Goal: Task Accomplishment & Management: Manage account settings

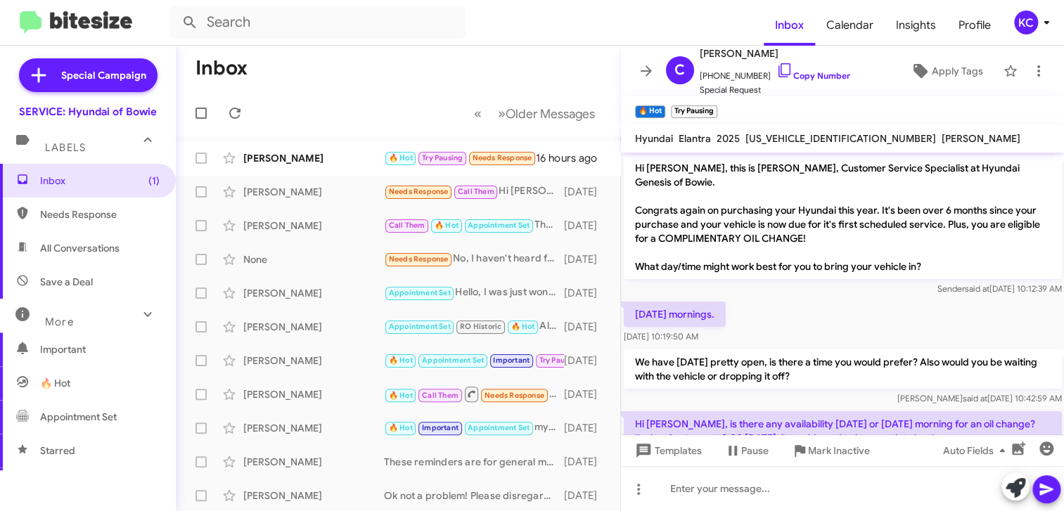
scroll to position [304, 0]
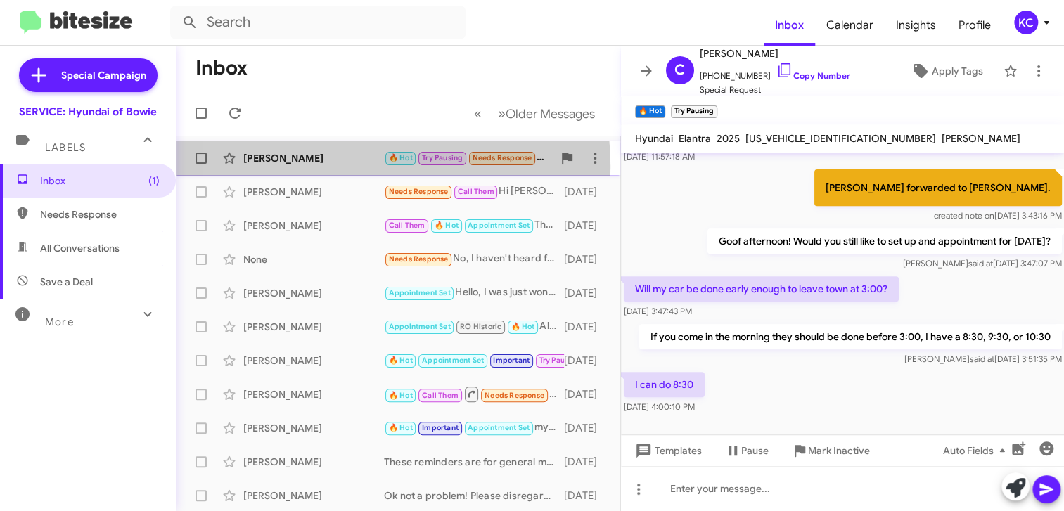
click at [317, 167] on div "Caleb Cooke 🔥 Hot Try Pausing Needs Response Forwarded I can do 8:30 16 hours a…" at bounding box center [398, 158] width 422 height 28
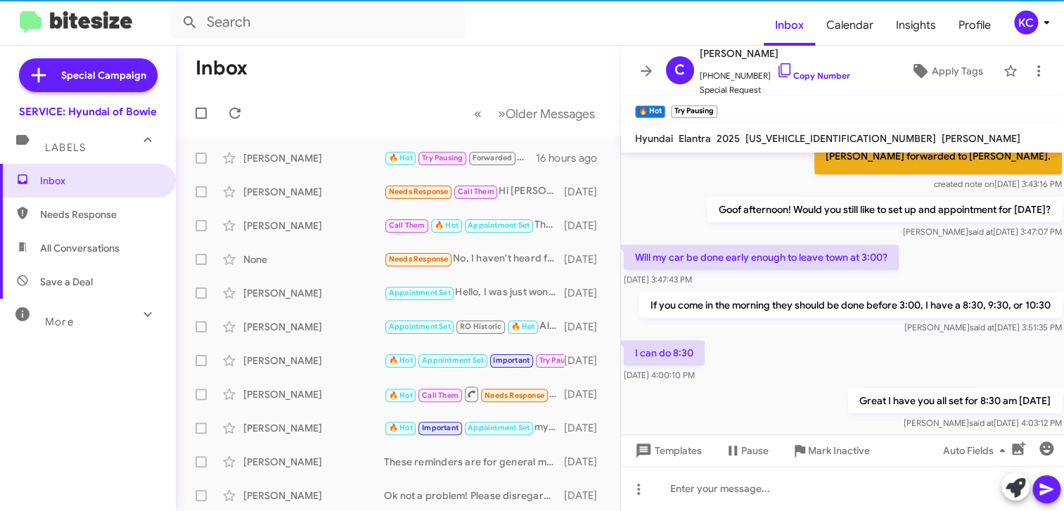
scroll to position [355, 0]
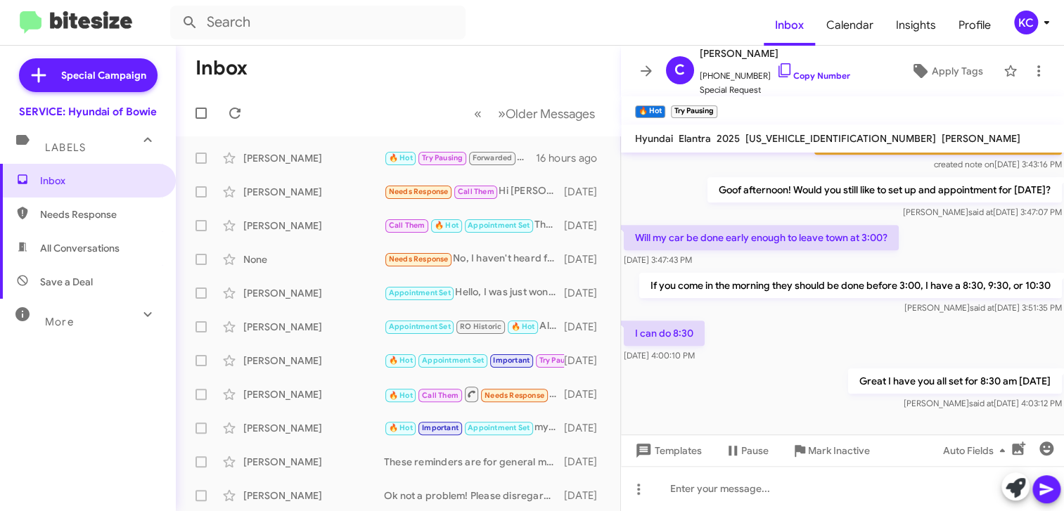
click at [1022, 17] on div "KC" at bounding box center [1026, 23] width 24 height 24
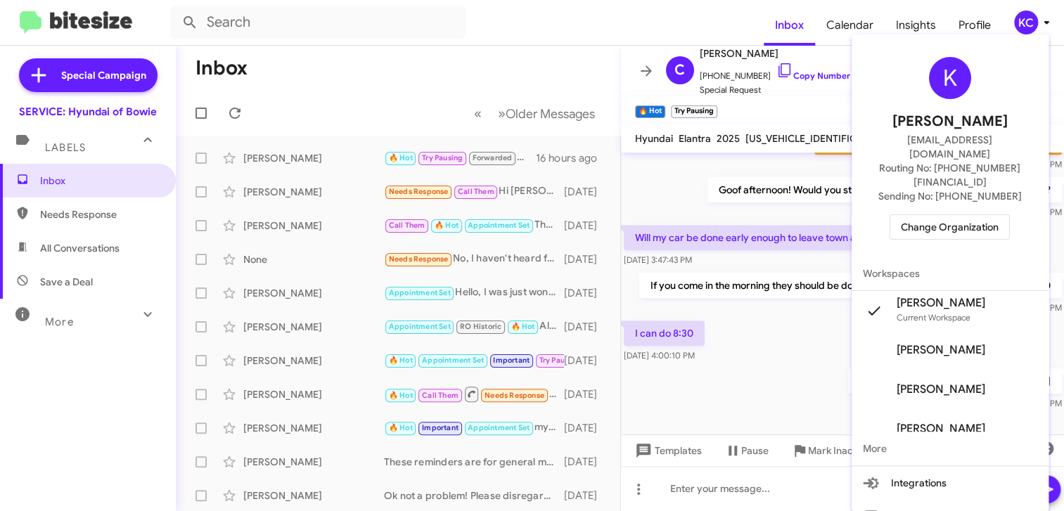
click at [964, 215] on span "Change Organization" at bounding box center [950, 227] width 98 height 24
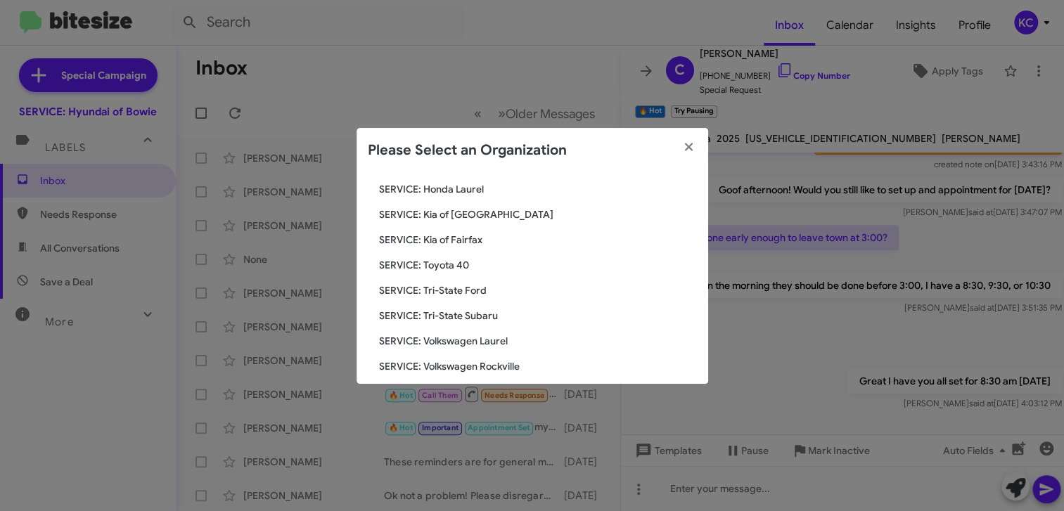
scroll to position [234, 0]
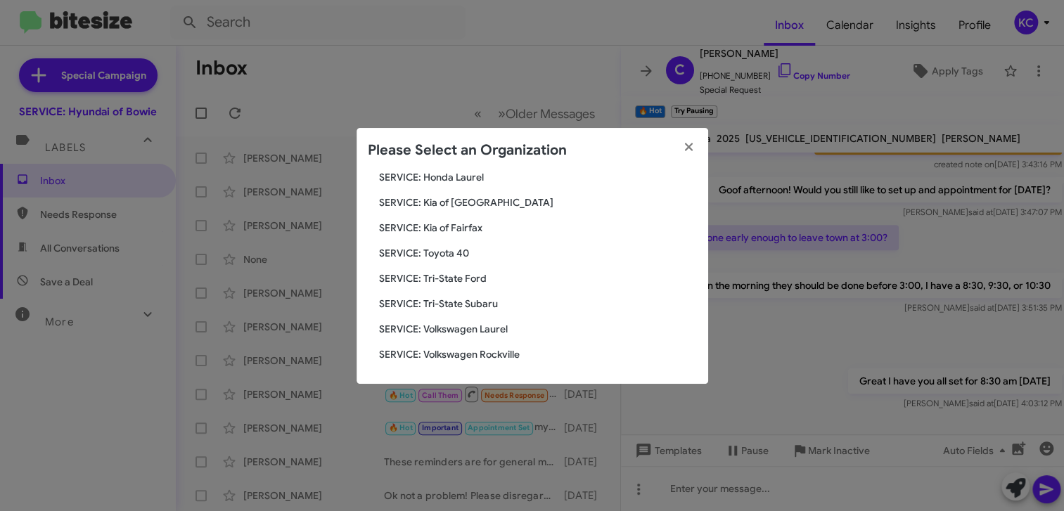
click at [430, 227] on span "SERVICE: Kia of Fairfax" at bounding box center [538, 228] width 318 height 14
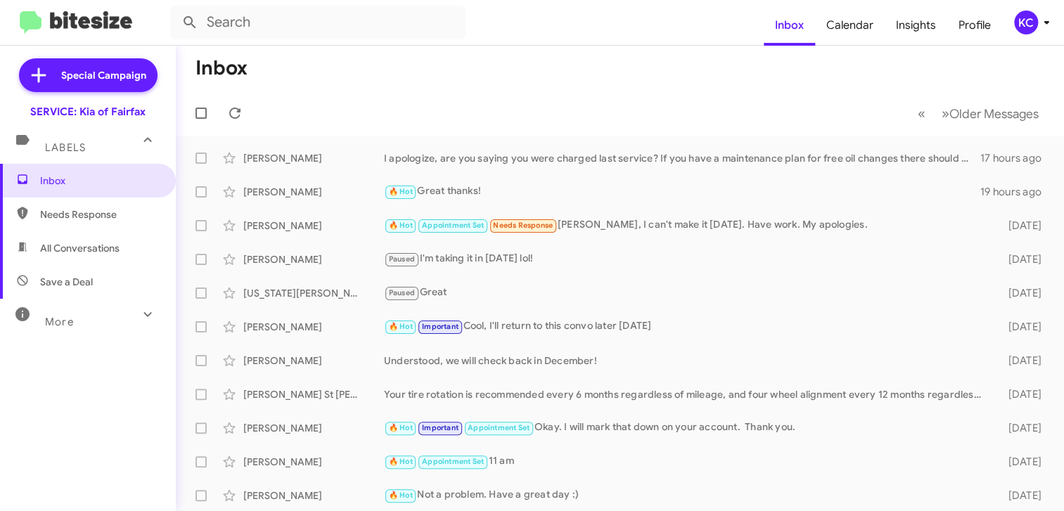
click at [1009, 37] on mat-toolbar "Inbox Calendar Insights Profile KC" at bounding box center [532, 22] width 1064 height 45
click at [101, 248] on span "All Conversations" at bounding box center [79, 248] width 79 height 14
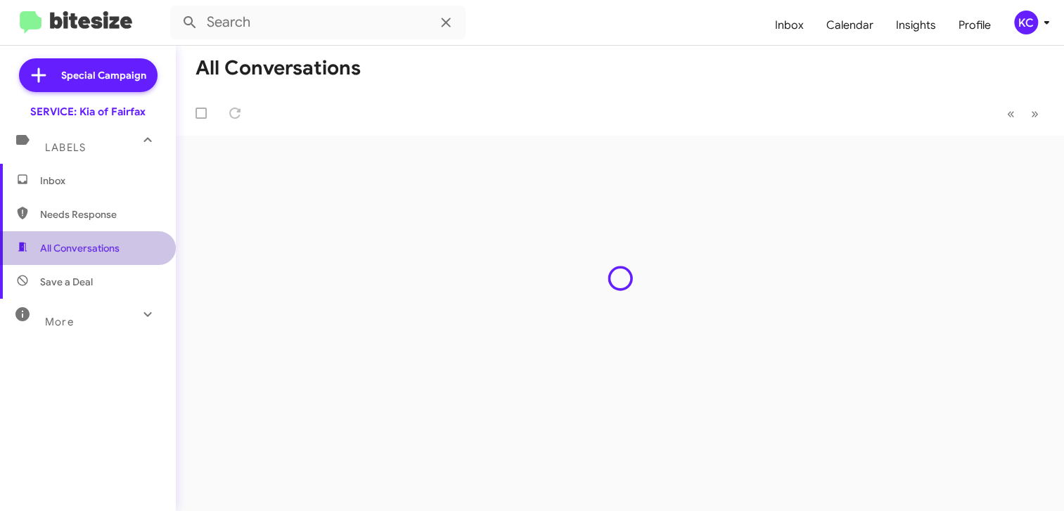
type input "in:all-conversations"
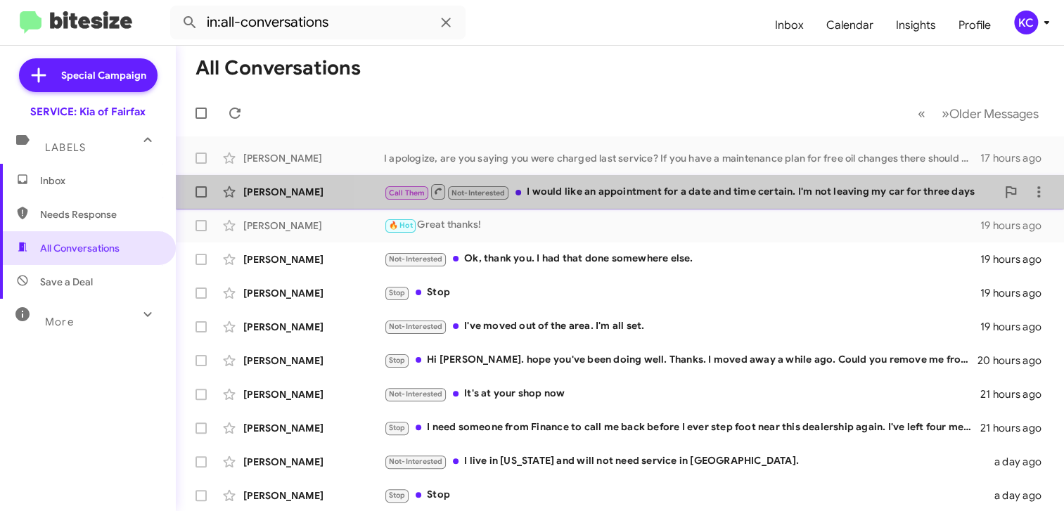
click at [830, 197] on div "Call Them Not-Interested I would like an appointment for a date and time certai…" at bounding box center [690, 192] width 612 height 18
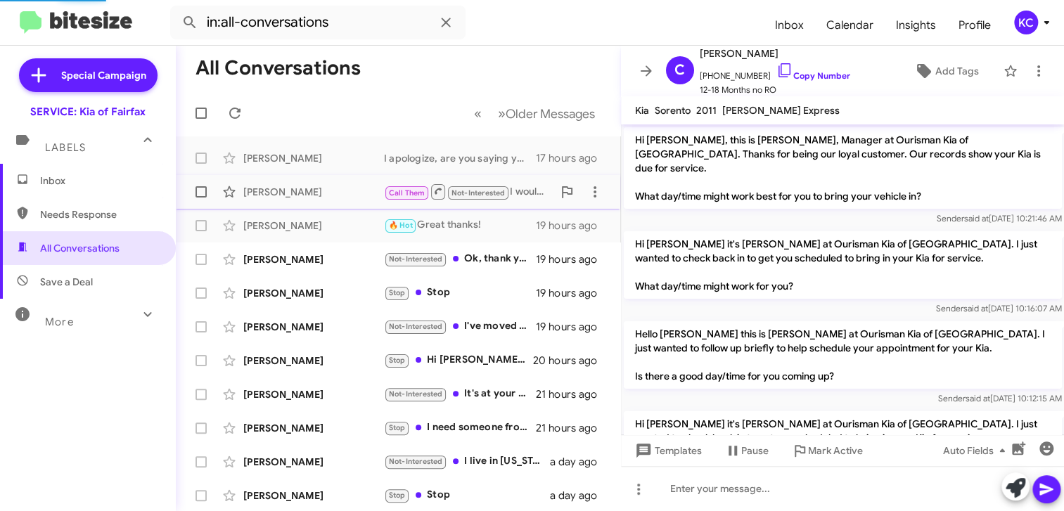
scroll to position [1166, 0]
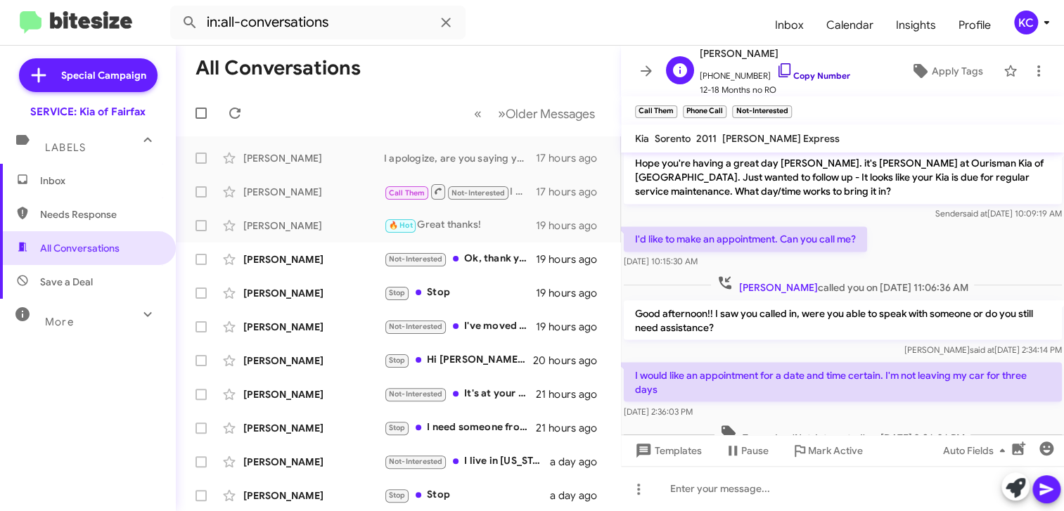
click at [776, 65] on icon at bounding box center [784, 70] width 17 height 17
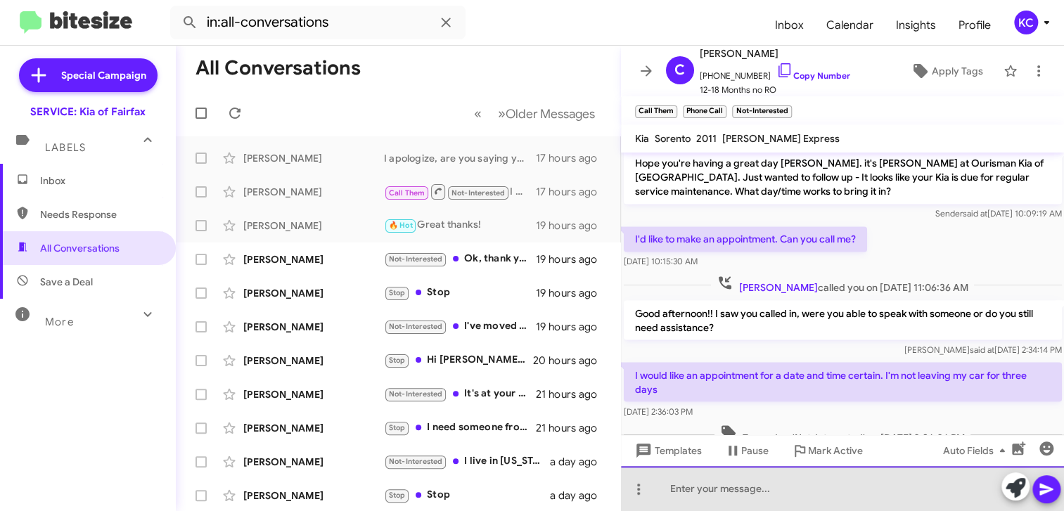
click at [772, 487] on div at bounding box center [843, 488] width 444 height 45
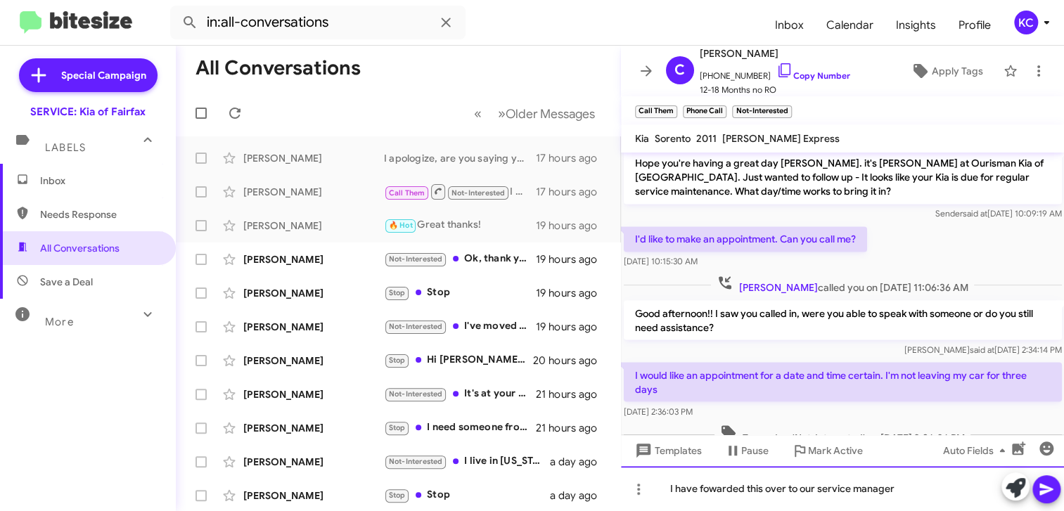
click at [729, 484] on div "I have fowarded this over to our service manager" at bounding box center [843, 488] width 444 height 45
click at [708, 483] on div "I have fowarded this over to our service manager" at bounding box center [843, 488] width 444 height 45
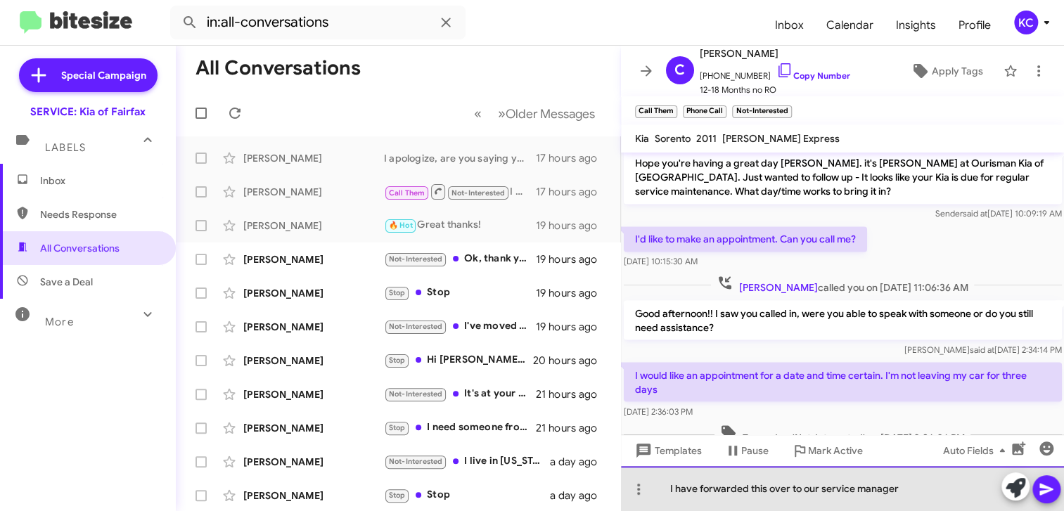
click at [901, 495] on div "I have forwarded this over to our service manager" at bounding box center [843, 488] width 444 height 45
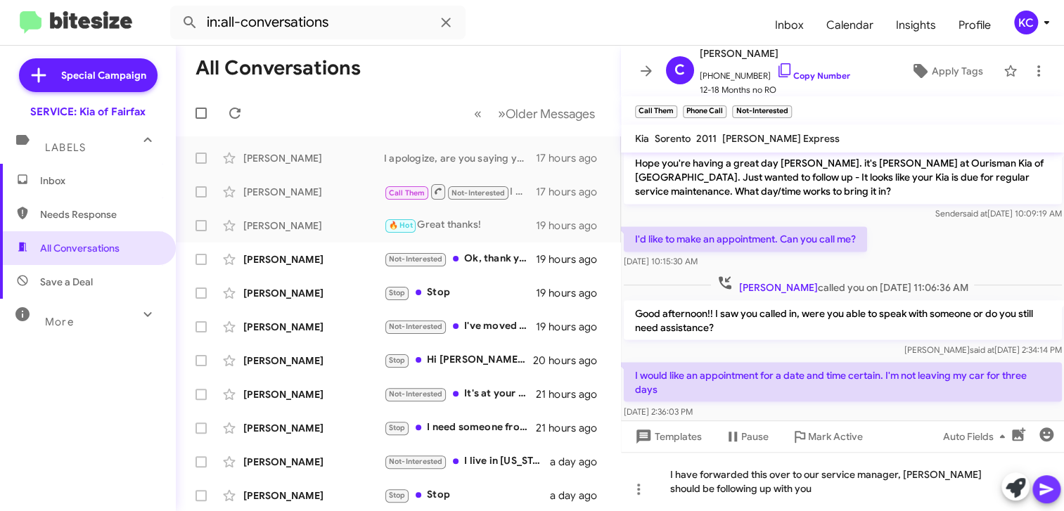
click at [1041, 491] on icon at bounding box center [1045, 490] width 13 height 12
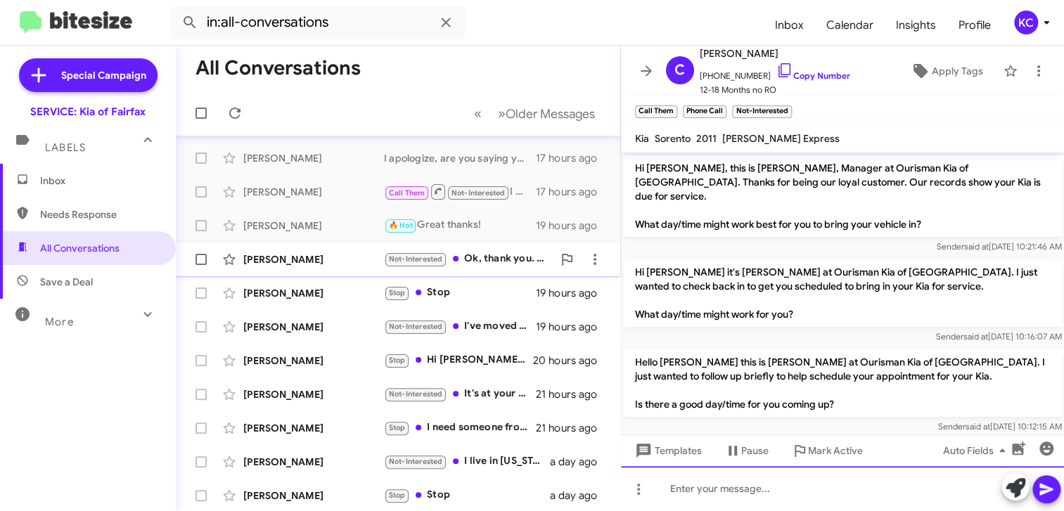
scroll to position [70, 0]
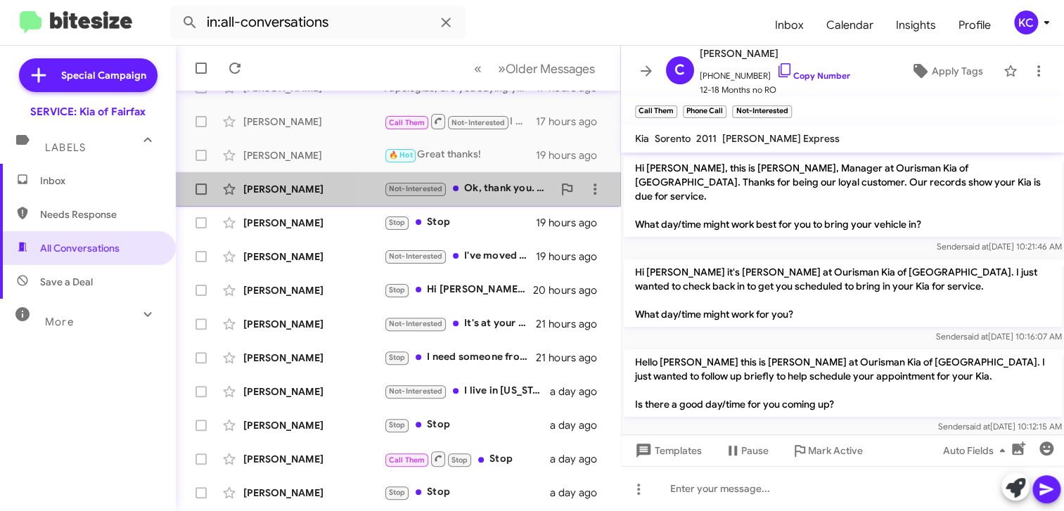
click at [484, 186] on div "Not-Interested Ok, thank you. I had that done somewhere else." at bounding box center [468, 189] width 169 height 16
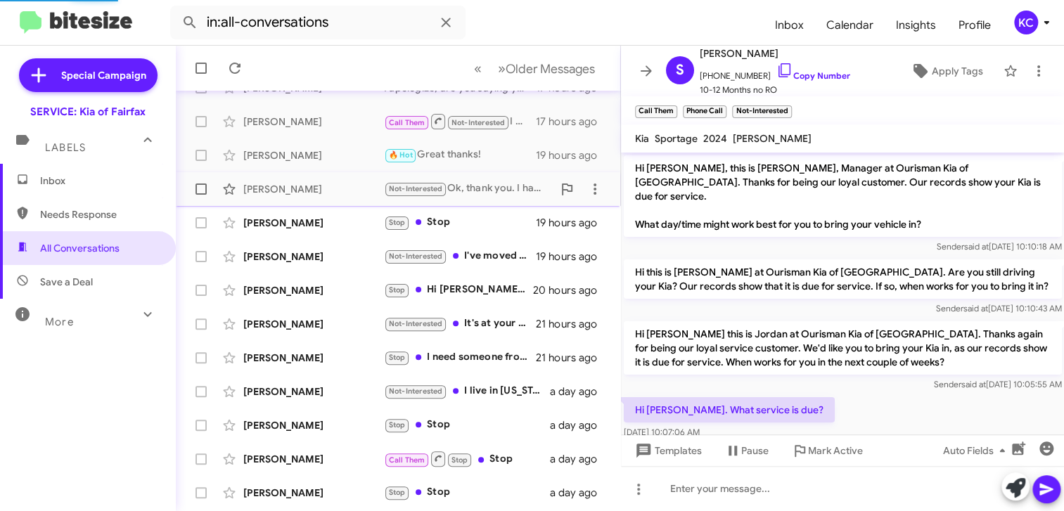
scroll to position [182, 0]
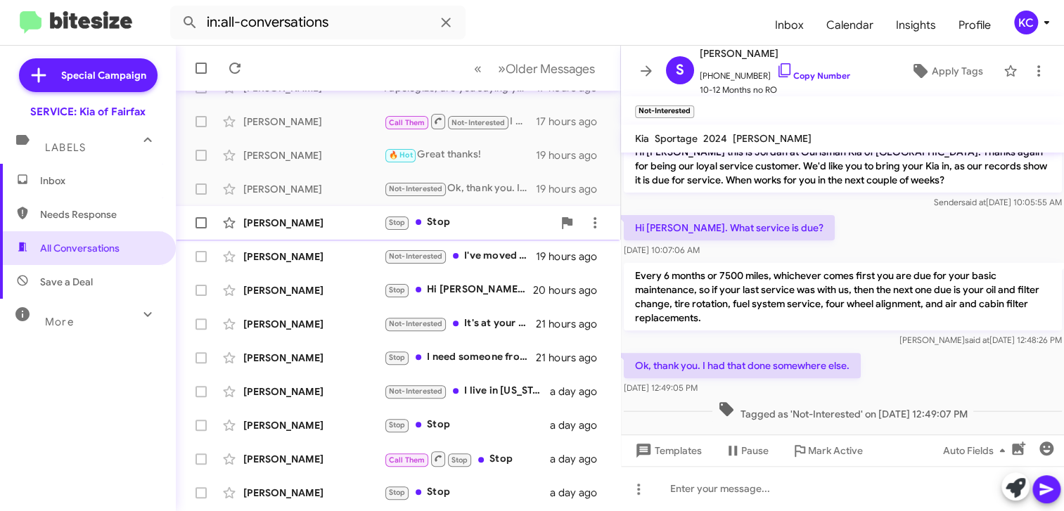
click at [427, 217] on div "Stop Stop" at bounding box center [468, 222] width 169 height 16
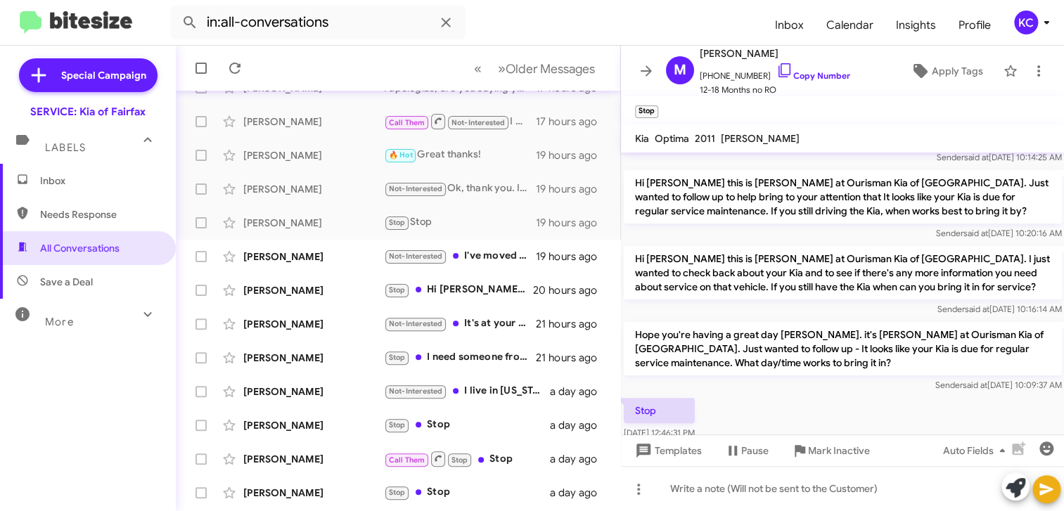
scroll to position [498, 0]
click at [1024, 67] on span at bounding box center [1038, 71] width 28 height 17
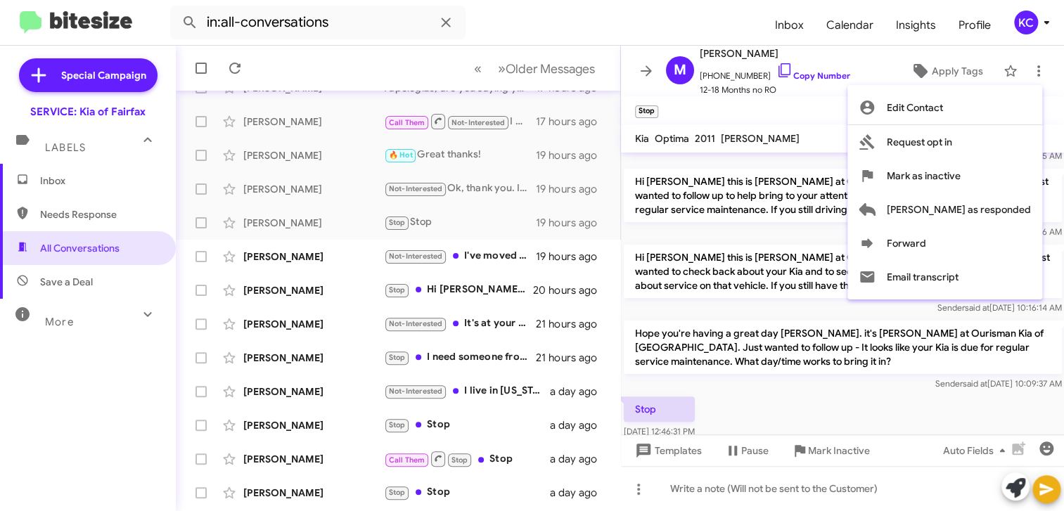
click at [479, 250] on div at bounding box center [532, 255] width 1064 height 511
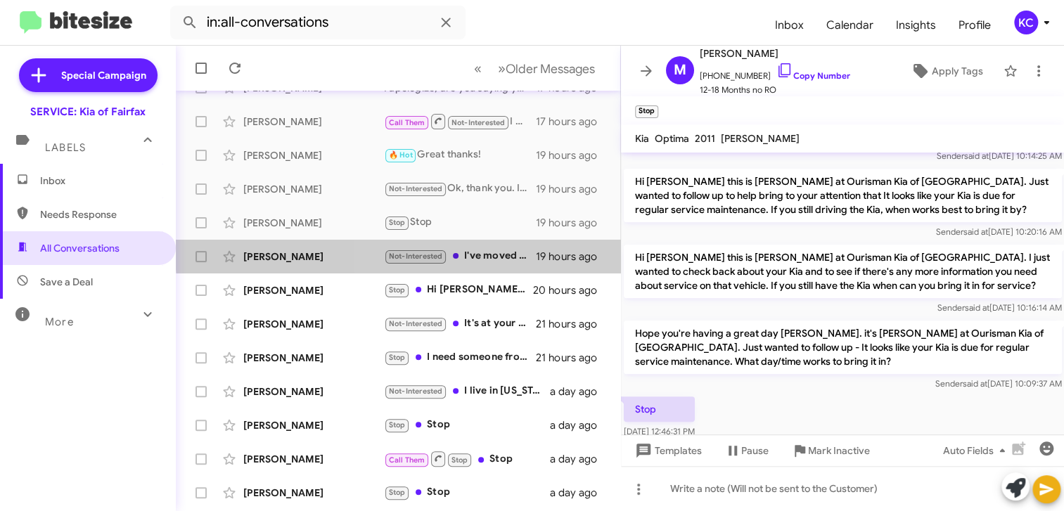
click at [479, 250] on div "Not-Interested I've moved out of the area. I'm all set." at bounding box center [460, 256] width 152 height 16
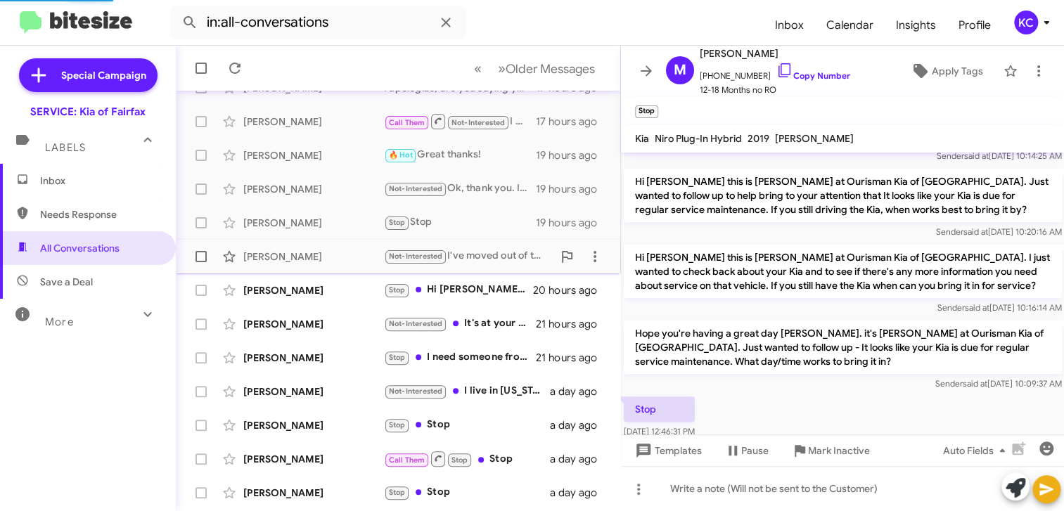
scroll to position [224, 0]
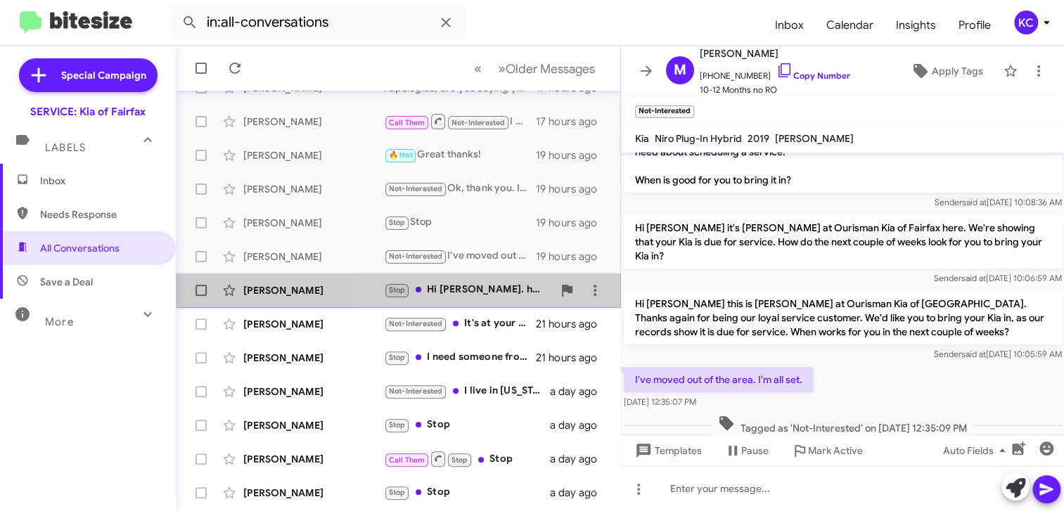
click at [475, 284] on div "Stop Hi Jordan. hope you've been doing well. Thanks. I moved away a while ago. …" at bounding box center [468, 290] width 169 height 16
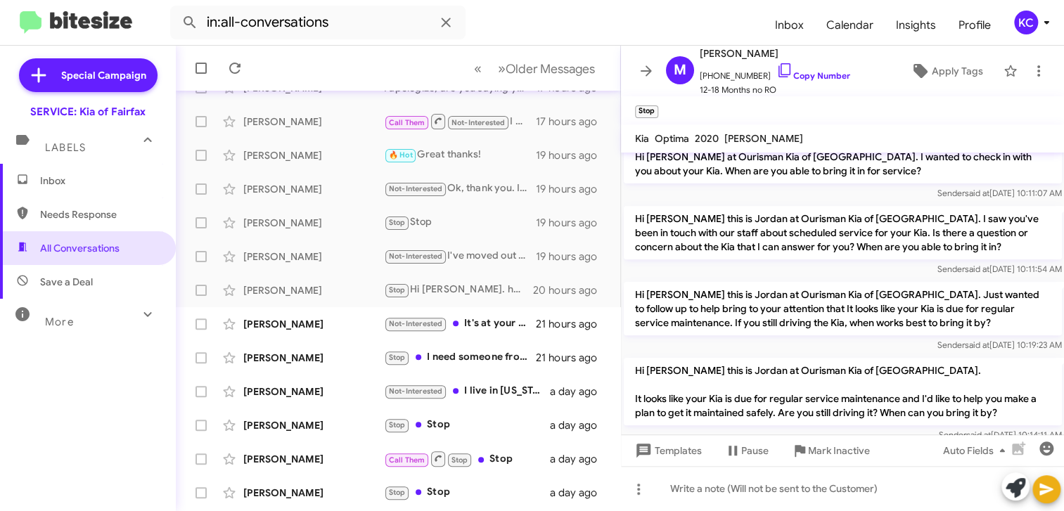
scroll to position [447, 0]
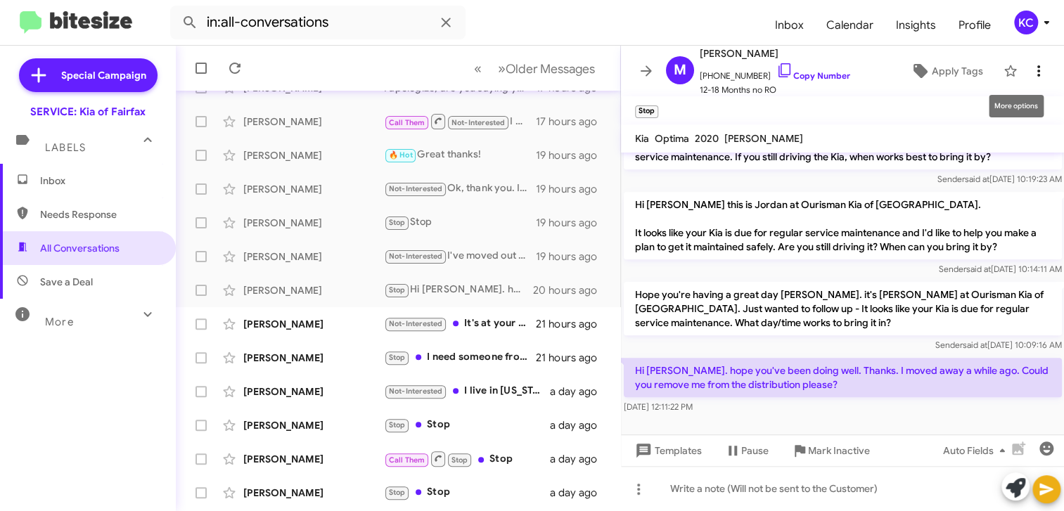
click at [1030, 70] on icon at bounding box center [1038, 71] width 17 height 17
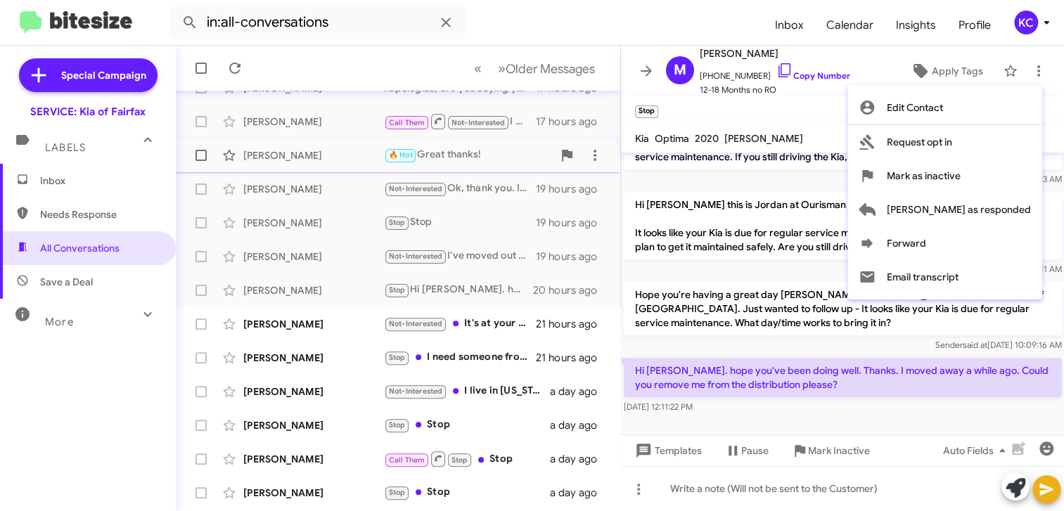
click at [936, 171] on button "Mark as inactive" at bounding box center [944, 176] width 195 height 34
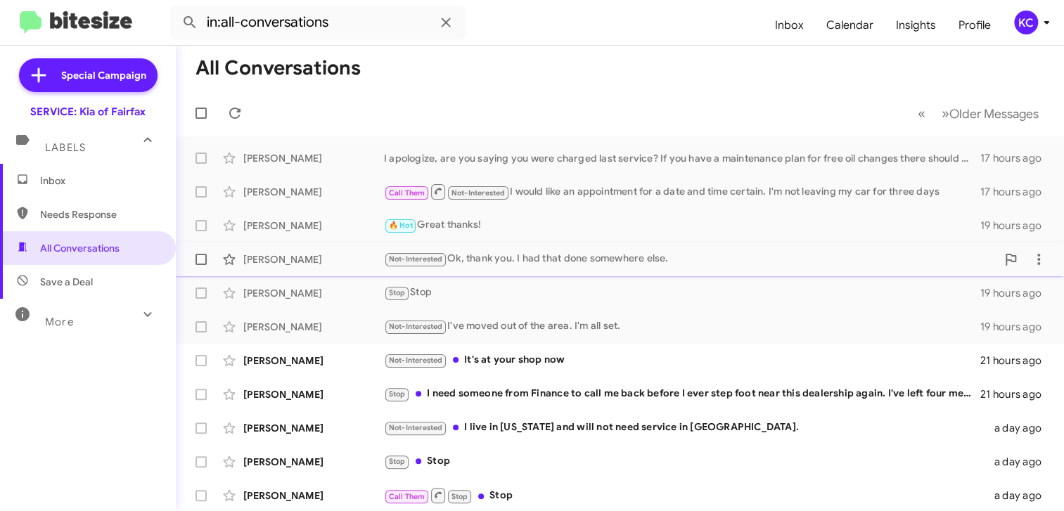
click at [472, 256] on div "Not-Interested Ok, thank you. I had that done somewhere else." at bounding box center [690, 259] width 612 height 16
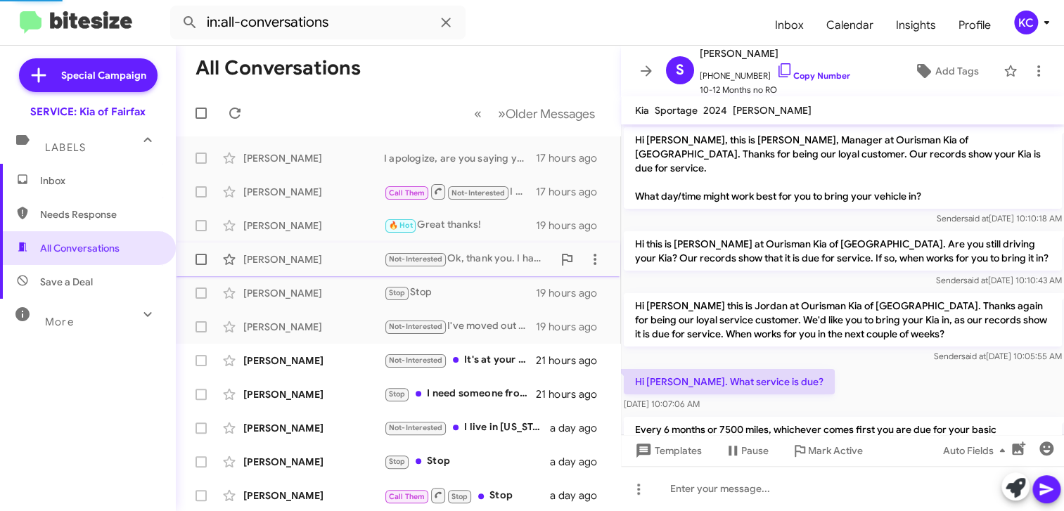
scroll to position [154, 0]
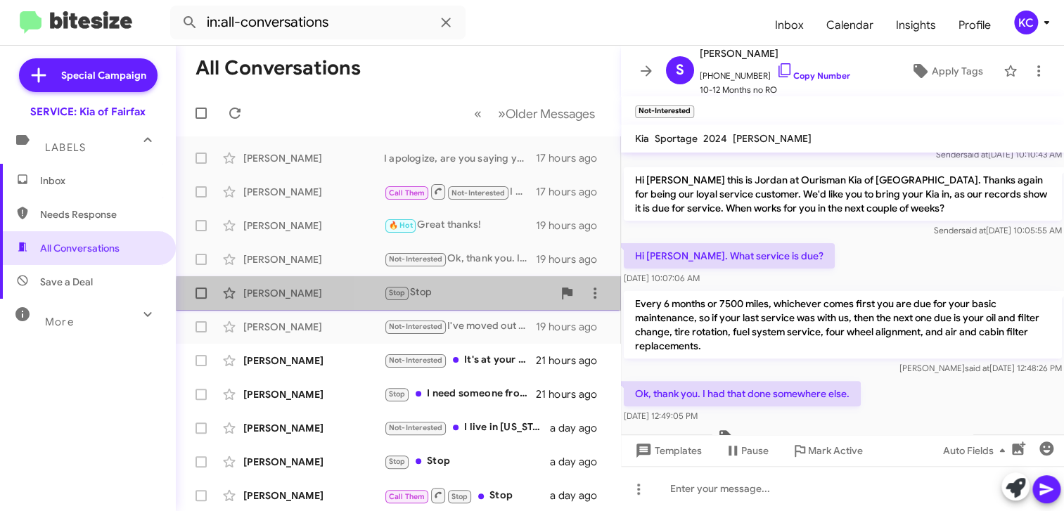
click at [460, 300] on div "Stop Stop" at bounding box center [468, 293] width 169 height 16
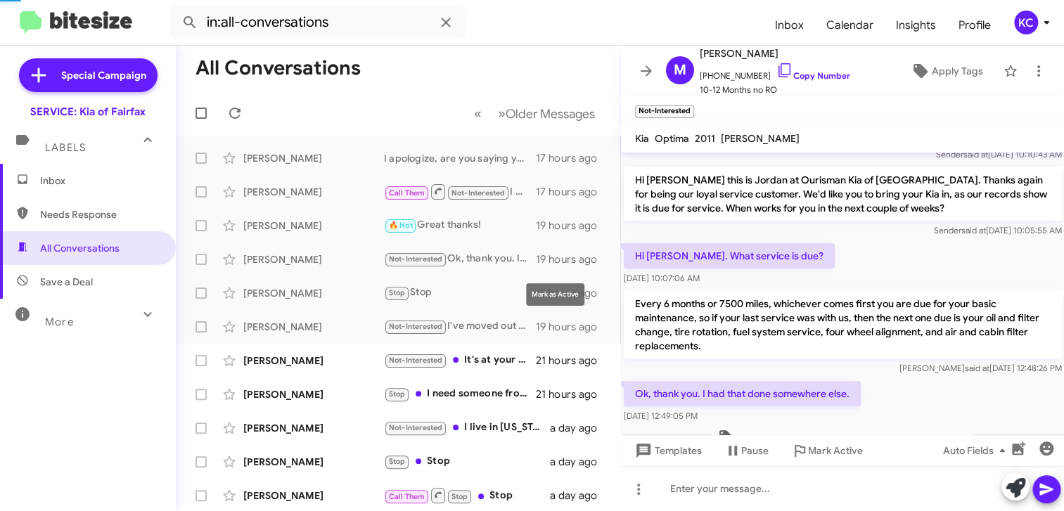
scroll to position [498, 0]
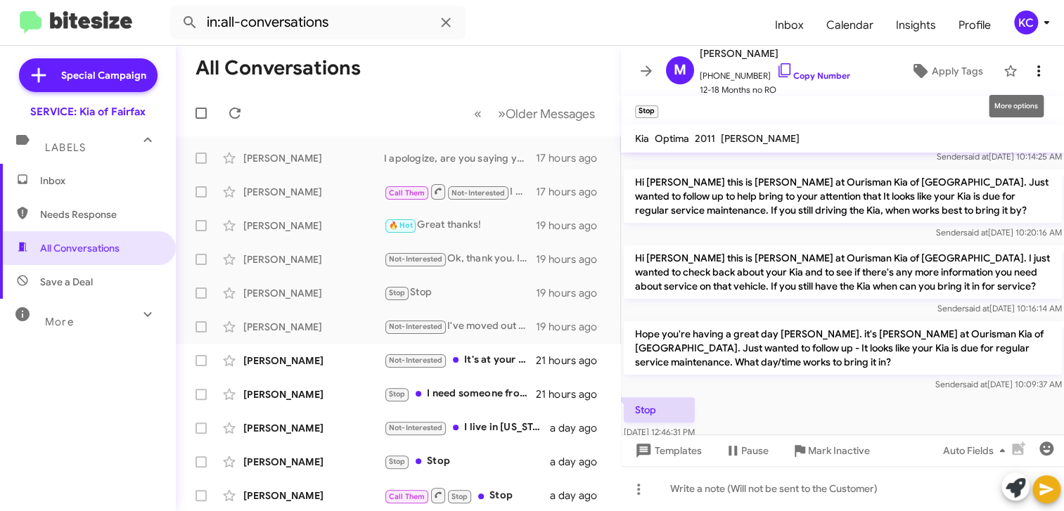
click at [1033, 68] on icon at bounding box center [1038, 71] width 17 height 17
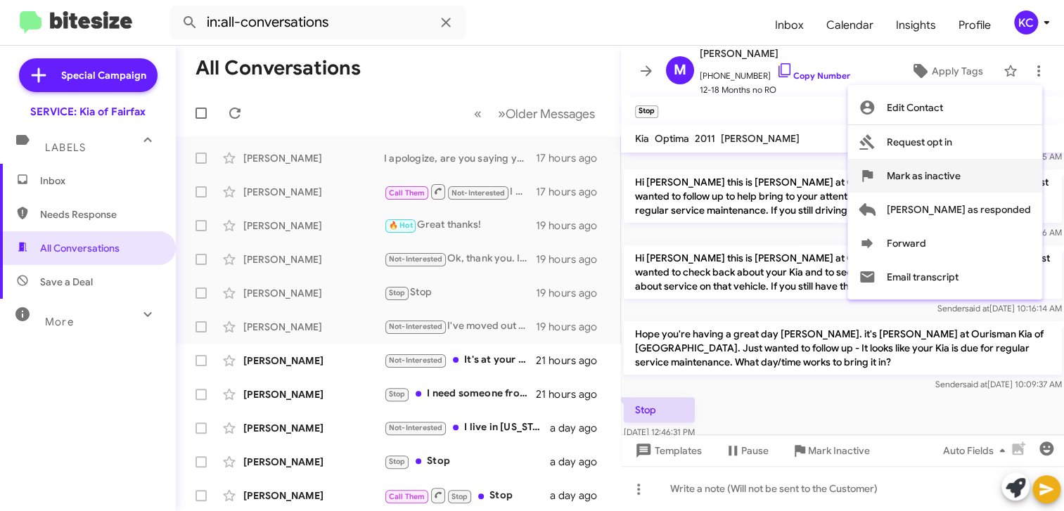
click at [960, 177] on span "Mark as inactive" at bounding box center [923, 176] width 74 height 34
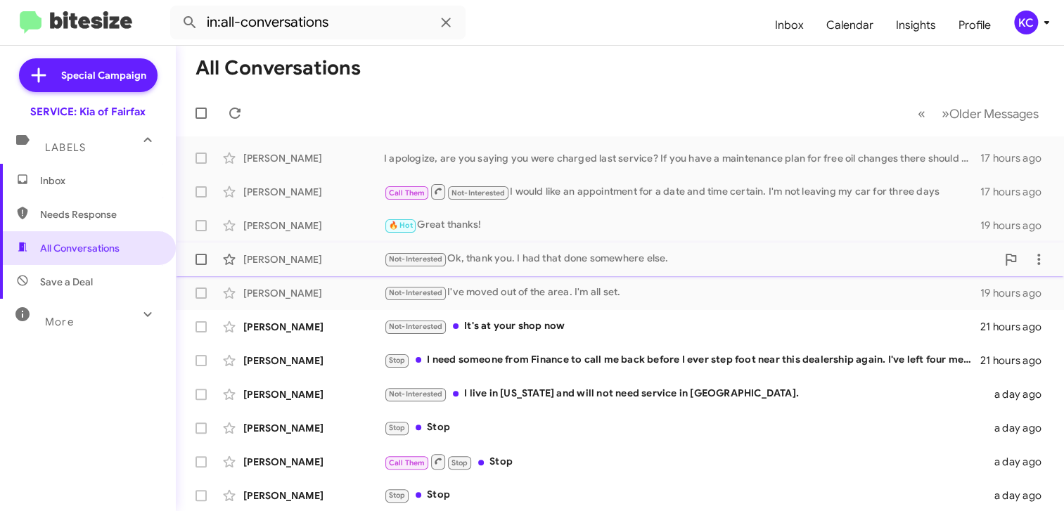
click at [508, 262] on div "Not-Interested Ok, thank you. I had that done somewhere else." at bounding box center [690, 259] width 612 height 16
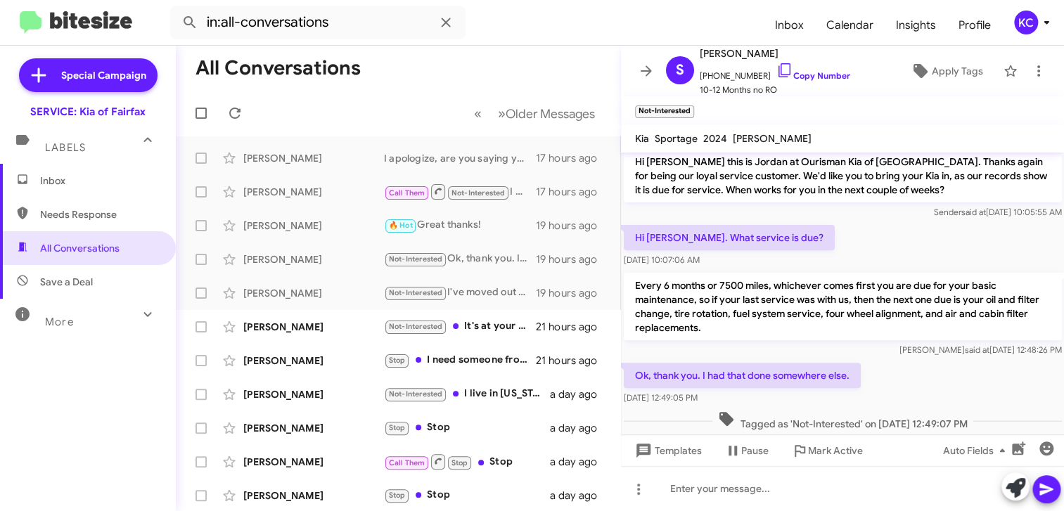
scroll to position [182, 0]
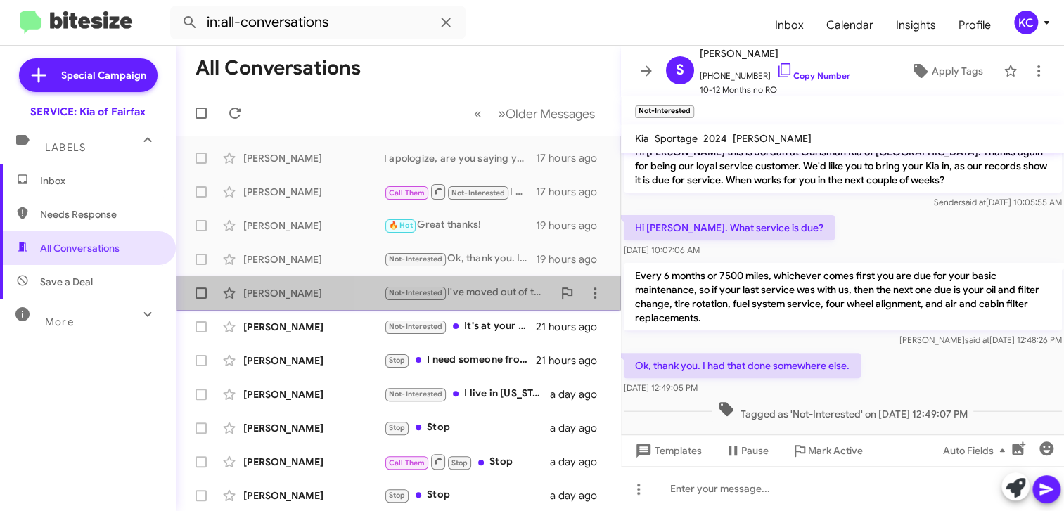
click at [484, 289] on div "Not-Interested I've moved out of the area. I'm all set." at bounding box center [468, 293] width 169 height 16
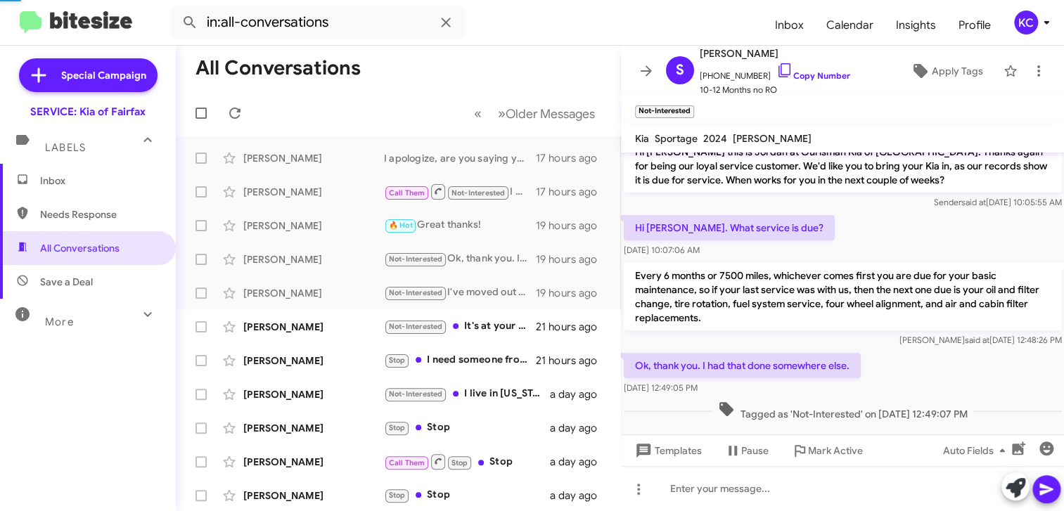
scroll to position [224, 0]
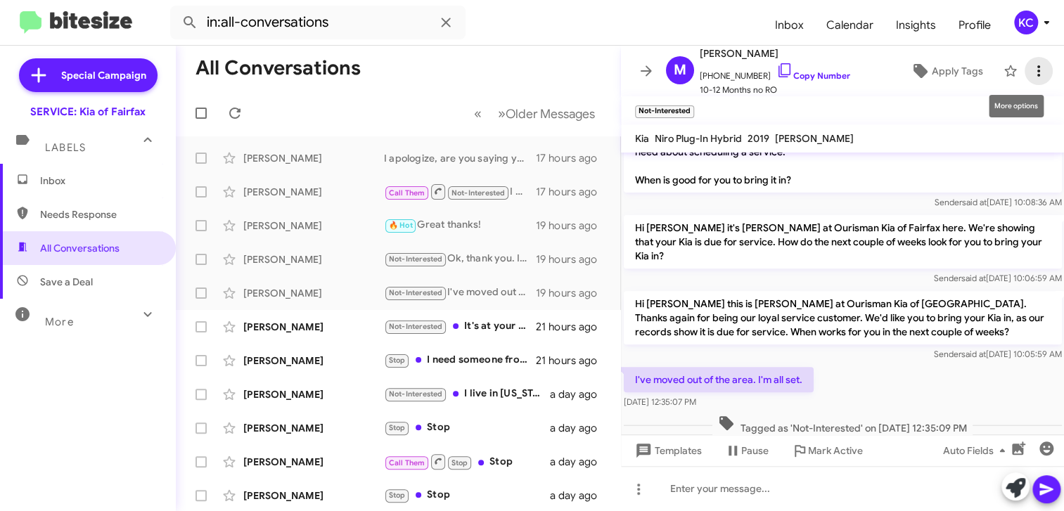
click at [1035, 68] on icon at bounding box center [1038, 71] width 17 height 17
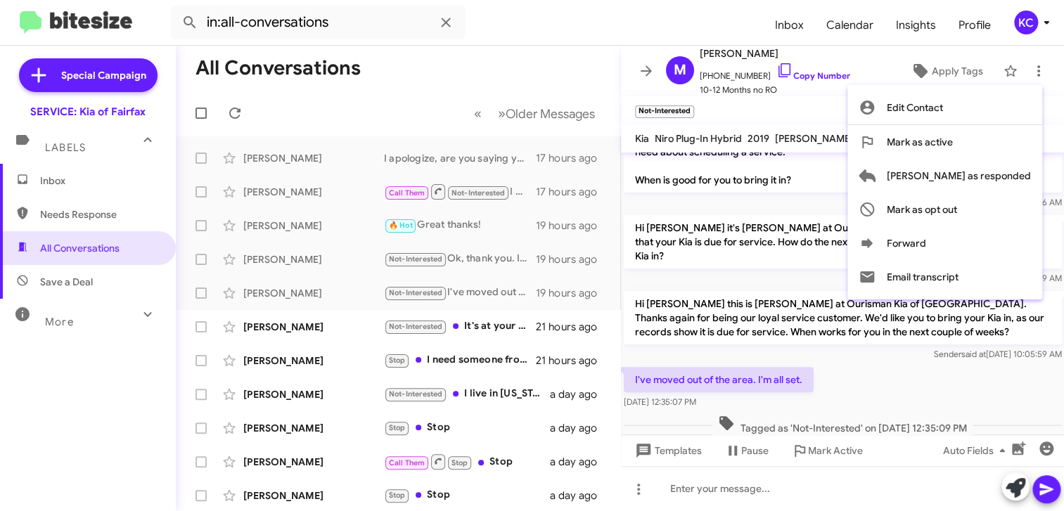
drag, startPoint x: 1026, startPoint y: 146, endPoint x: 1005, endPoint y: 389, distance: 244.2
click at [1005, 389] on div "Edit Contact Mark as active Mark as responded Mark as opt out Forward Email tra…" at bounding box center [532, 255] width 1064 height 511
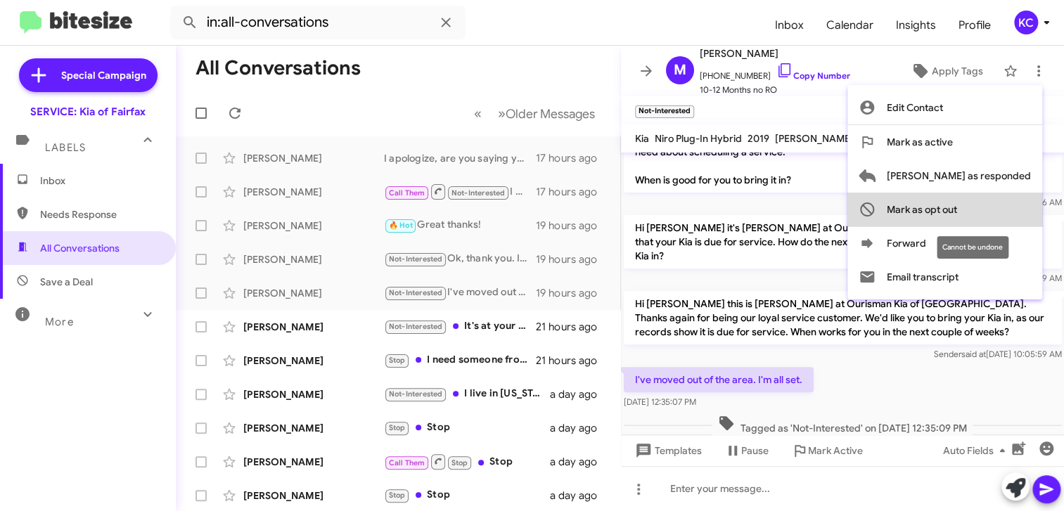
click at [957, 219] on span "Mark as opt out" at bounding box center [921, 210] width 70 height 34
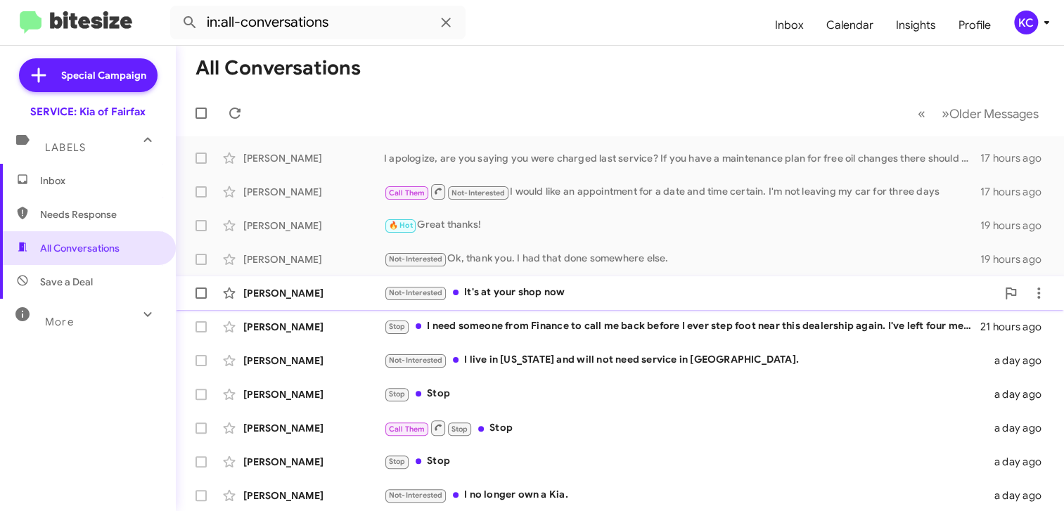
click at [552, 290] on div "Not-Interested It's at your shop now" at bounding box center [690, 293] width 612 height 16
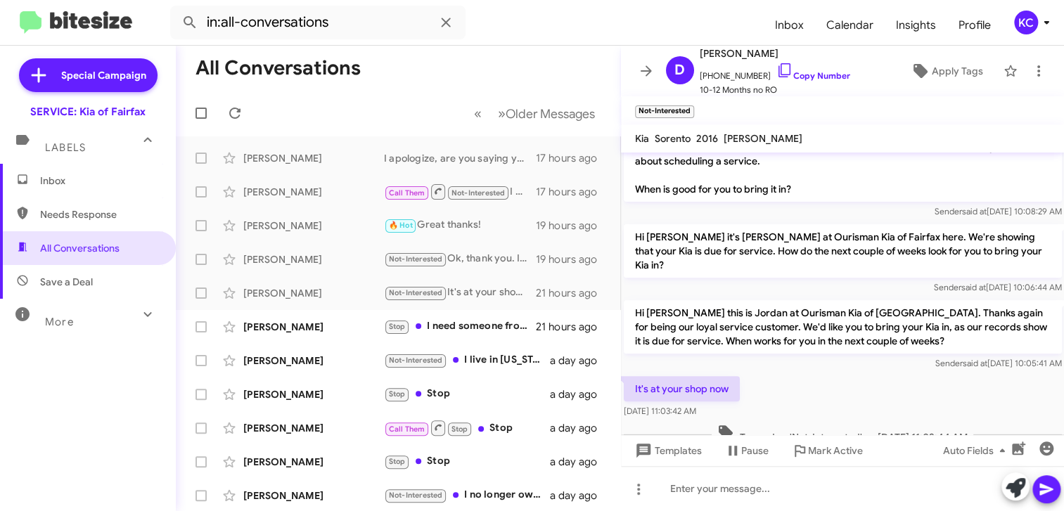
scroll to position [225, 0]
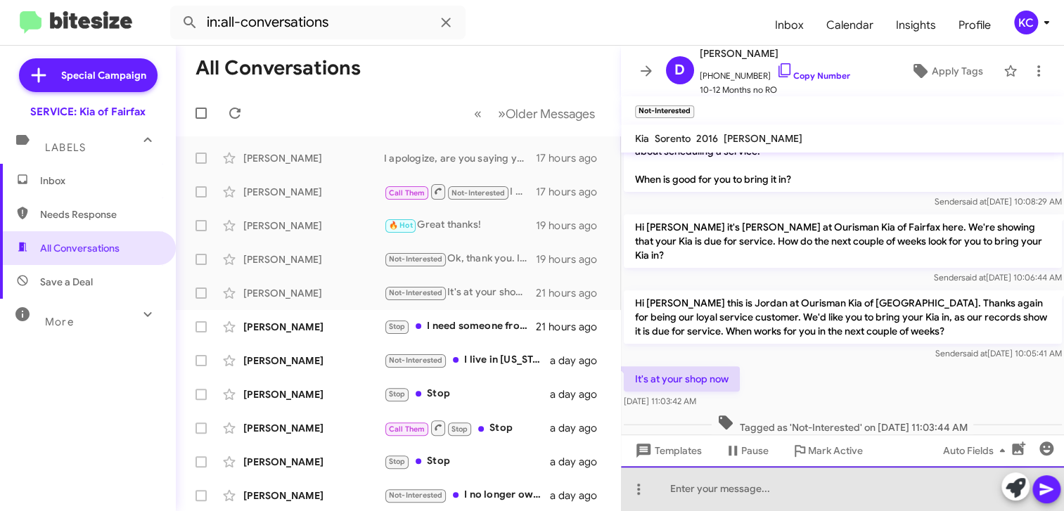
click at [714, 492] on div at bounding box center [843, 488] width 444 height 45
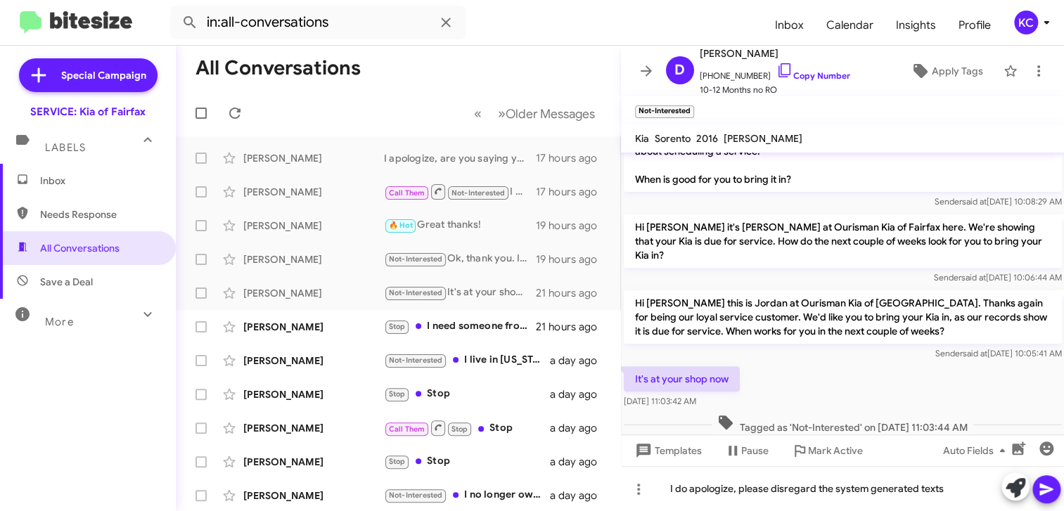
drag, startPoint x: 1050, startPoint y: 489, endPoint x: 1036, endPoint y: 488, distance: 13.4
click at [1049, 489] on icon at bounding box center [1045, 490] width 13 height 12
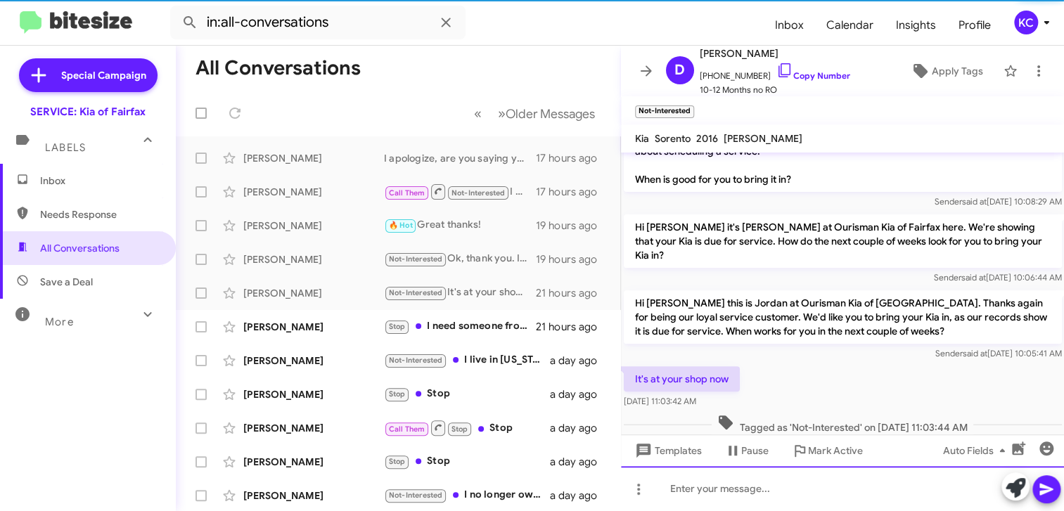
scroll to position [0, 0]
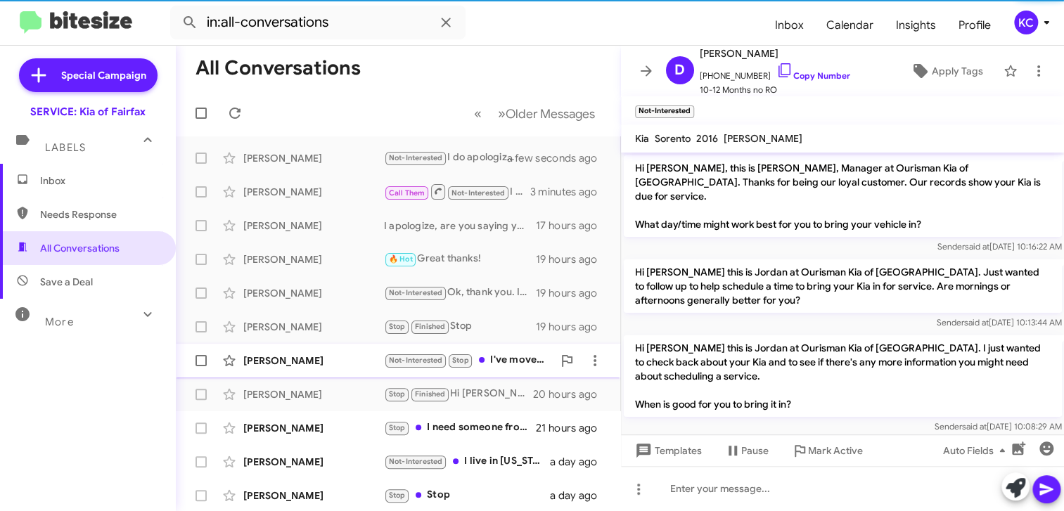
click at [492, 357] on div "Not-Interested Stop I've moved out of the area. I'm all set." at bounding box center [468, 360] width 169 height 16
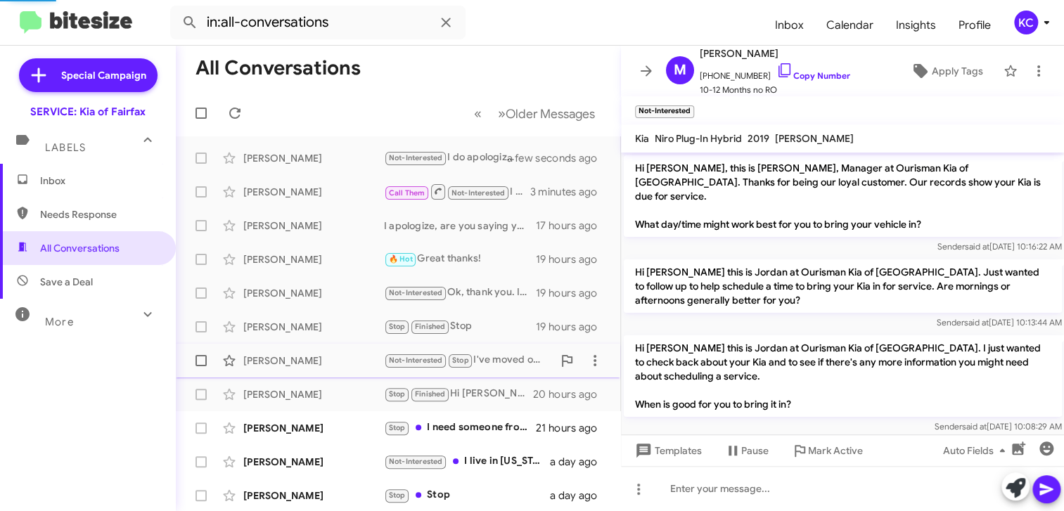
scroll to position [254, 0]
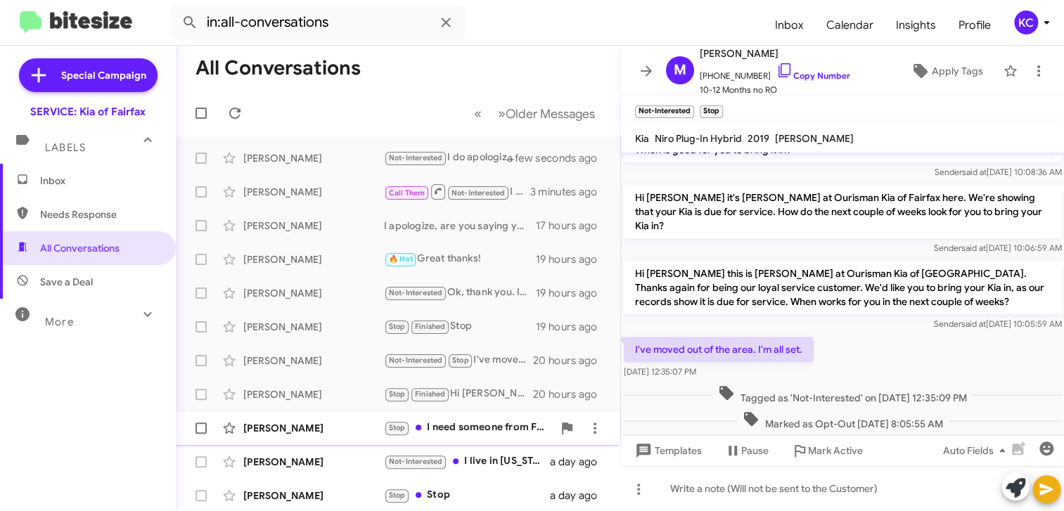
click at [468, 418] on div "Thomas Mcnally Stop I need someone from Finance to call me back before I ever s…" at bounding box center [398, 428] width 422 height 28
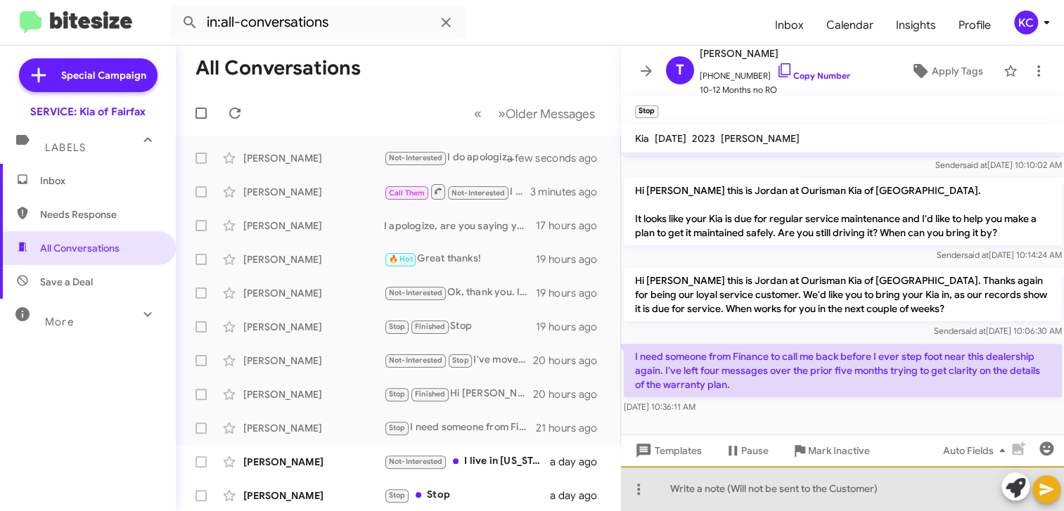
click at [846, 491] on div at bounding box center [843, 488] width 444 height 45
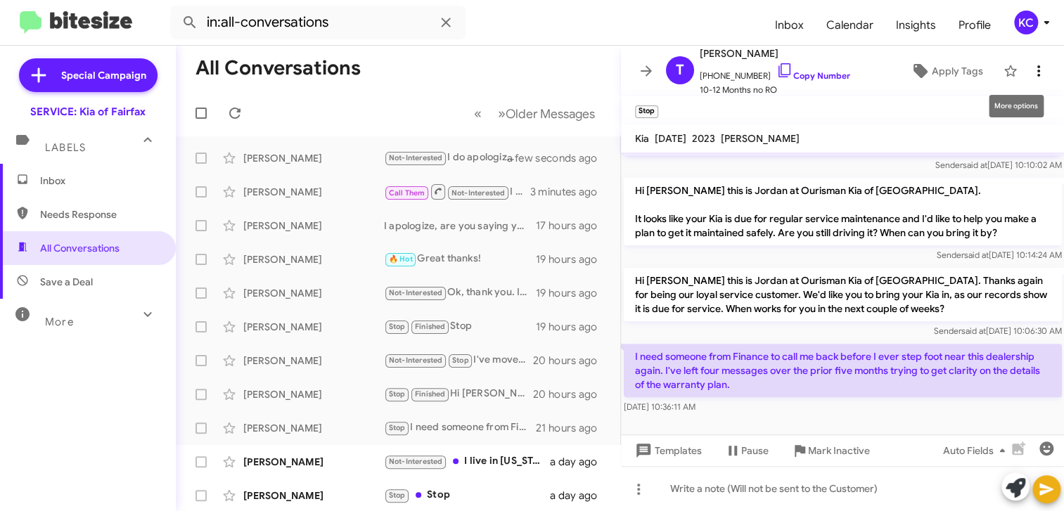
click at [1036, 69] on span at bounding box center [1038, 71] width 28 height 17
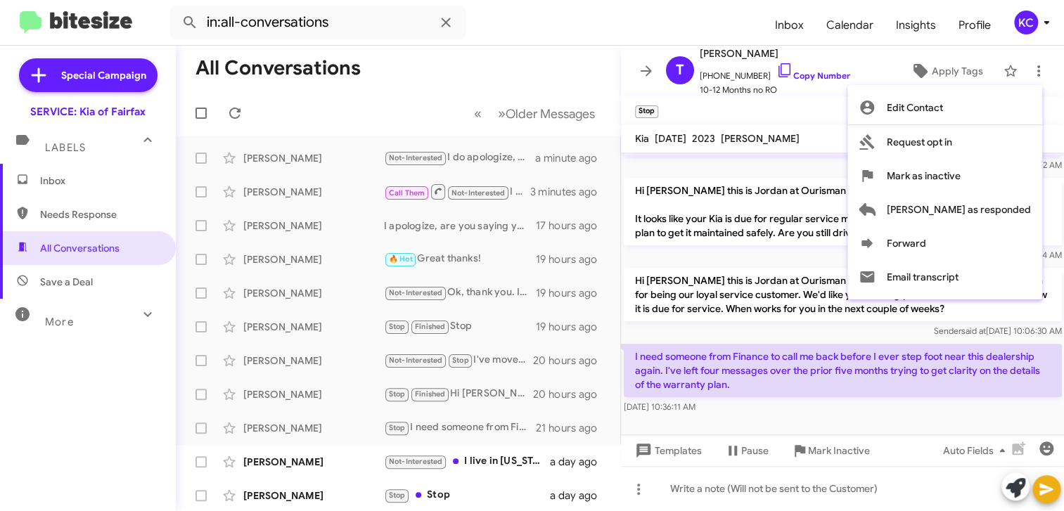
click at [775, 485] on div at bounding box center [532, 255] width 1064 height 511
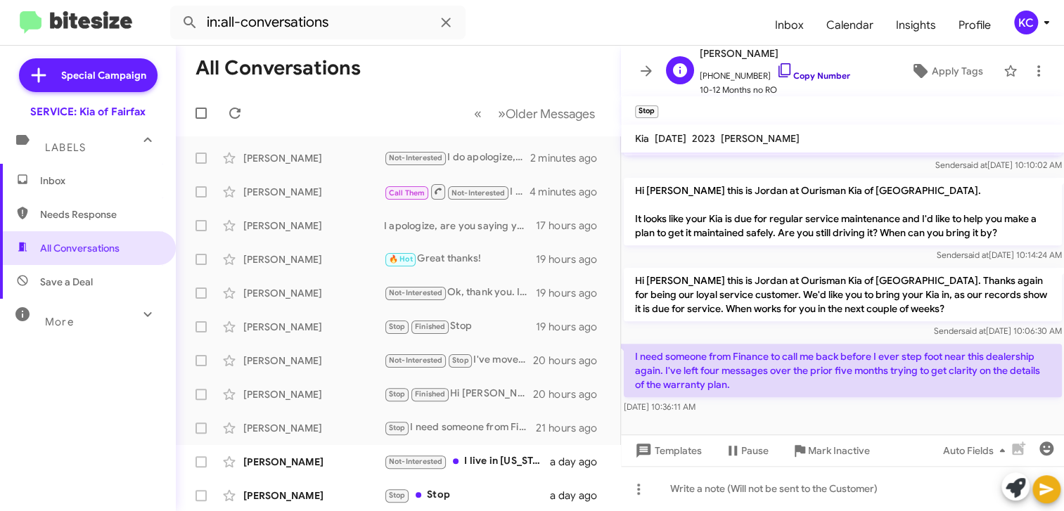
click at [776, 69] on icon at bounding box center [784, 70] width 17 height 17
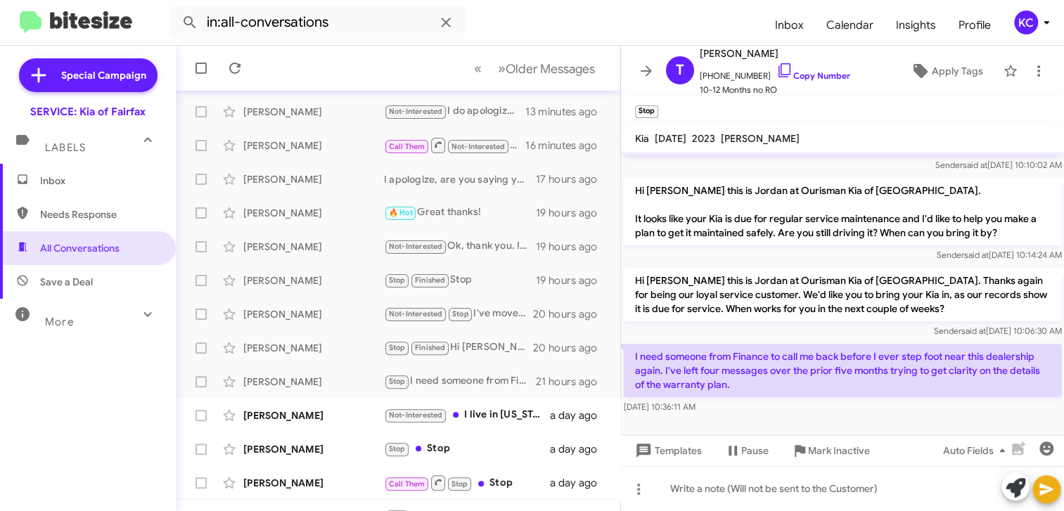
scroll to position [70, 0]
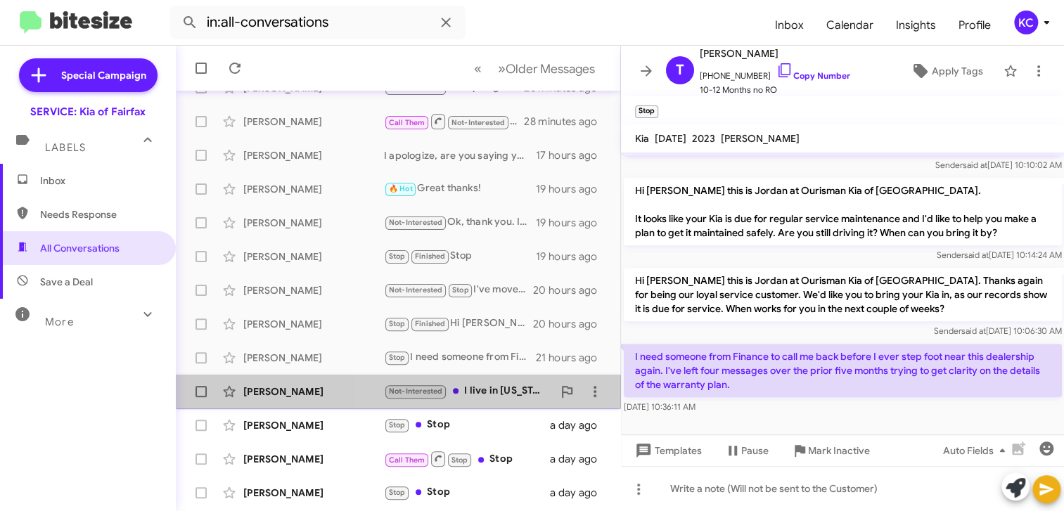
click at [514, 389] on div "Not-Interested I live in Ohio and will not need service in VA." at bounding box center [468, 391] width 169 height 16
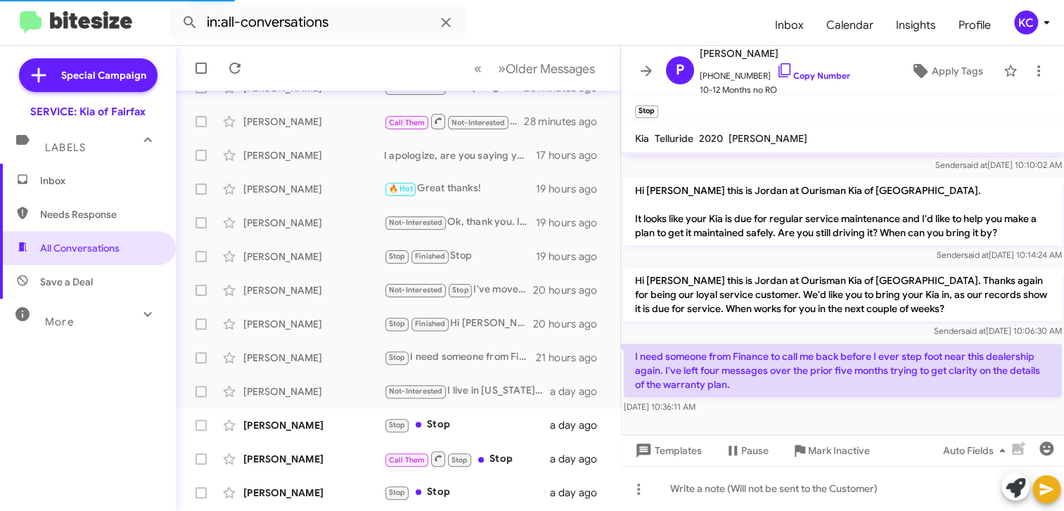
scroll to position [224, 0]
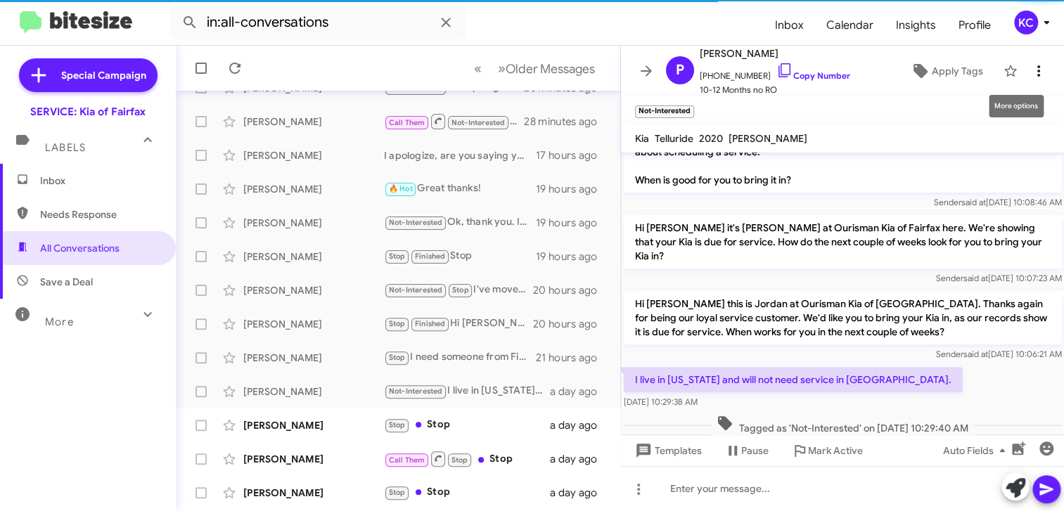
click at [1030, 67] on icon at bounding box center [1038, 71] width 17 height 17
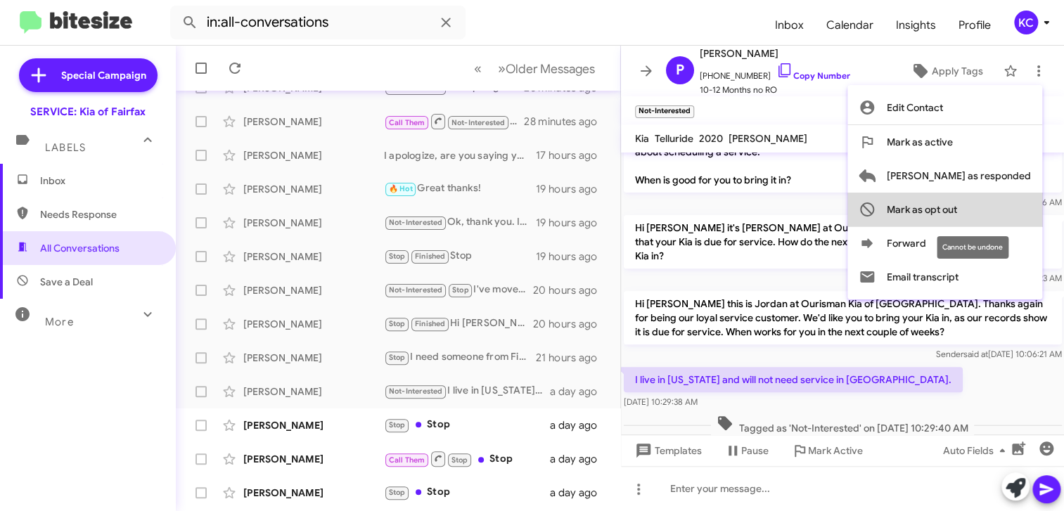
click at [957, 209] on span "Mark as opt out" at bounding box center [921, 210] width 70 height 34
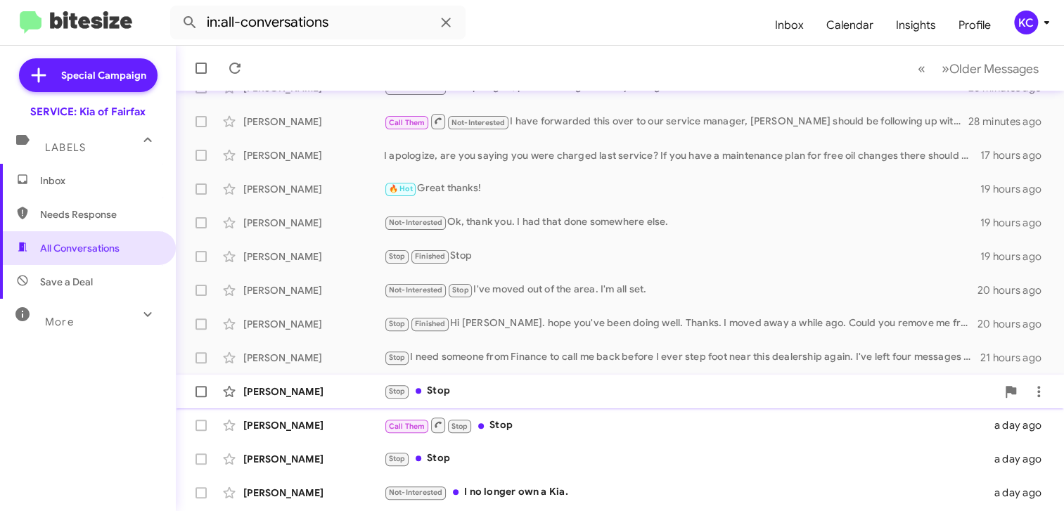
click at [459, 387] on div "Stop Stop" at bounding box center [690, 391] width 612 height 16
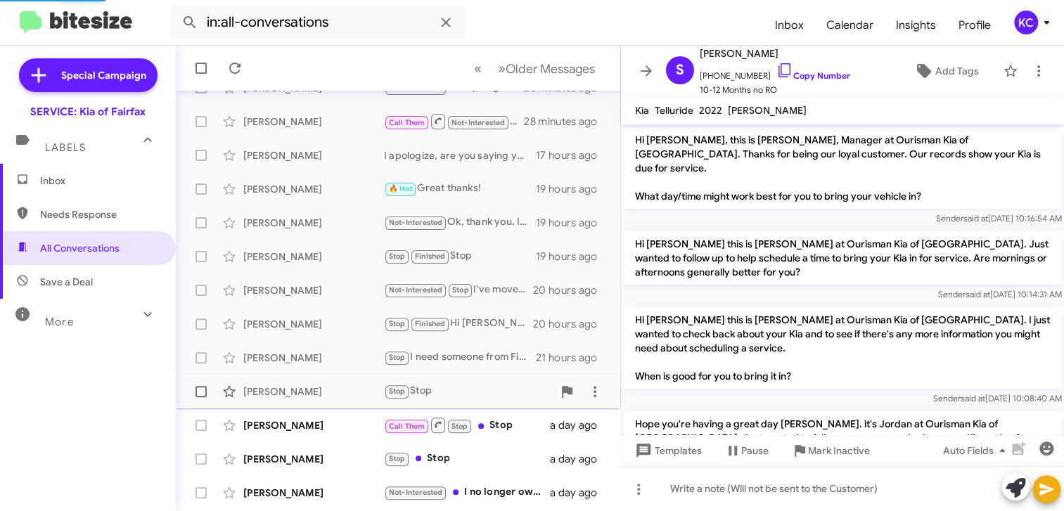
scroll to position [246, 0]
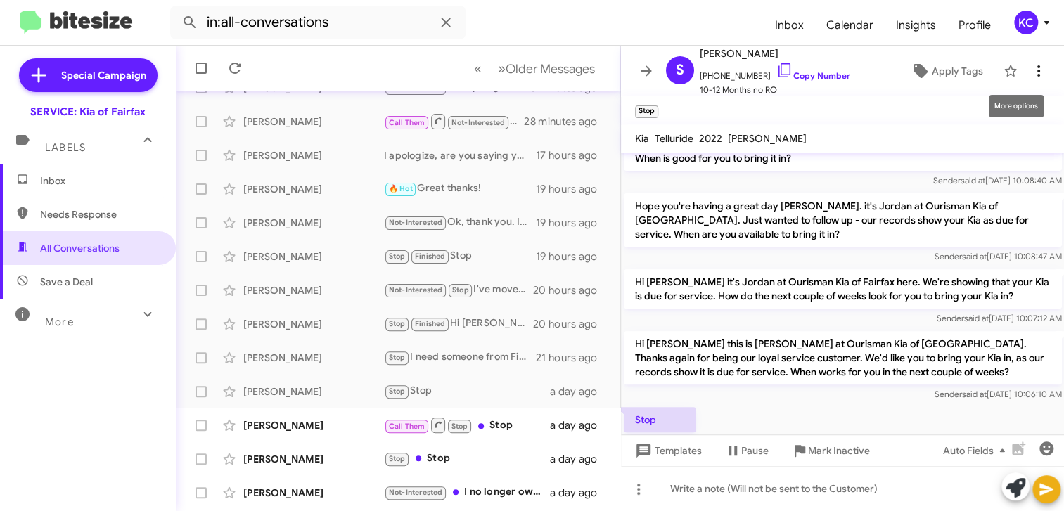
click at [1030, 66] on icon at bounding box center [1038, 71] width 17 height 17
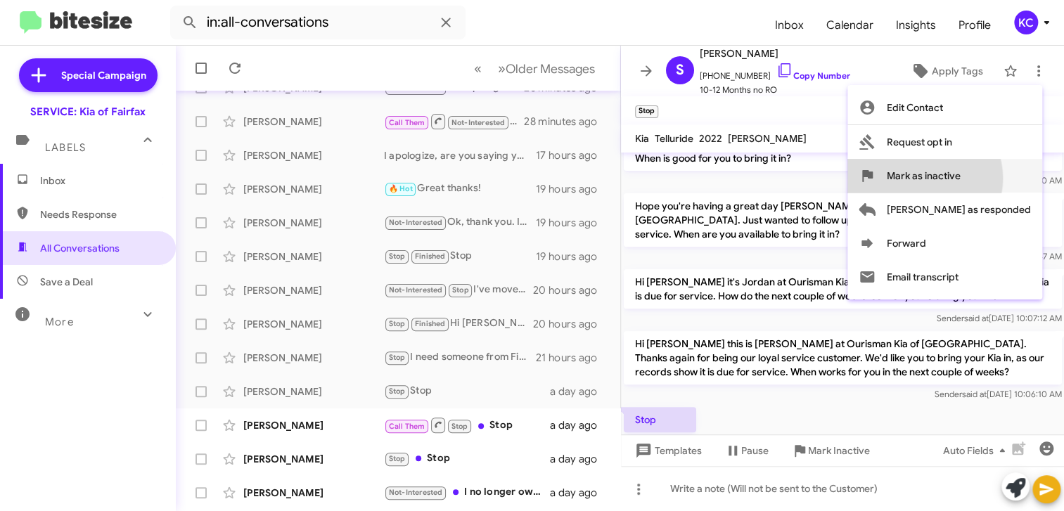
click at [960, 178] on span "Mark as inactive" at bounding box center [923, 176] width 74 height 34
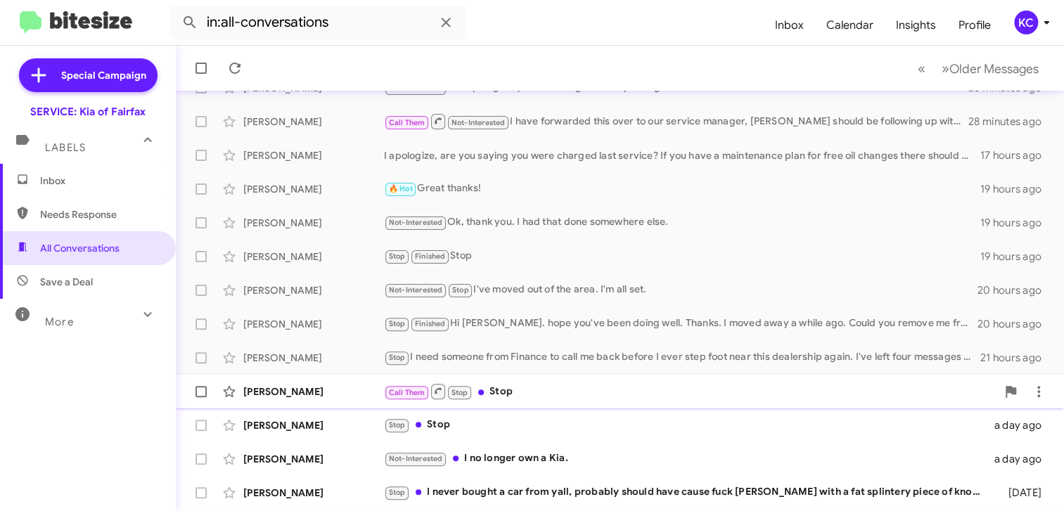
click at [510, 394] on div "Call Them Stop Stop" at bounding box center [690, 391] width 612 height 18
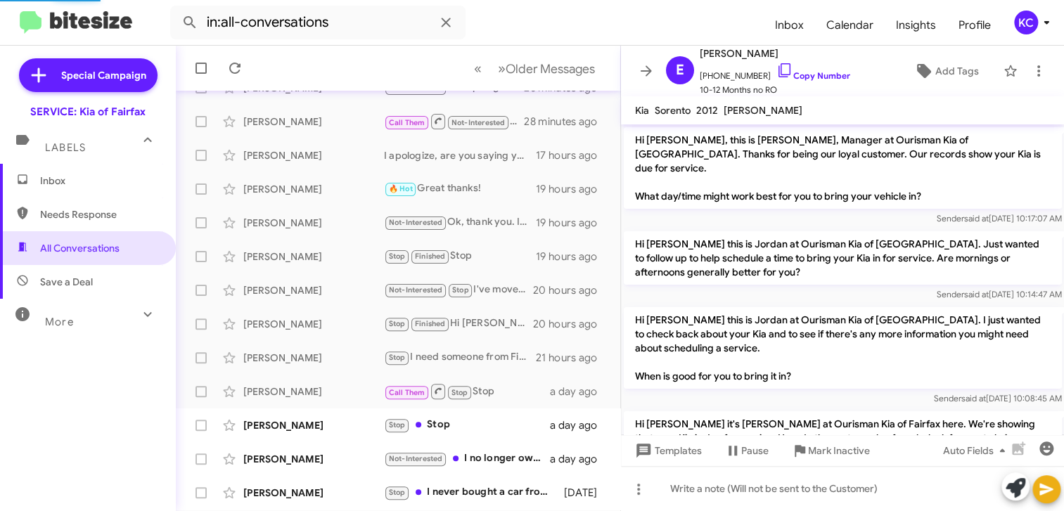
scroll to position [226, 0]
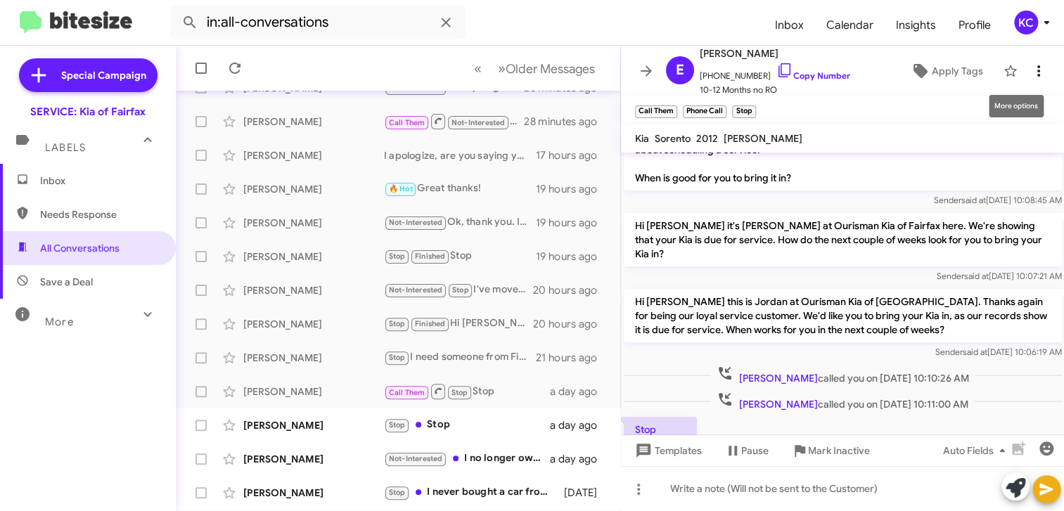
click at [1030, 69] on icon at bounding box center [1038, 71] width 17 height 17
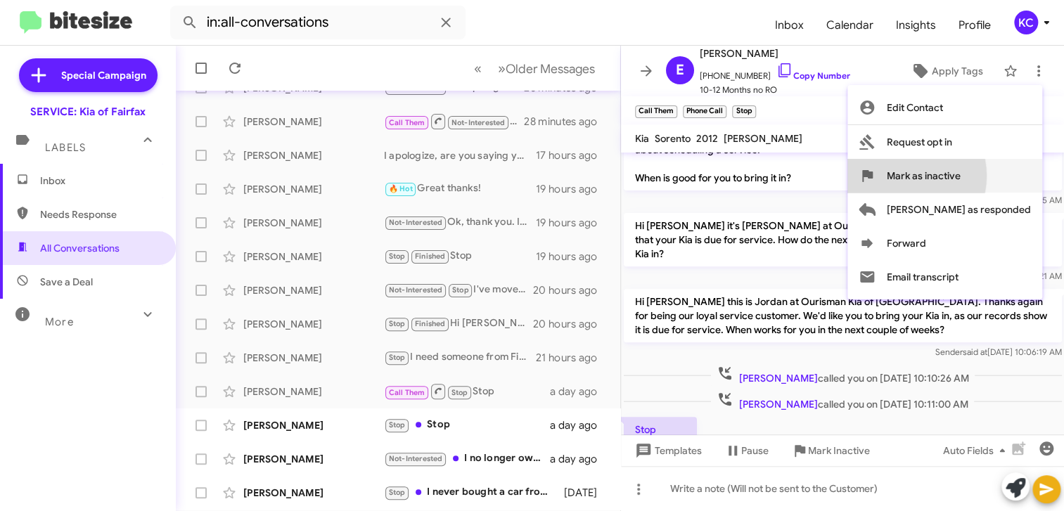
click at [960, 176] on span "Mark as inactive" at bounding box center [923, 176] width 74 height 34
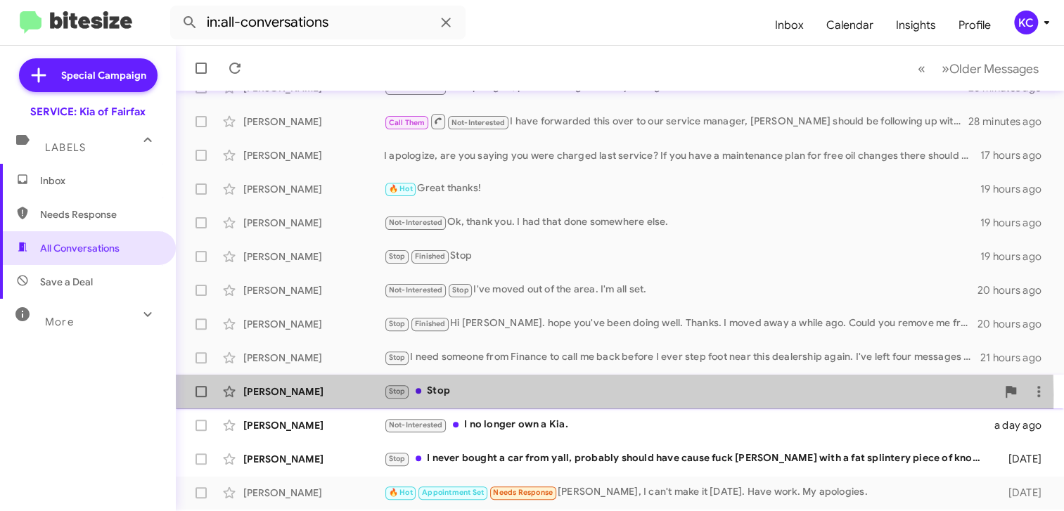
click at [465, 395] on div "Stop Stop" at bounding box center [690, 391] width 612 height 16
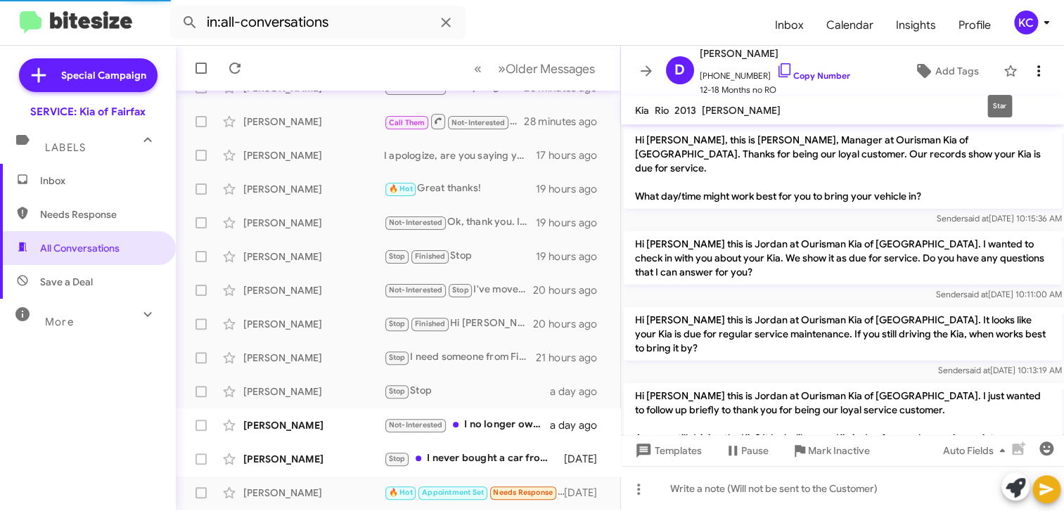
scroll to position [405, 0]
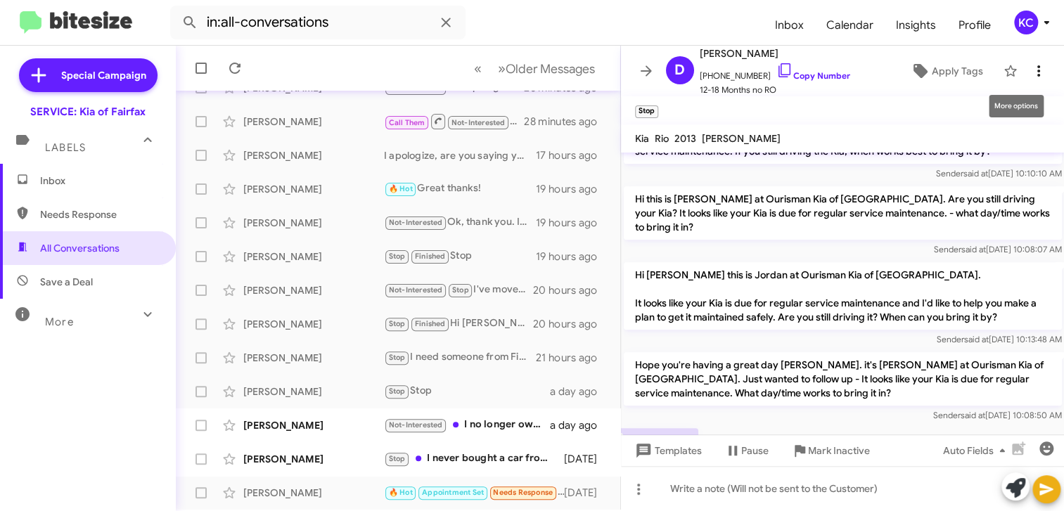
click at [1024, 60] on button at bounding box center [1038, 71] width 28 height 28
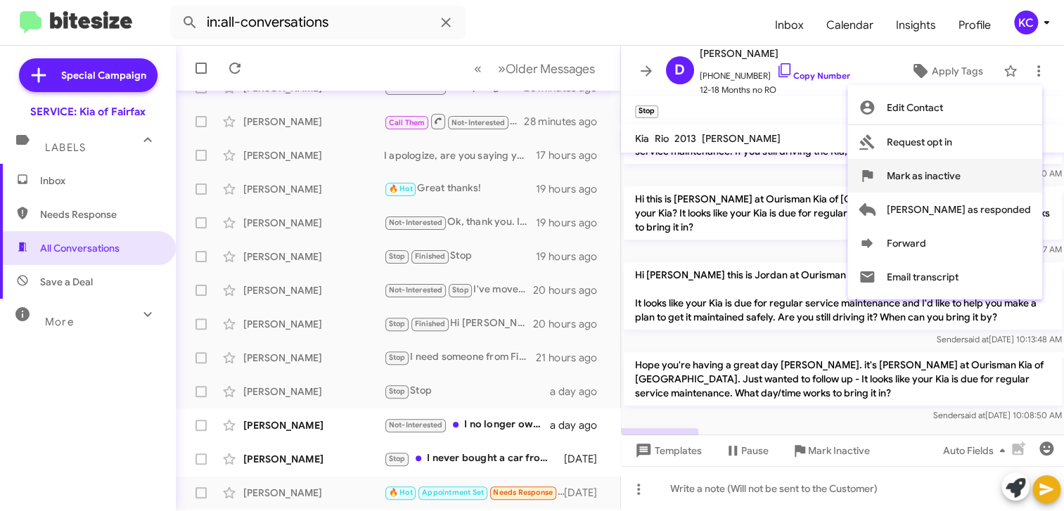
click at [931, 169] on button "Mark as inactive" at bounding box center [944, 176] width 195 height 34
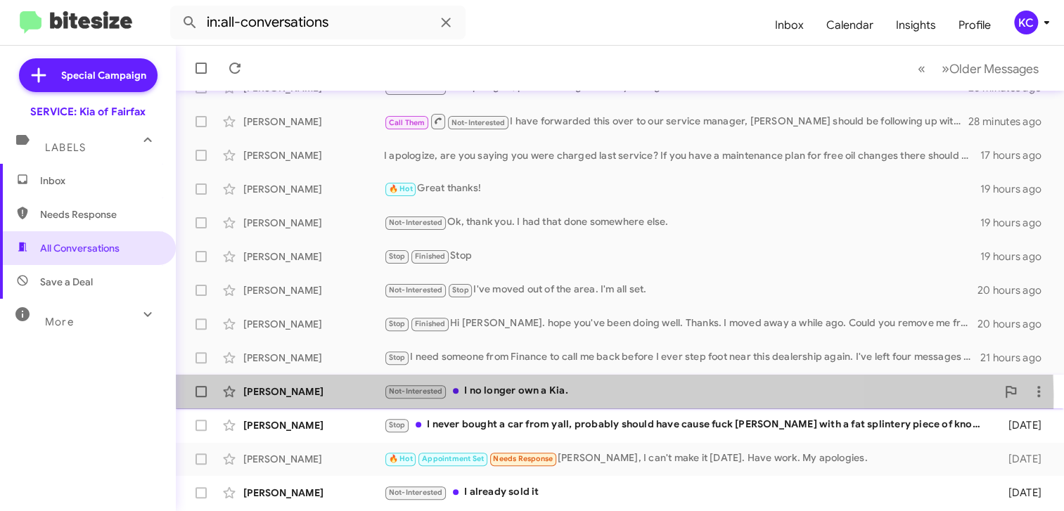
click at [512, 396] on div "Not-Interested I no longer own a Kia." at bounding box center [690, 391] width 612 height 16
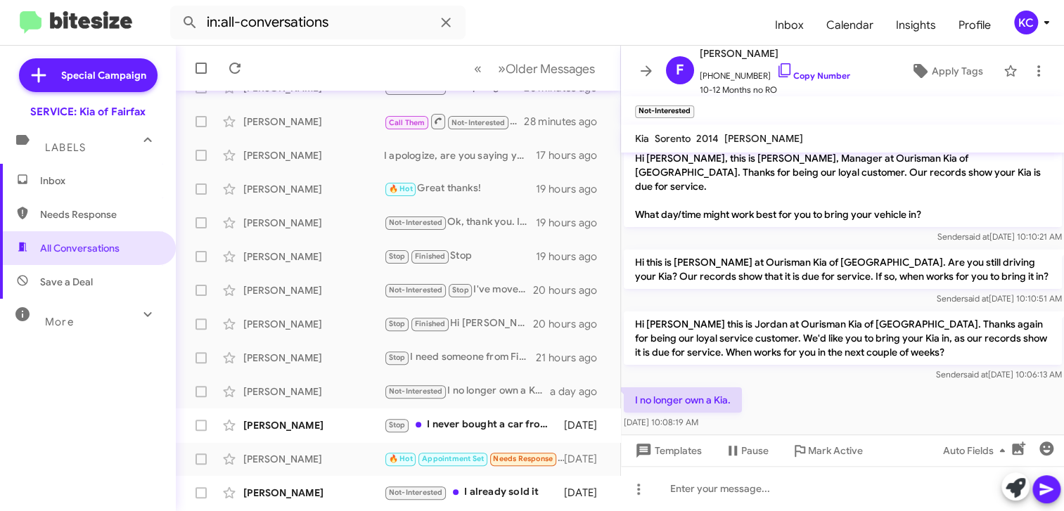
scroll to position [38, 0]
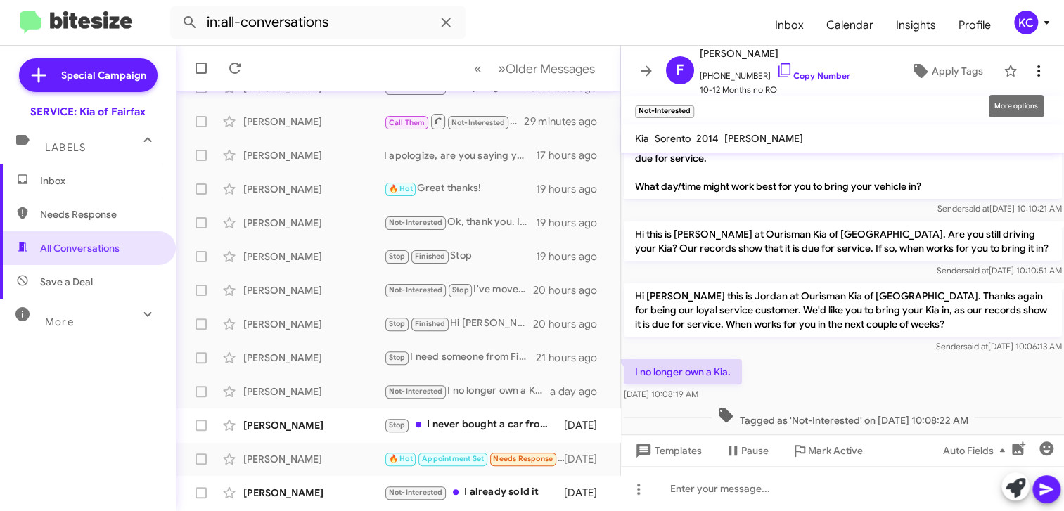
click at [1037, 75] on icon at bounding box center [1038, 70] width 3 height 11
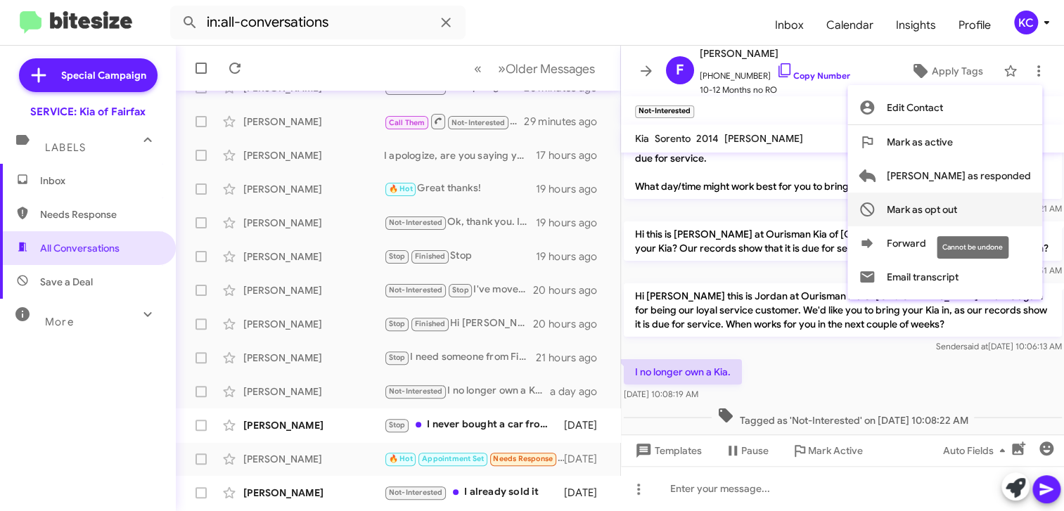
click at [1019, 217] on button "Mark as opt out" at bounding box center [944, 210] width 195 height 34
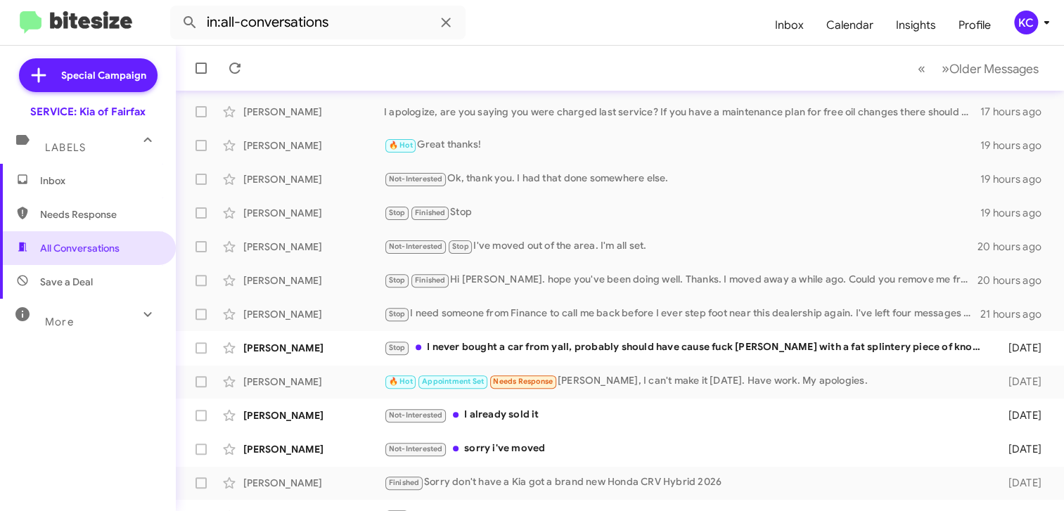
scroll to position [136, 0]
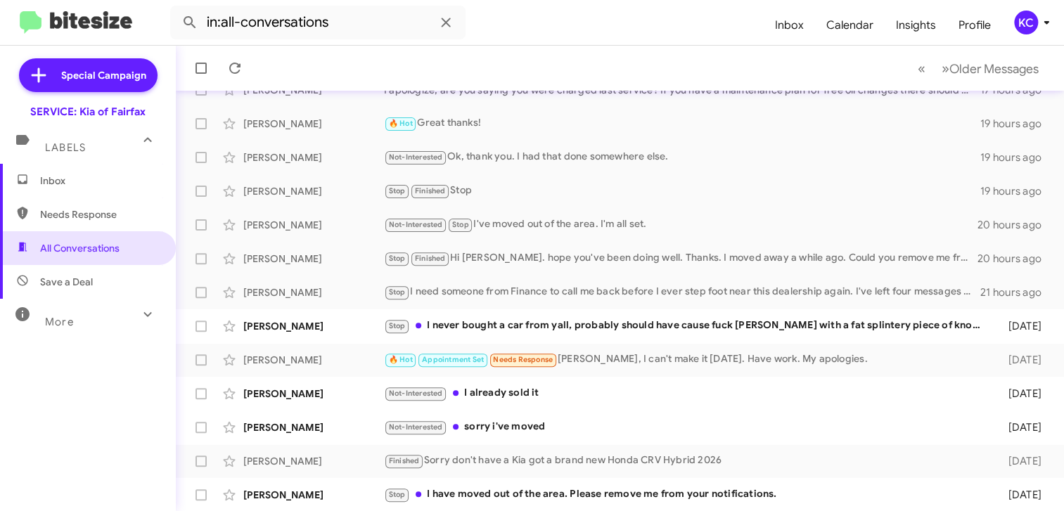
click at [76, 275] on span "Save a Deal" at bounding box center [66, 282] width 53 height 14
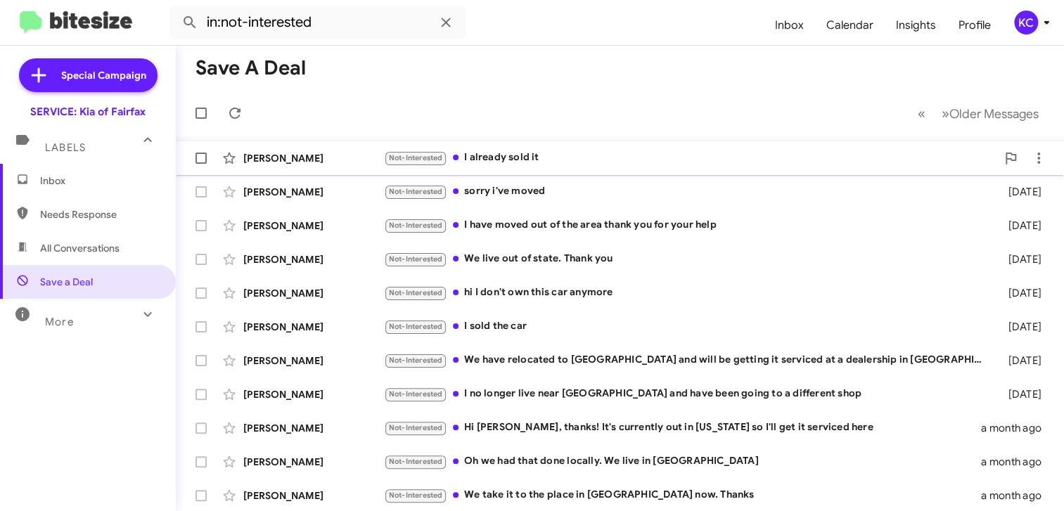
click at [498, 150] on div "Not-Interested I already sold it" at bounding box center [690, 158] width 612 height 16
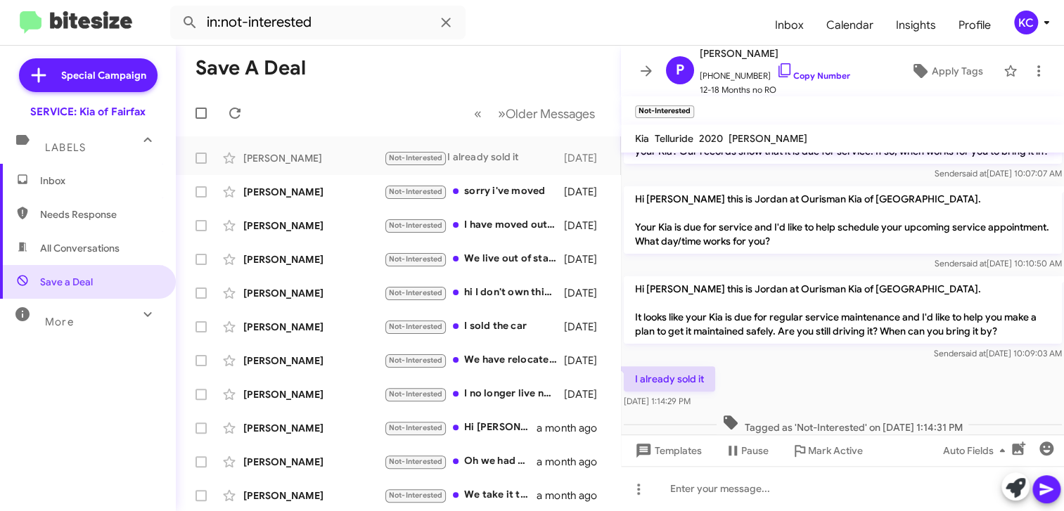
scroll to position [146, 0]
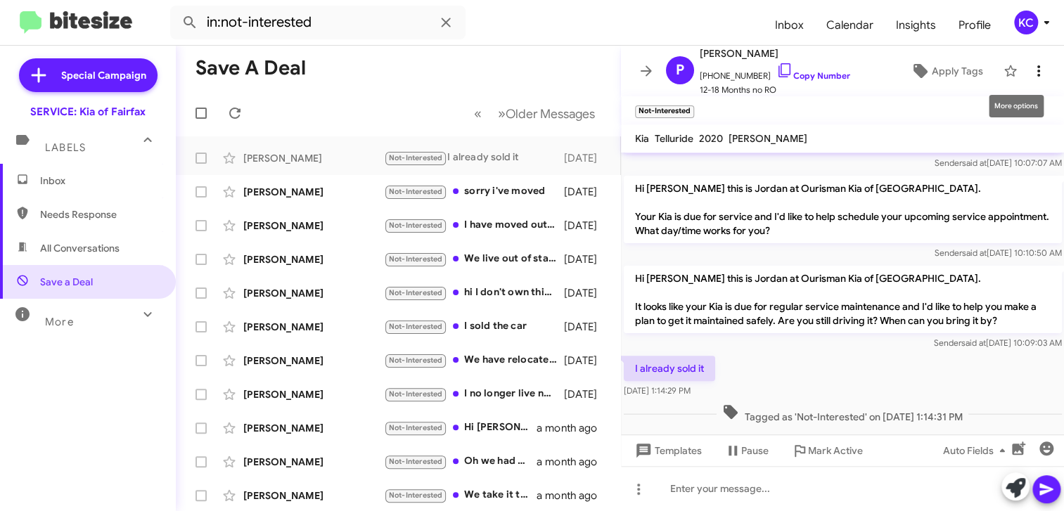
click at [1030, 71] on icon at bounding box center [1038, 71] width 17 height 17
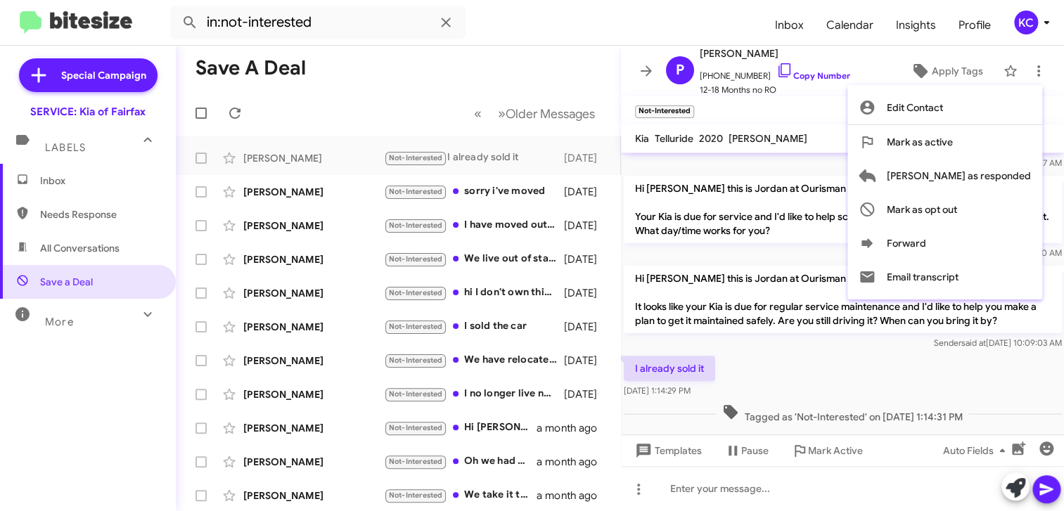
click at [79, 248] on div at bounding box center [532, 255] width 1064 height 511
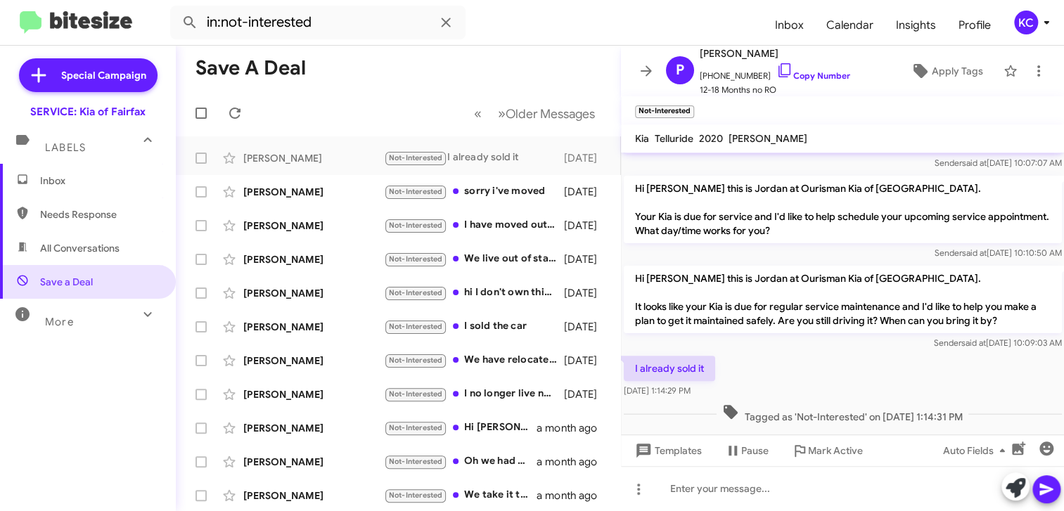
click at [114, 250] on span "All Conversations" at bounding box center [79, 248] width 79 height 14
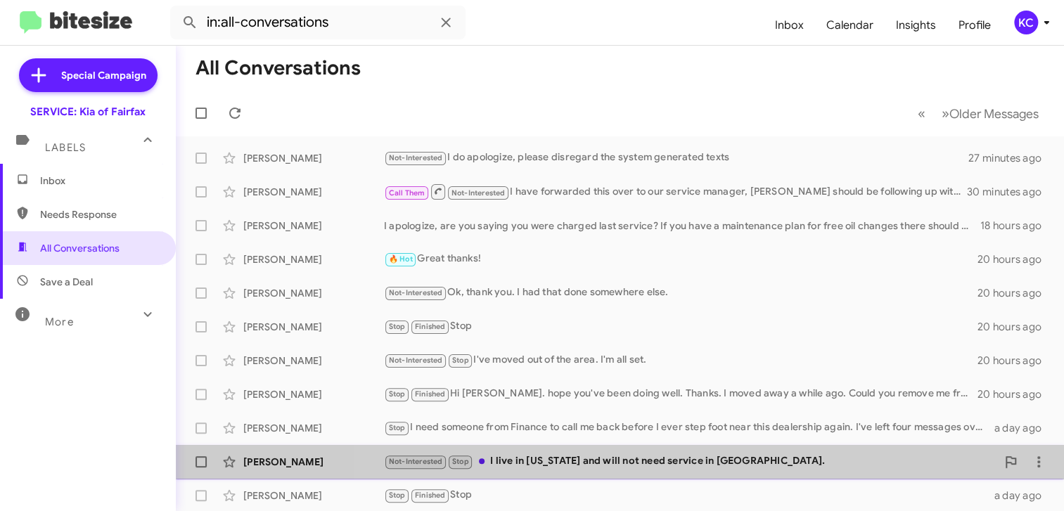
click at [628, 454] on div "Not-Interested Stop I live in Ohio and will not need service in VA." at bounding box center [690, 461] width 612 height 16
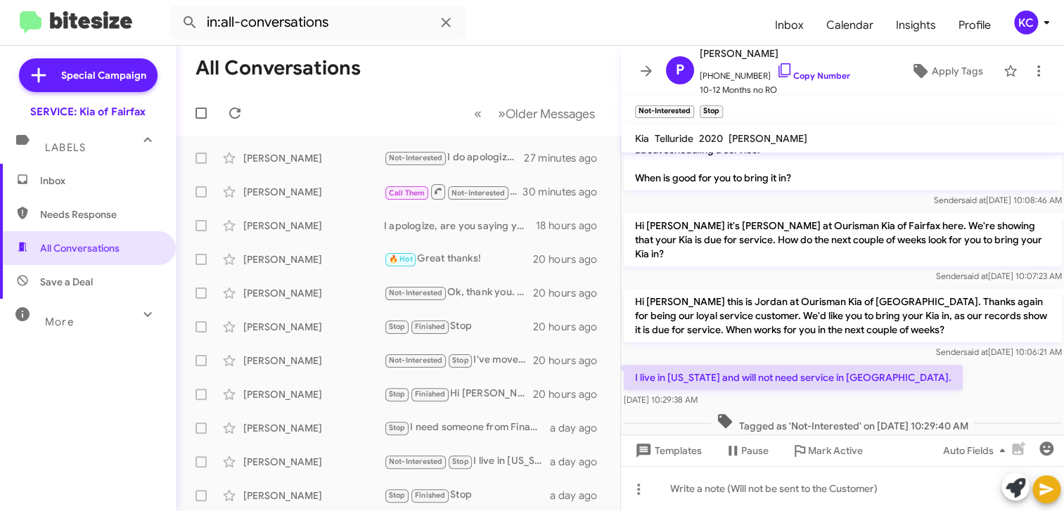
scroll to position [254, 0]
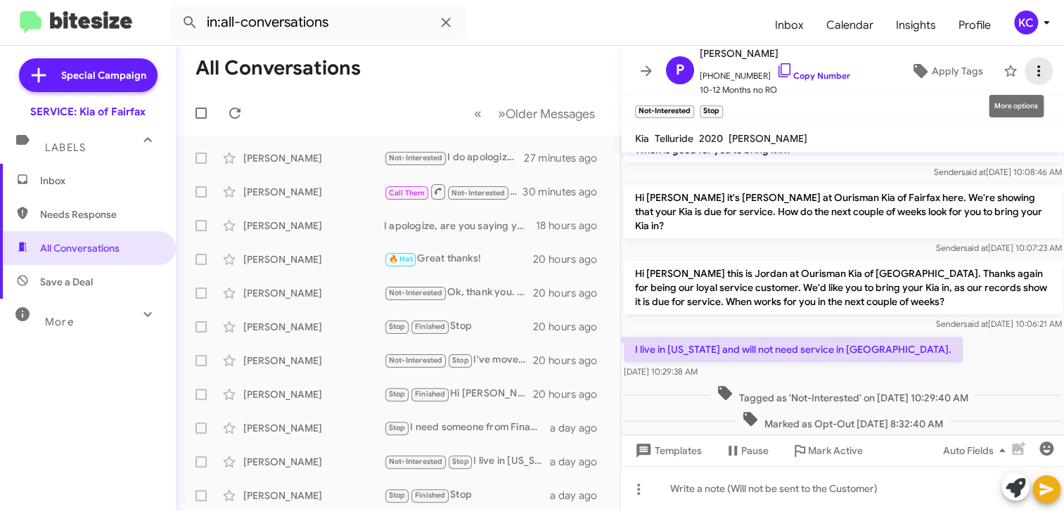
click at [1030, 71] on icon at bounding box center [1038, 71] width 17 height 17
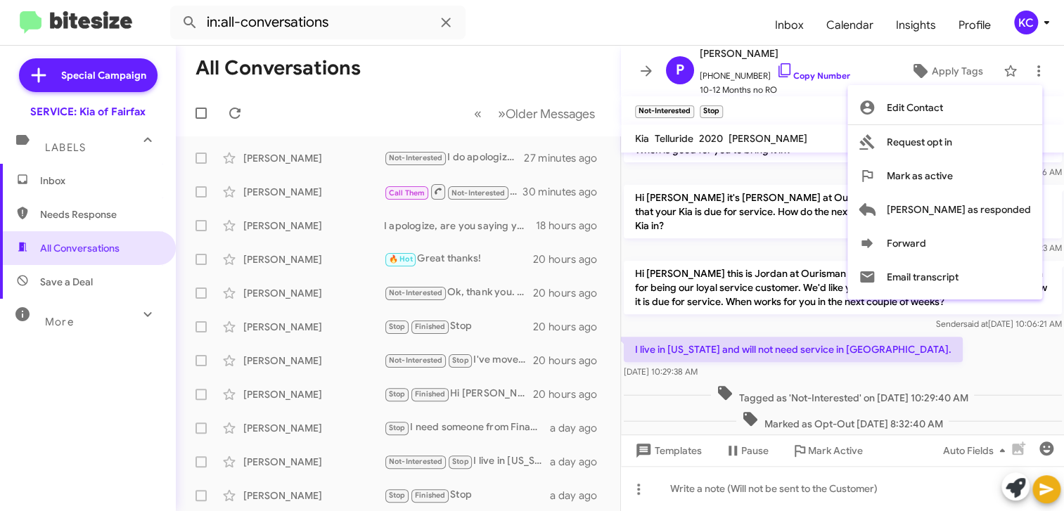
click at [472, 498] on div at bounding box center [532, 255] width 1064 height 511
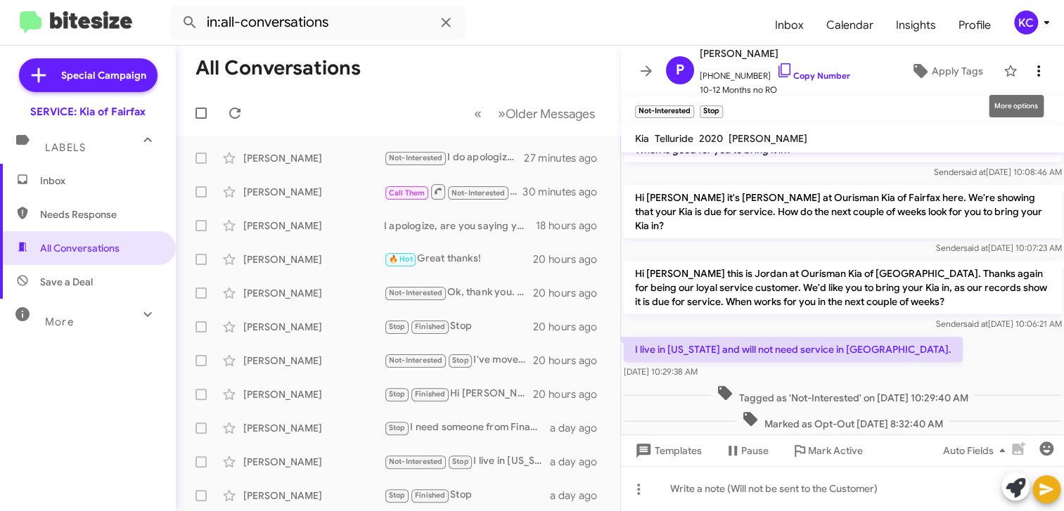
click at [1033, 65] on icon at bounding box center [1038, 71] width 17 height 17
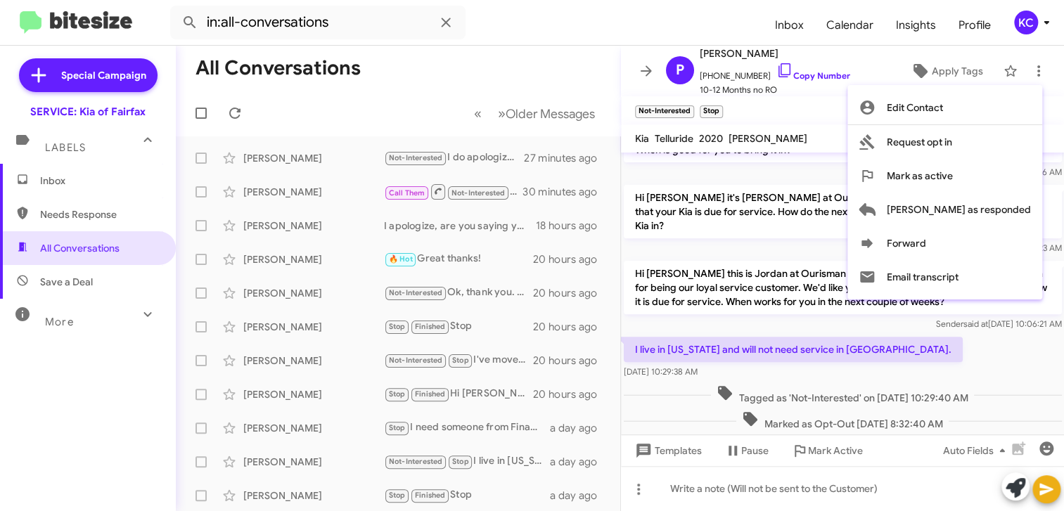
click at [879, 478] on div at bounding box center [532, 255] width 1064 height 511
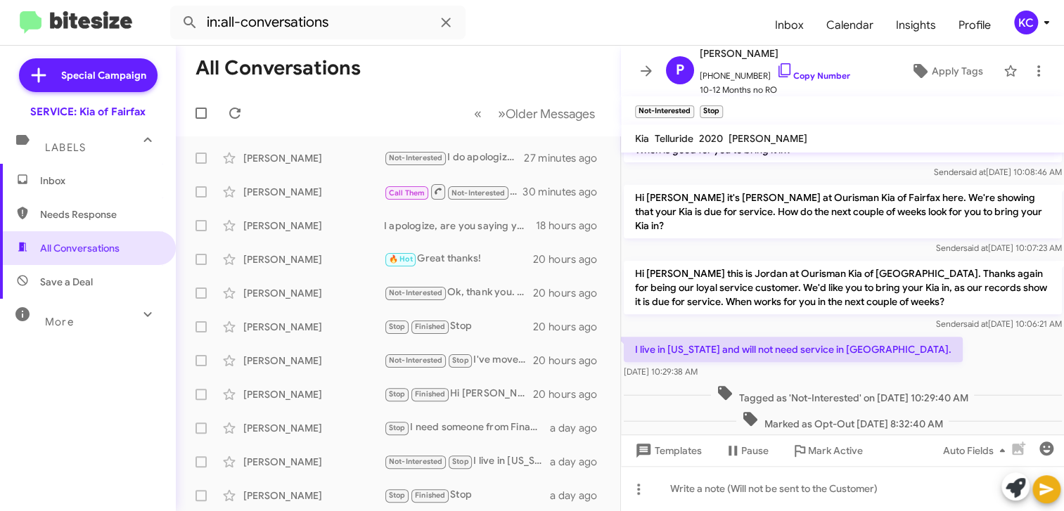
click at [106, 219] on span "Needs Response" at bounding box center [100, 214] width 120 height 14
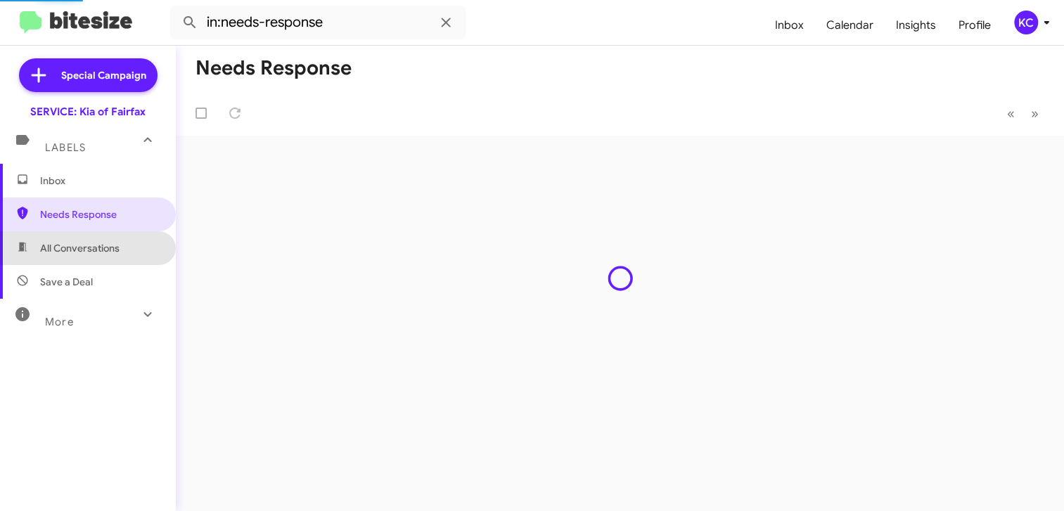
click at [109, 241] on span "All Conversations" at bounding box center [79, 248] width 79 height 14
type input "in:all-conversations"
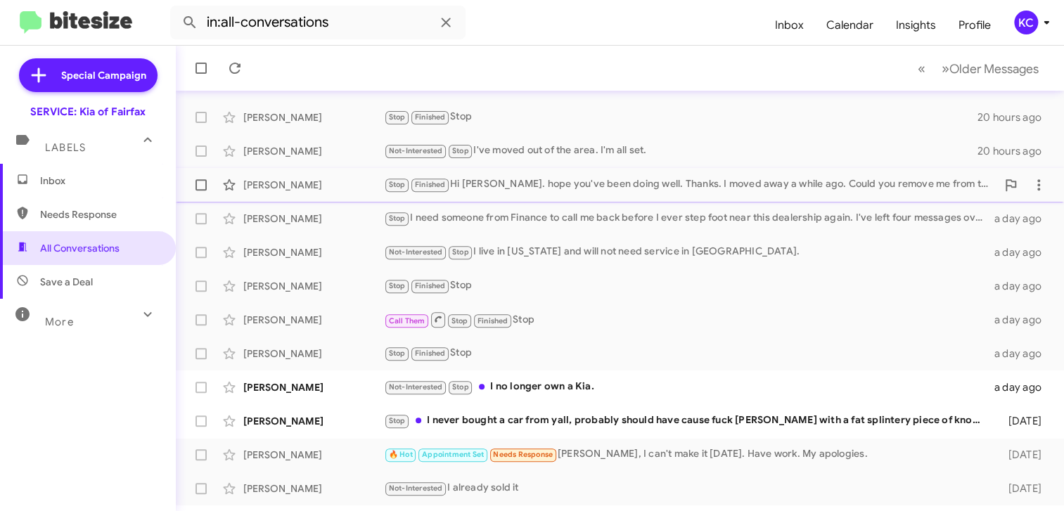
scroll to position [211, 0]
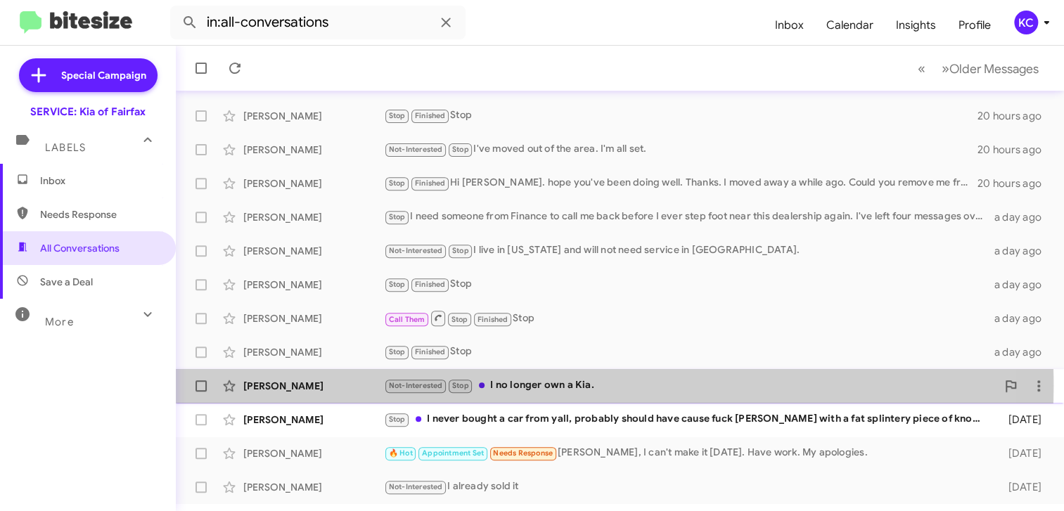
click at [498, 385] on div "Not-Interested Stop I no longer own a Kia." at bounding box center [690, 385] width 612 height 16
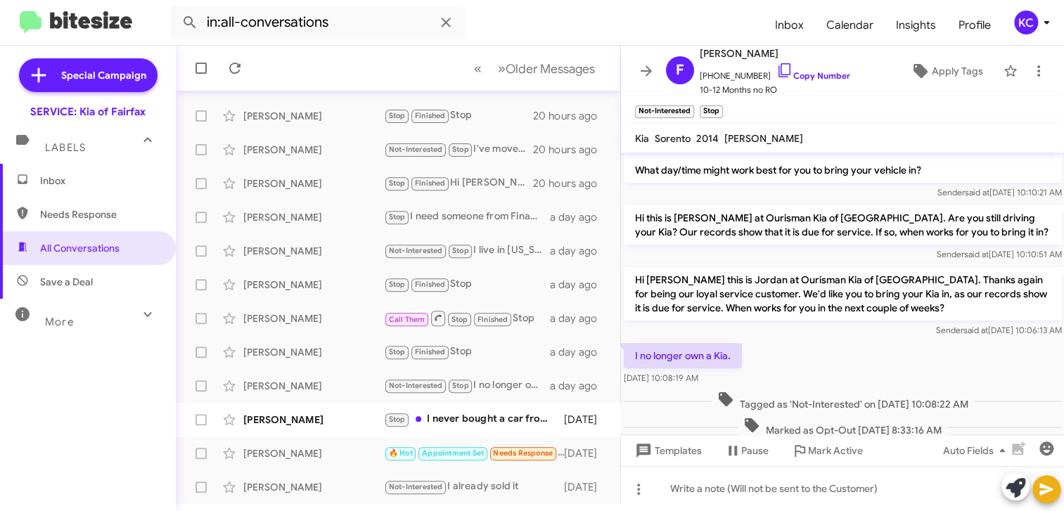
scroll to position [67, 0]
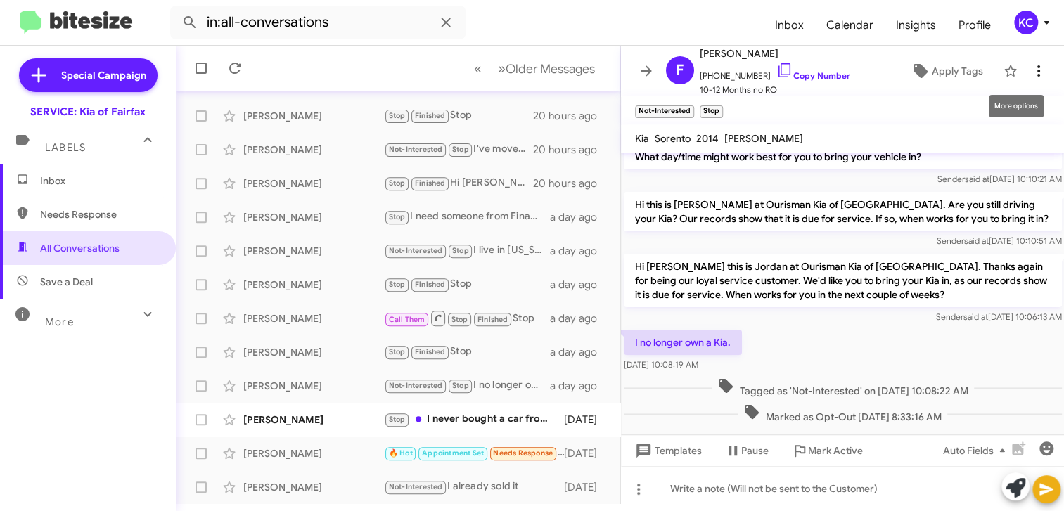
click at [1030, 69] on icon at bounding box center [1038, 71] width 17 height 17
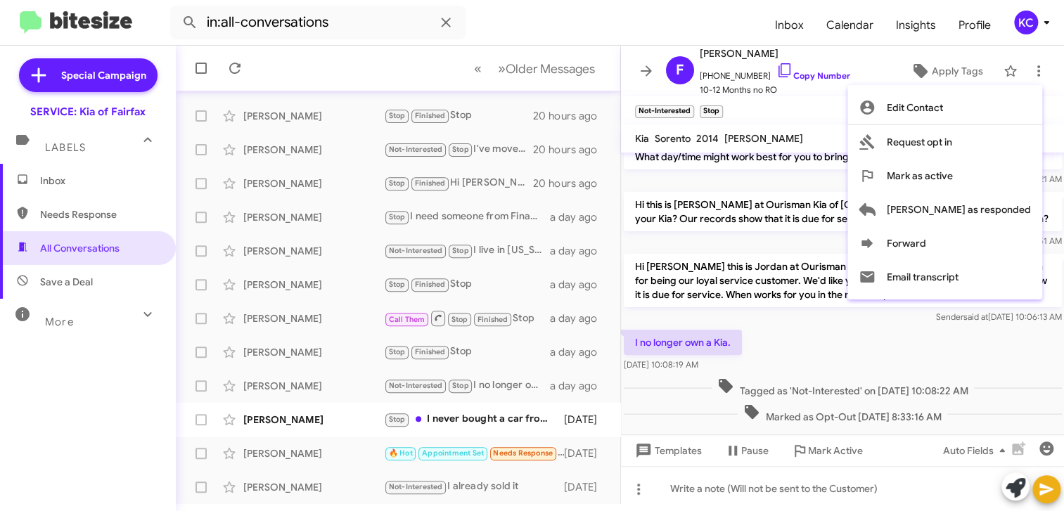
click at [1024, 68] on div at bounding box center [532, 255] width 1064 height 511
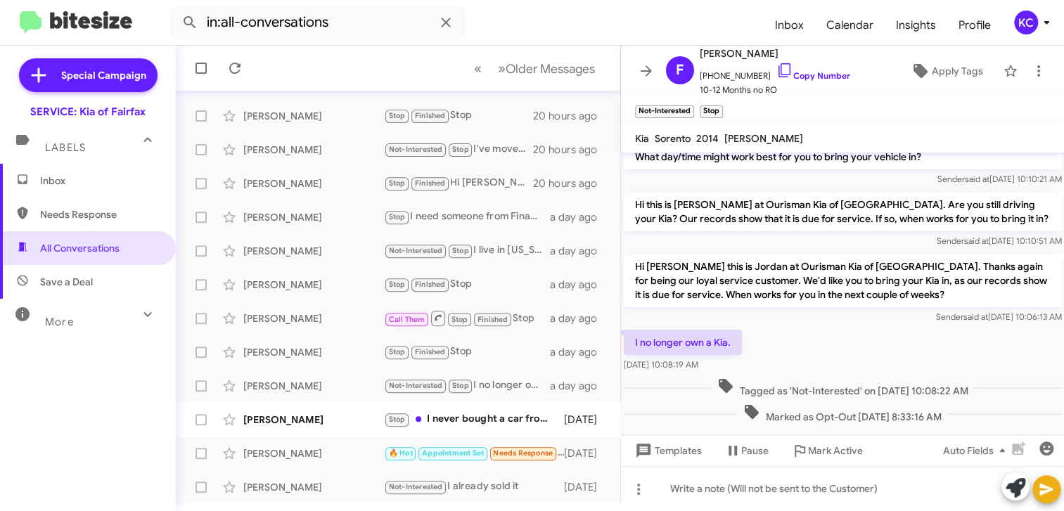
click at [48, 331] on mat-expansion-panel-header "More" at bounding box center [88, 316] width 176 height 34
click at [48, 331] on span "More" at bounding box center [59, 327] width 29 height 13
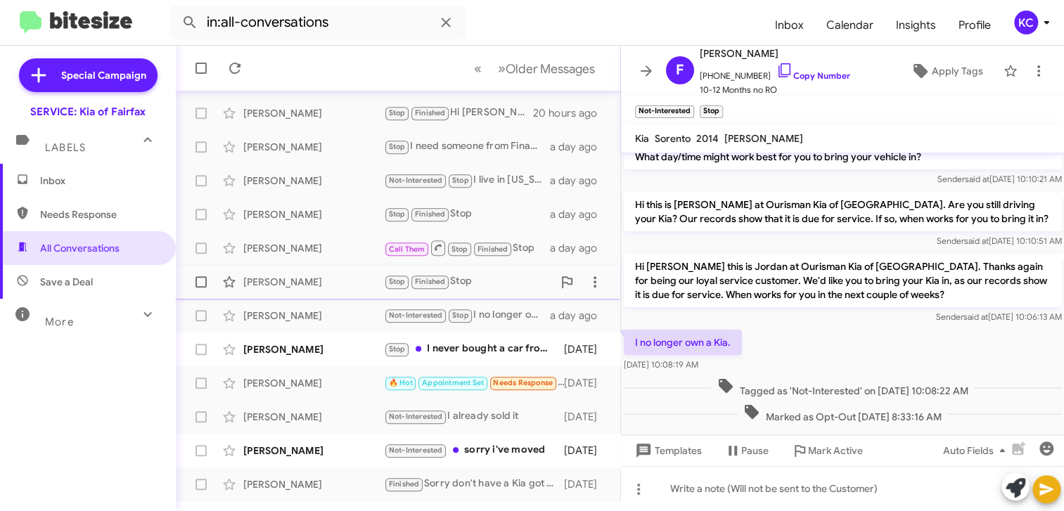
click at [490, 290] on div "Doug Noble Stop Finished Stop a day ago" at bounding box center [398, 282] width 422 height 28
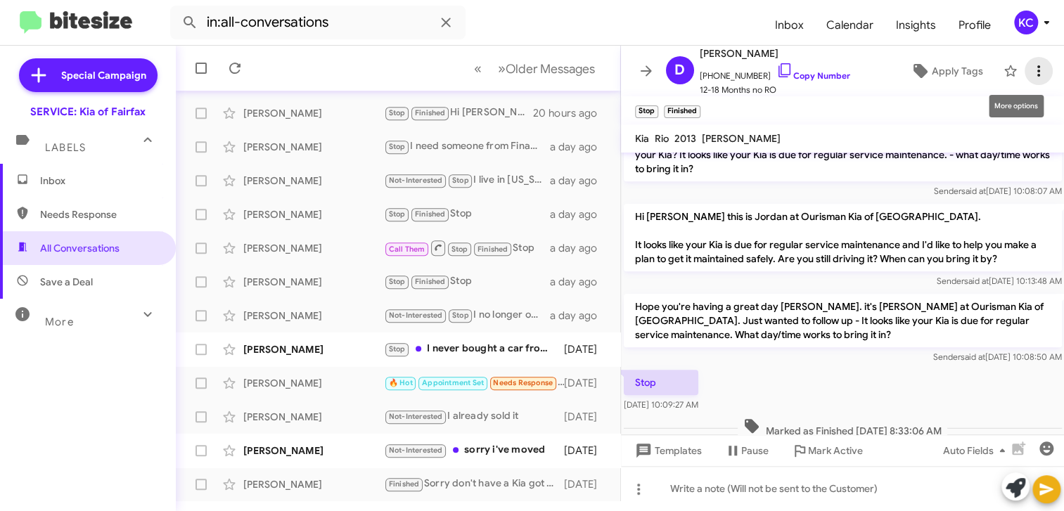
click at [1030, 71] on icon at bounding box center [1038, 71] width 17 height 17
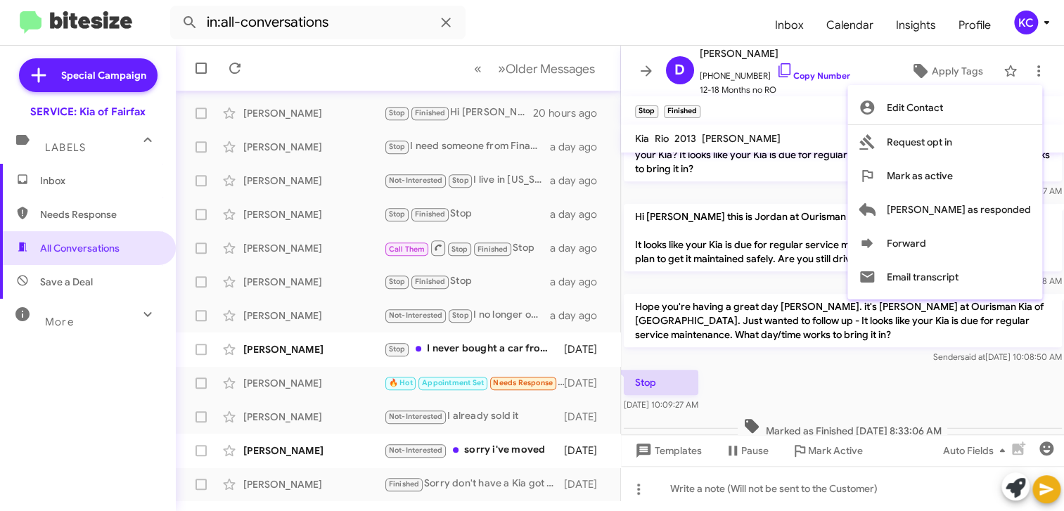
click at [463, 352] on div at bounding box center [532, 255] width 1064 height 511
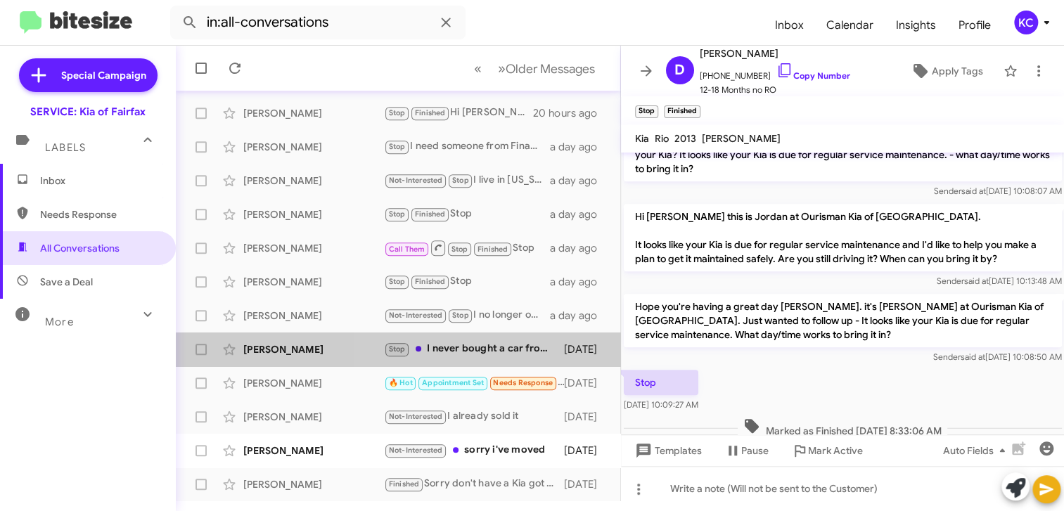
click at [463, 352] on div "Stop I never bought a car from yall, probably should have cause fuck Koons with…" at bounding box center [474, 349] width 180 height 16
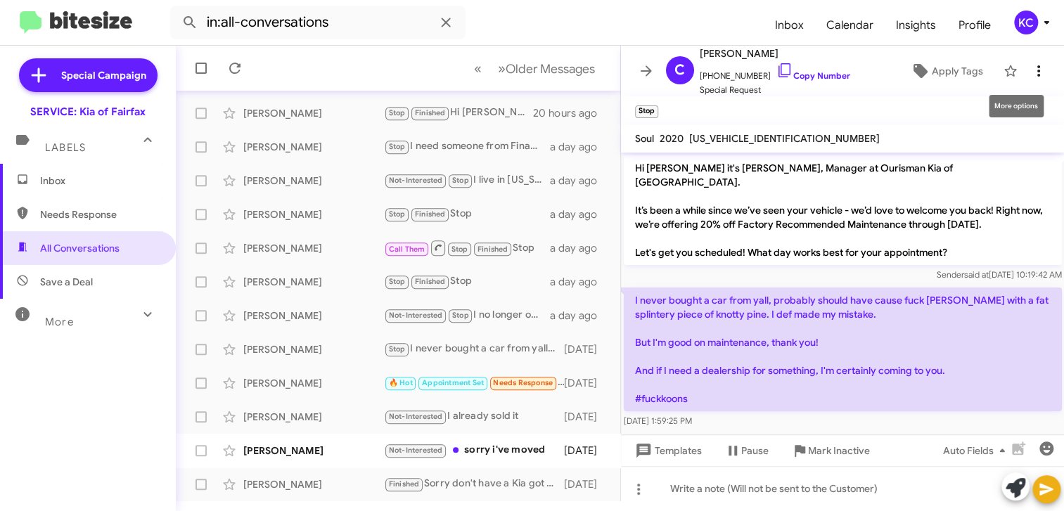
click at [1030, 72] on icon at bounding box center [1038, 71] width 17 height 17
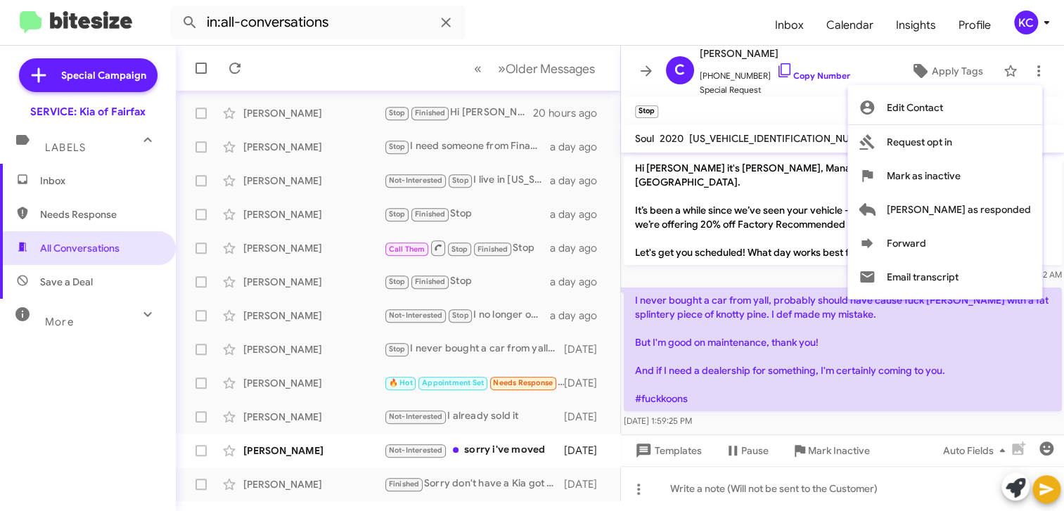
click at [315, 447] on div at bounding box center [532, 255] width 1064 height 511
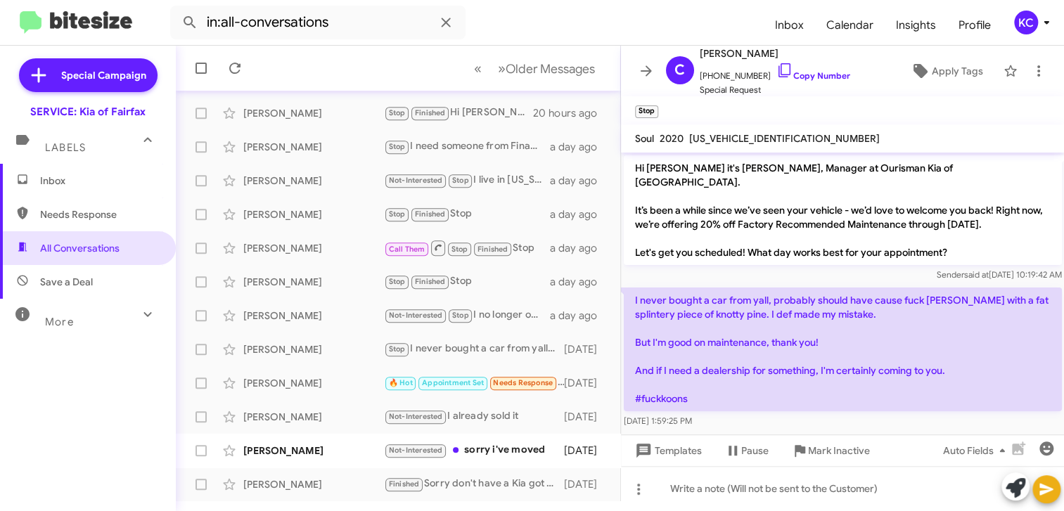
click at [315, 447] on div "Francesca Zamora" at bounding box center [313, 451] width 141 height 14
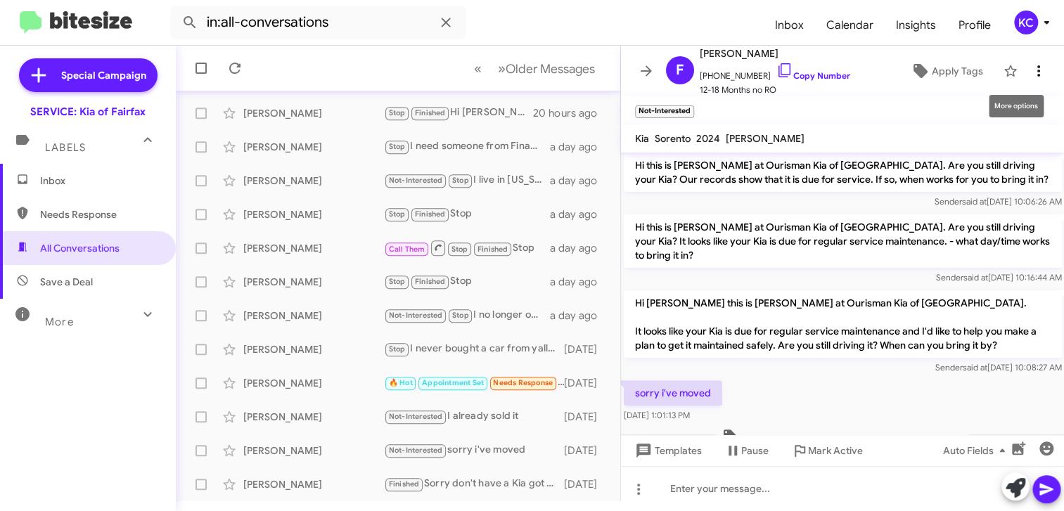
click at [1030, 71] on icon at bounding box center [1038, 71] width 17 height 17
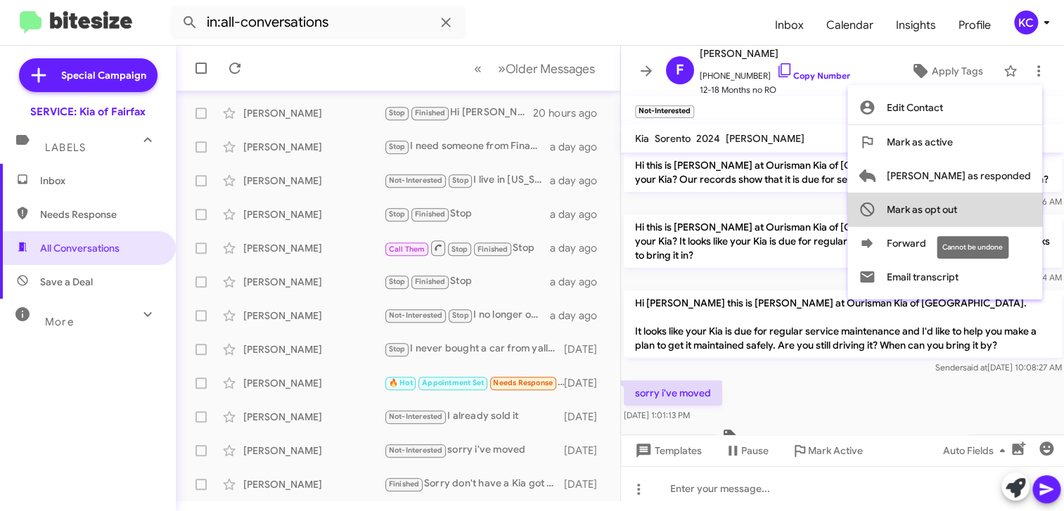
click at [957, 204] on span "Mark as opt out" at bounding box center [921, 210] width 70 height 34
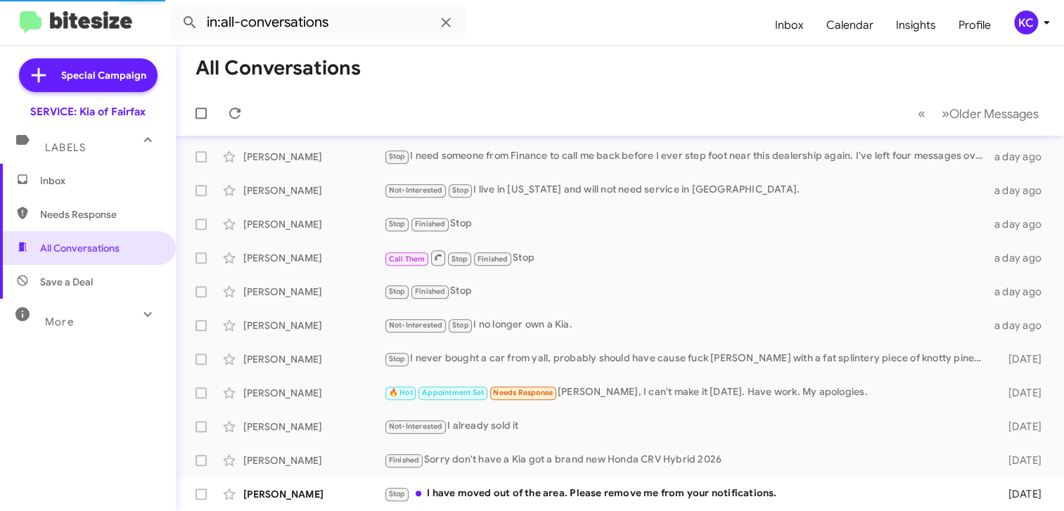
scroll to position [271, 0]
click at [615, 496] on div "Stop I have moved out of the area. Please remove me from your notifications." at bounding box center [690, 494] width 612 height 16
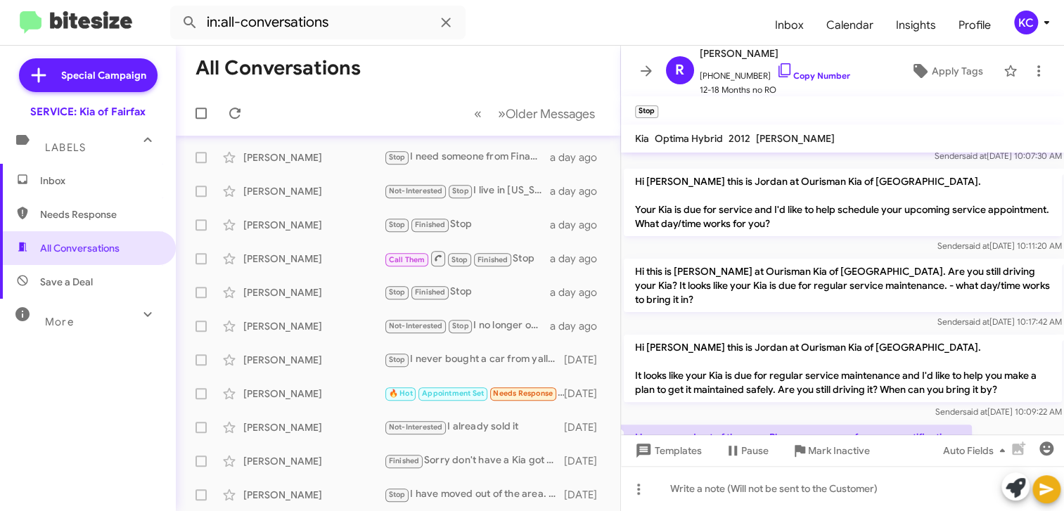
scroll to position [181, 0]
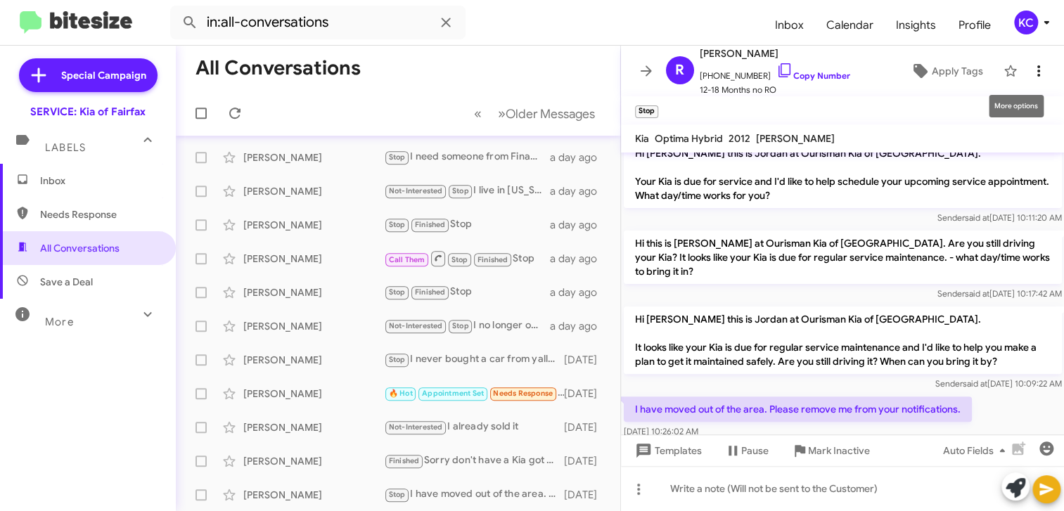
click at [1034, 63] on icon at bounding box center [1038, 71] width 17 height 17
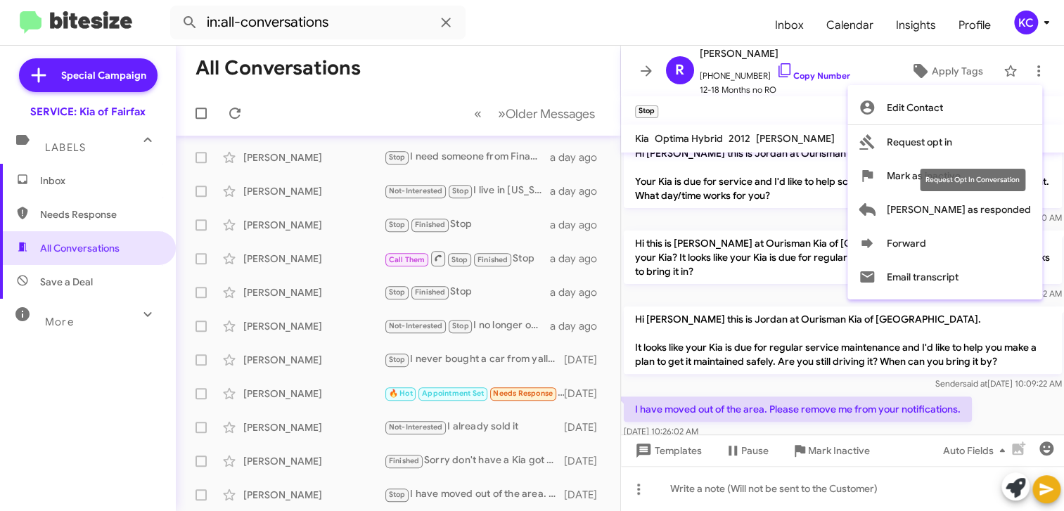
click at [1020, 170] on div "Request Opt In Conversation" at bounding box center [971, 180] width 105 height 22
click at [960, 180] on span "Mark as inactive" at bounding box center [923, 176] width 74 height 34
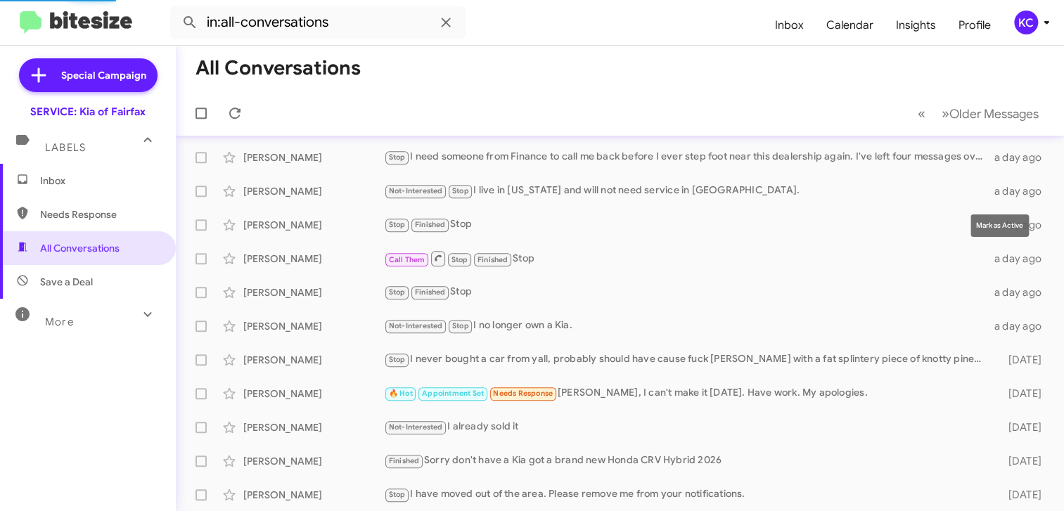
scroll to position [237, 0]
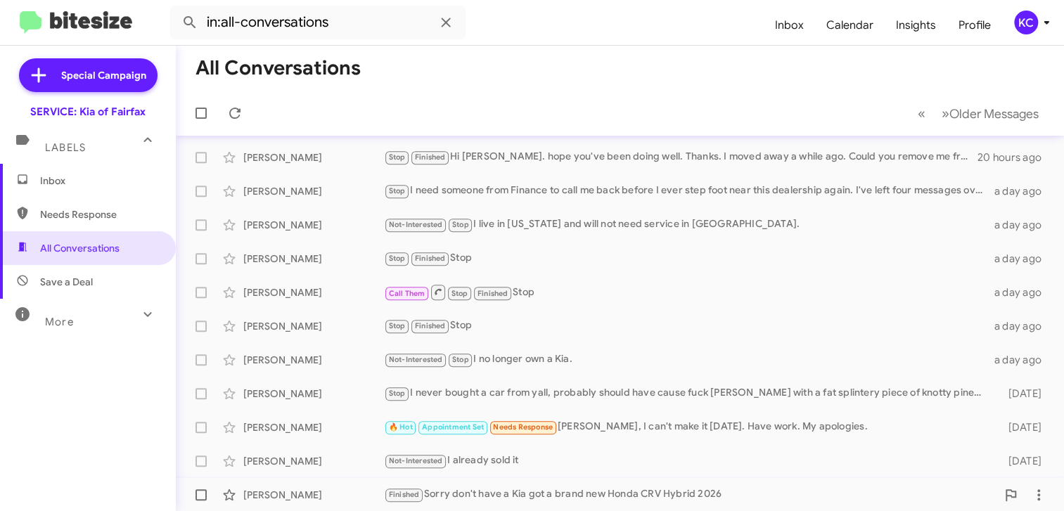
click at [582, 488] on div "Finished Sorry don't have a Kia got a brand new Honda CRV Hybrid 2026" at bounding box center [690, 494] width 612 height 16
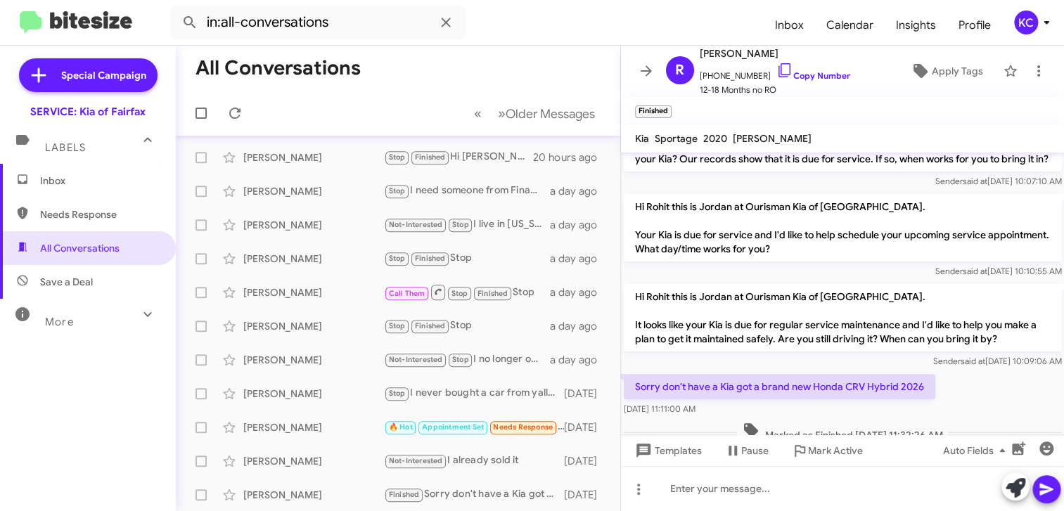
scroll to position [146, 0]
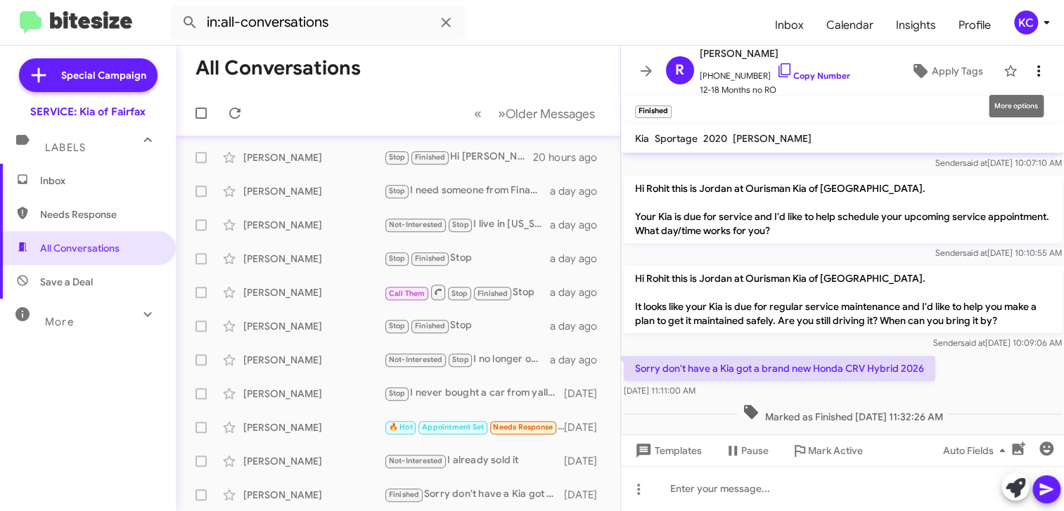
click at [1026, 61] on button at bounding box center [1038, 71] width 28 height 28
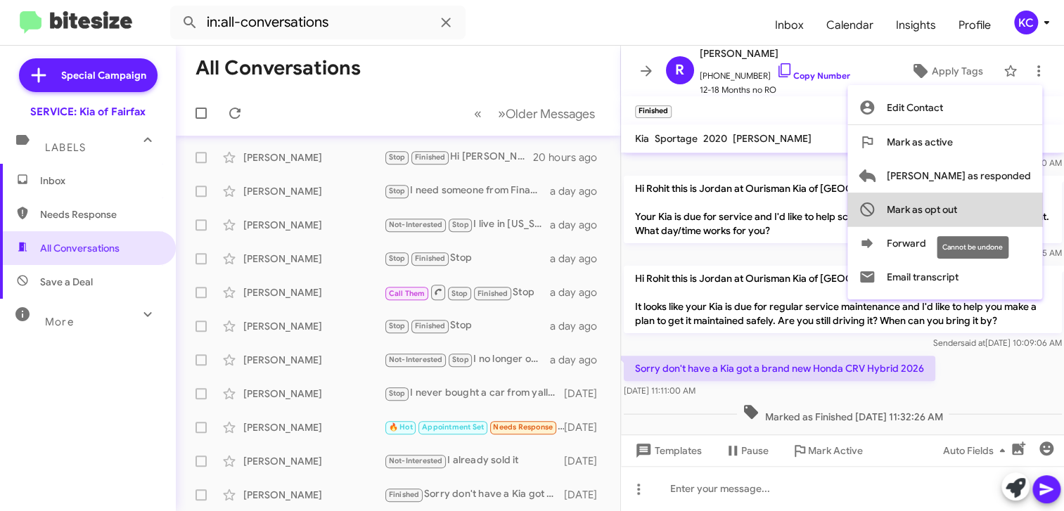
click at [1015, 212] on button "Mark as opt out" at bounding box center [944, 210] width 195 height 34
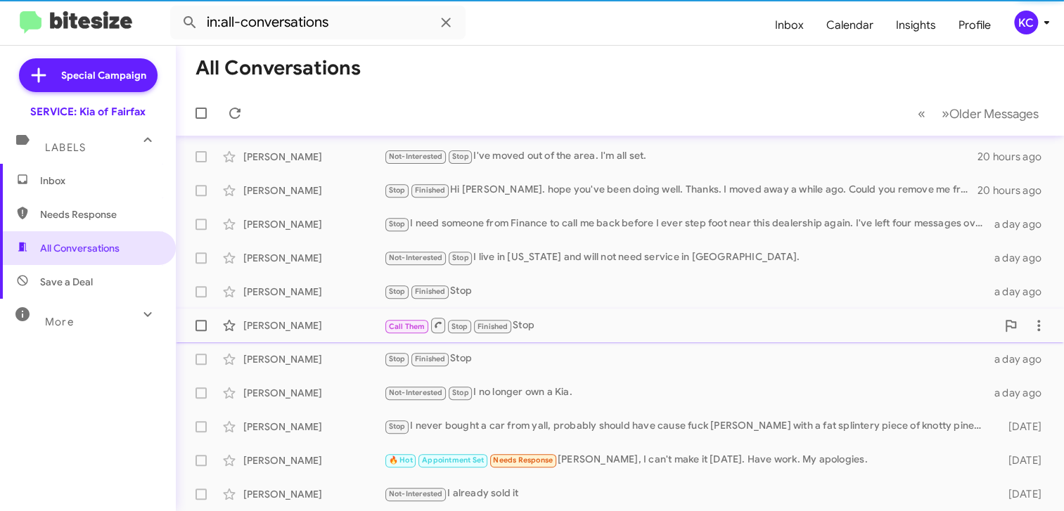
scroll to position [203, 0]
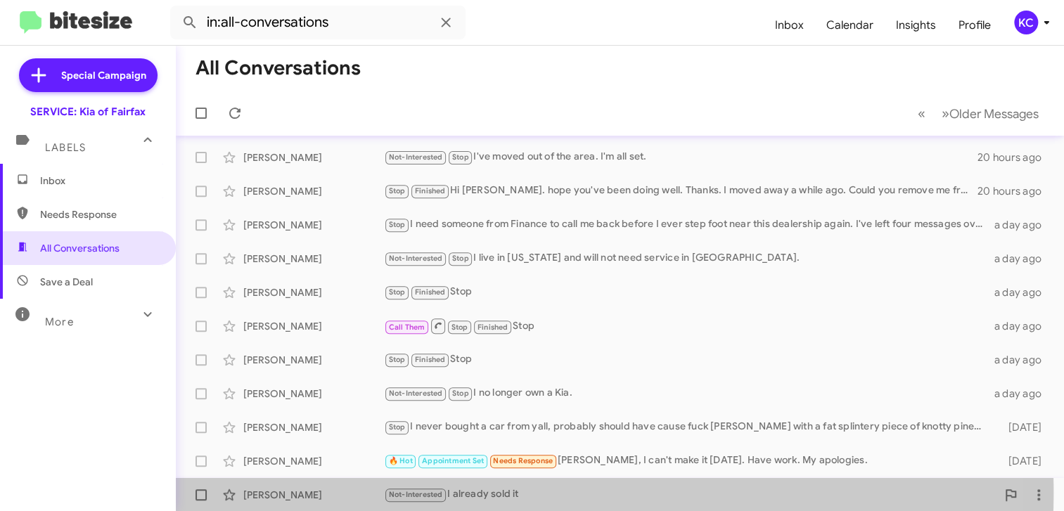
click at [502, 492] on div "Not-Interested I already sold it" at bounding box center [690, 494] width 612 height 16
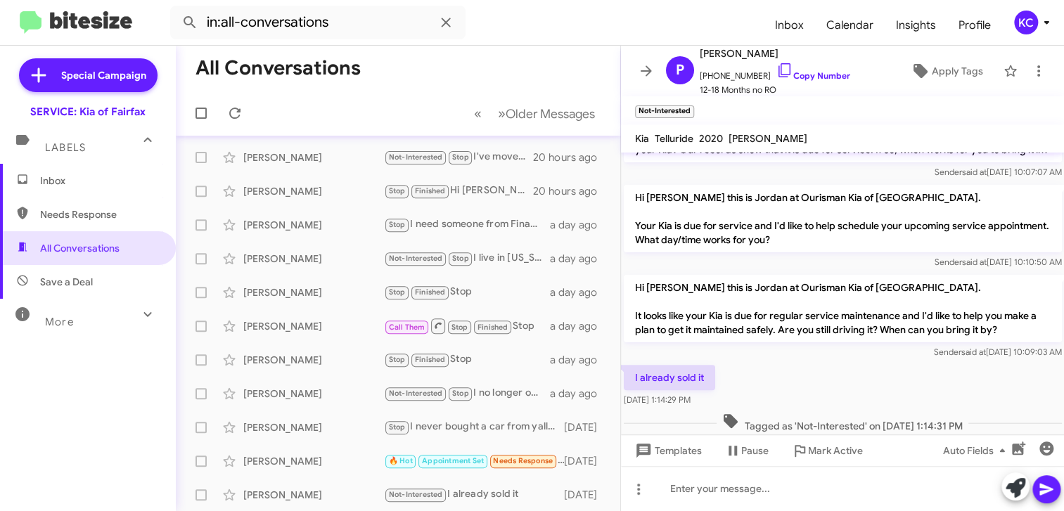
scroll to position [146, 0]
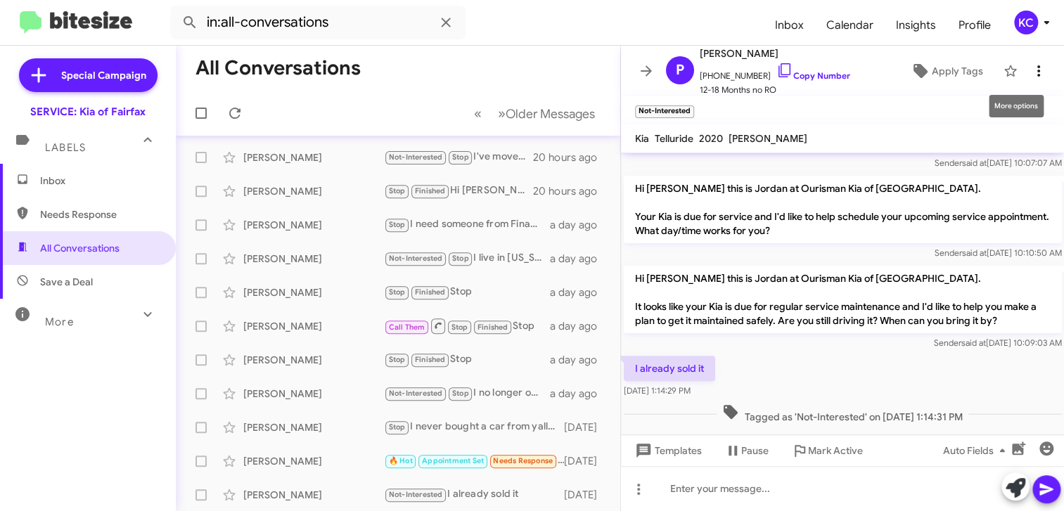
click at [1030, 69] on icon at bounding box center [1038, 71] width 17 height 17
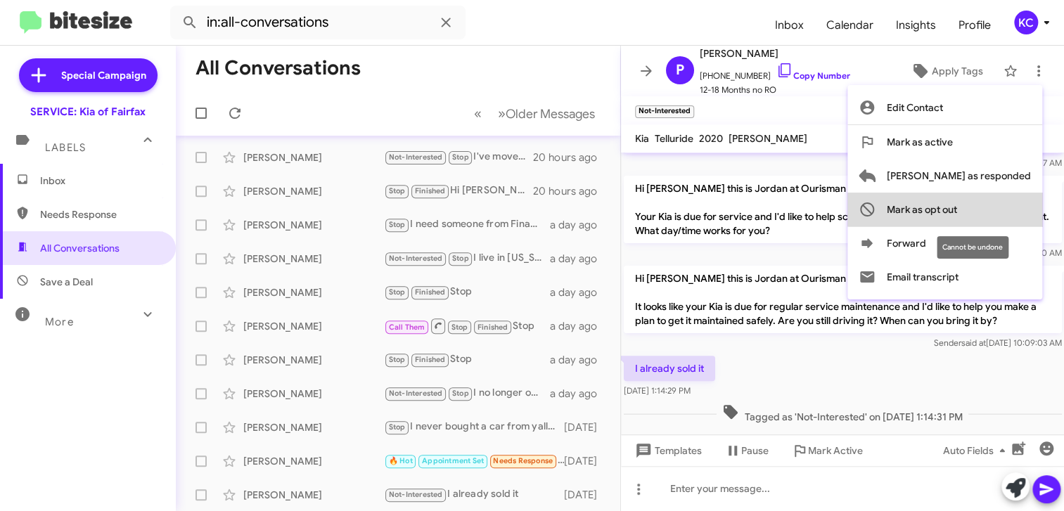
click at [957, 205] on span "Mark as opt out" at bounding box center [921, 210] width 70 height 34
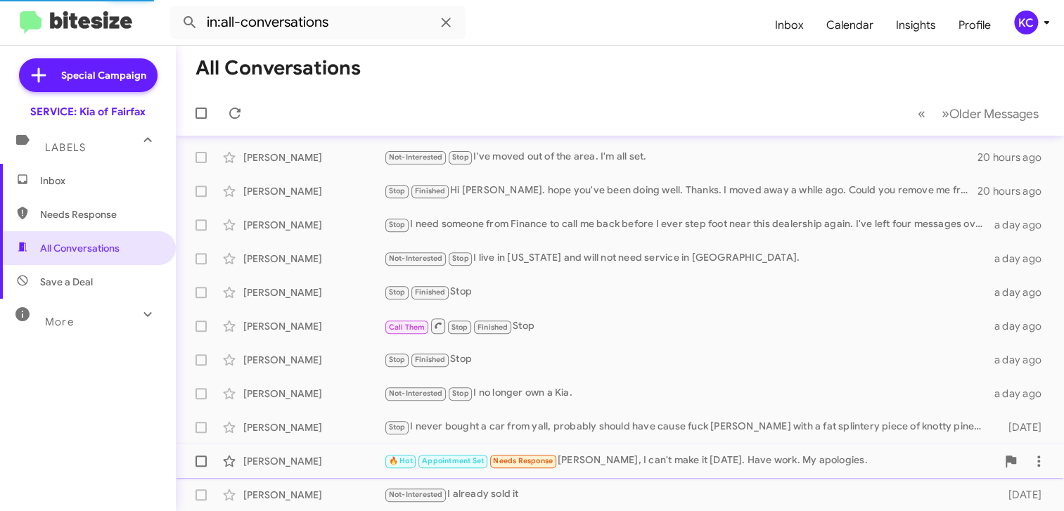
scroll to position [169, 0]
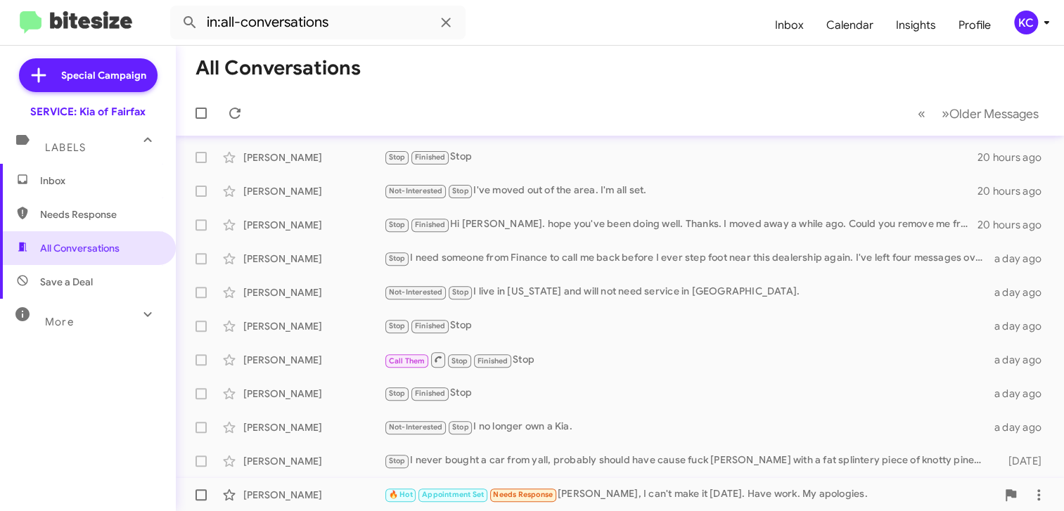
click at [675, 491] on div "🔥 Hot Appointment Set Needs Response Jordan, I can't make it tomorrow. Have wor…" at bounding box center [690, 494] width 612 height 16
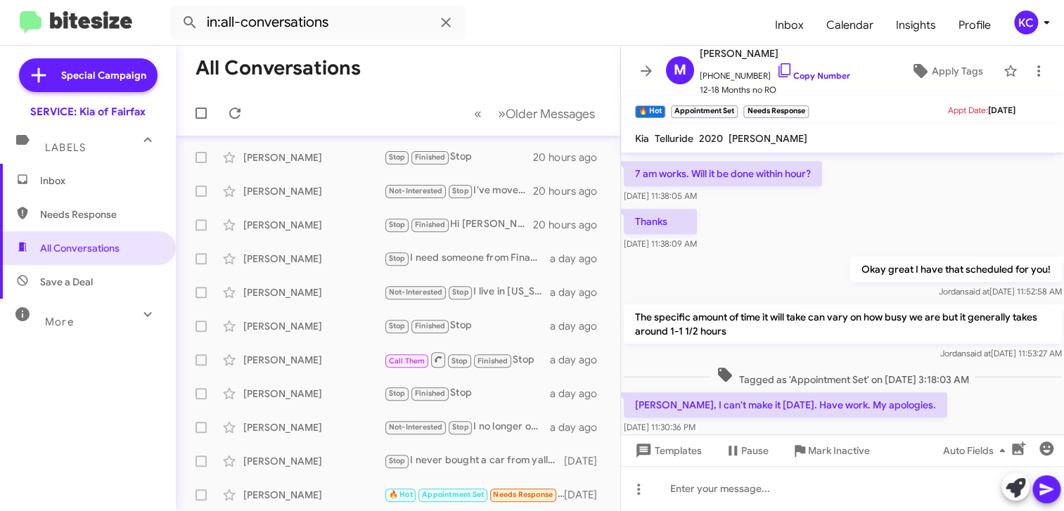
scroll to position [583, 0]
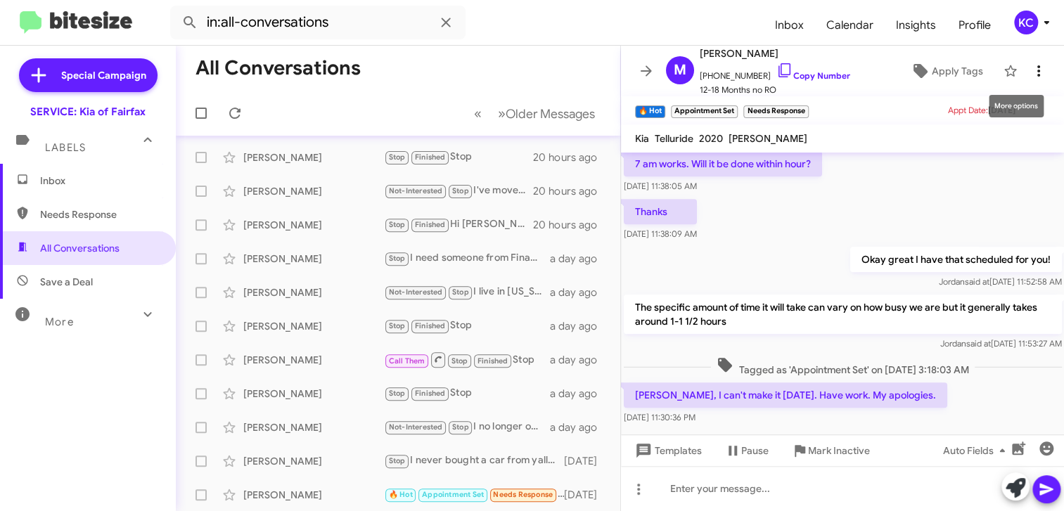
click at [1032, 68] on icon at bounding box center [1038, 71] width 17 height 17
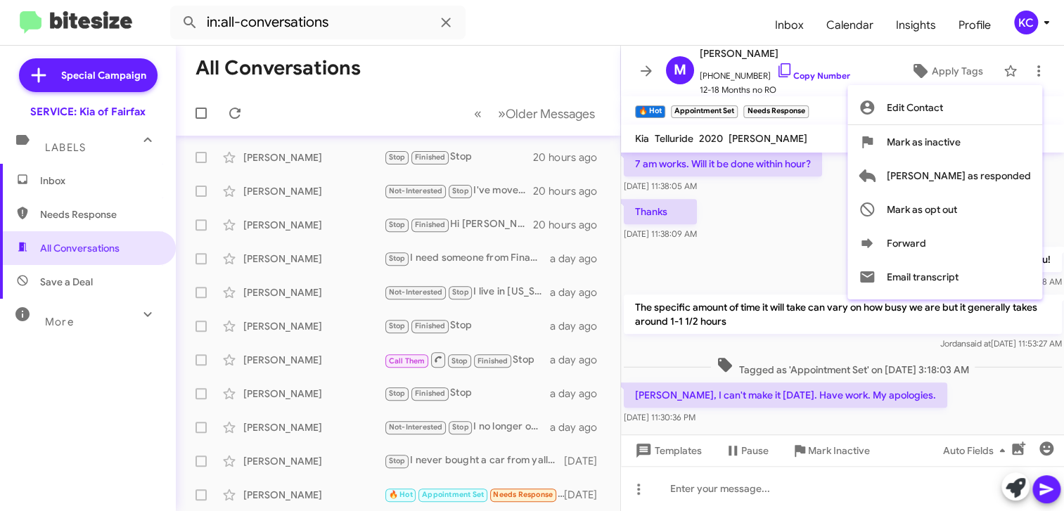
click at [872, 479] on div at bounding box center [532, 255] width 1064 height 511
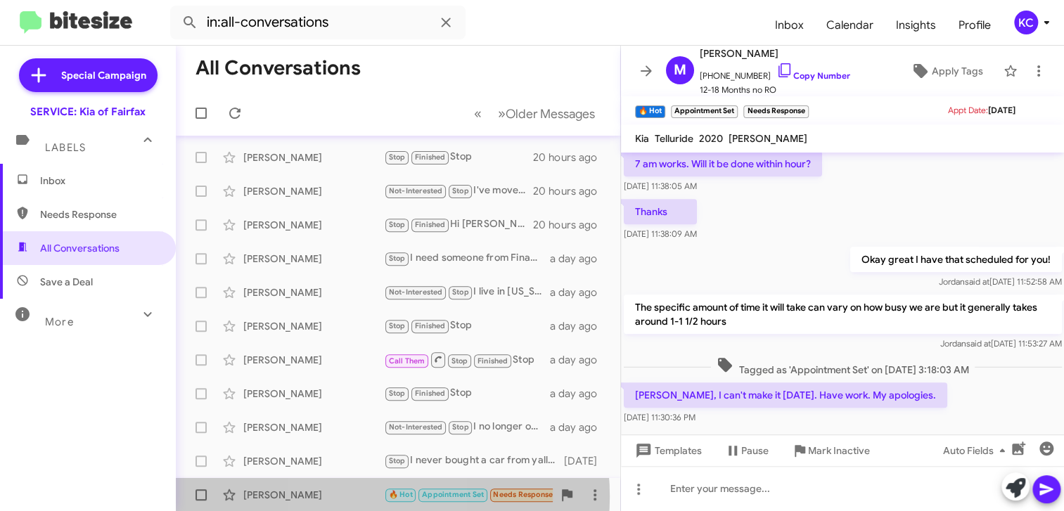
click at [359, 496] on div "Mark Paoletta" at bounding box center [313, 495] width 141 height 14
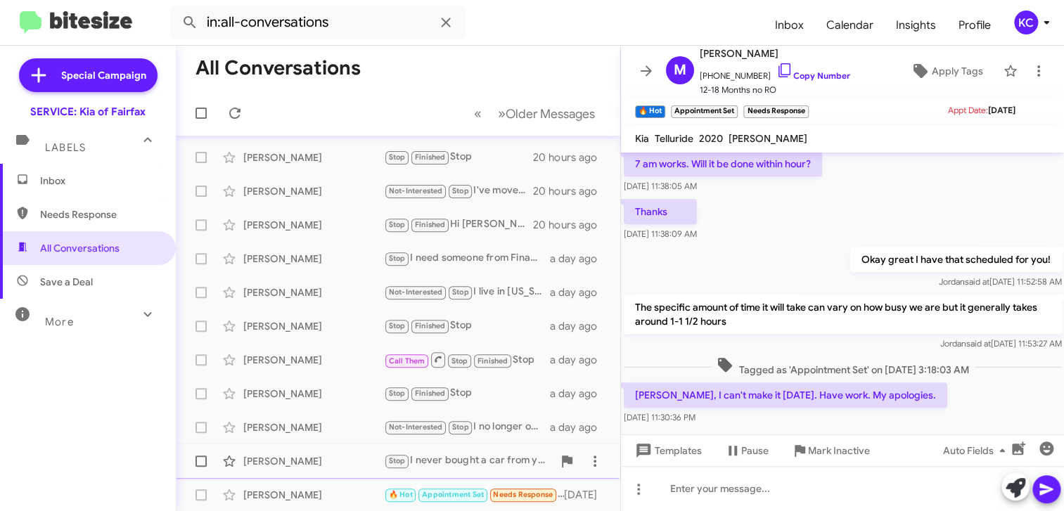
click at [353, 462] on div "Christopher Shores" at bounding box center [313, 461] width 141 height 14
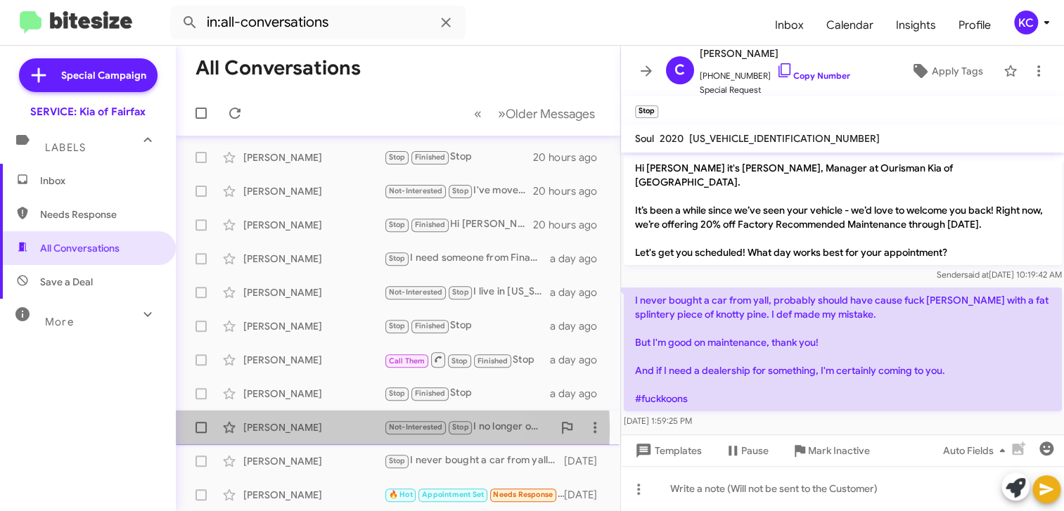
click at [299, 428] on div "Fernando Rondon" at bounding box center [313, 427] width 141 height 14
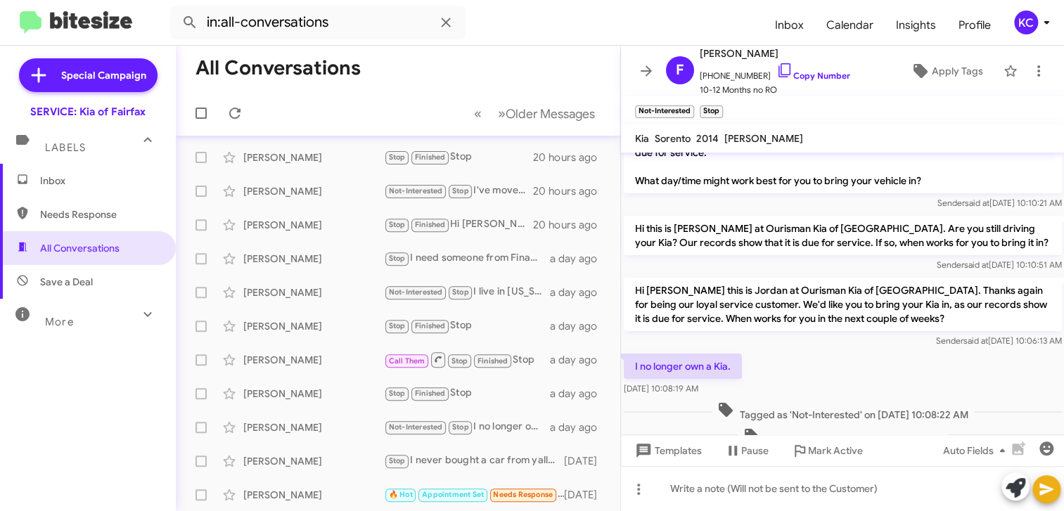
scroll to position [67, 0]
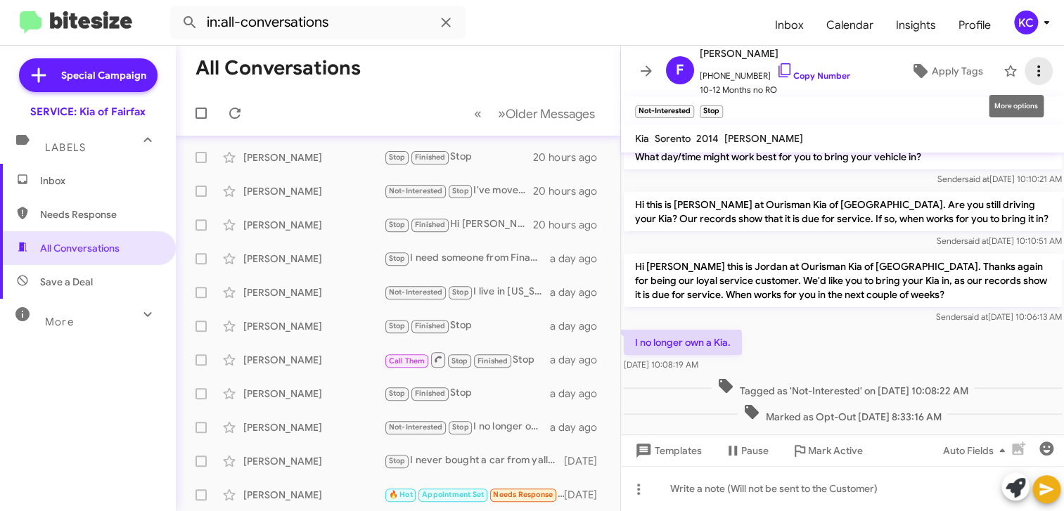
click at [1037, 66] on icon at bounding box center [1038, 70] width 3 height 11
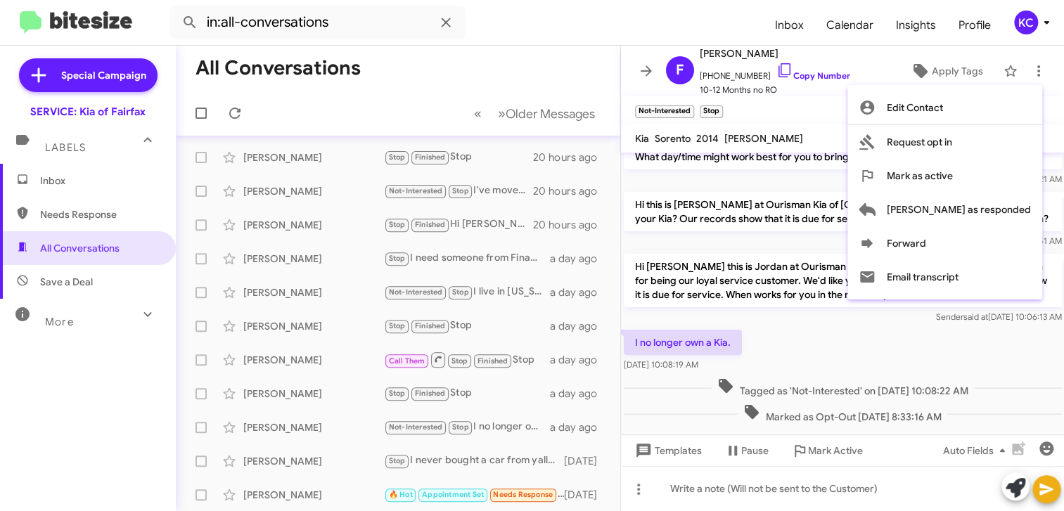
click at [269, 457] on div at bounding box center [532, 255] width 1064 height 511
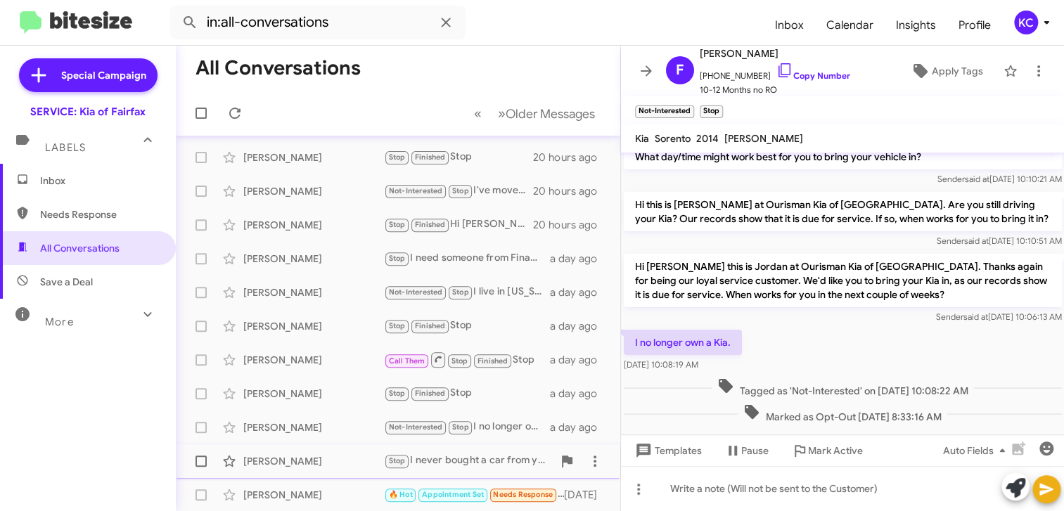
click at [505, 454] on div "Stop I never bought a car from yall, probably should have cause fuck [PERSON_NA…" at bounding box center [468, 461] width 169 height 16
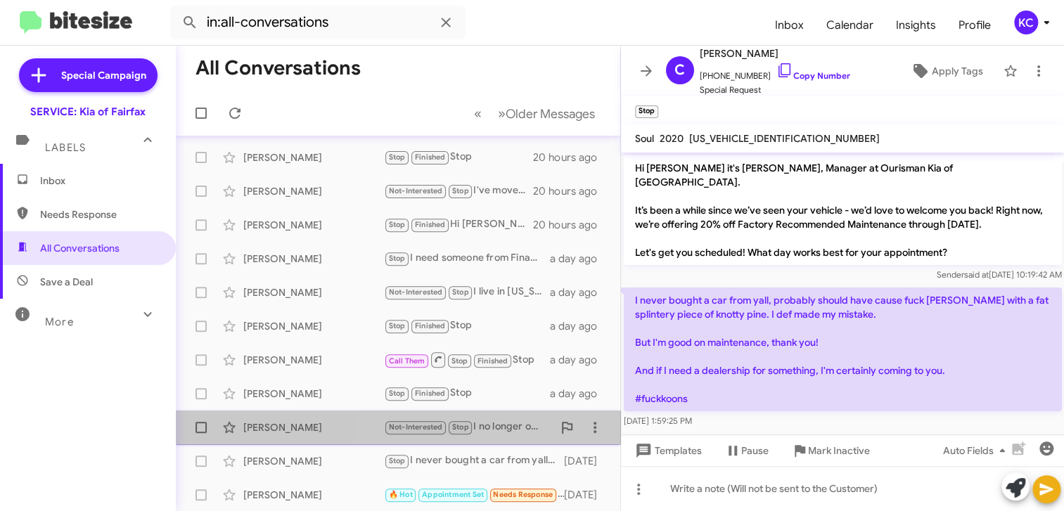
click at [489, 425] on div "Not-Interested Stop I no longer own a Kia." at bounding box center [468, 427] width 169 height 16
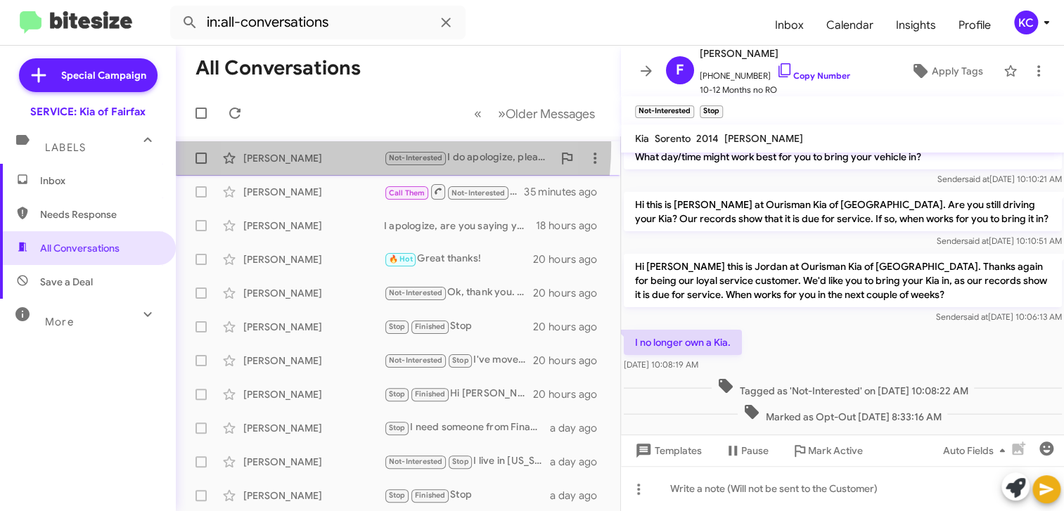
click at [330, 147] on div "David Willis Not-Interested I do apologize, please disregard the system generat…" at bounding box center [398, 158] width 422 height 28
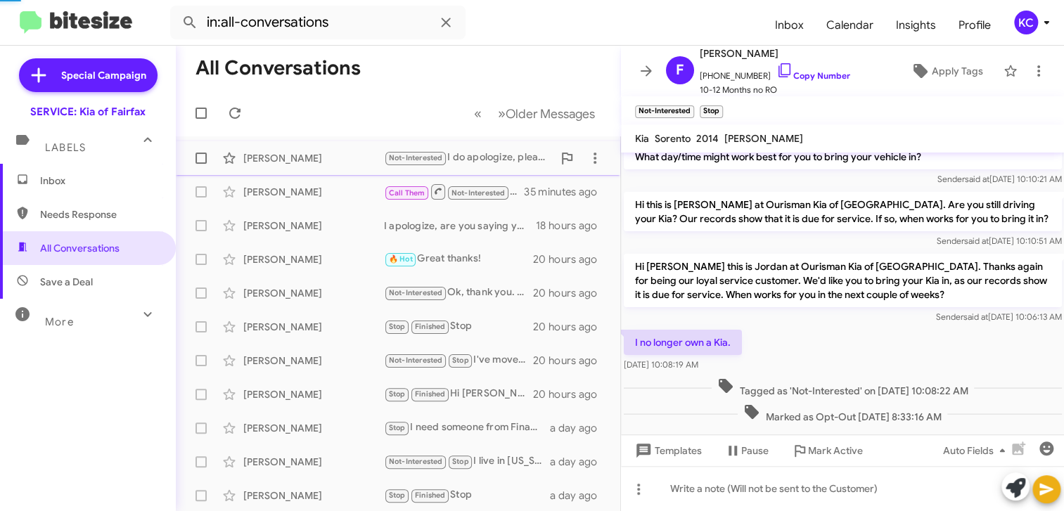
scroll to position [276, 0]
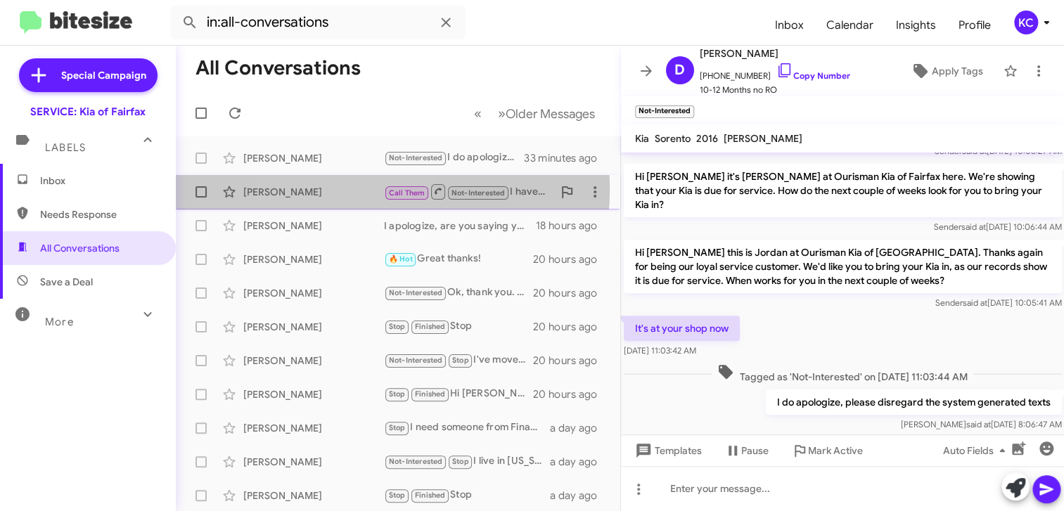
click at [343, 188] on div "[PERSON_NAME]" at bounding box center [313, 192] width 141 height 14
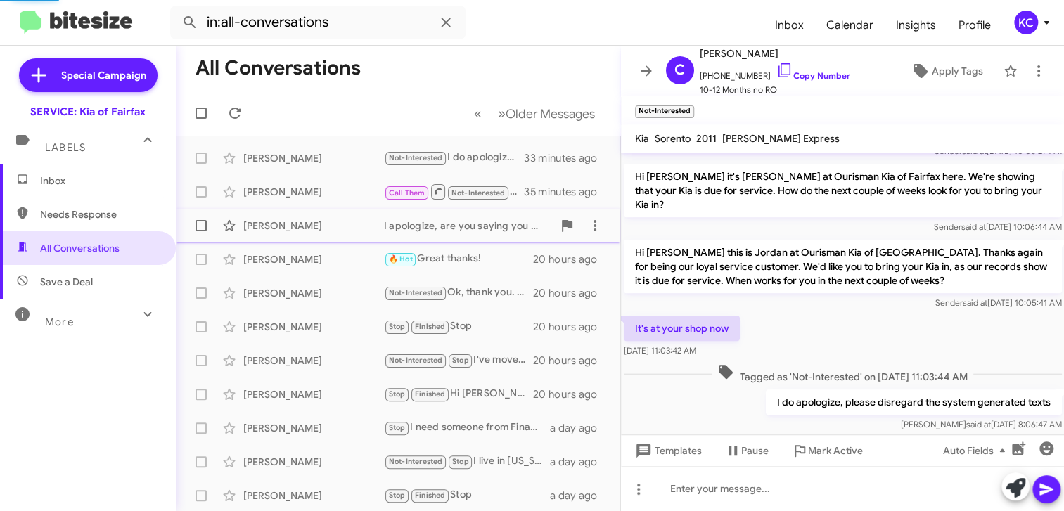
scroll to position [1152, 0]
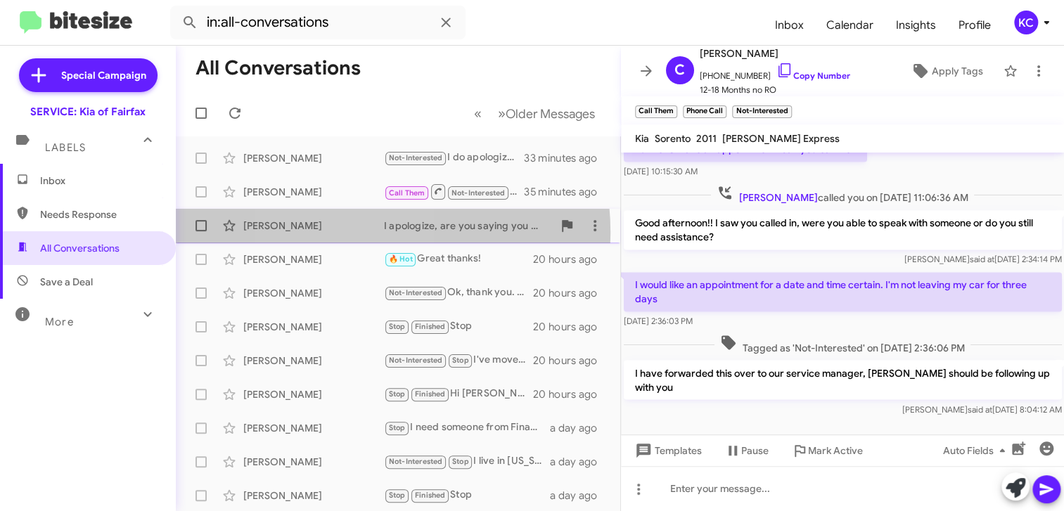
click at [343, 233] on div "Roberto Vallejo I apologize, are you saying you were charged last service? If y…" at bounding box center [398, 226] width 422 height 28
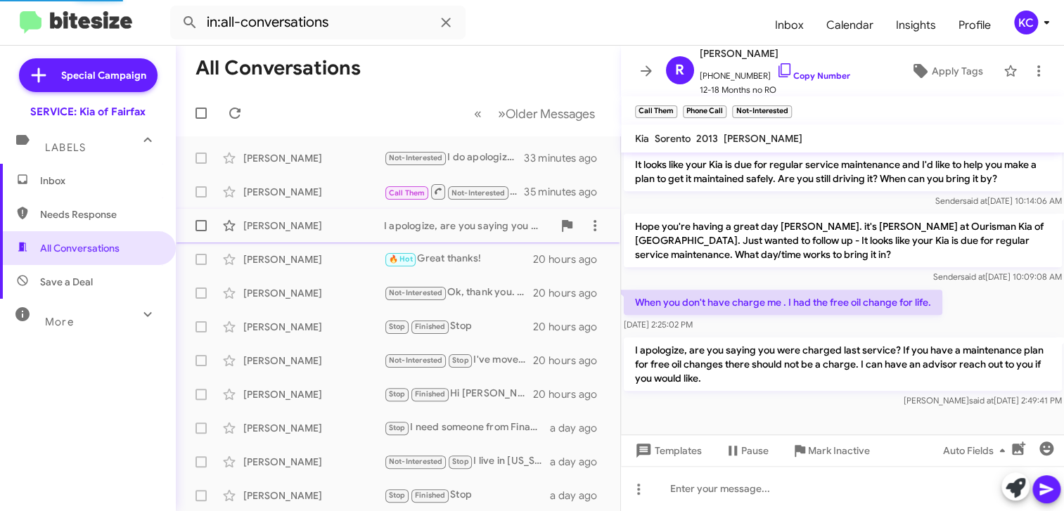
scroll to position [592, 0]
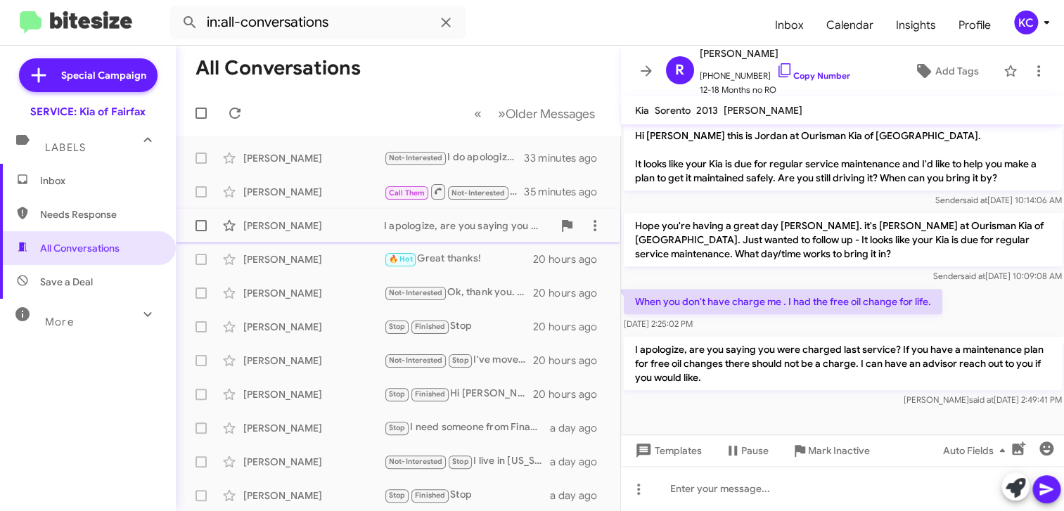
click at [365, 231] on div "[PERSON_NAME]" at bounding box center [313, 226] width 141 height 14
click at [365, 257] on div "[PERSON_NAME]" at bounding box center [313, 259] width 141 height 14
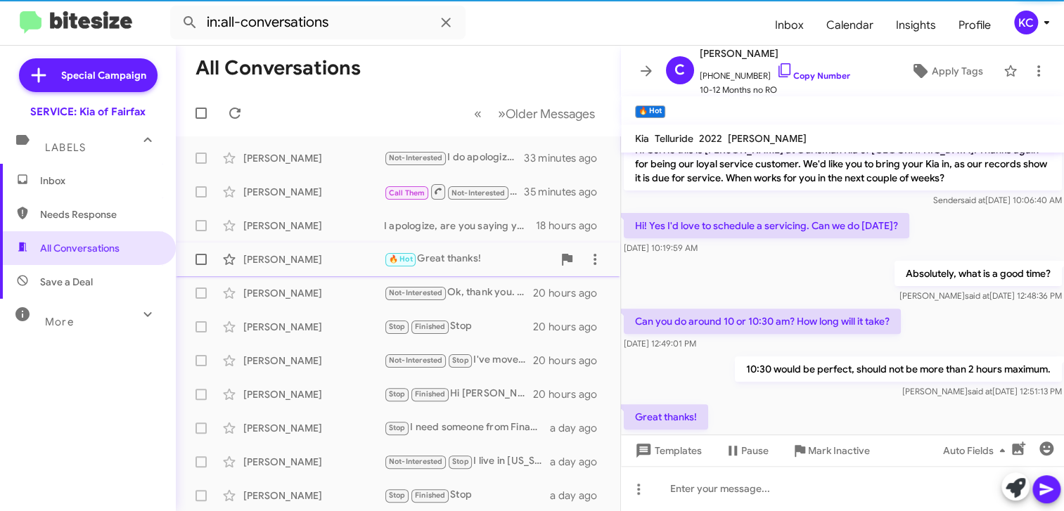
scroll to position [213, 0]
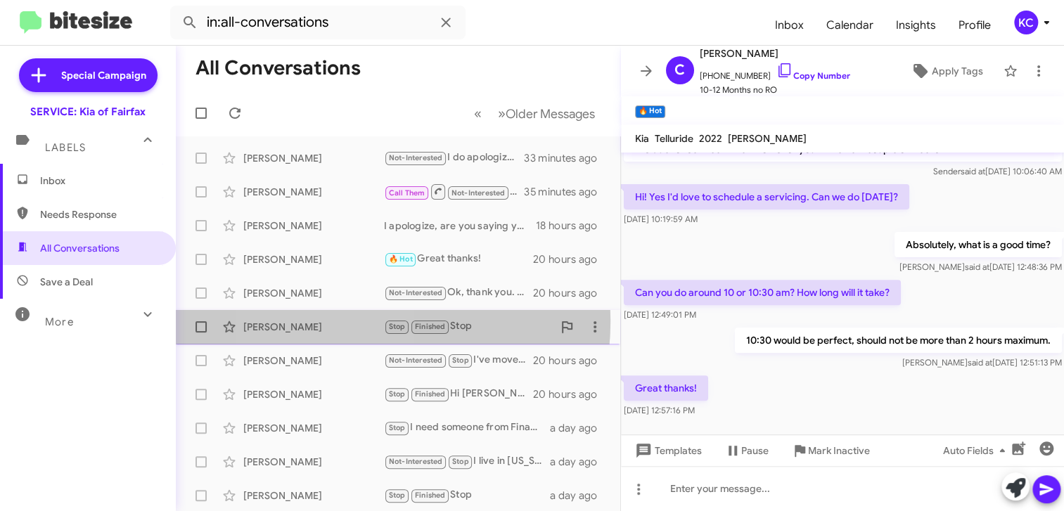
click at [333, 321] on div "[PERSON_NAME]" at bounding box center [313, 327] width 141 height 14
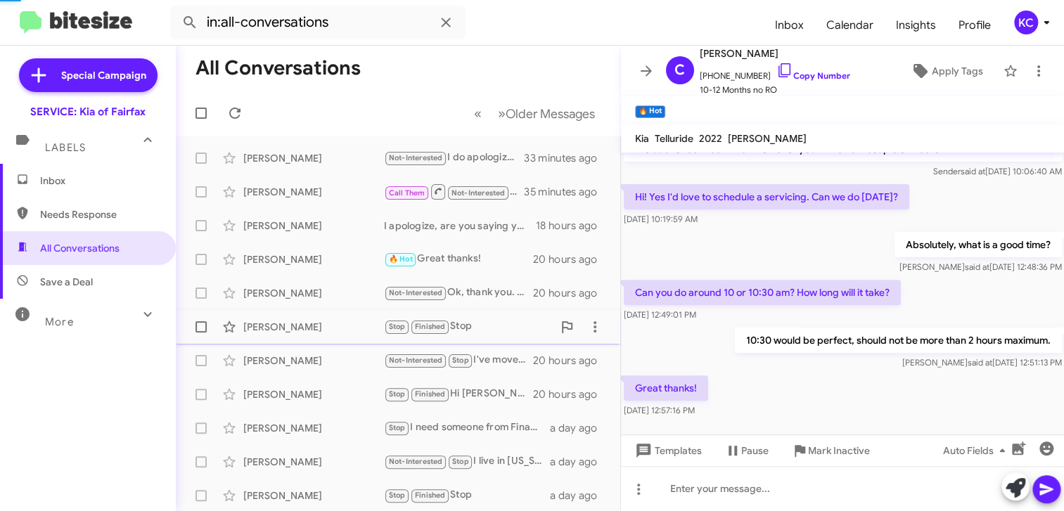
scroll to position [528, 0]
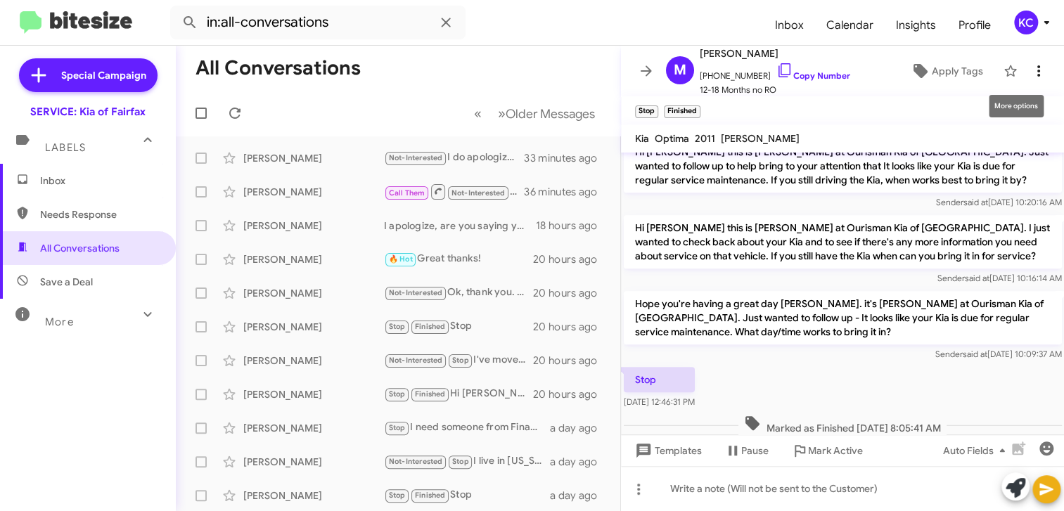
click at [1037, 70] on icon at bounding box center [1038, 70] width 3 height 11
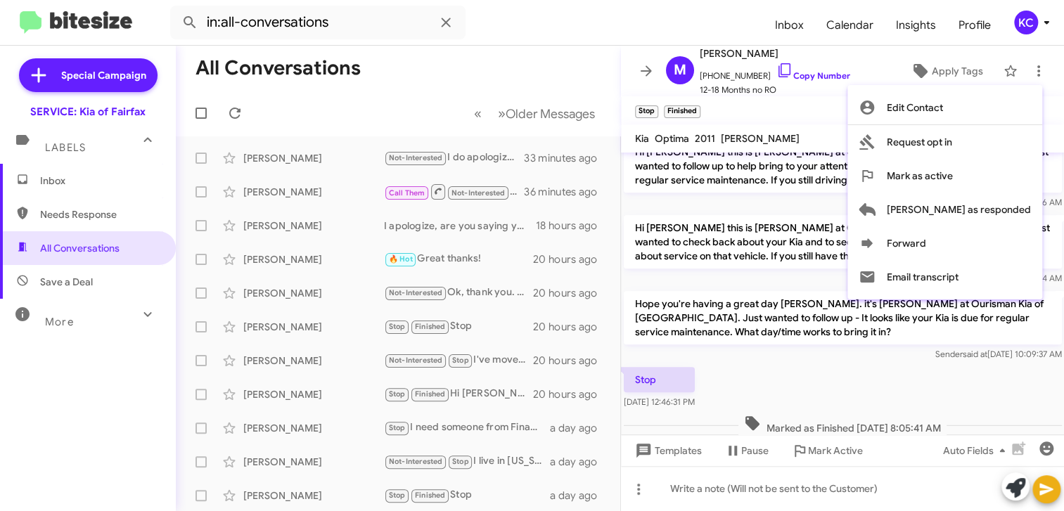
click at [482, 292] on div at bounding box center [532, 255] width 1064 height 511
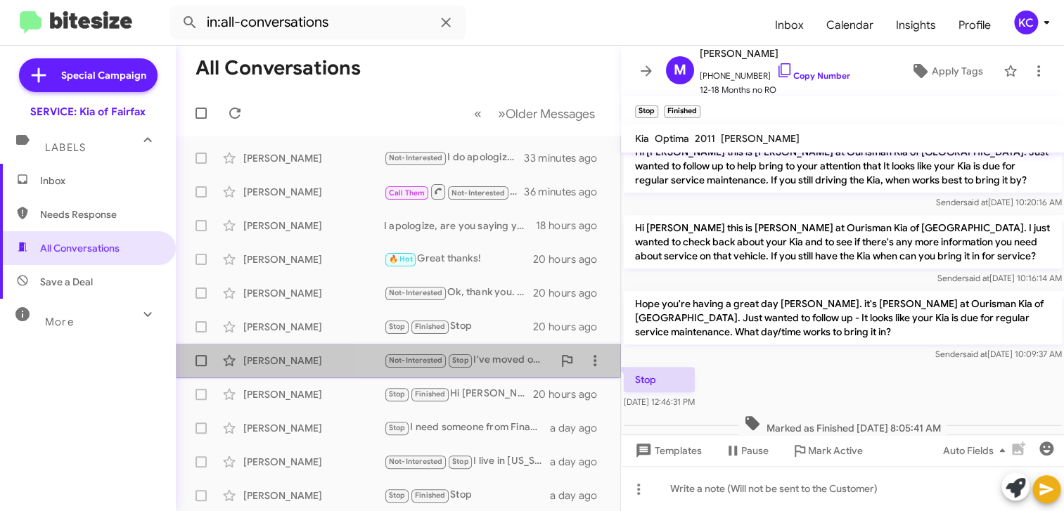
click at [478, 356] on div "Not-Interested Stop I've moved out of the area. I'm all set." at bounding box center [468, 360] width 169 height 16
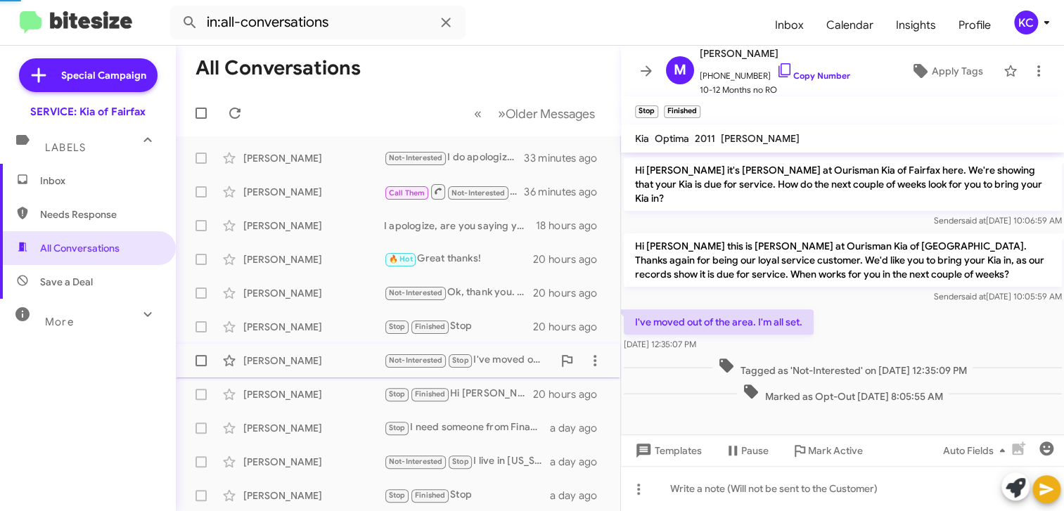
scroll to position [254, 0]
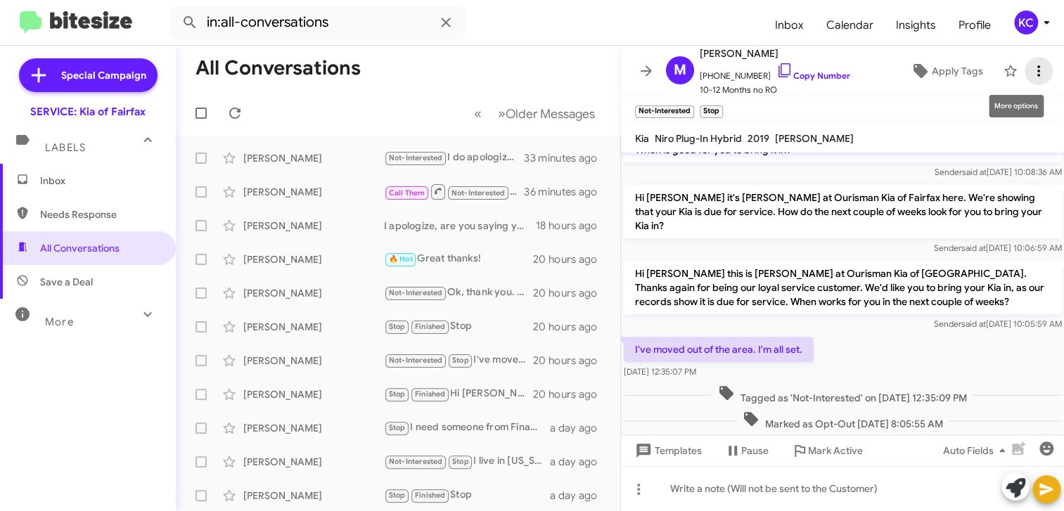
click at [1030, 72] on icon at bounding box center [1038, 71] width 17 height 17
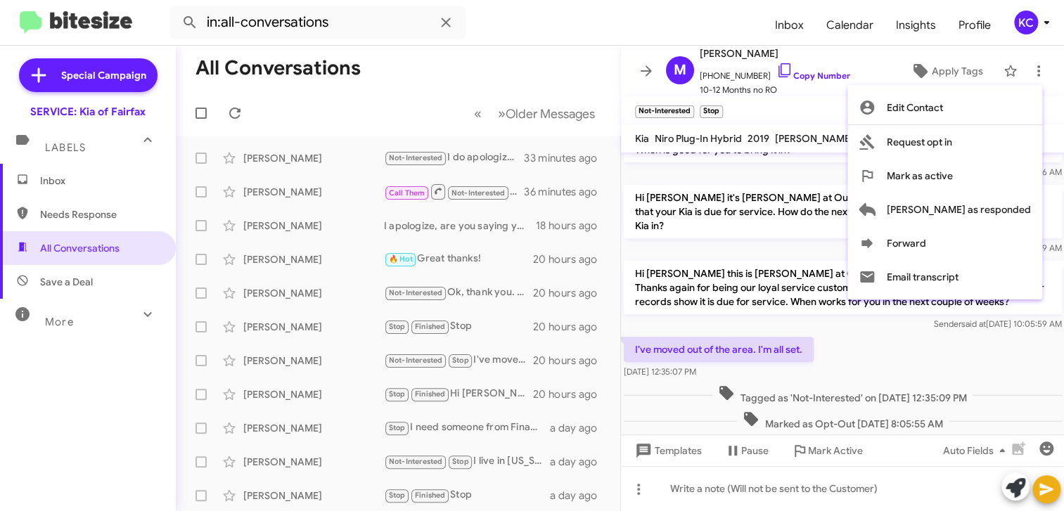
click at [494, 361] on div at bounding box center [532, 255] width 1064 height 511
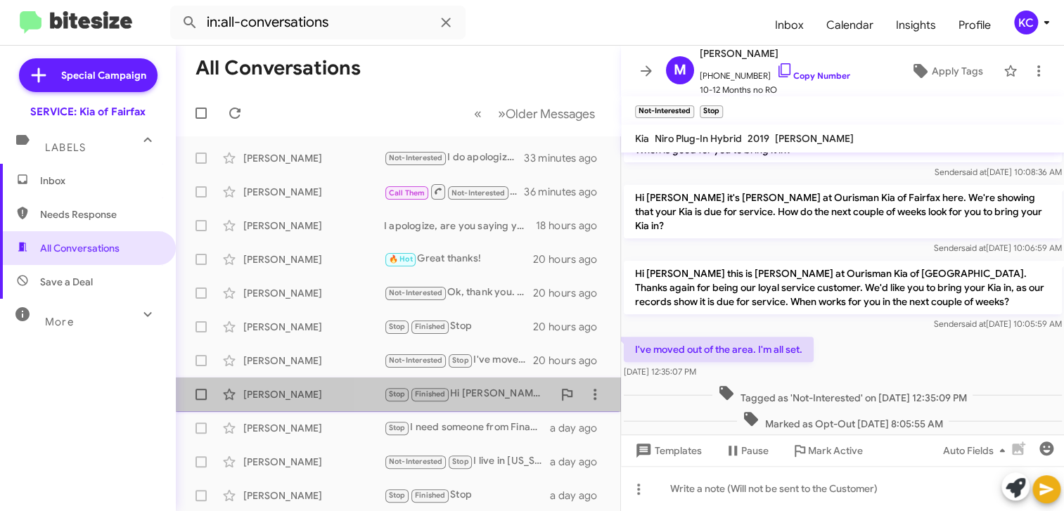
click at [486, 392] on div "Stop Finished Hi Jordan. hope you've been doing well. Thanks. I moved away a wh…" at bounding box center [468, 394] width 169 height 16
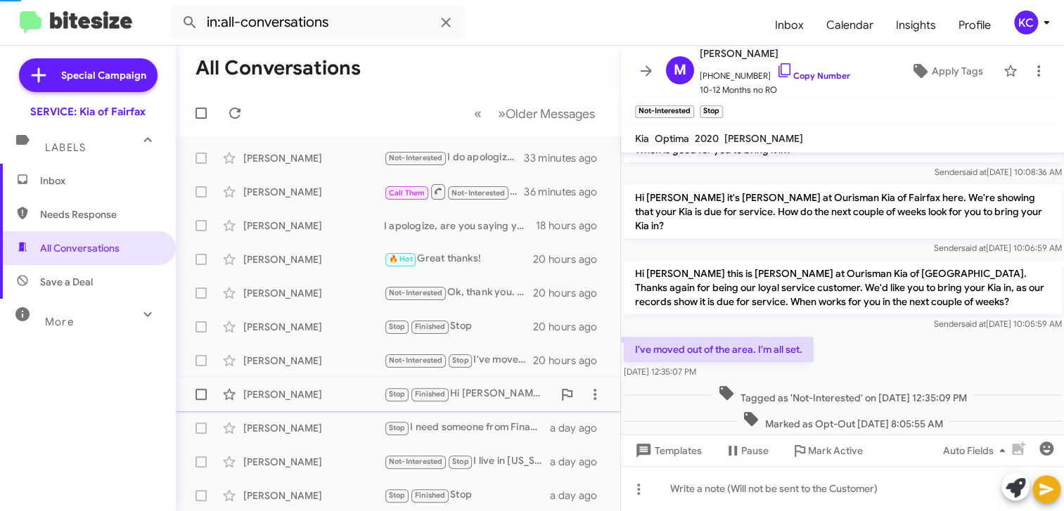
scroll to position [477, 0]
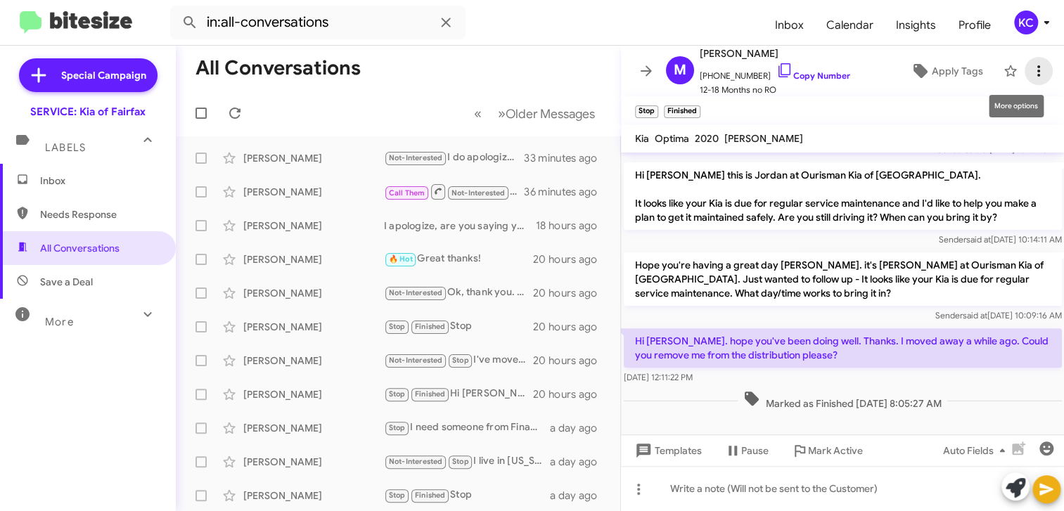
click at [1030, 69] on icon at bounding box center [1038, 71] width 17 height 17
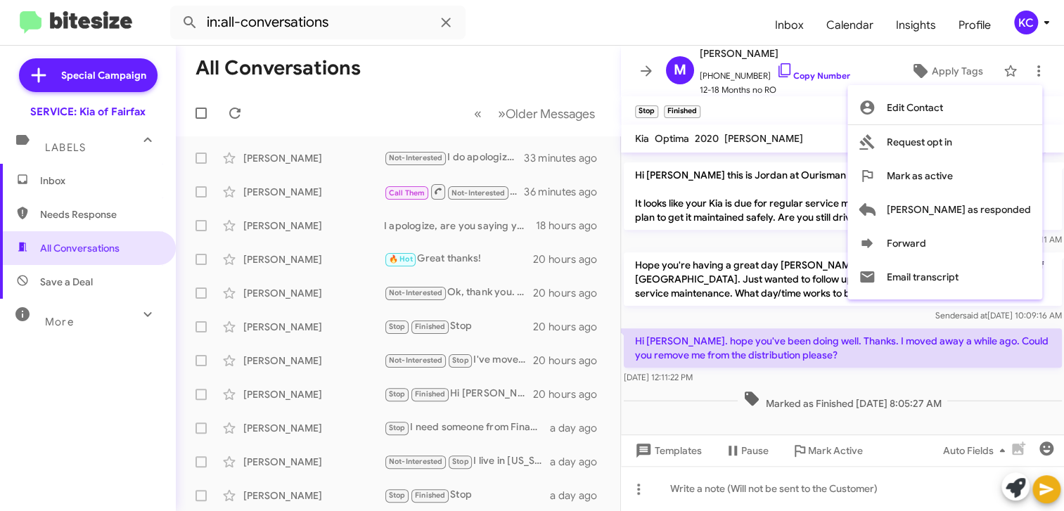
click at [484, 391] on div at bounding box center [532, 255] width 1064 height 511
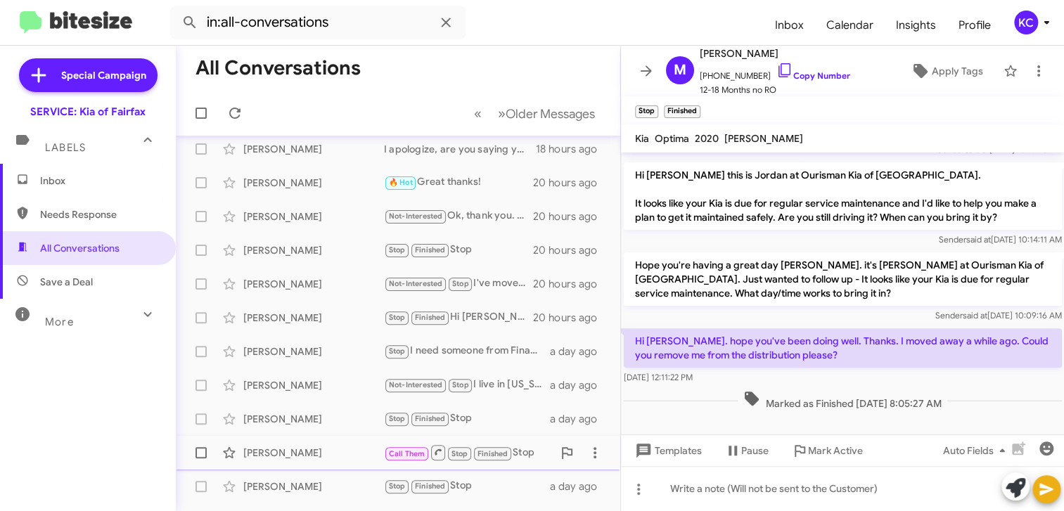
scroll to position [0, 0]
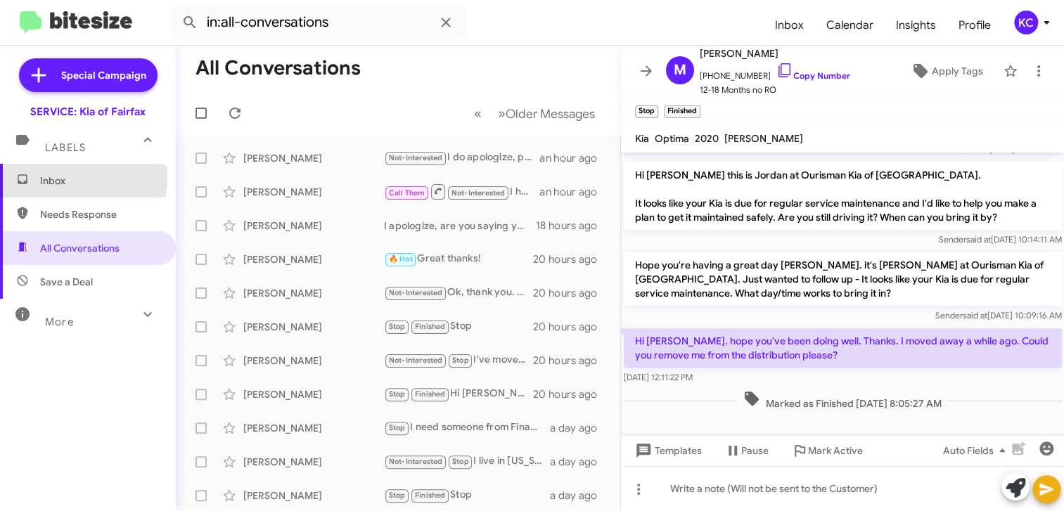
click at [68, 178] on span "Inbox" at bounding box center [100, 181] width 120 height 14
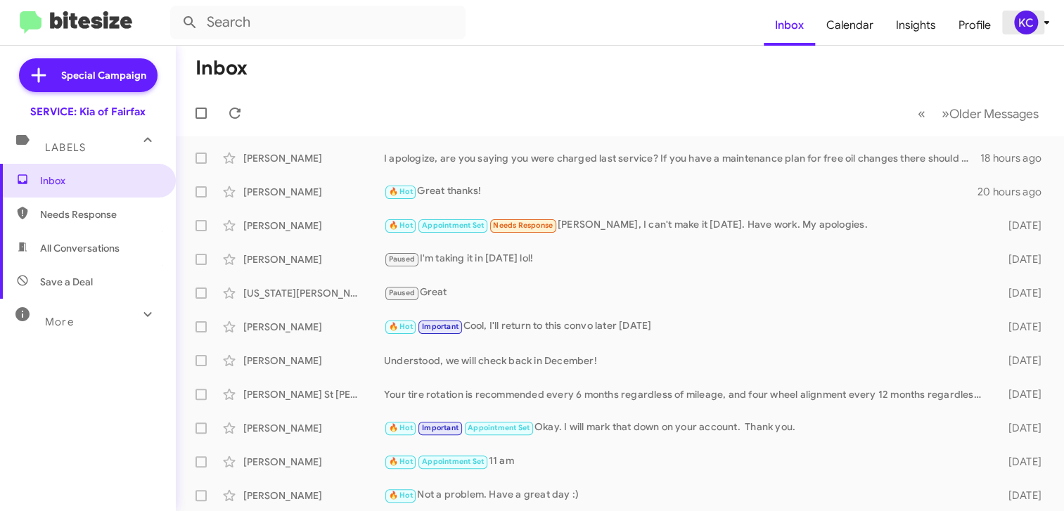
click at [1024, 17] on div "KC" at bounding box center [1026, 23] width 24 height 24
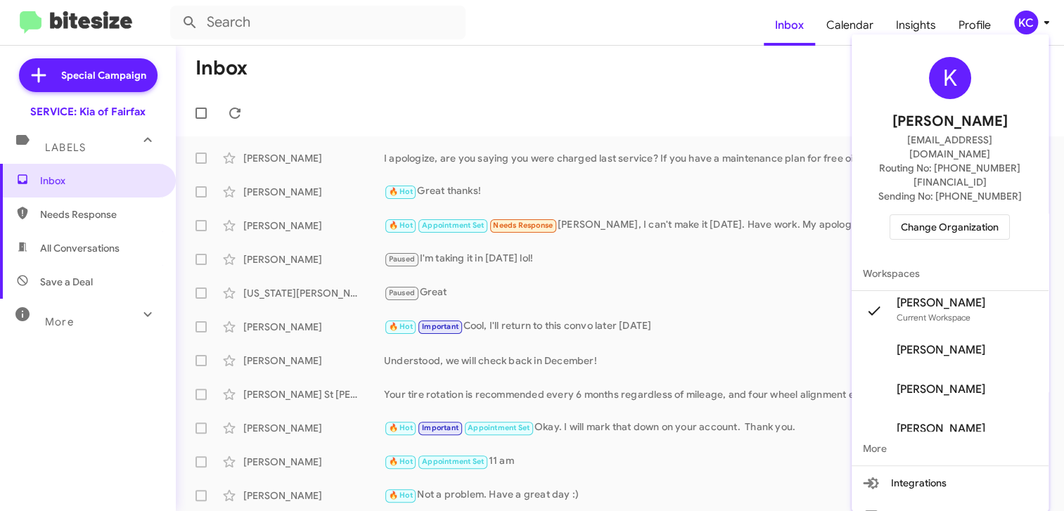
click at [960, 185] on div "K Kimberly Cole kcole@ourismancars.com Routing No: +1 (703) 934-8877 Sending No…" at bounding box center [949, 148] width 197 height 217
click at [959, 215] on span "Change Organization" at bounding box center [950, 227] width 98 height 24
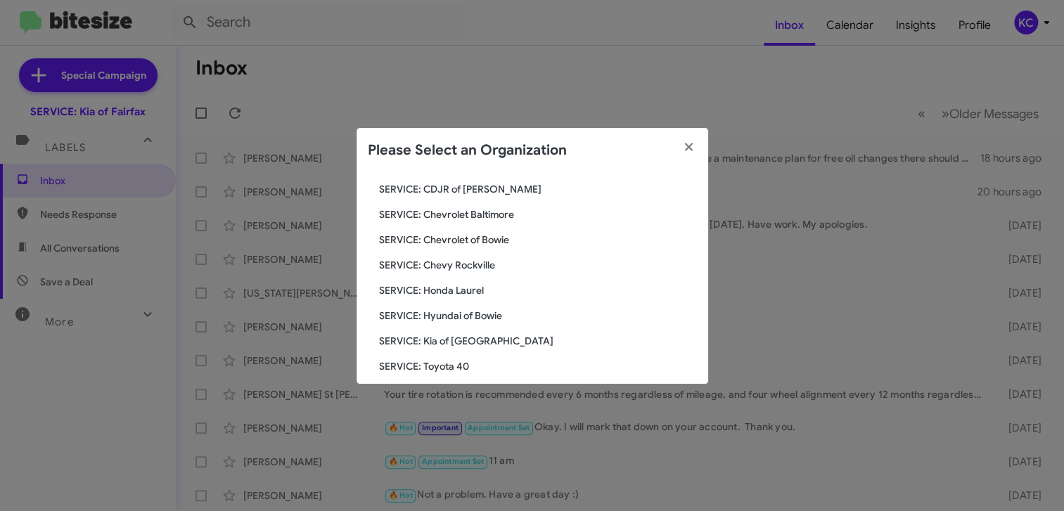
scroll to position [141, 0]
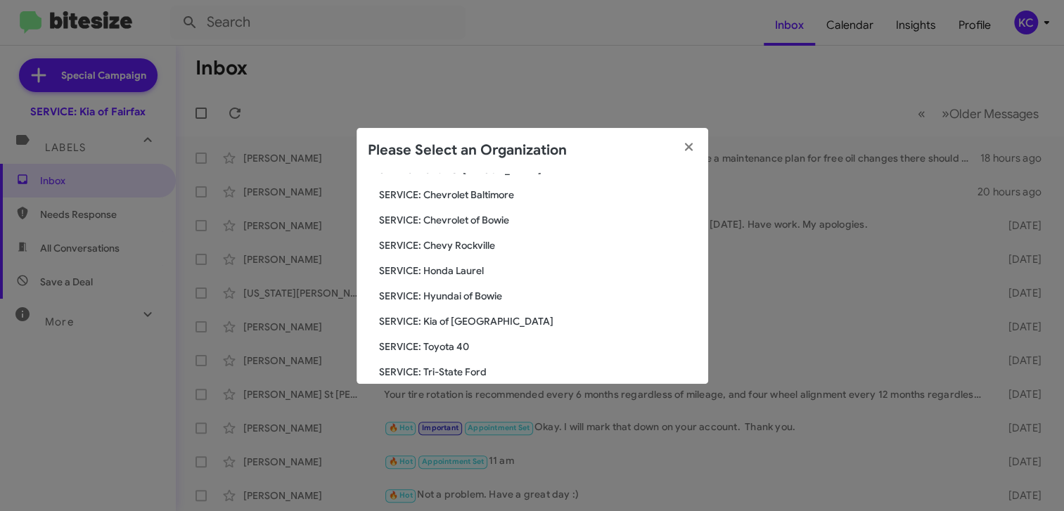
click at [465, 317] on span "SERVICE: Kia of [GEOGRAPHIC_DATA]" at bounding box center [538, 321] width 318 height 14
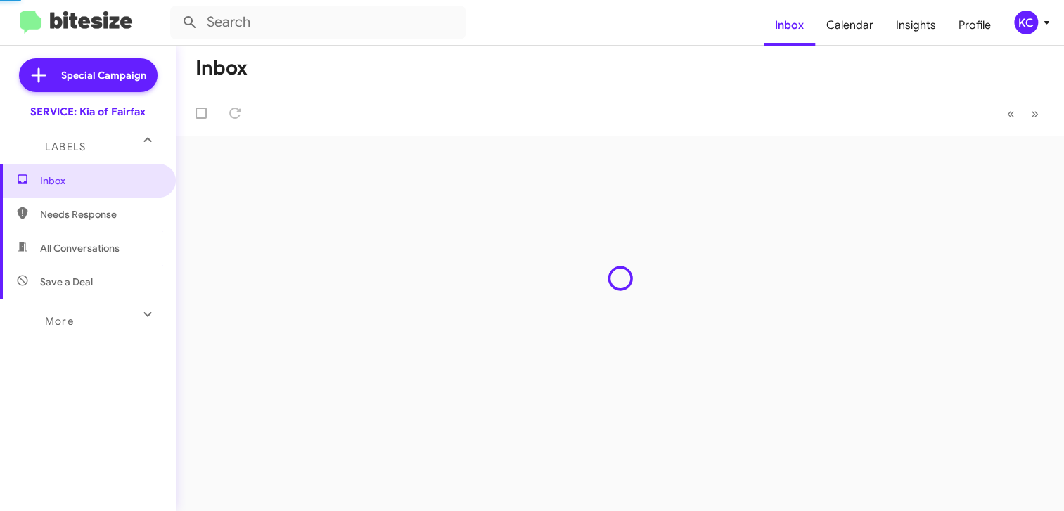
click at [465, 317] on div "Inbox « Previous » Next" at bounding box center [620, 278] width 888 height 465
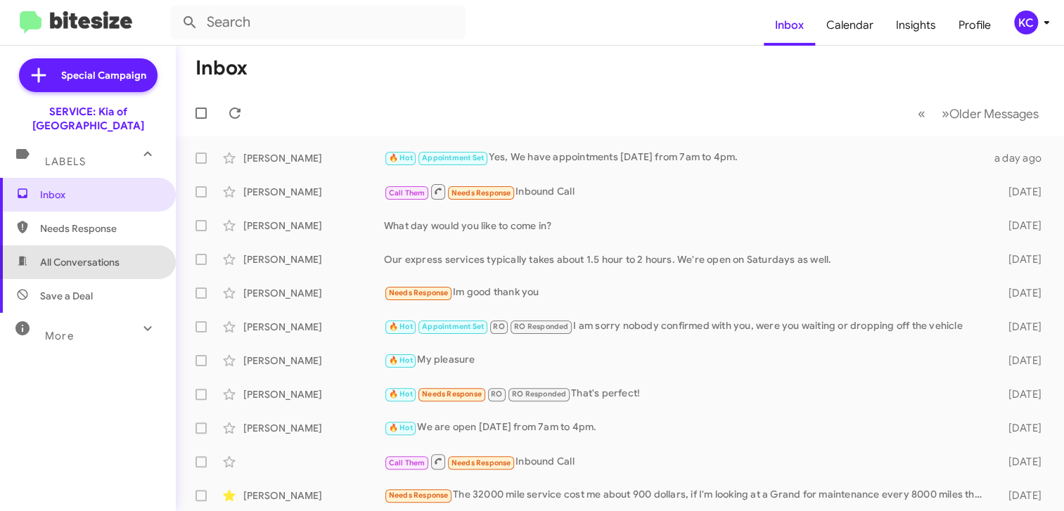
click at [108, 257] on span "All Conversations" at bounding box center [88, 262] width 176 height 34
type input "in:all-conversations"
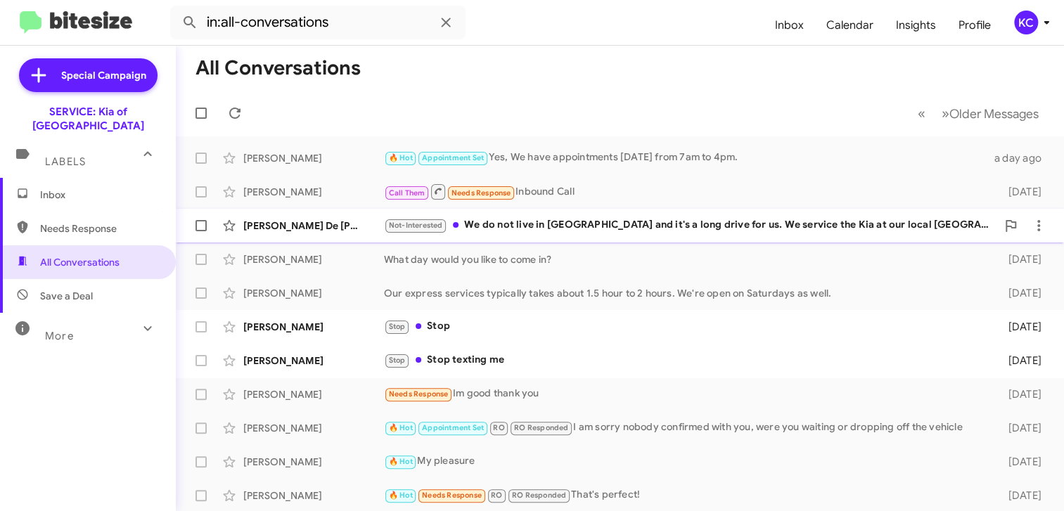
click at [600, 217] on div "Not-Interested We do not live in MD and it's a long drive for us. We service th…" at bounding box center [690, 225] width 612 height 16
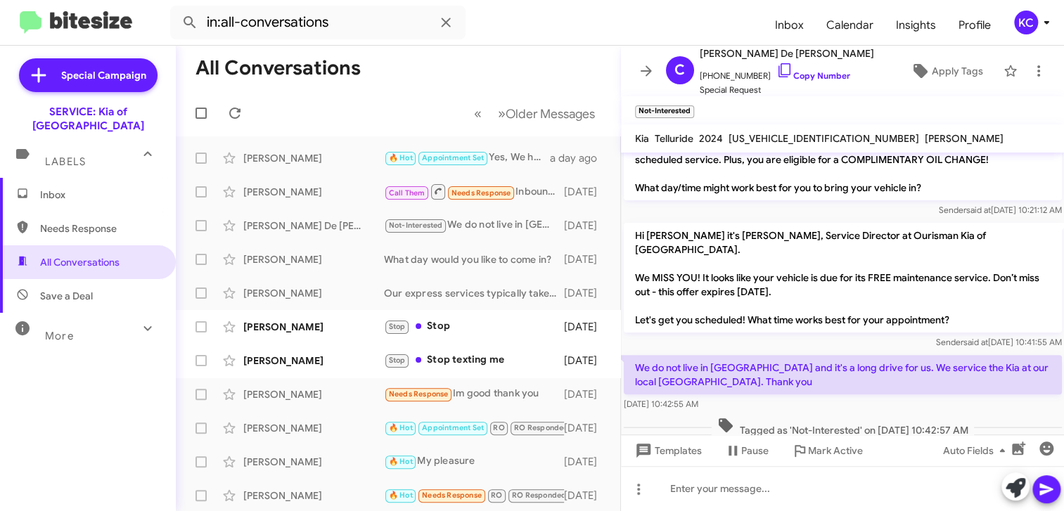
scroll to position [207, 0]
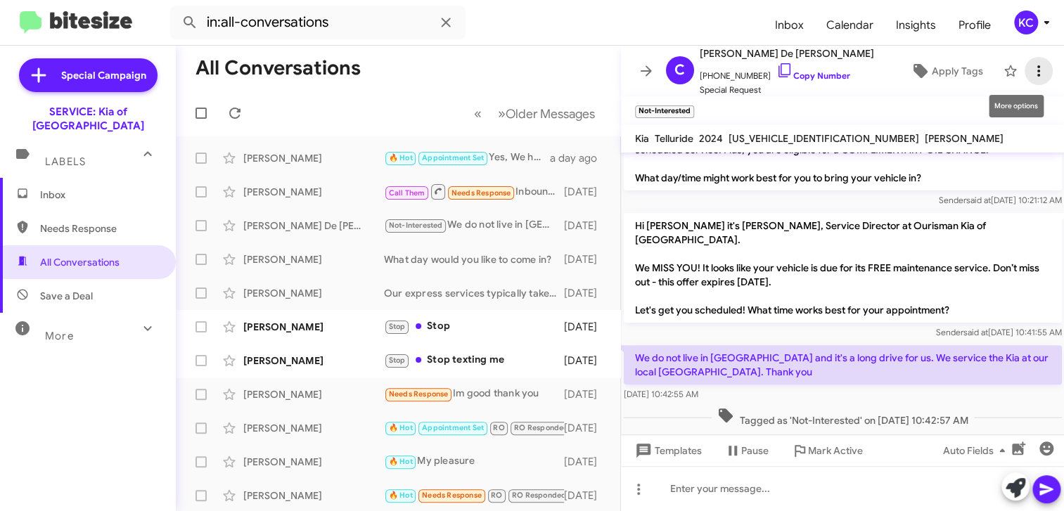
click at [1030, 63] on icon at bounding box center [1038, 71] width 17 height 17
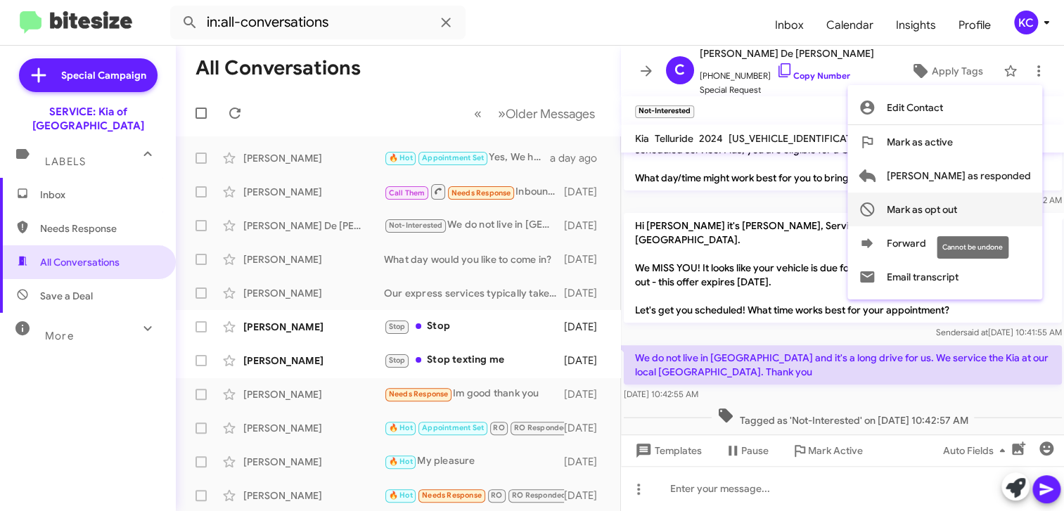
click at [1014, 207] on button "Mark as opt out" at bounding box center [944, 210] width 195 height 34
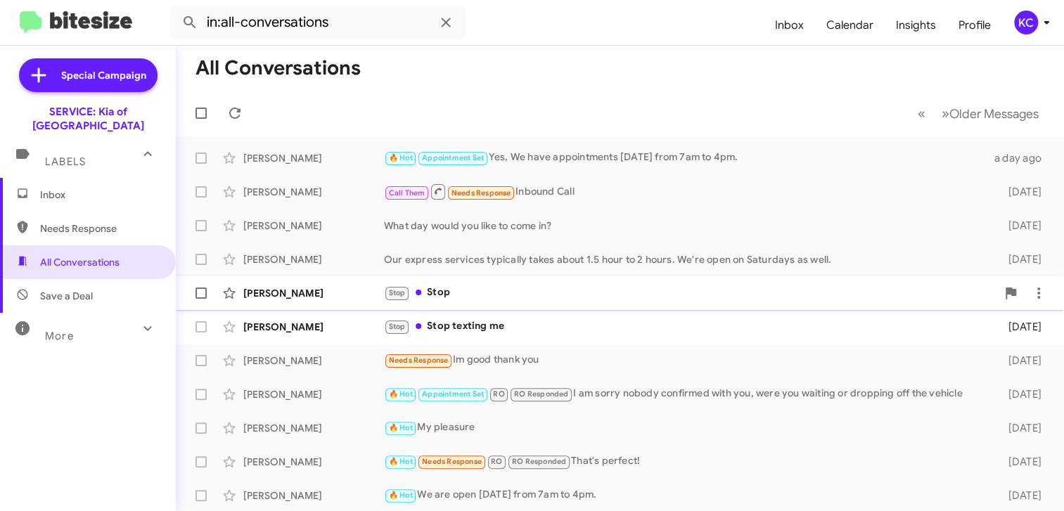
click at [481, 290] on div "Stop Stop" at bounding box center [690, 293] width 612 height 16
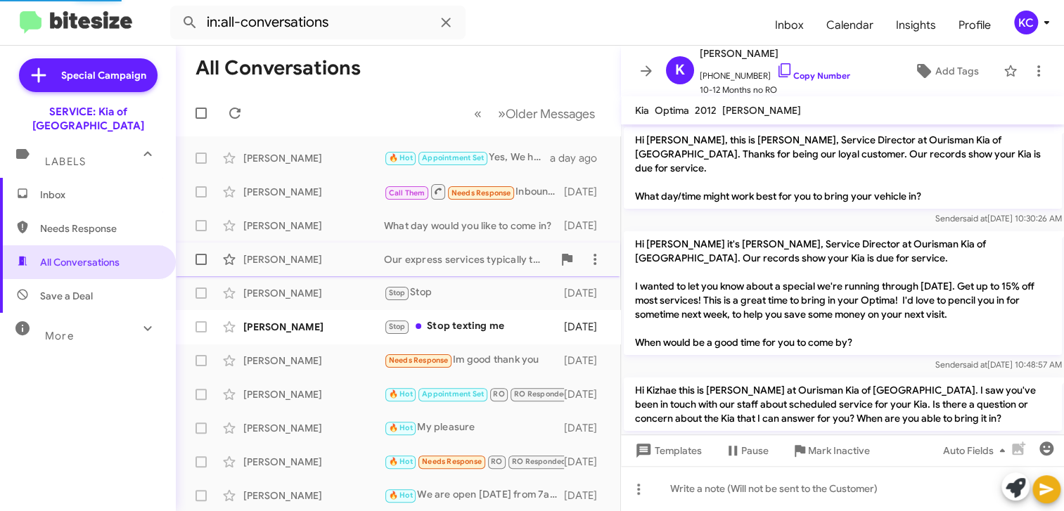
scroll to position [568, 0]
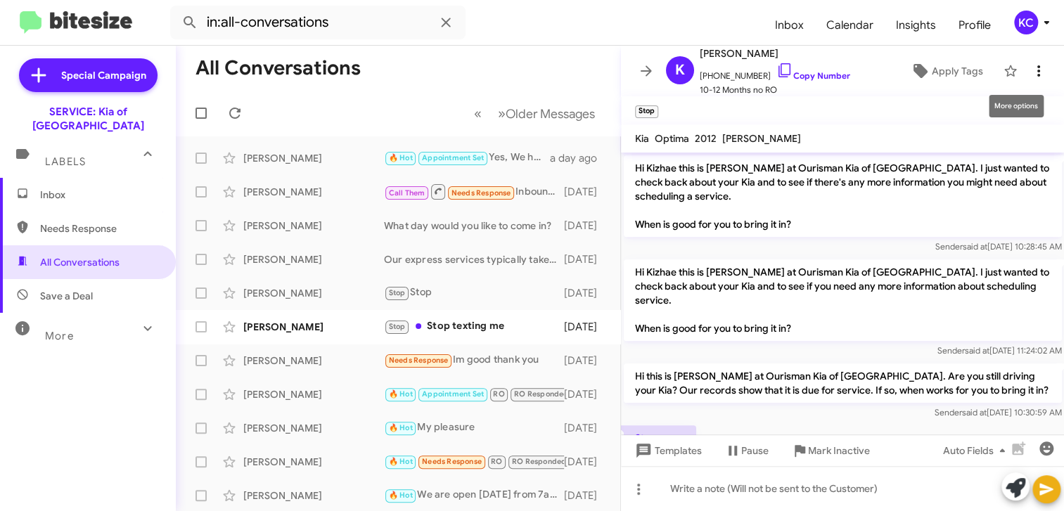
click at [1030, 69] on icon at bounding box center [1038, 71] width 17 height 17
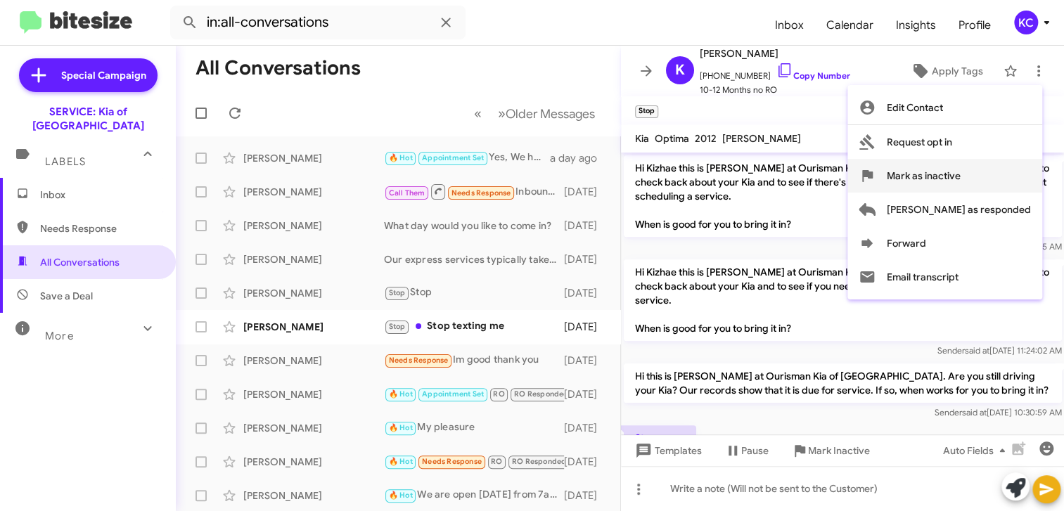
click at [960, 174] on span "Mark as inactive" at bounding box center [923, 176] width 74 height 34
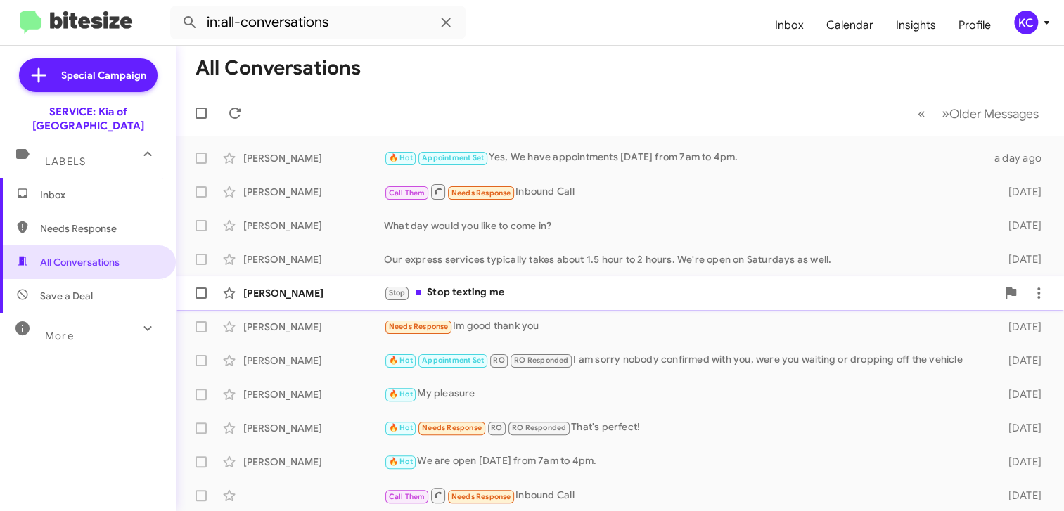
click at [560, 290] on div "Stop Stop texting me" at bounding box center [690, 293] width 612 height 16
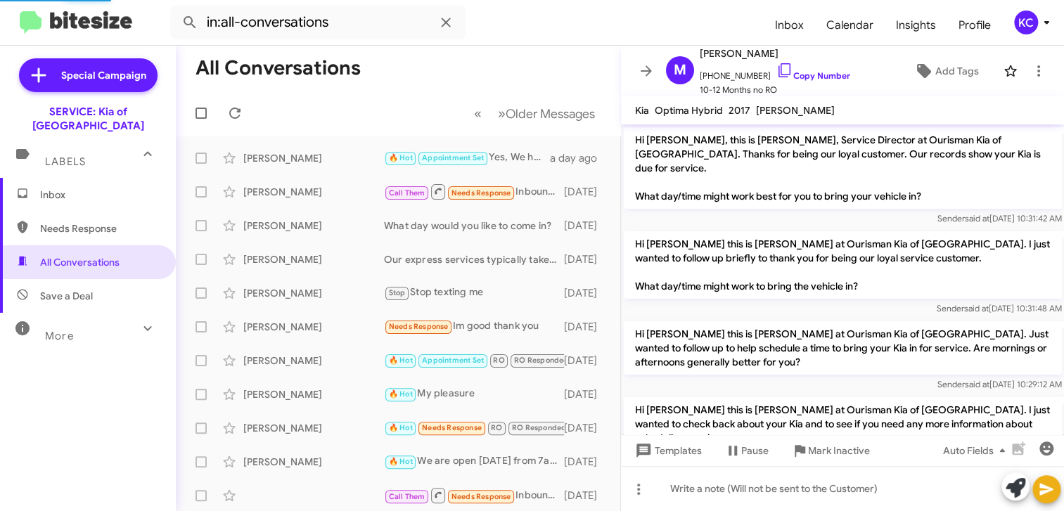
scroll to position [180, 0]
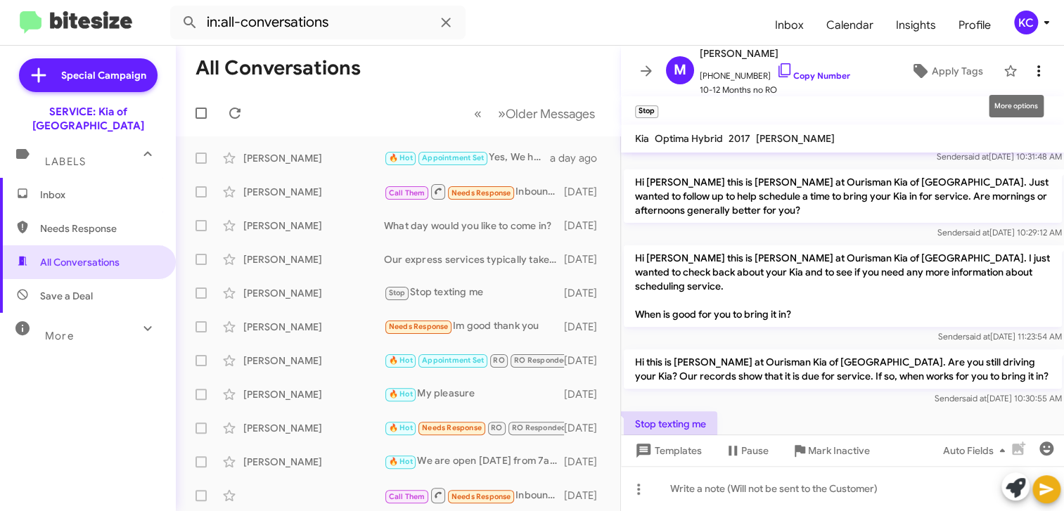
click at [1030, 66] on icon at bounding box center [1038, 71] width 17 height 17
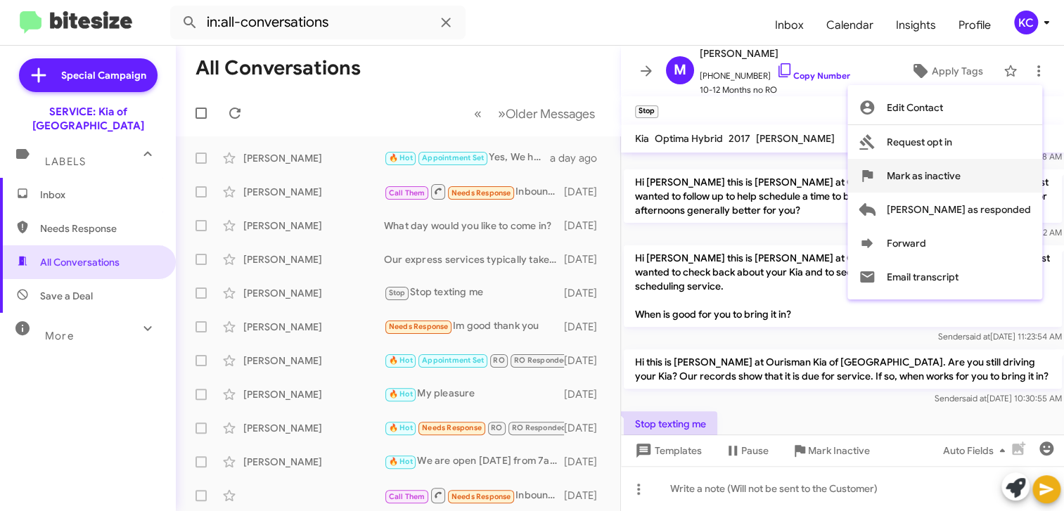
click at [960, 178] on span "Mark as inactive" at bounding box center [923, 176] width 74 height 34
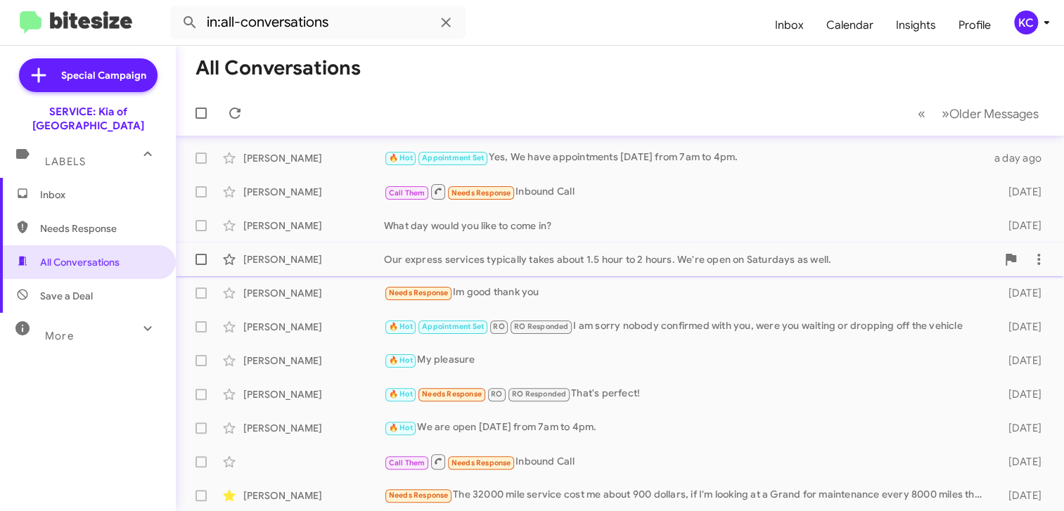
scroll to position [70, 0]
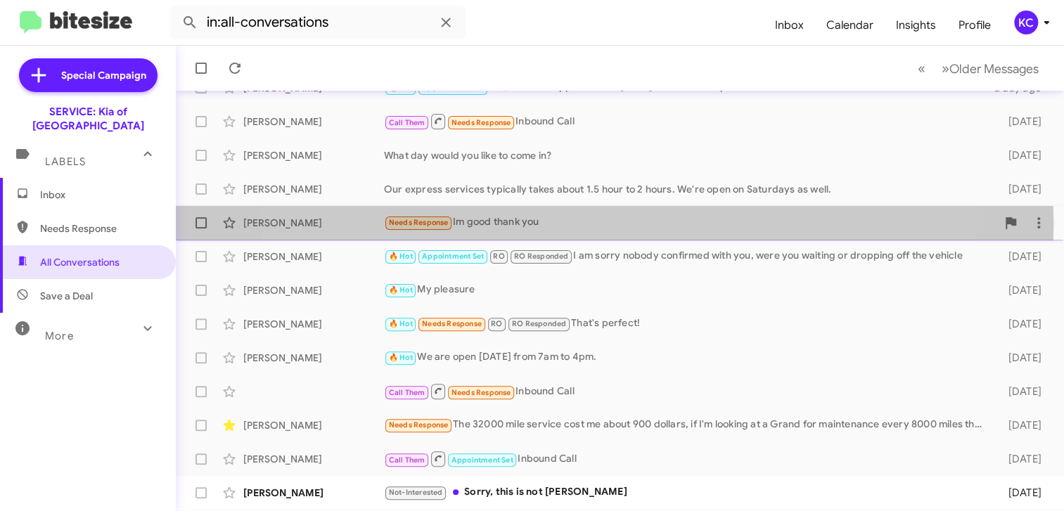
click at [568, 224] on div "Needs Response Im good thank you" at bounding box center [690, 222] width 612 height 16
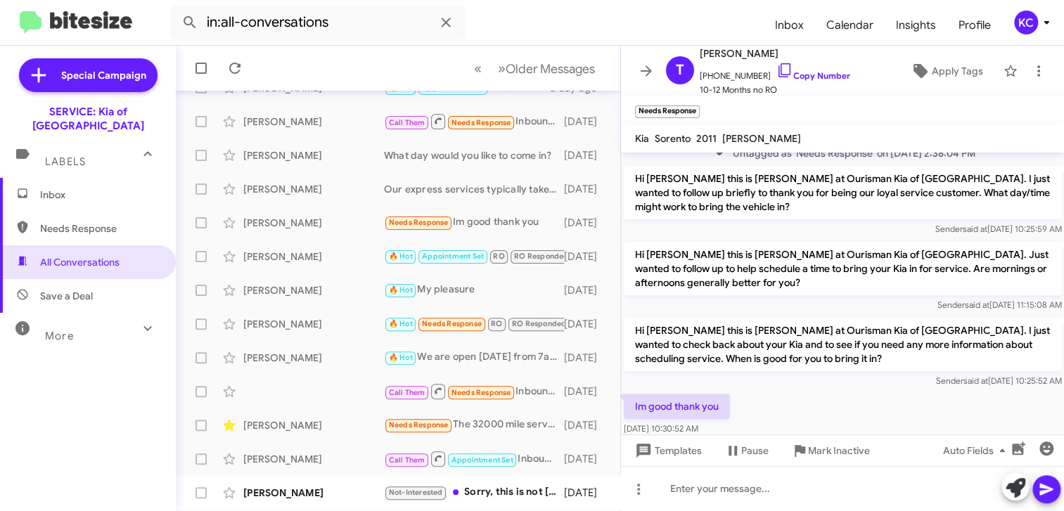
scroll to position [213, 0]
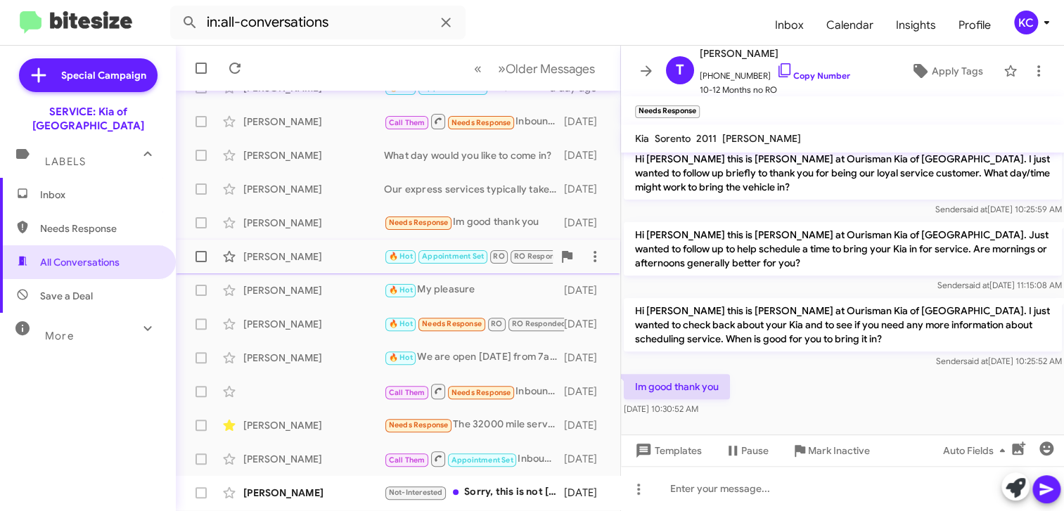
click at [323, 261] on div "Shyasia Smith" at bounding box center [313, 257] width 141 height 14
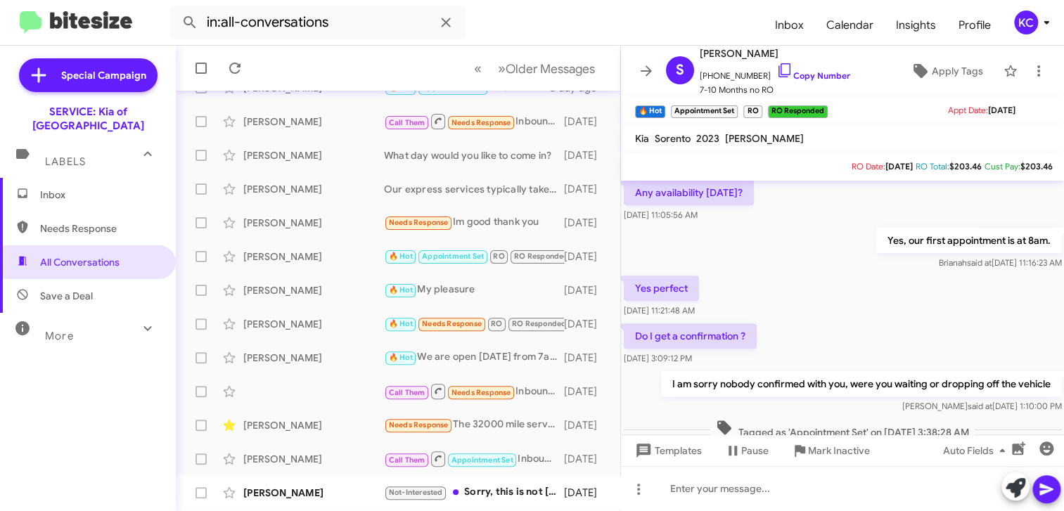
scroll to position [901, 0]
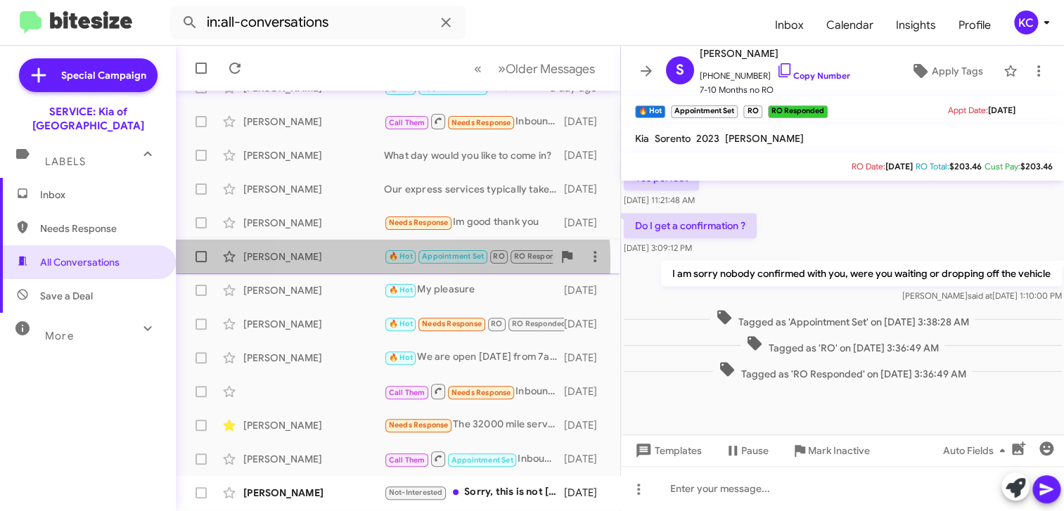
click at [354, 261] on div "Shyasia Smith" at bounding box center [313, 257] width 141 height 14
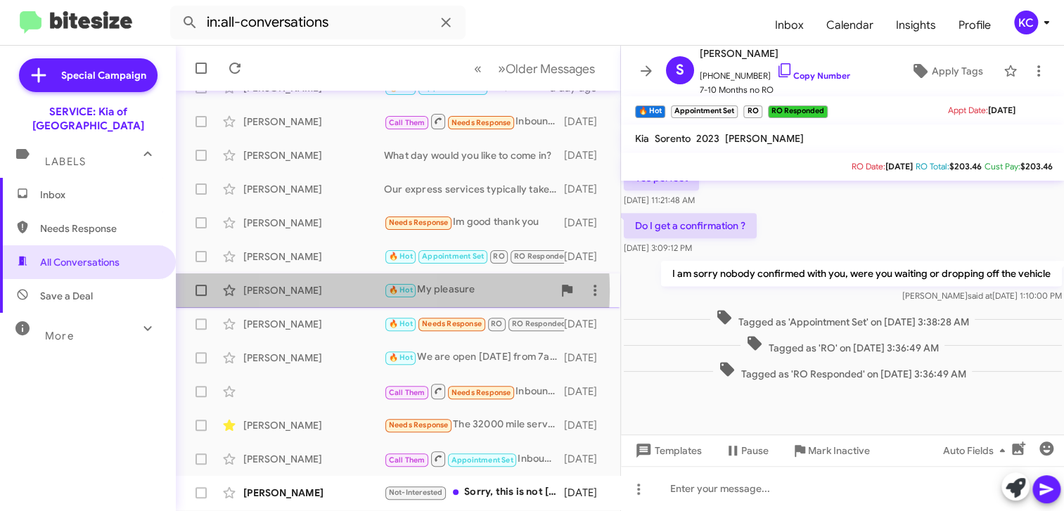
click at [344, 290] on div "Omar Heyward" at bounding box center [313, 290] width 141 height 14
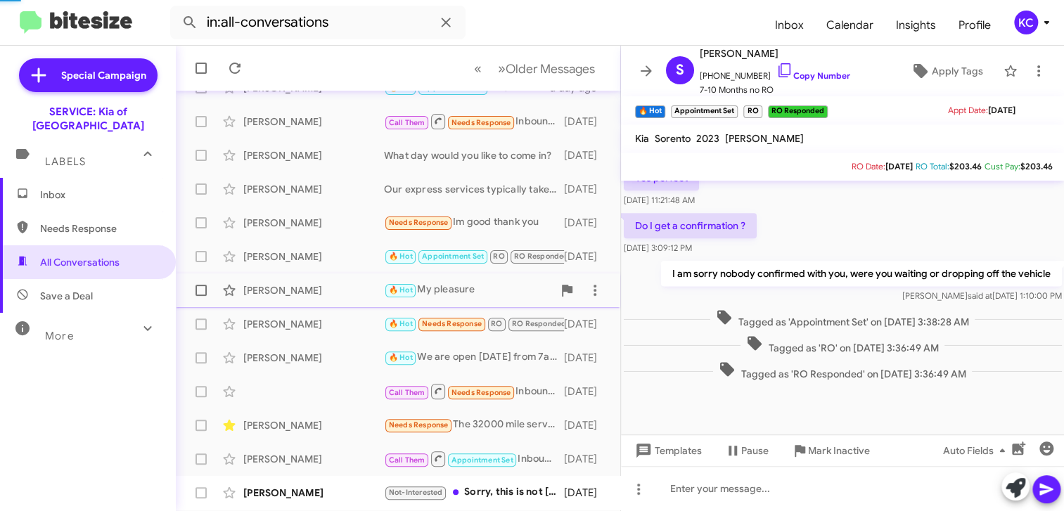
scroll to position [181, 0]
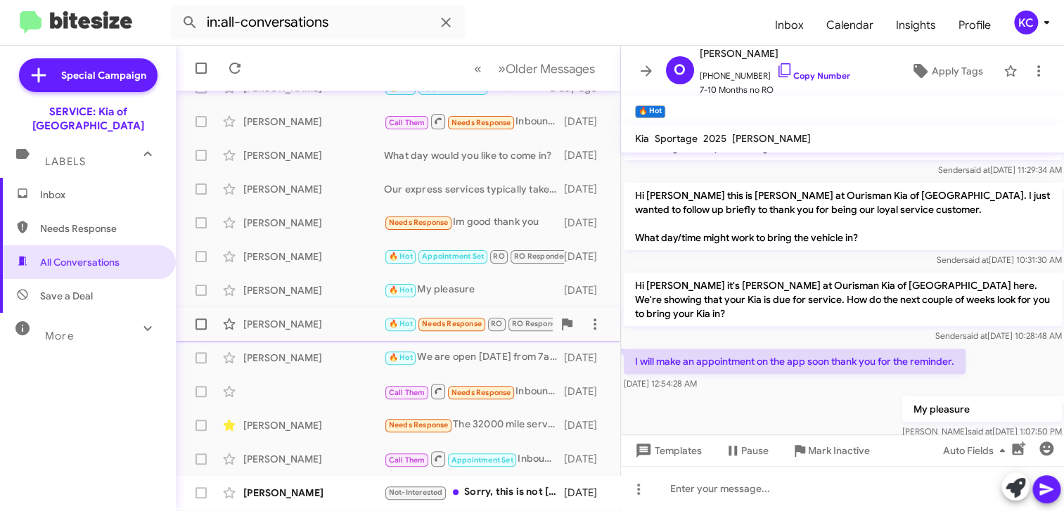
click at [347, 325] on div "Nicholas Campbell" at bounding box center [313, 324] width 141 height 14
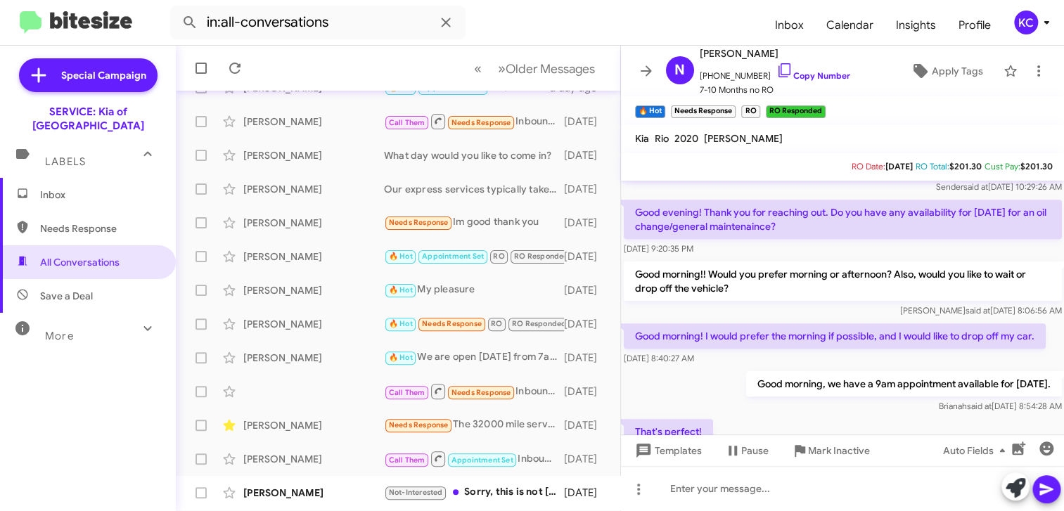
scroll to position [773, 0]
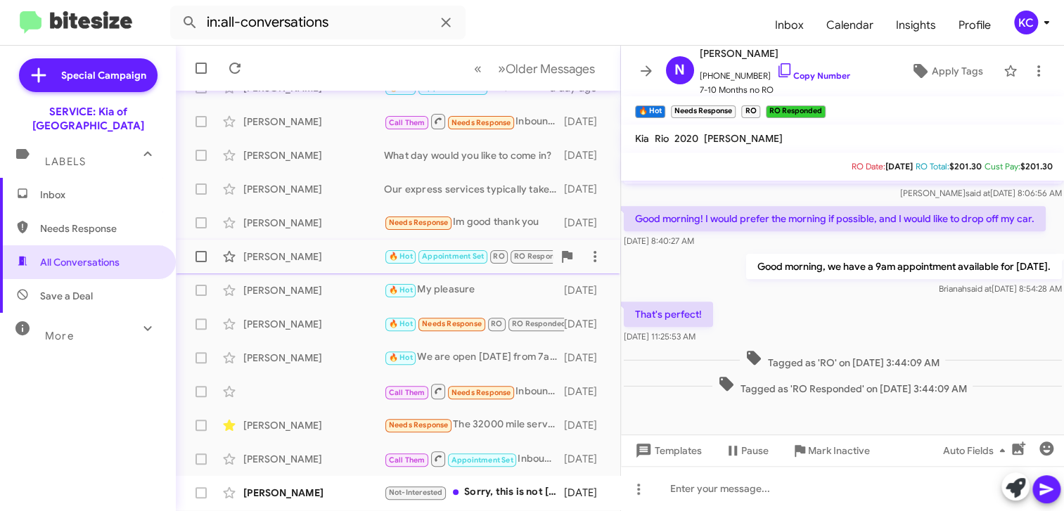
click at [292, 266] on div "Shyasia Smith 🔥 Hot Appointment Set RO RO Responded I am sorry nobody confirmed…" at bounding box center [398, 257] width 422 height 28
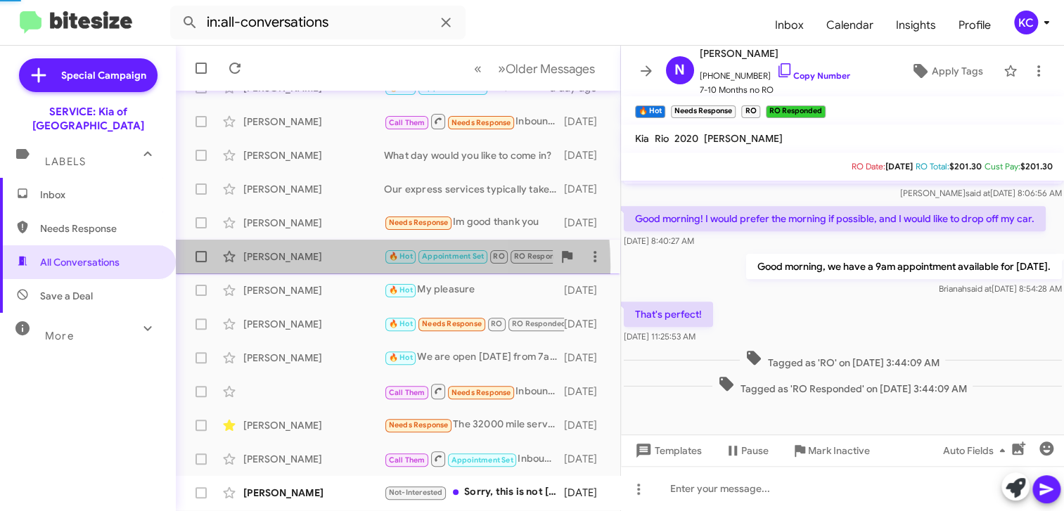
scroll to position [901, 0]
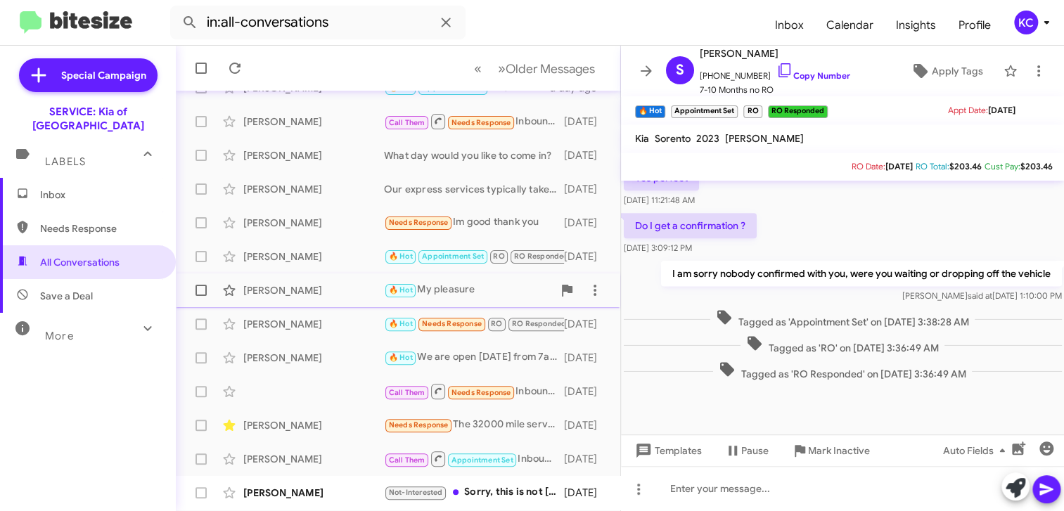
click at [325, 288] on div "Omar Heyward" at bounding box center [313, 290] width 141 height 14
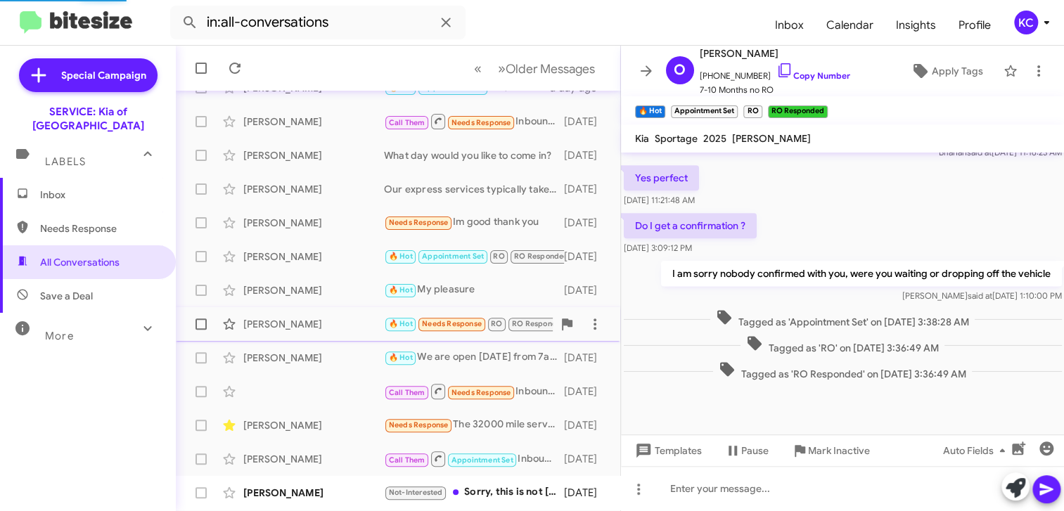
scroll to position [180, 0]
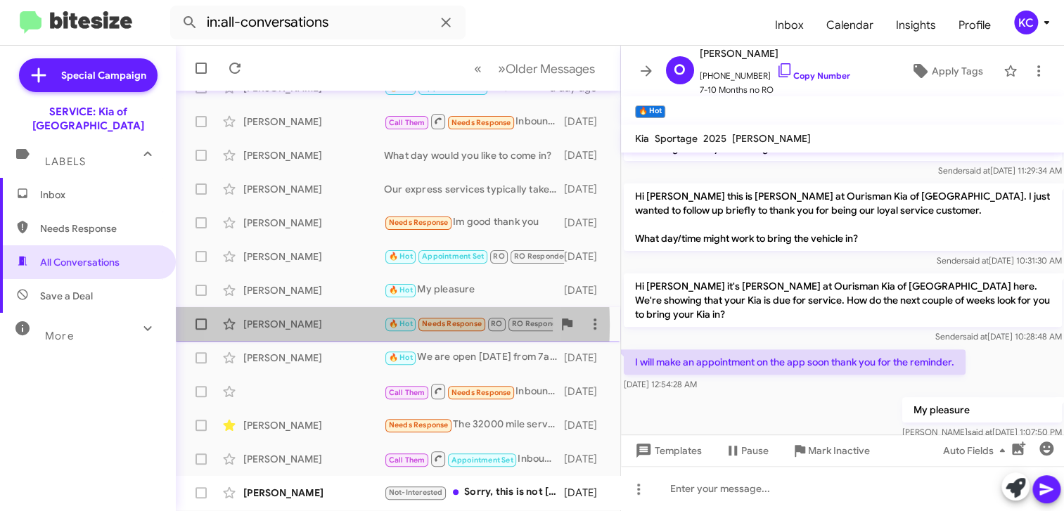
click at [317, 325] on div "Nicholas Campbell" at bounding box center [313, 324] width 141 height 14
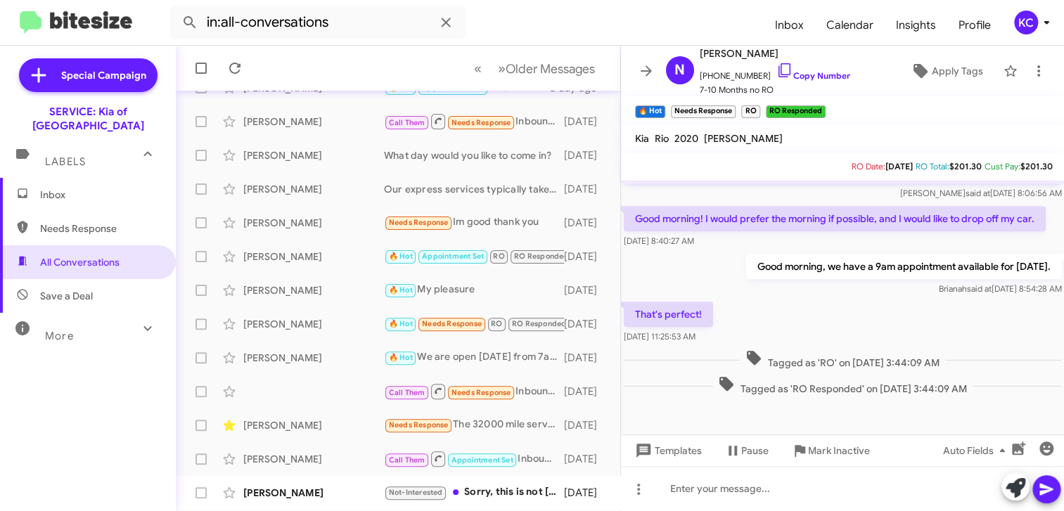
scroll to position [773, 0]
click at [285, 330] on div "Nicholas Campbell" at bounding box center [313, 324] width 141 height 14
click at [278, 355] on div "Shirley Davis" at bounding box center [313, 358] width 141 height 14
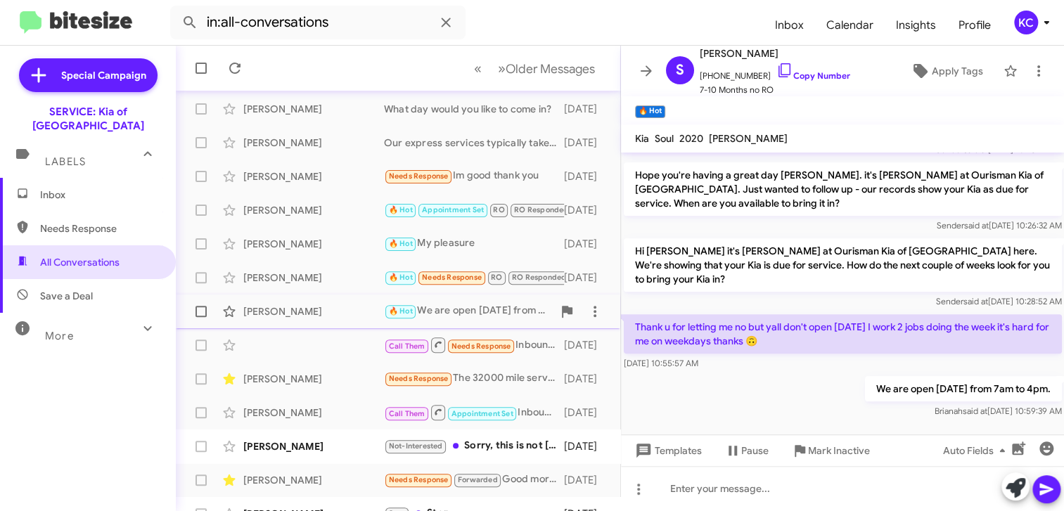
scroll to position [141, 0]
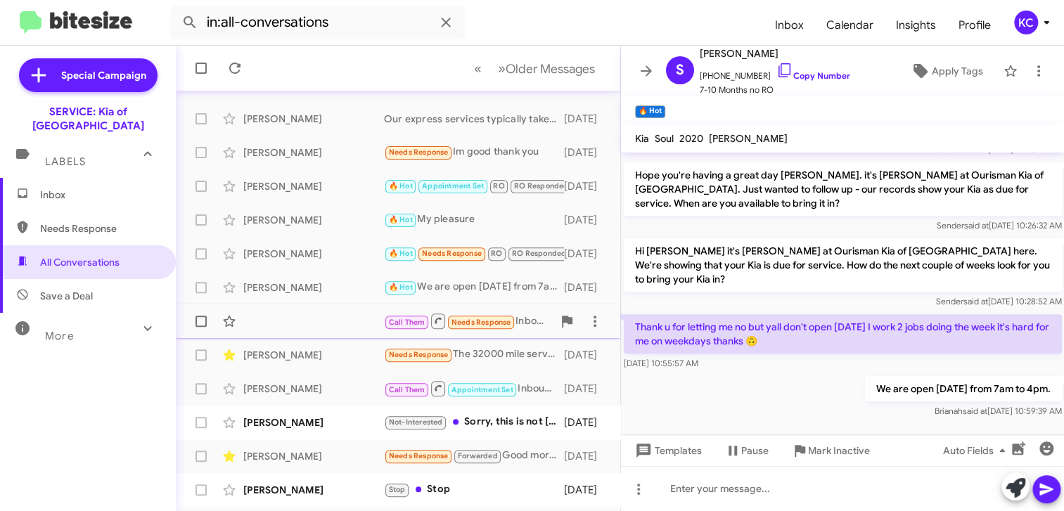
click at [278, 325] on div "Call Them Needs Response Inbound Call 14 days ago" at bounding box center [398, 321] width 422 height 28
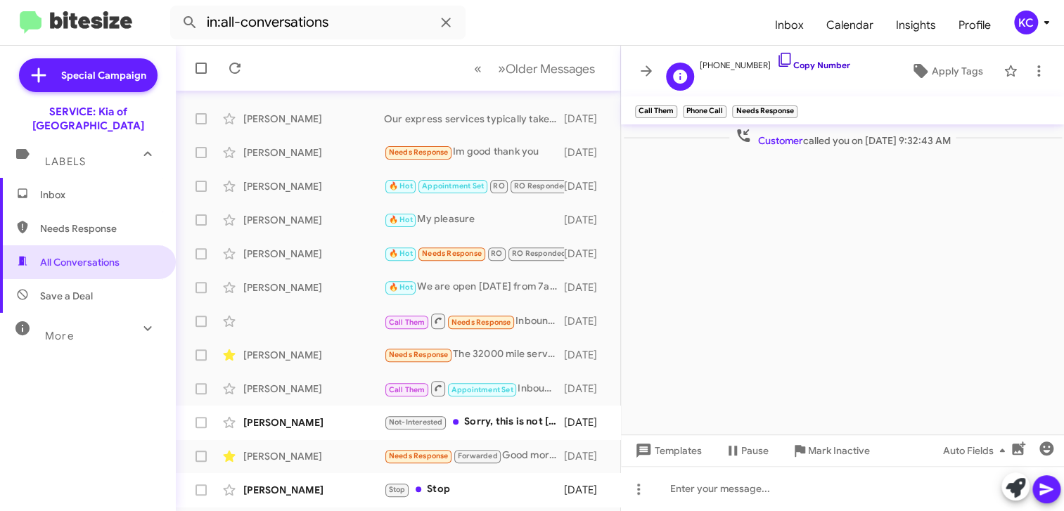
click at [776, 56] on icon at bounding box center [784, 59] width 17 height 17
click at [333, 418] on div "Dorthy Connors" at bounding box center [313, 422] width 141 height 14
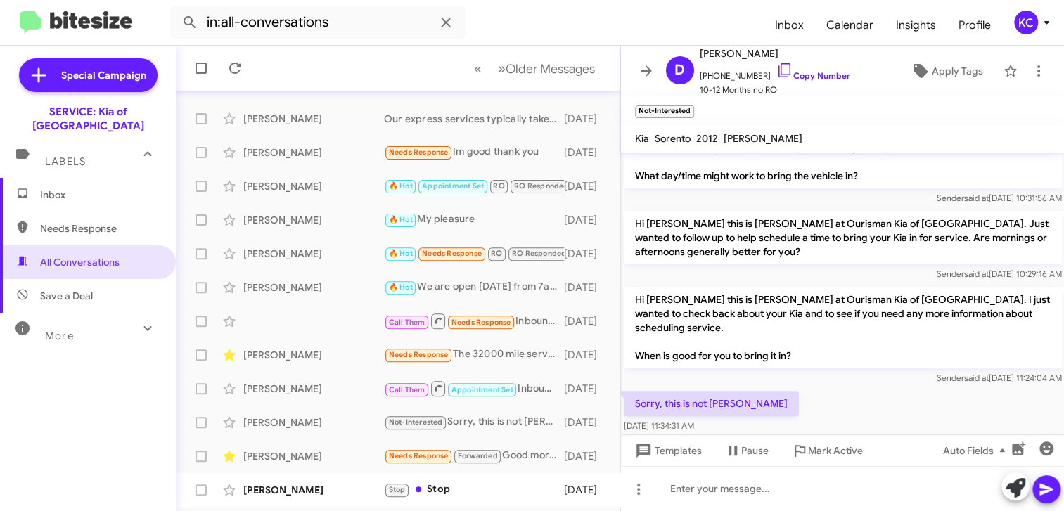
scroll to position [777, 0]
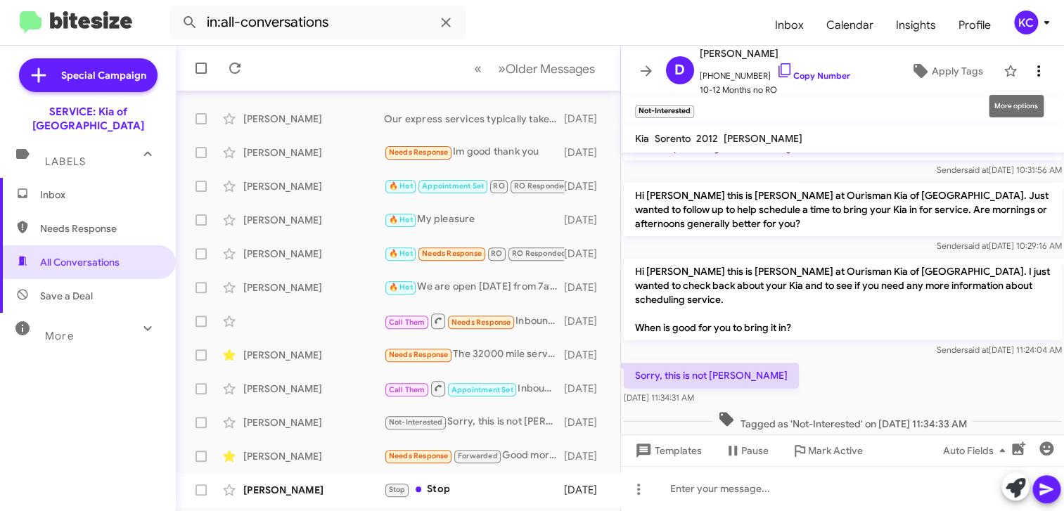
click at [1030, 67] on icon at bounding box center [1038, 71] width 17 height 17
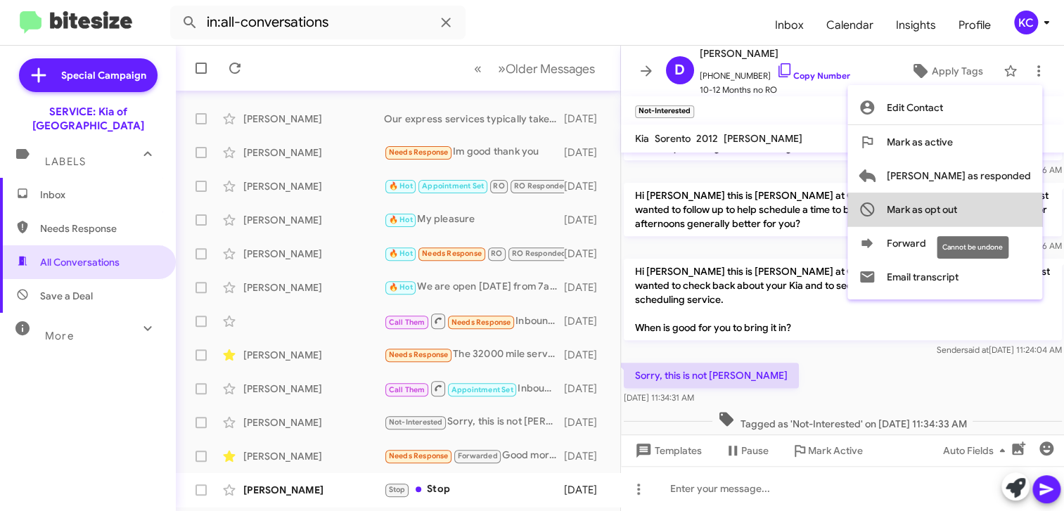
click at [1014, 218] on button "Mark as opt out" at bounding box center [944, 210] width 195 height 34
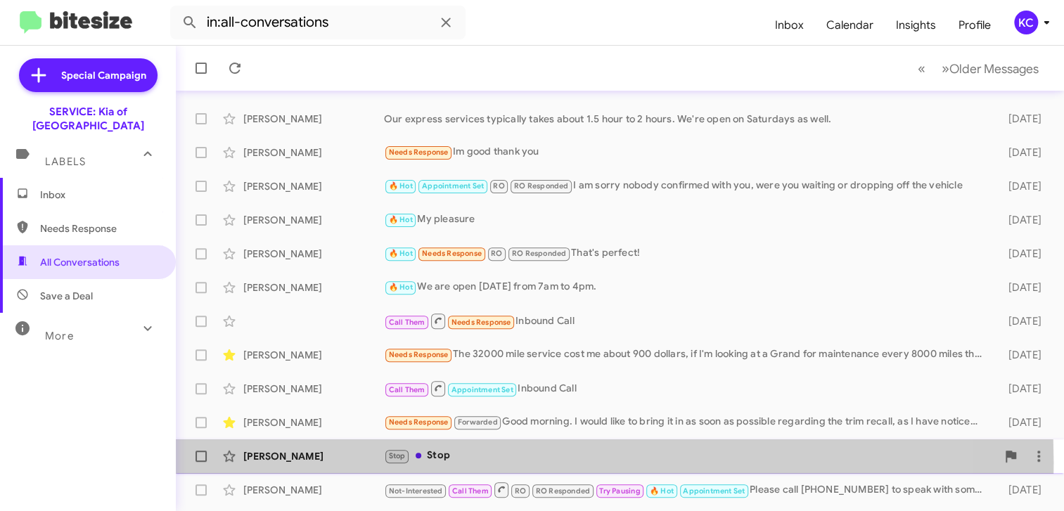
click at [477, 462] on div "Stop Stop" at bounding box center [690, 456] width 612 height 16
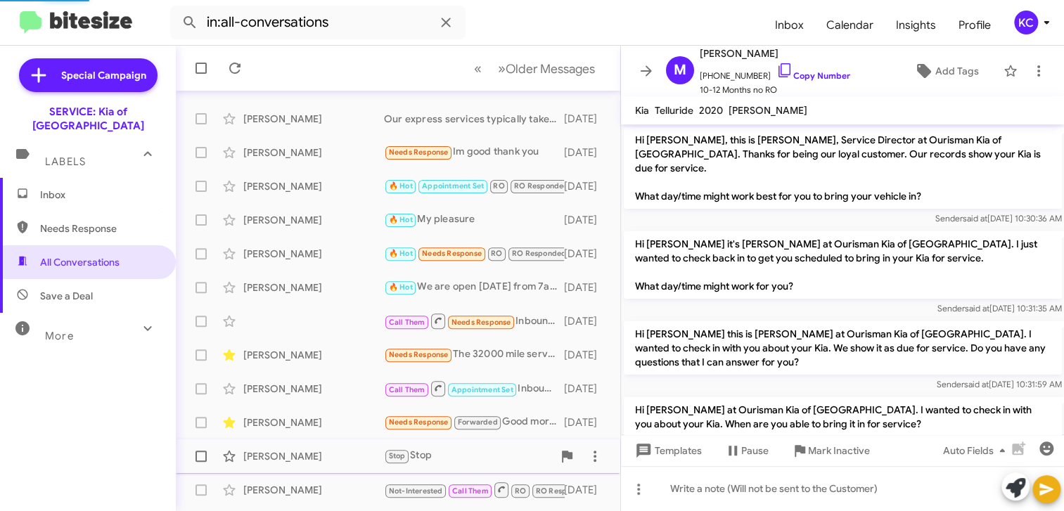
scroll to position [583, 0]
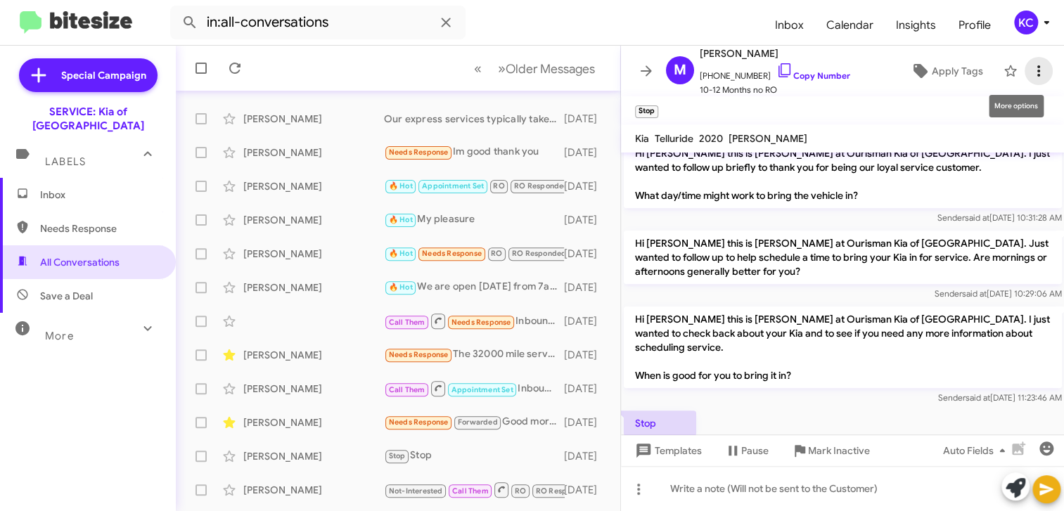
click at [1030, 69] on icon at bounding box center [1038, 71] width 17 height 17
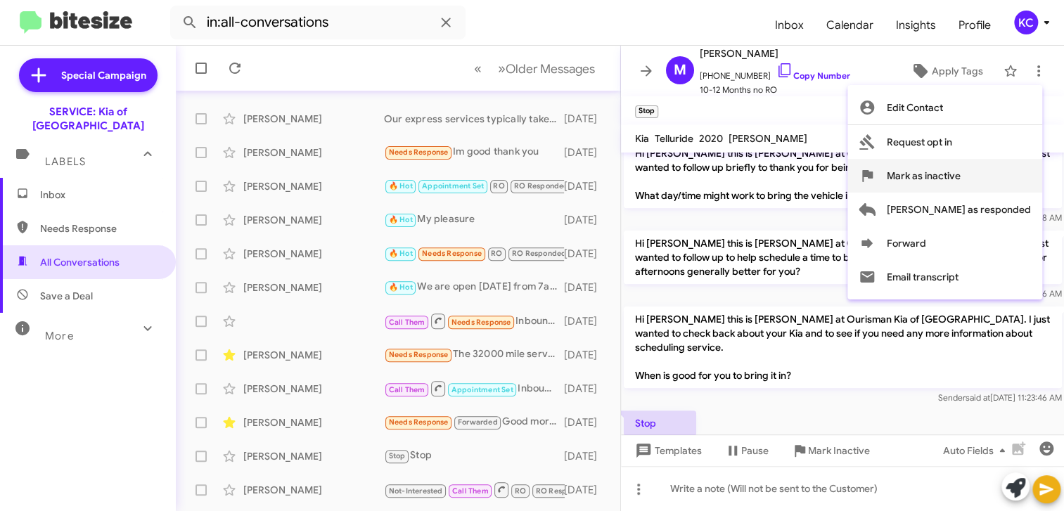
click at [941, 172] on button "Mark as inactive" at bounding box center [944, 176] width 195 height 34
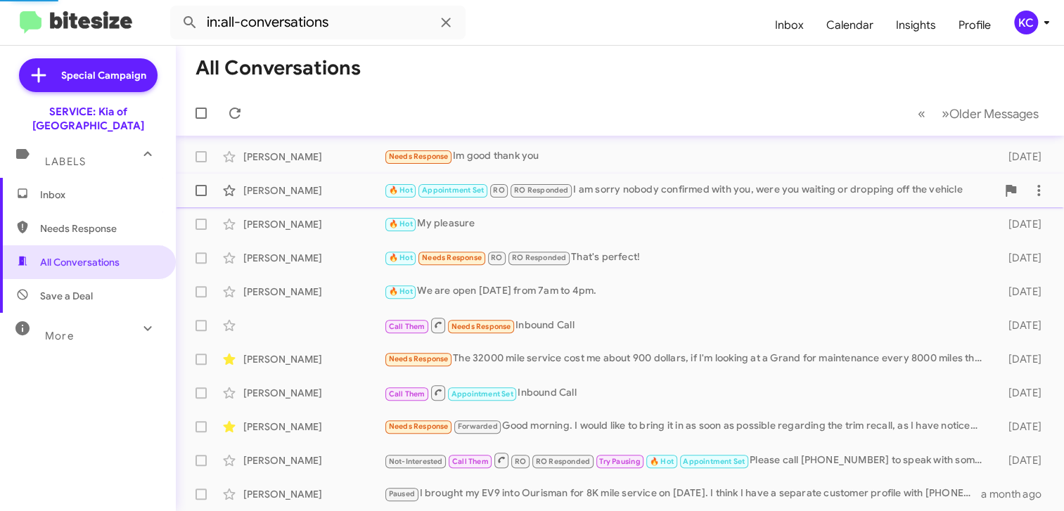
scroll to position [136, 0]
click at [687, 420] on div "Needs Response Forwarded Good morning. I would like to bring it in as soon as p…" at bounding box center [690, 427] width 612 height 16
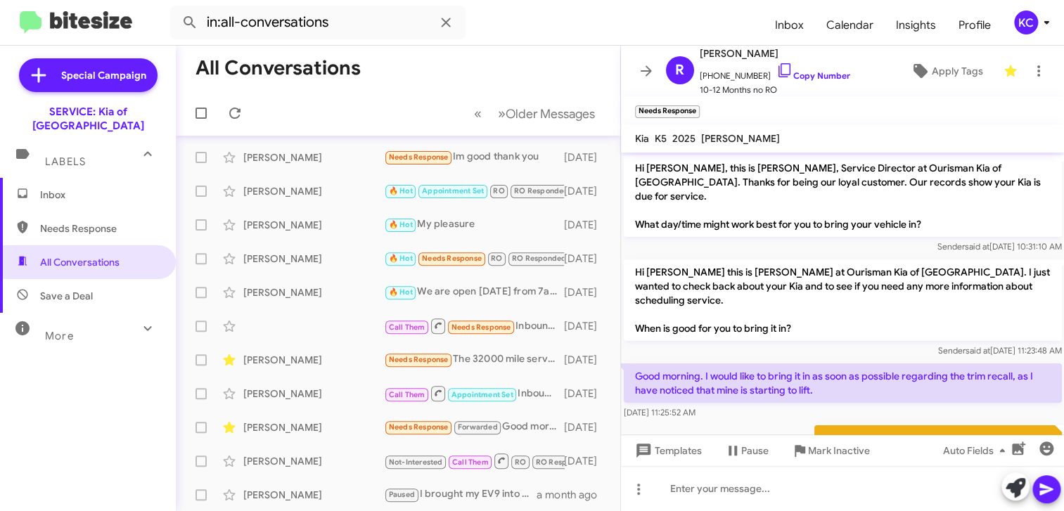
scroll to position [46, 0]
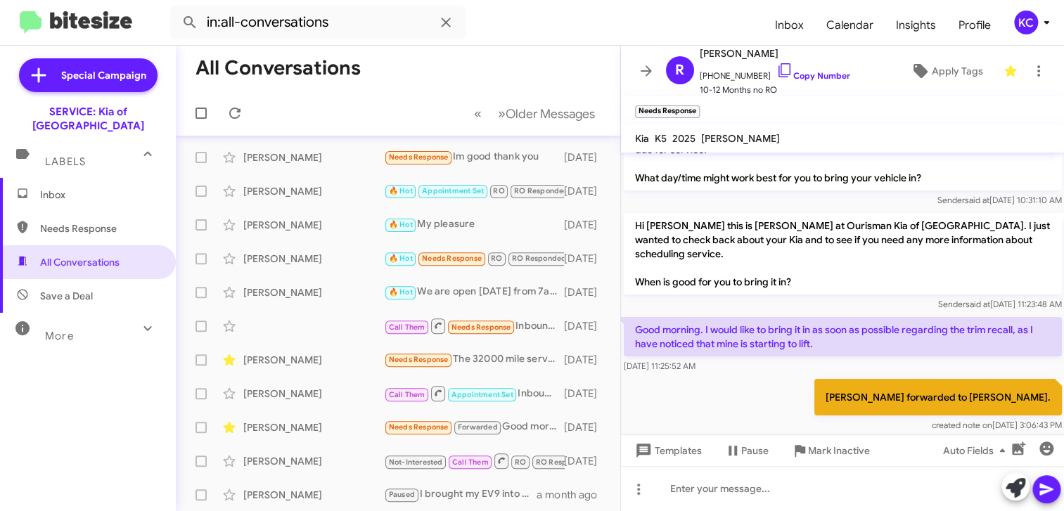
click at [58, 188] on span "Inbox" at bounding box center [100, 195] width 120 height 14
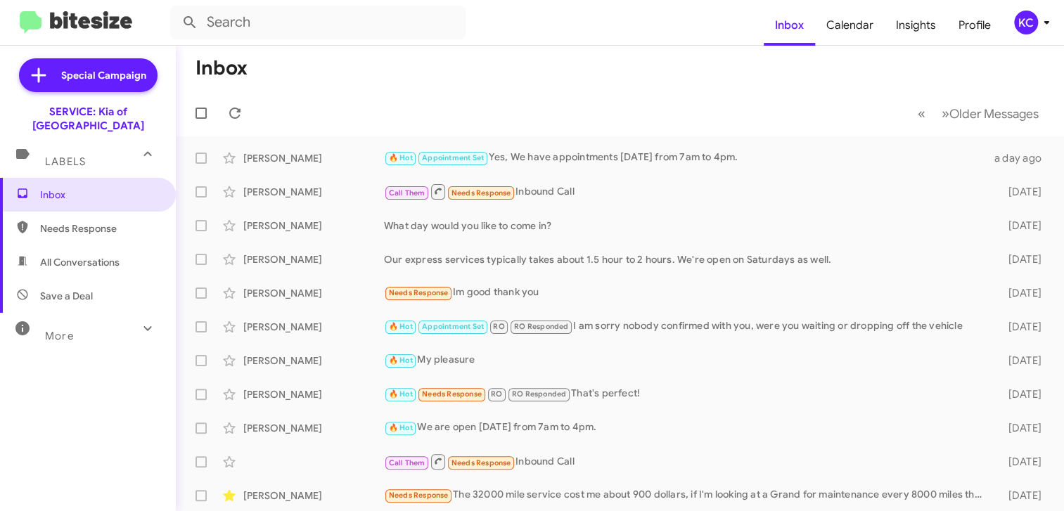
click at [1031, 22] on div "KC" at bounding box center [1026, 23] width 24 height 24
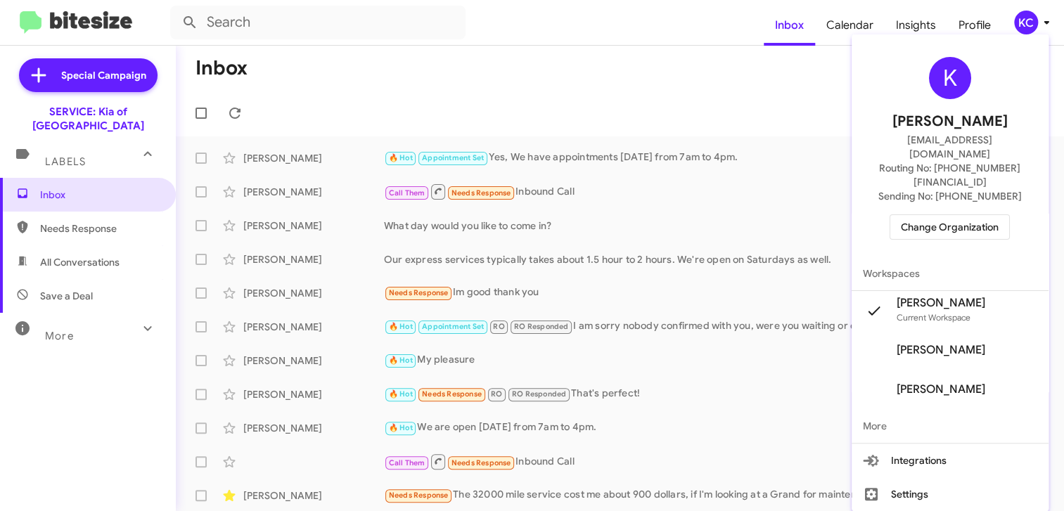
click at [971, 215] on span "Change Organization" at bounding box center [950, 227] width 98 height 24
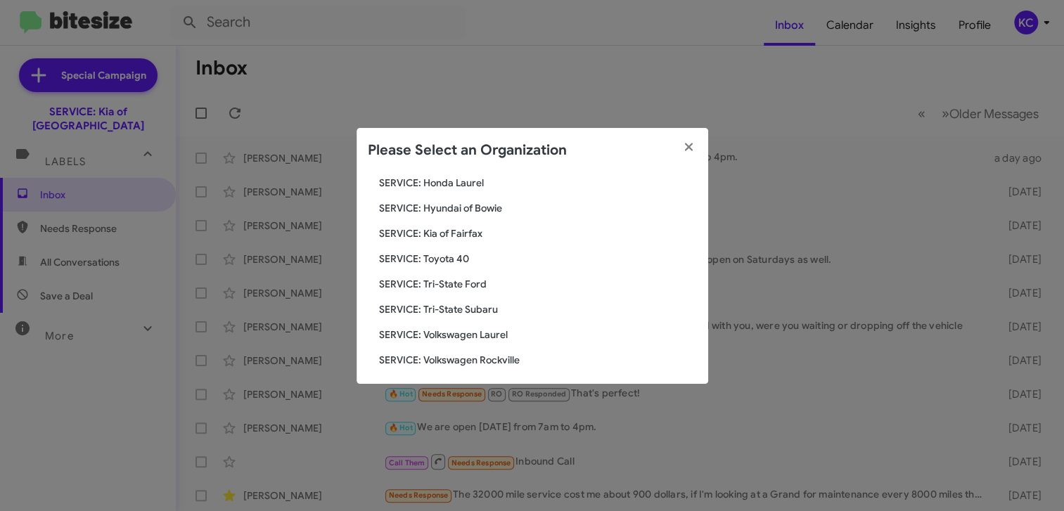
scroll to position [234, 0]
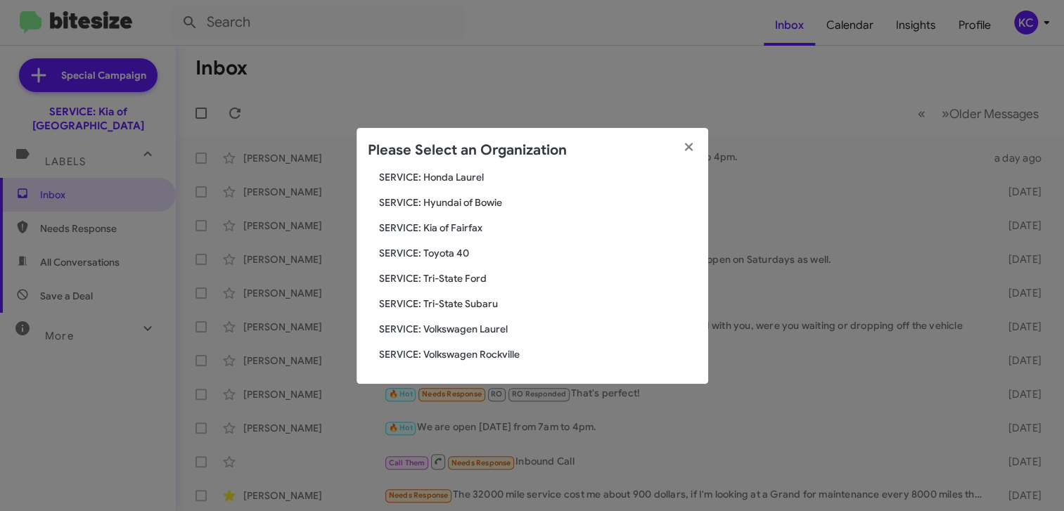
click at [478, 323] on span "SERVICE: Volkswagen Laurel" at bounding box center [538, 329] width 318 height 14
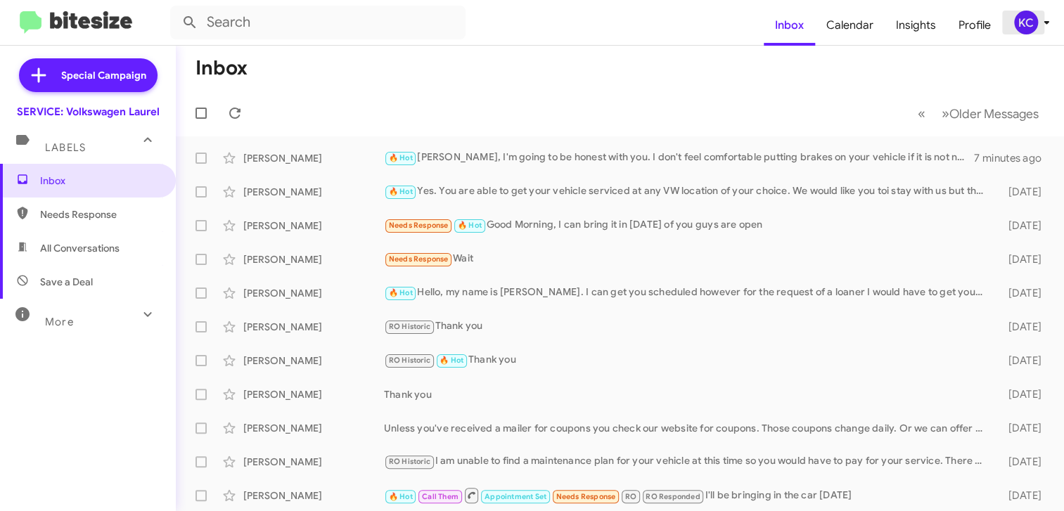
click at [1028, 25] on div "KC" at bounding box center [1026, 23] width 24 height 24
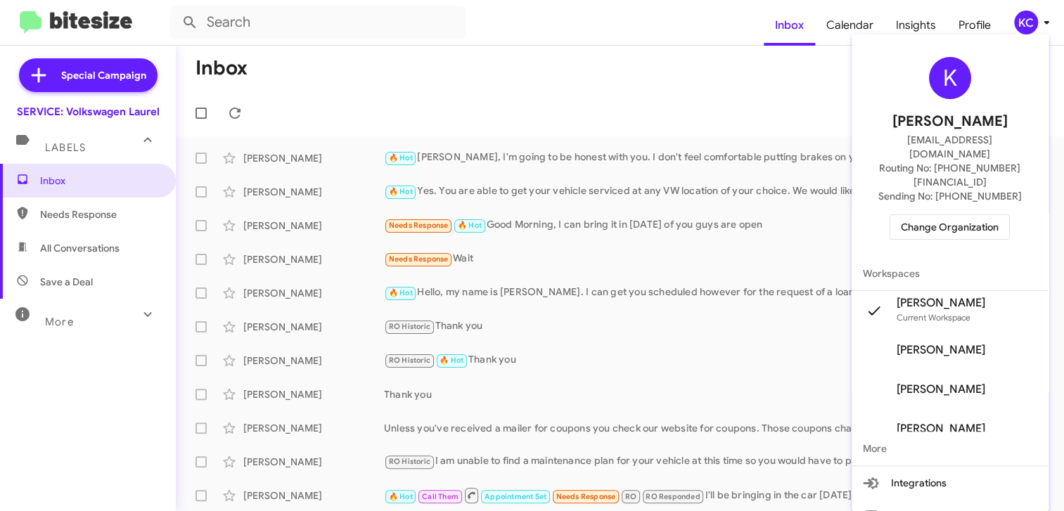
click at [558, 75] on div at bounding box center [532, 255] width 1064 height 511
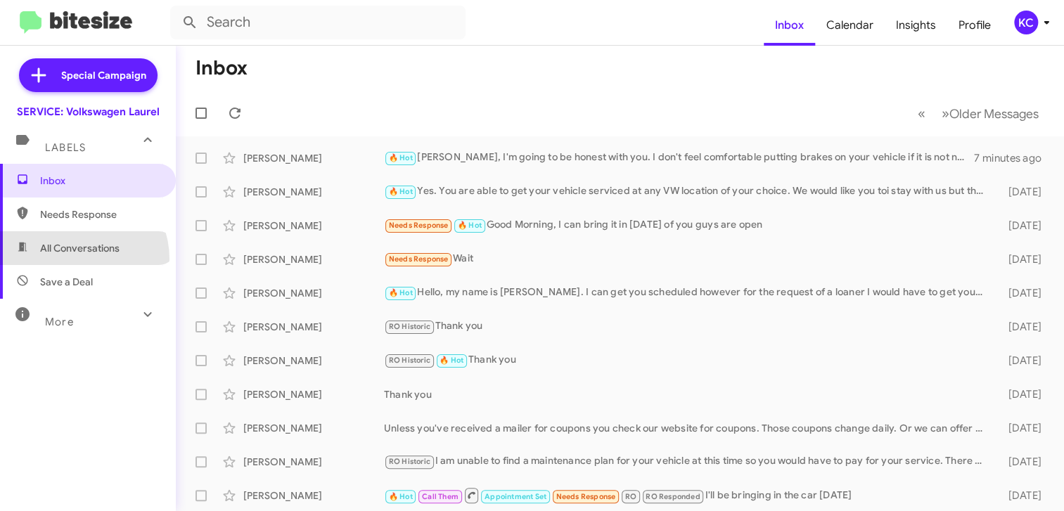
click at [77, 259] on span "All Conversations" at bounding box center [88, 248] width 176 height 34
type input "in:all-conversations"
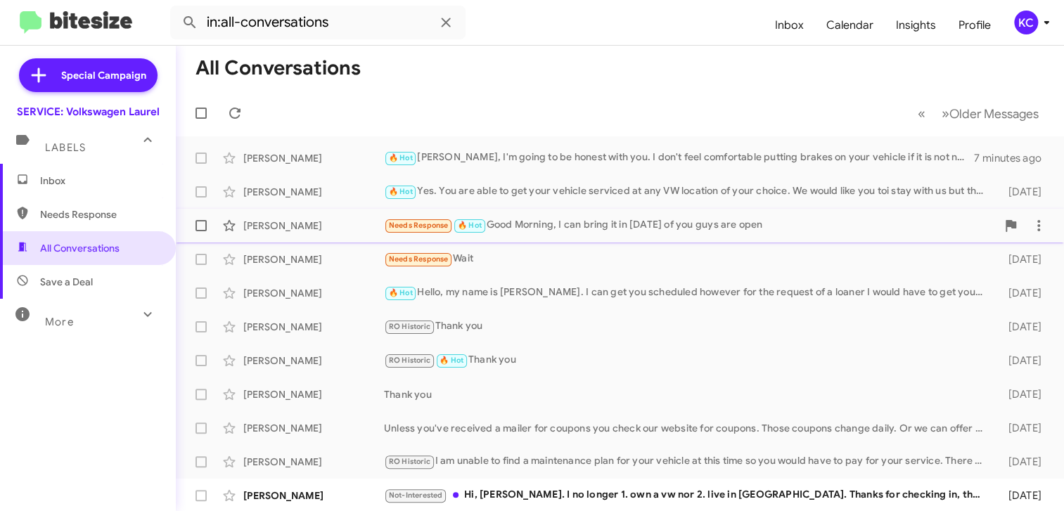
click at [555, 224] on div "Needs Response 🔥 Hot Good Morning, I can bring it in [DATE] of you guys are open" at bounding box center [690, 225] width 612 height 16
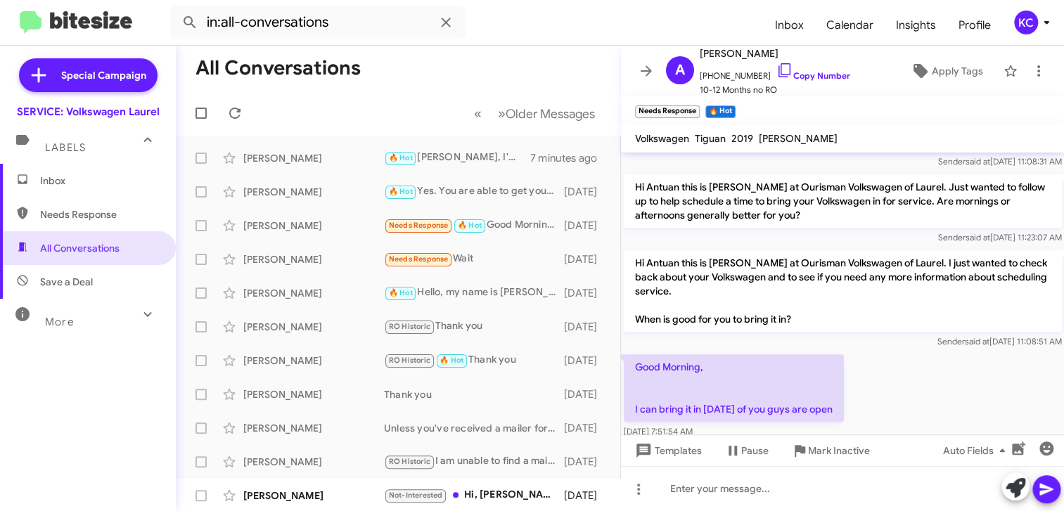
scroll to position [293, 0]
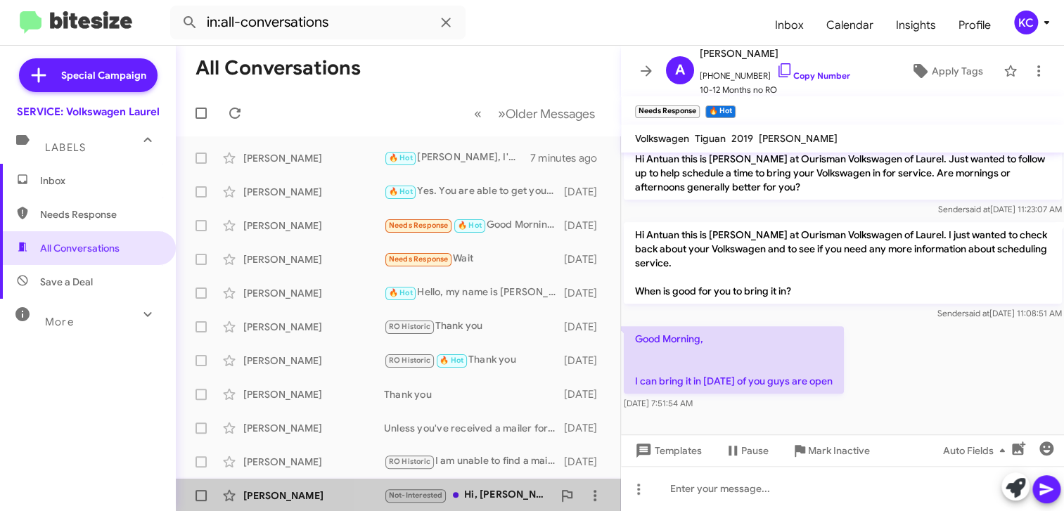
click at [479, 505] on div "[PERSON_NAME] Not-Interested Hi, [PERSON_NAME]. I no longer 1. own a vw nor 2. …" at bounding box center [398, 496] width 422 height 28
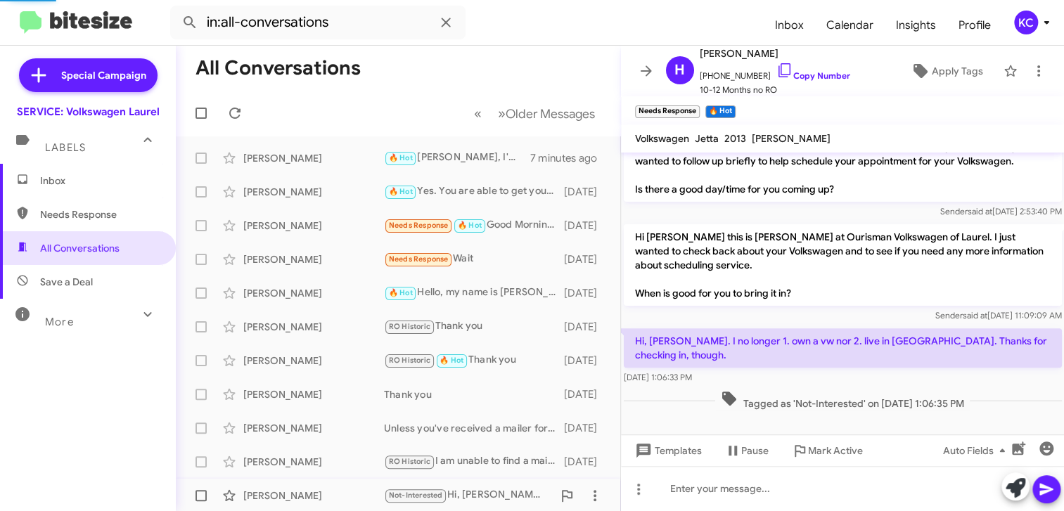
scroll to position [159, 0]
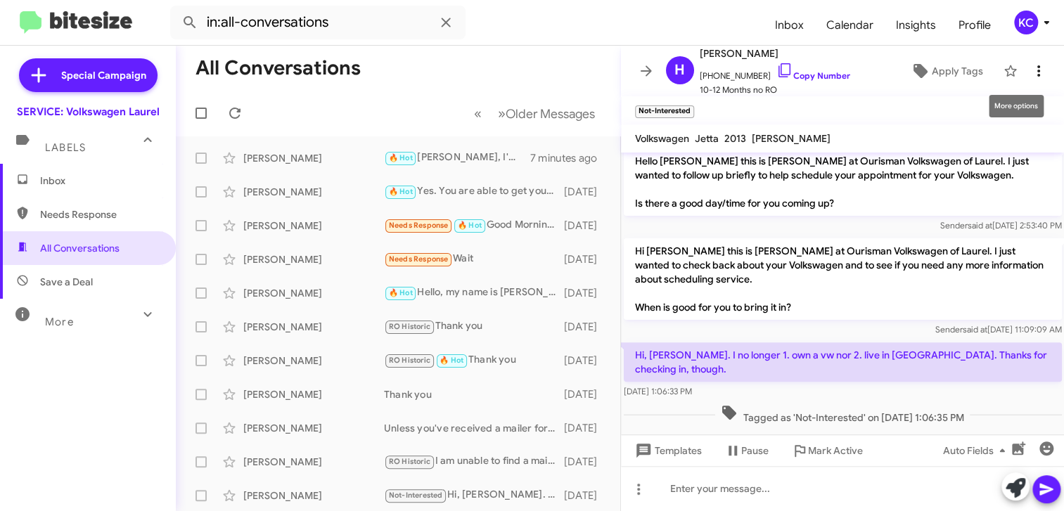
click at [1030, 71] on icon at bounding box center [1038, 71] width 17 height 17
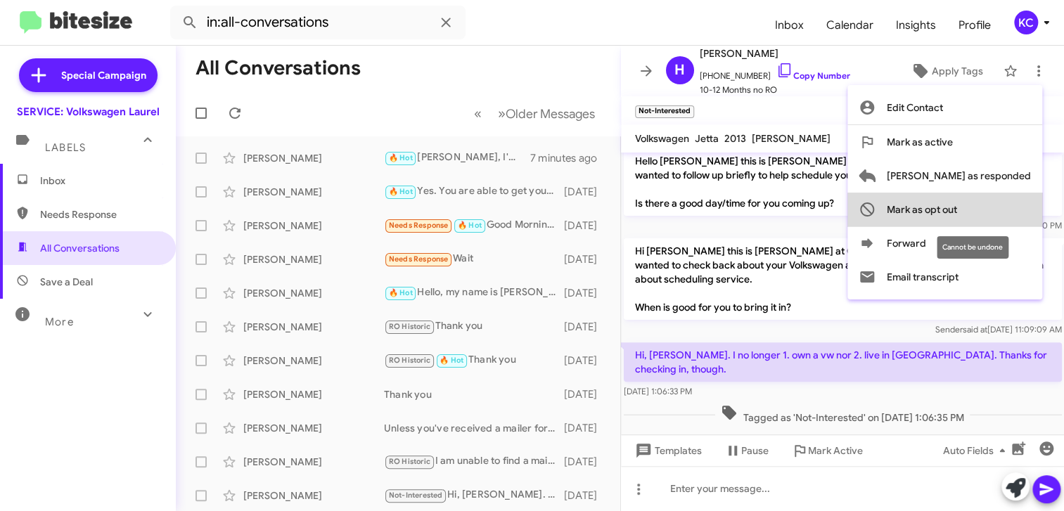
click at [957, 207] on span "Mark as opt out" at bounding box center [921, 210] width 70 height 34
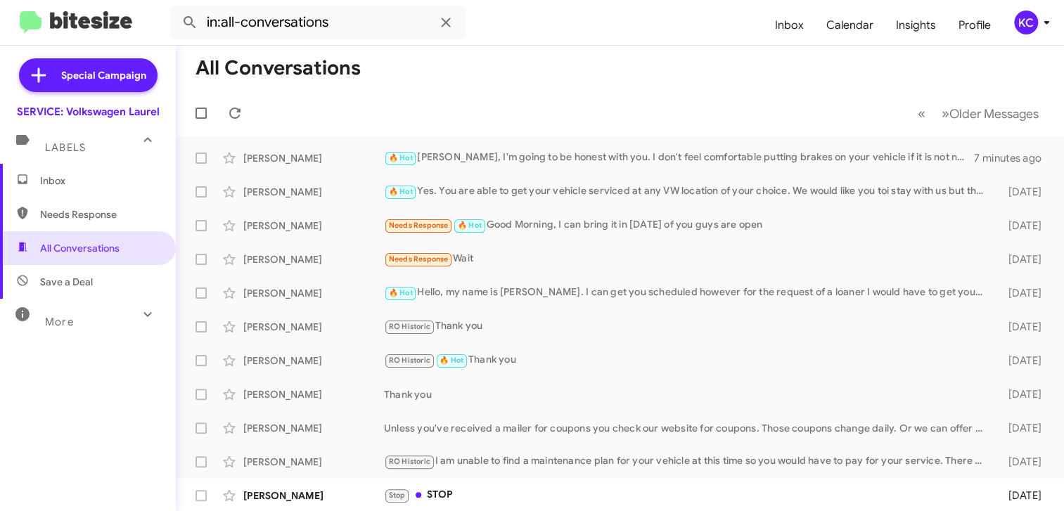
click at [612, 221] on div "Needs Response 🔥 Hot Good Morning, I can bring it in Monday of you guys are open" at bounding box center [687, 225] width 606 height 16
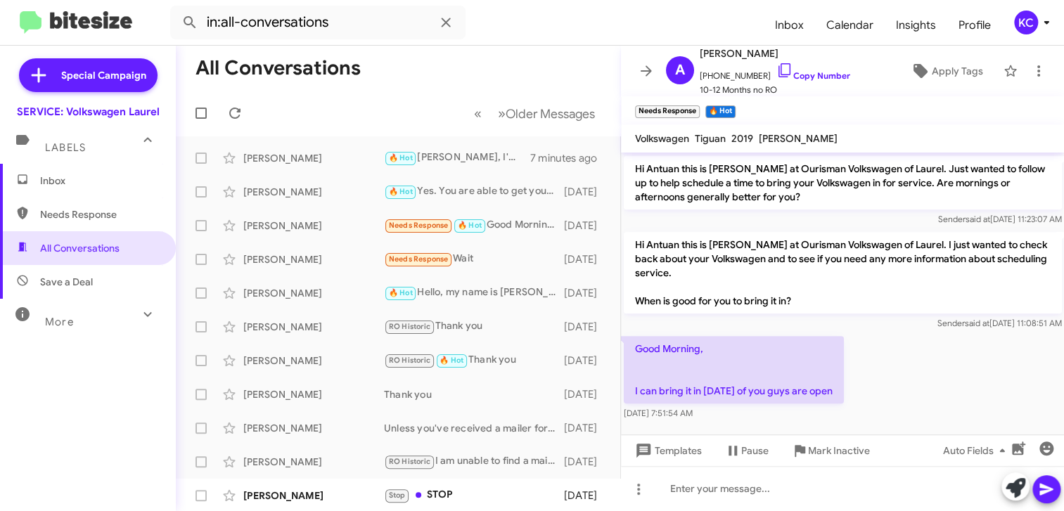
scroll to position [293, 0]
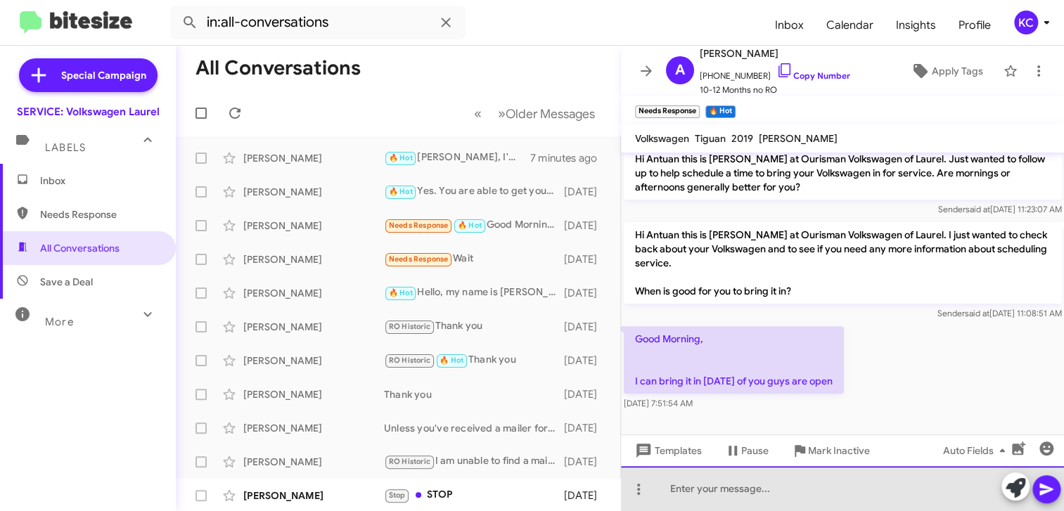
click at [765, 488] on div at bounding box center [843, 488] width 444 height 45
click at [766, 488] on div at bounding box center [843, 488] width 444 height 45
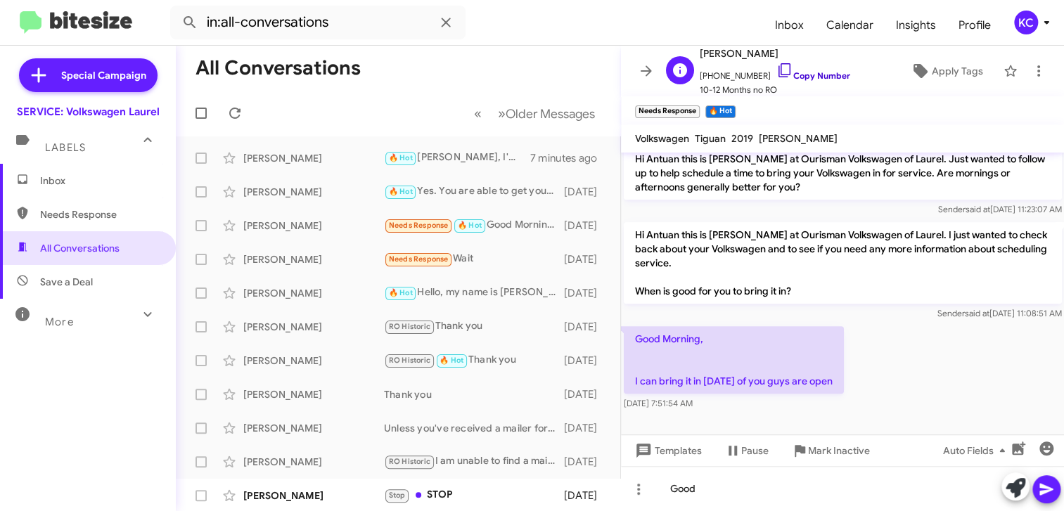
click at [778, 72] on icon at bounding box center [784, 70] width 12 height 14
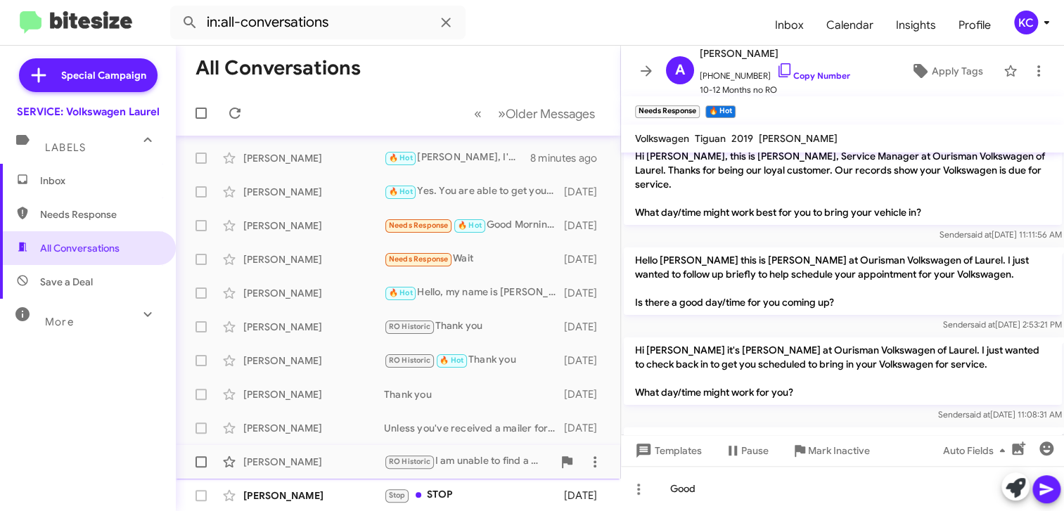
scroll to position [70, 0]
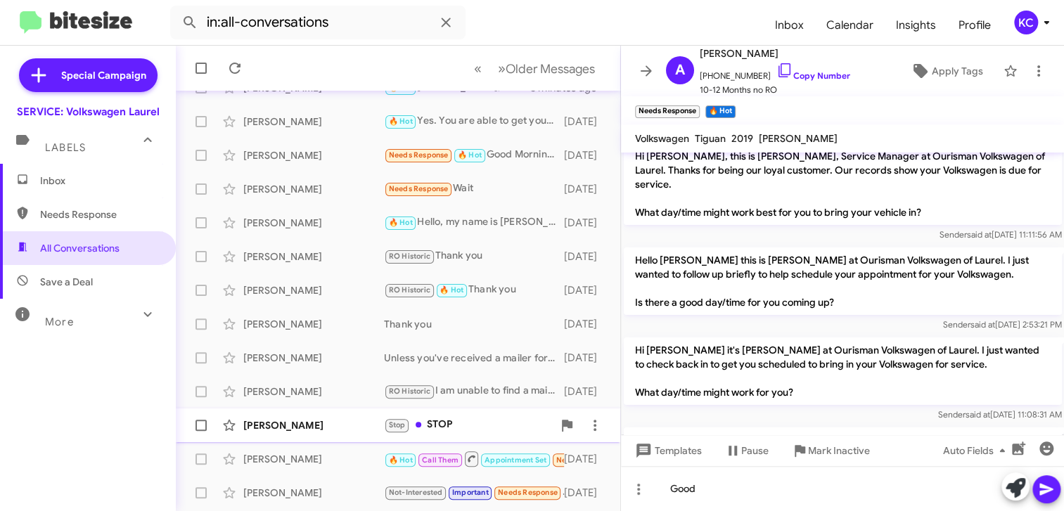
click at [448, 424] on div "Stop STOP" at bounding box center [468, 425] width 169 height 16
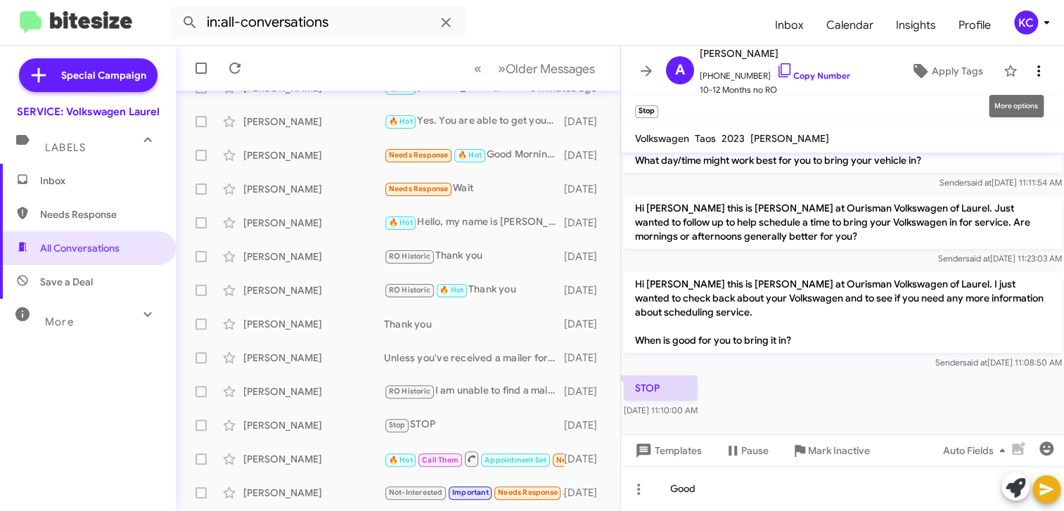
click at [1030, 68] on icon at bounding box center [1038, 71] width 17 height 17
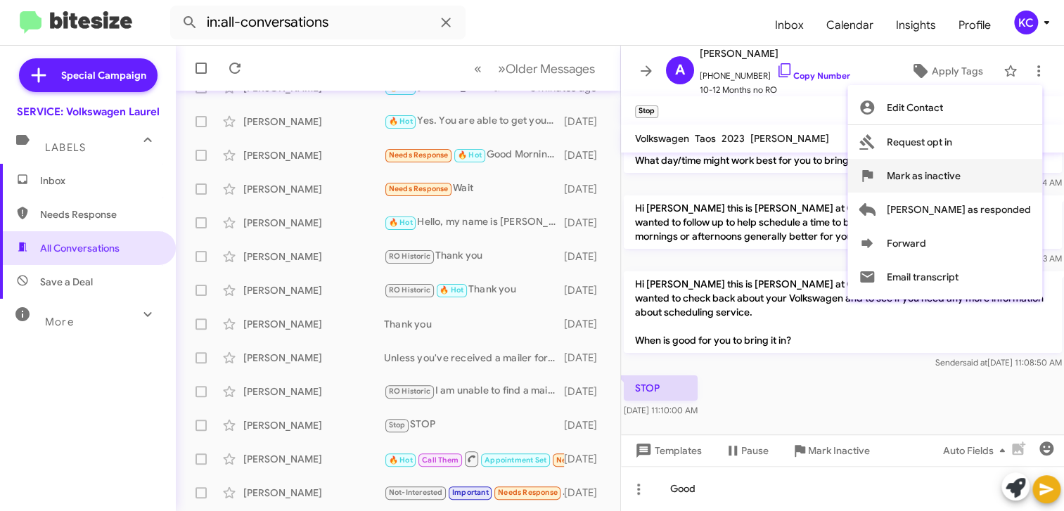
click at [960, 184] on span "Mark as inactive" at bounding box center [923, 176] width 74 height 34
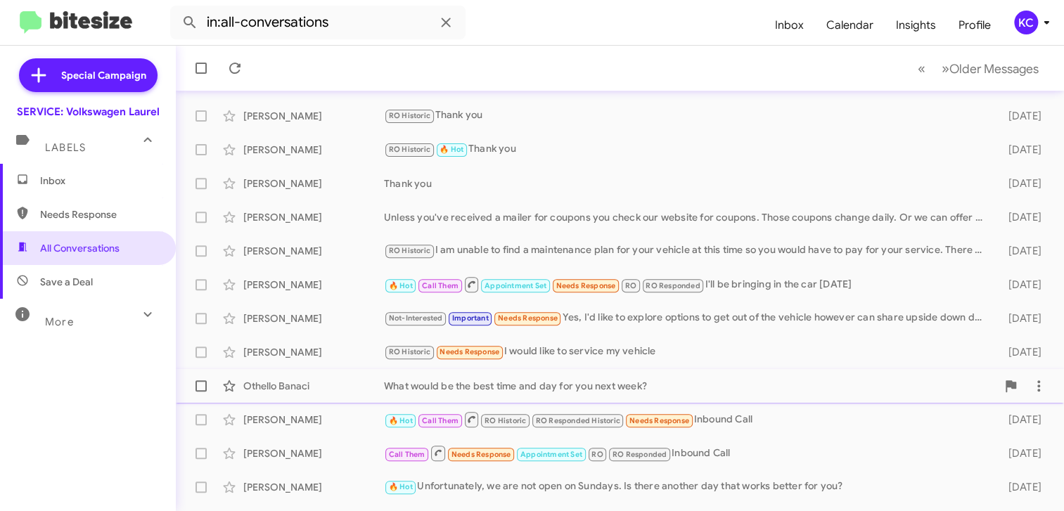
scroll to position [237, 0]
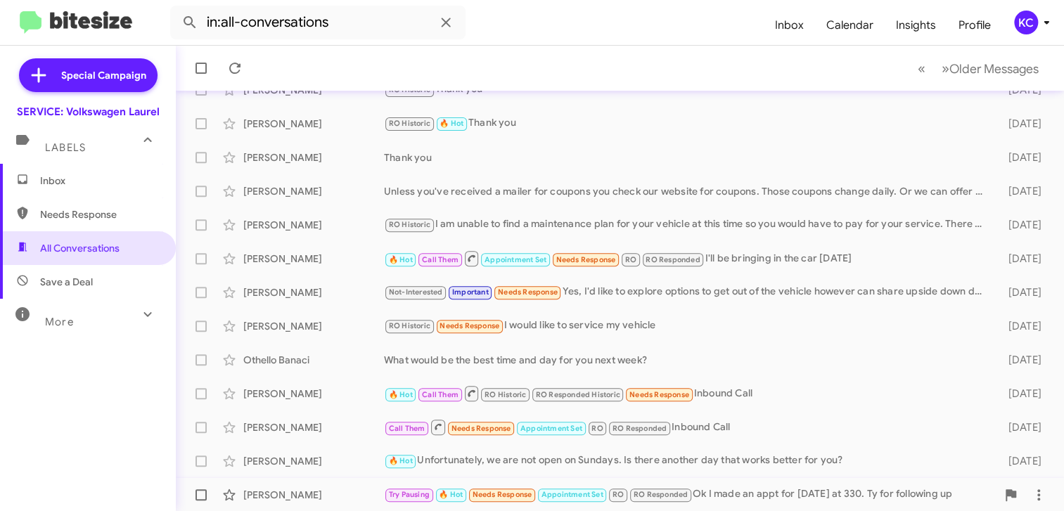
click at [792, 487] on div "Try Pausing 🔥 Hot Needs Response Appointment Set RO RO Responded Ok I made an a…" at bounding box center [690, 494] width 612 height 16
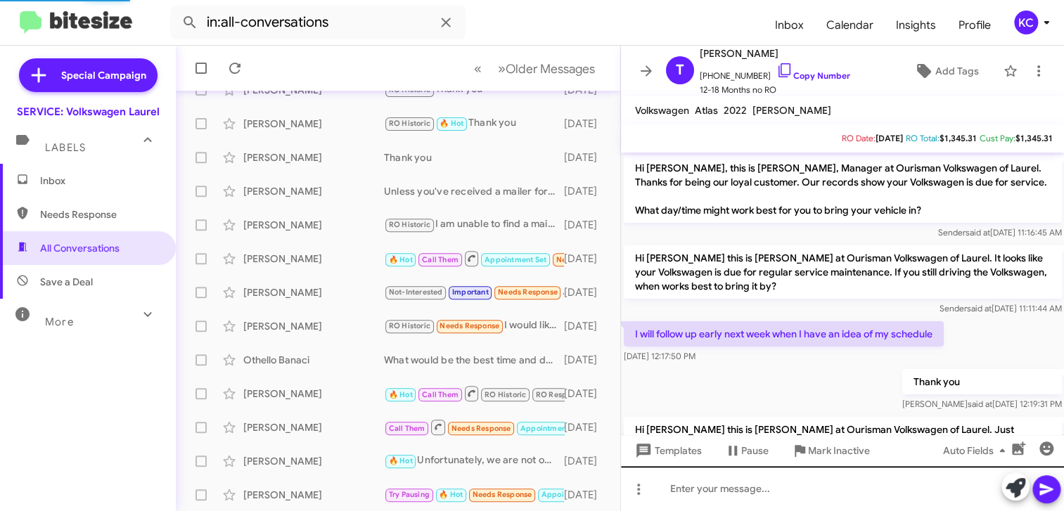
scroll to position [649, 0]
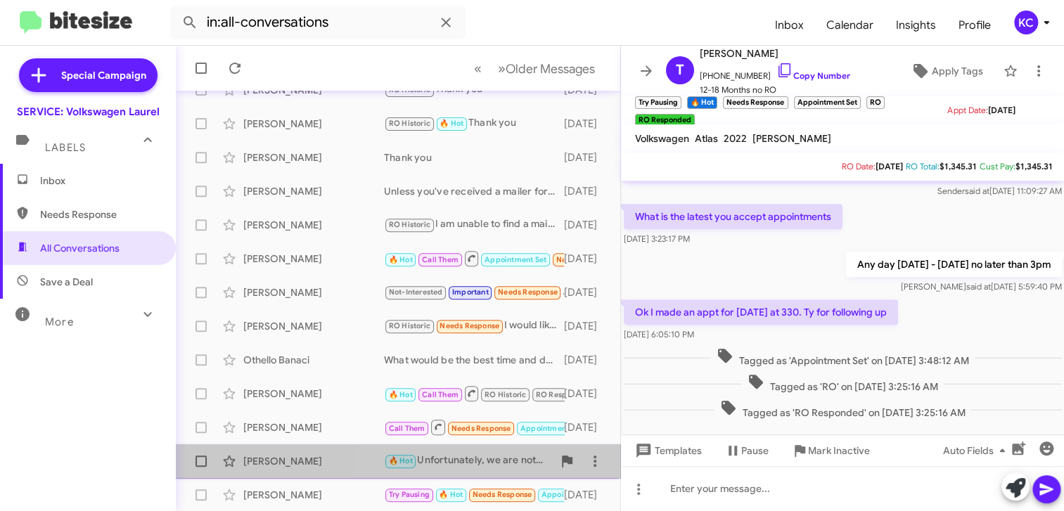
click at [497, 461] on div "🔥 Hot Unfortunately, we are not open on Sundays. Is there another day that work…" at bounding box center [468, 461] width 169 height 16
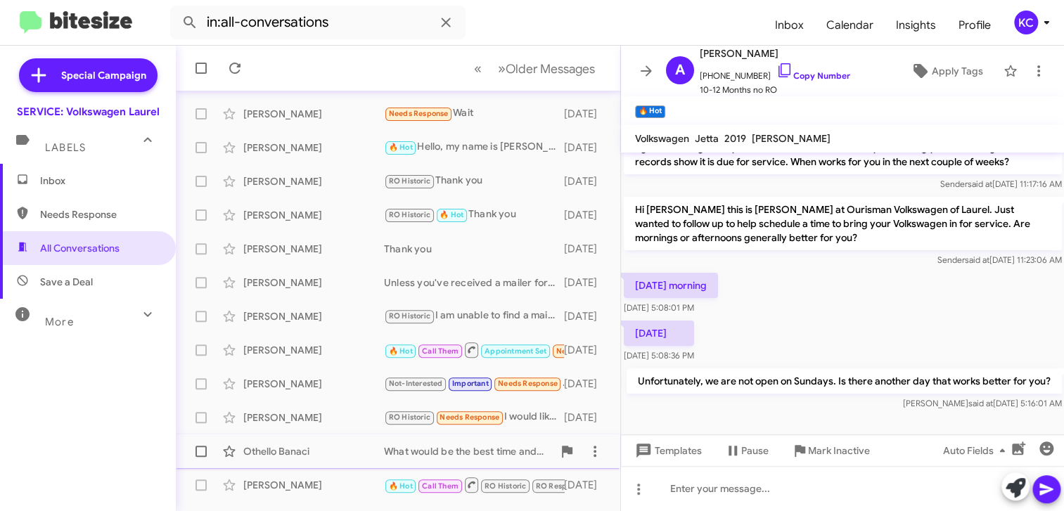
scroll to position [167, 0]
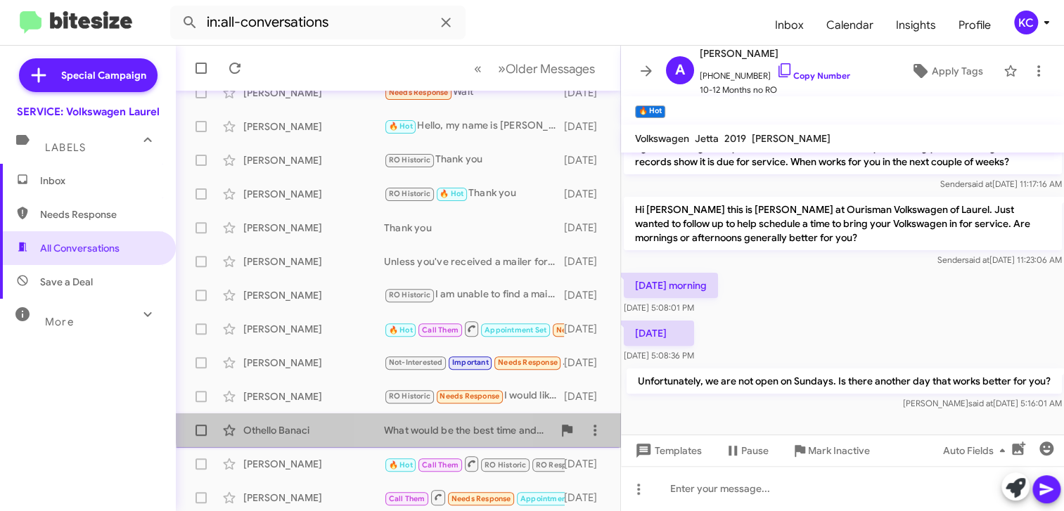
click at [420, 424] on div "What would be the best time and day for you next week?" at bounding box center [468, 430] width 169 height 14
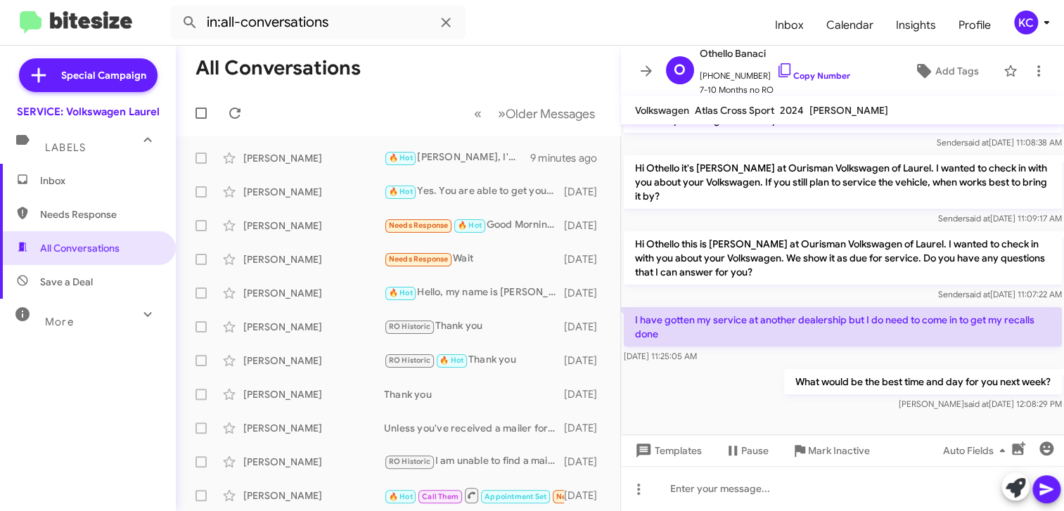
click at [1027, 19] on div "KC" at bounding box center [1026, 23] width 24 height 24
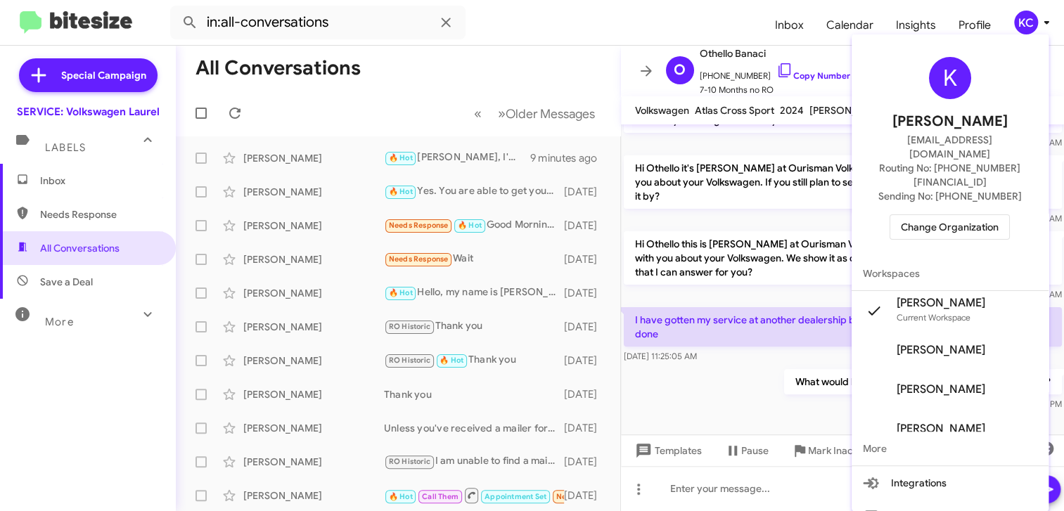
click at [976, 212] on div "K Kimberly Cole kcole@ourismancars.com Routing No: +1 (301) 498-7400 Sending No…" at bounding box center [949, 148] width 197 height 217
click at [976, 215] on span "Change Organization" at bounding box center [950, 227] width 98 height 24
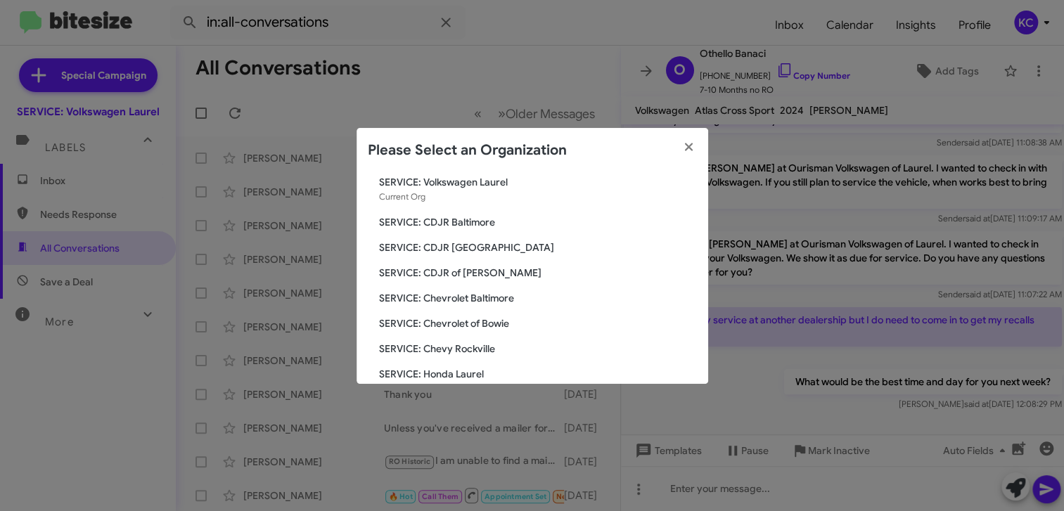
scroll to position [70, 0]
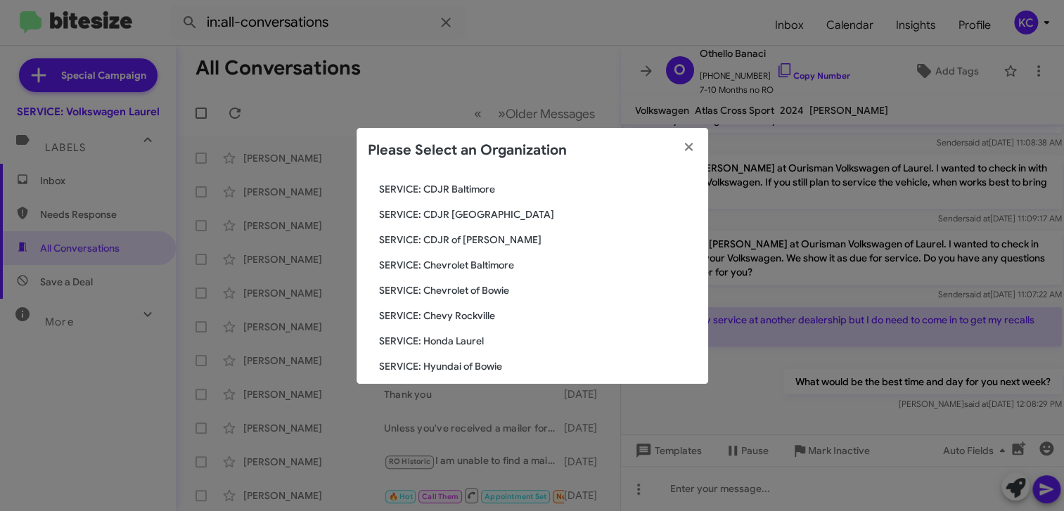
click at [479, 264] on span "SERVICE: Chevrolet Baltimore" at bounding box center [538, 265] width 318 height 14
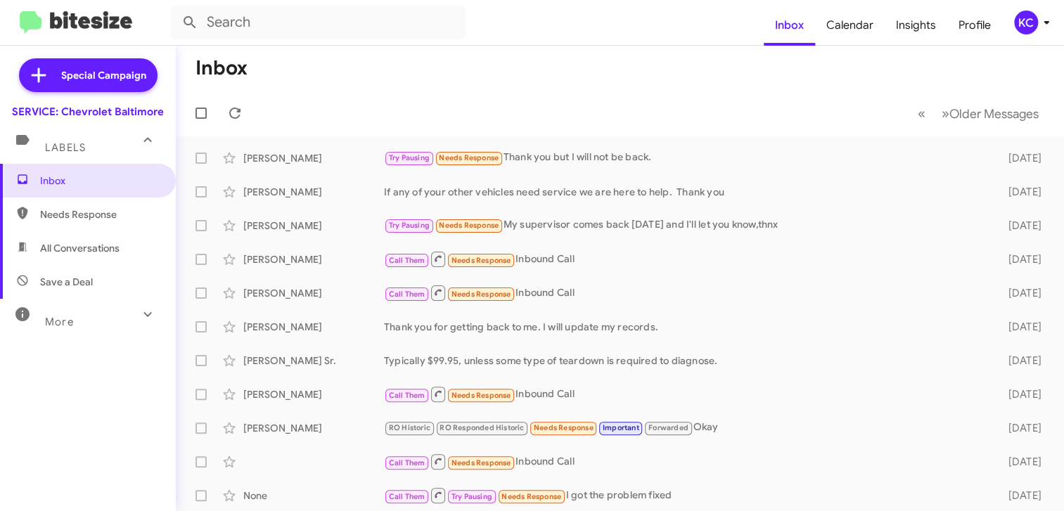
click at [89, 211] on span "Needs Response" at bounding box center [100, 214] width 120 height 14
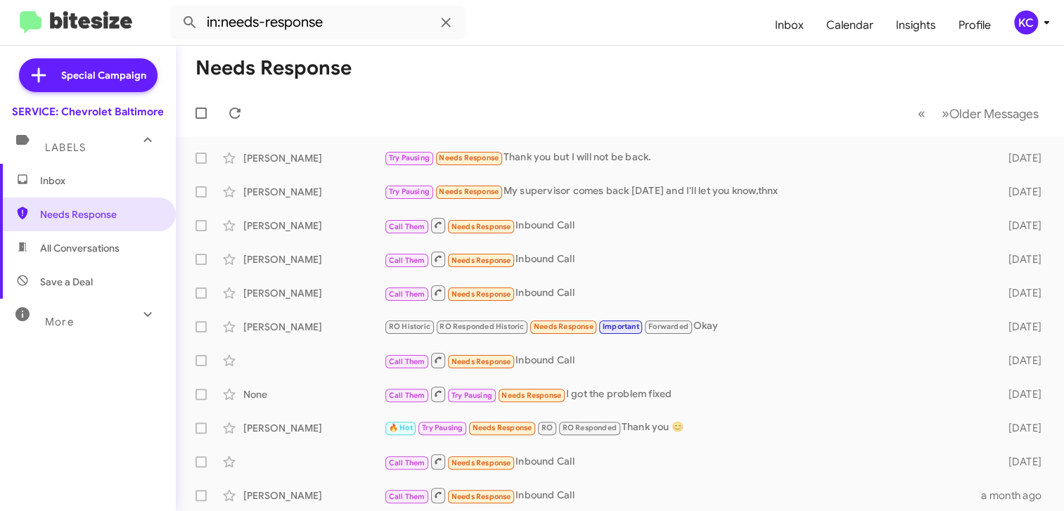
click at [88, 253] on span "All Conversations" at bounding box center [79, 248] width 79 height 14
type input "in:all-conversations"
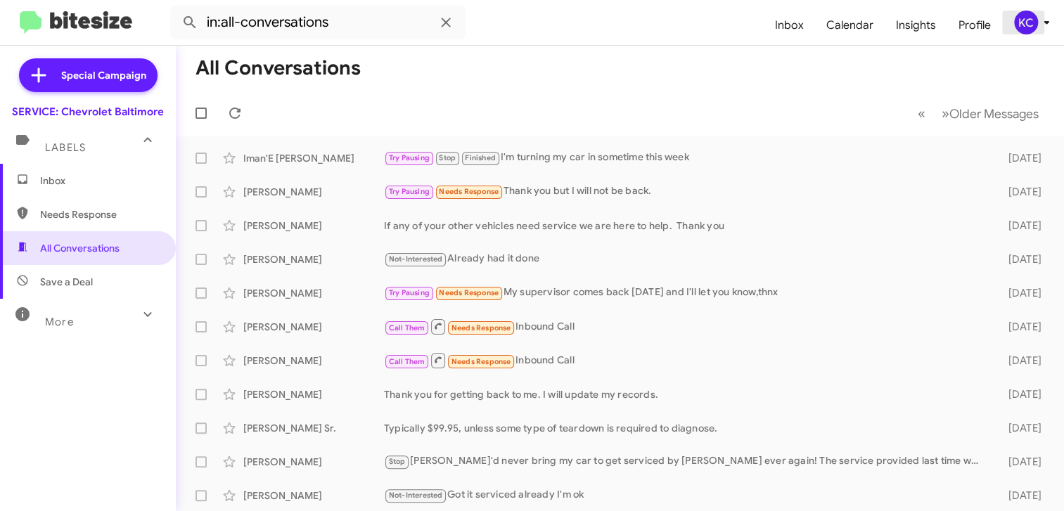
click at [1016, 22] on div "KC" at bounding box center [1026, 23] width 24 height 24
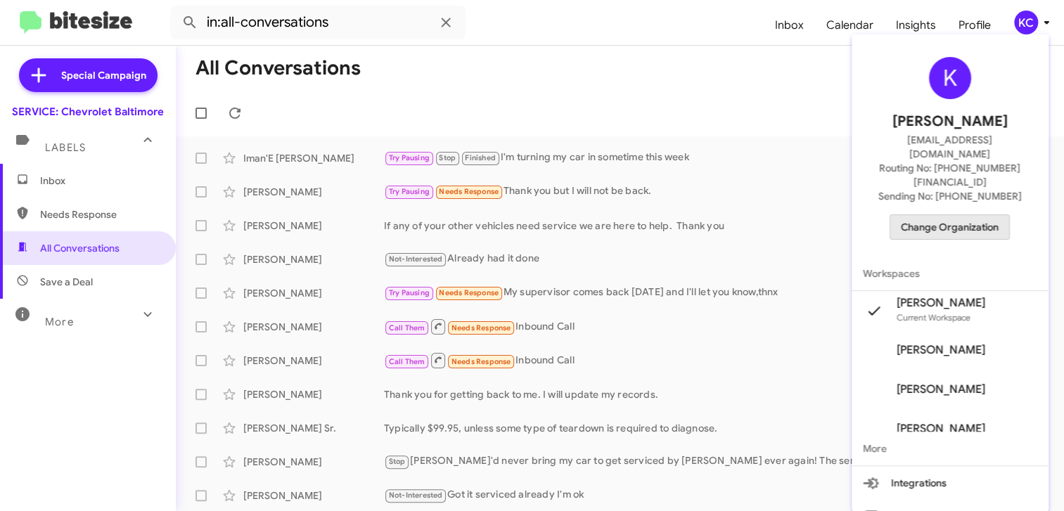
click at [964, 215] on span "Change Organization" at bounding box center [950, 227] width 98 height 24
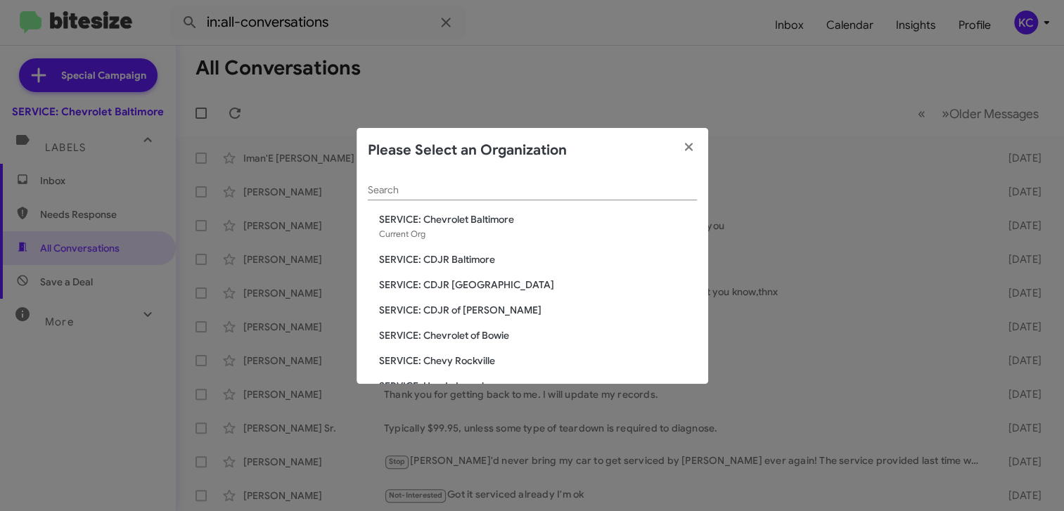
scroll to position [70, 0]
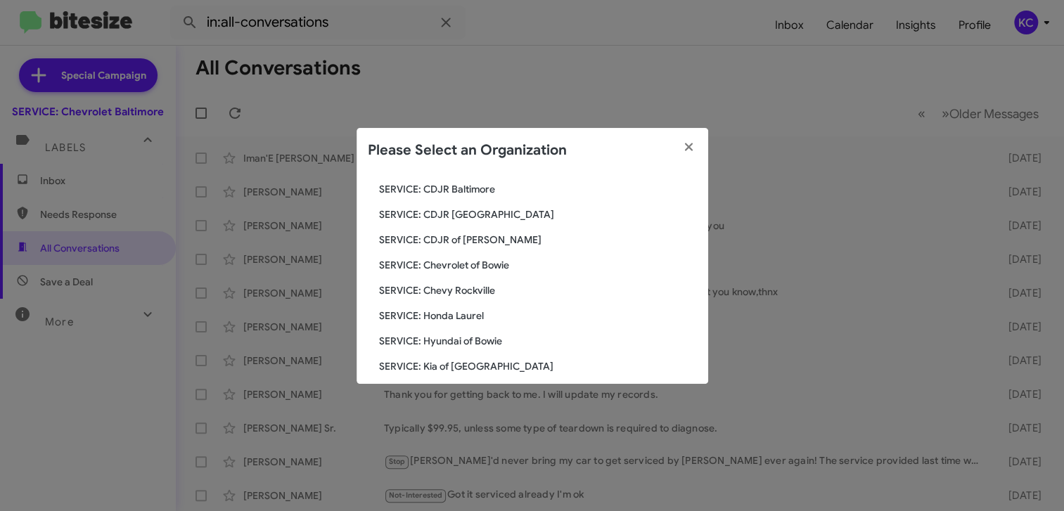
click at [486, 285] on span "SERVICE: Chevy Rockville" at bounding box center [538, 290] width 318 height 14
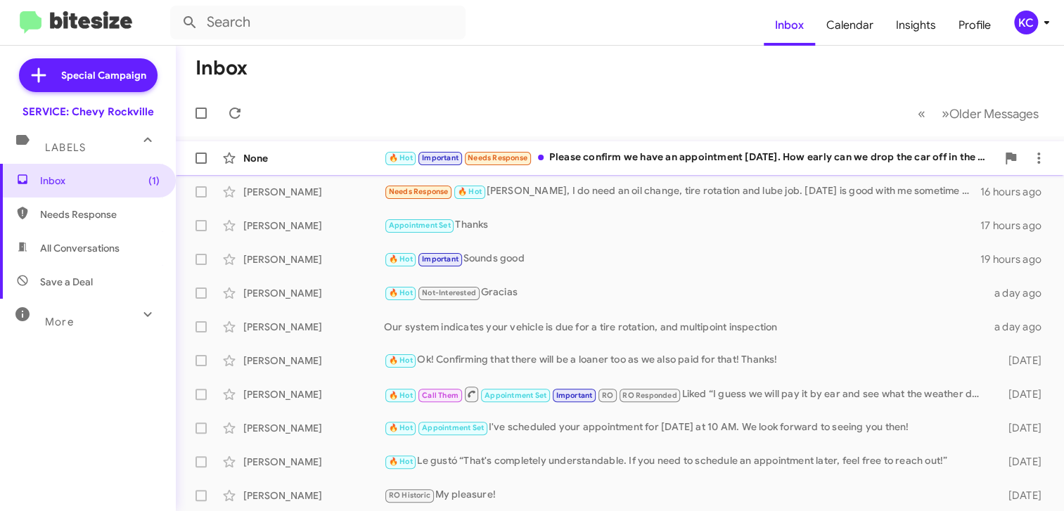
click at [680, 155] on div "🔥 Hot Important Needs Response Please confirm we have an appointment [DATE]. Ho…" at bounding box center [690, 158] width 612 height 16
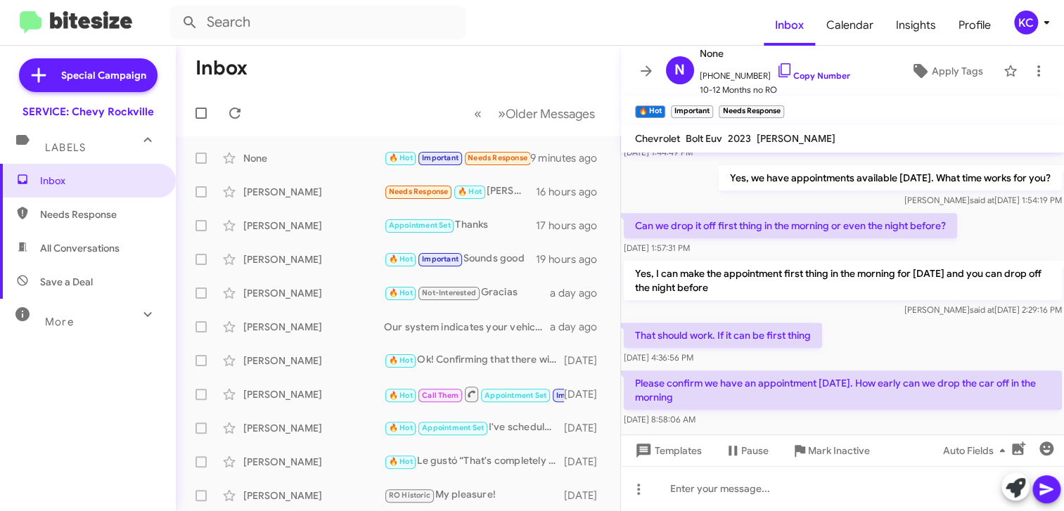
scroll to position [395, 0]
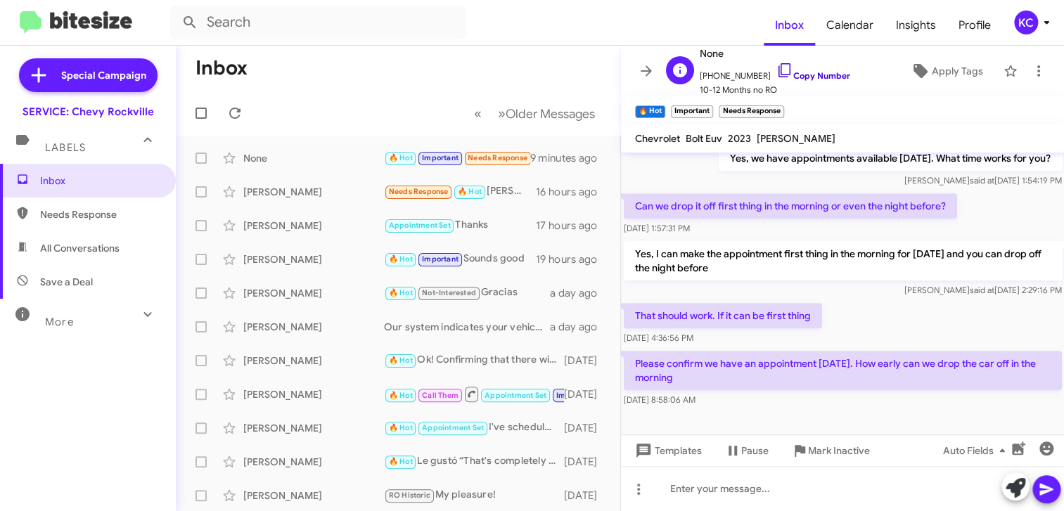
click at [776, 67] on icon at bounding box center [784, 70] width 17 height 17
click at [693, 368] on div "[DATE] 8:58:06 AM" at bounding box center [660, 359] width 73 height 22
click at [757, 433] on div at bounding box center [843, 429] width 444 height 39
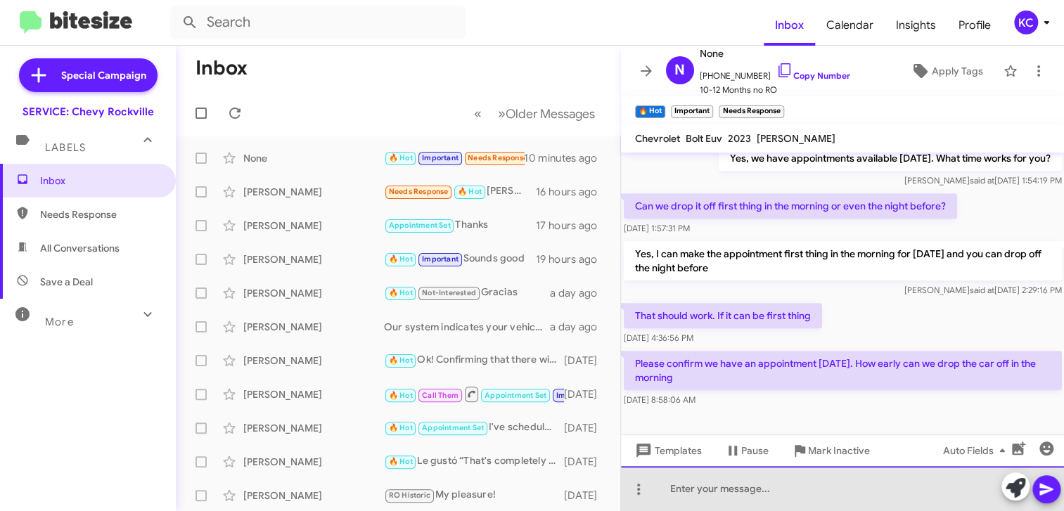
click at [747, 483] on div at bounding box center [843, 488] width 444 height 45
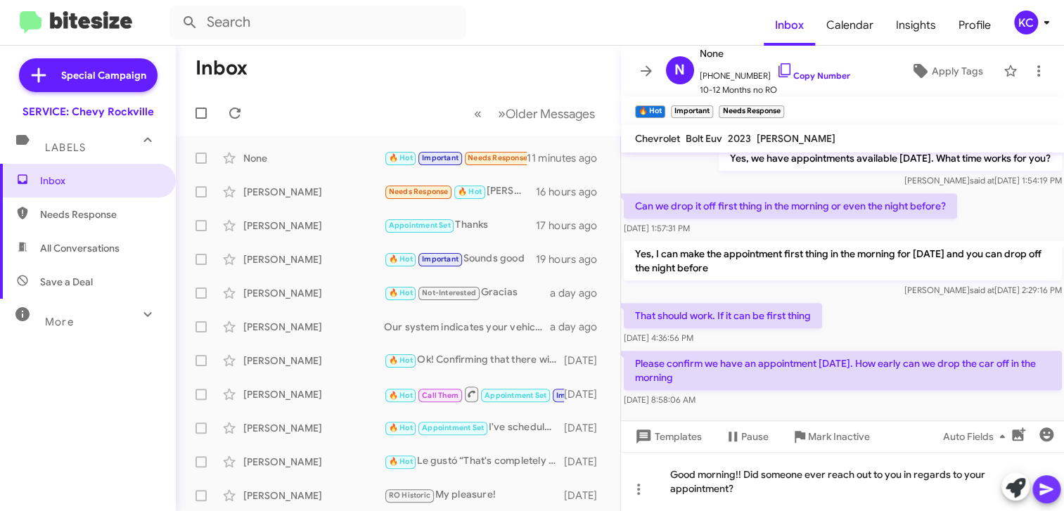
click at [1044, 481] on icon at bounding box center [1046, 489] width 17 height 17
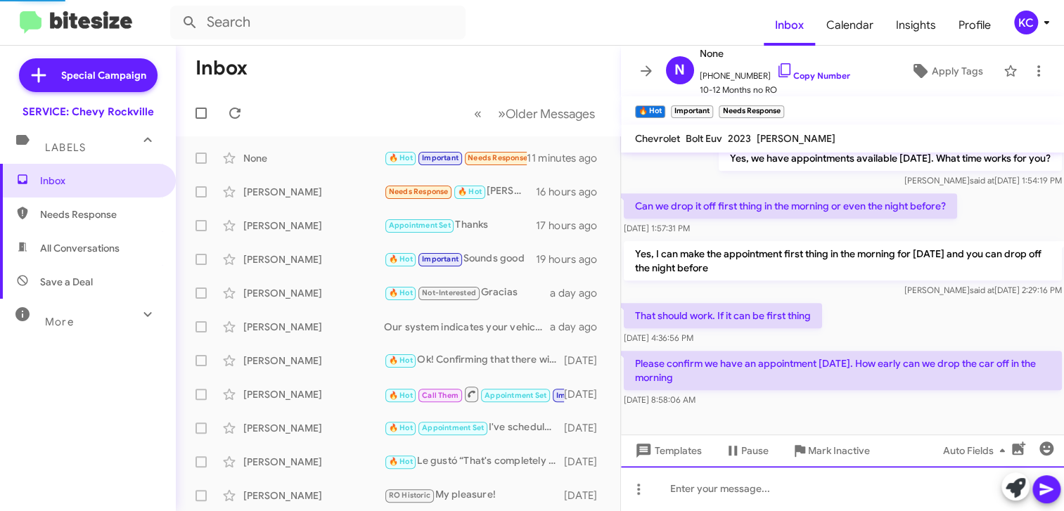
scroll to position [446, 0]
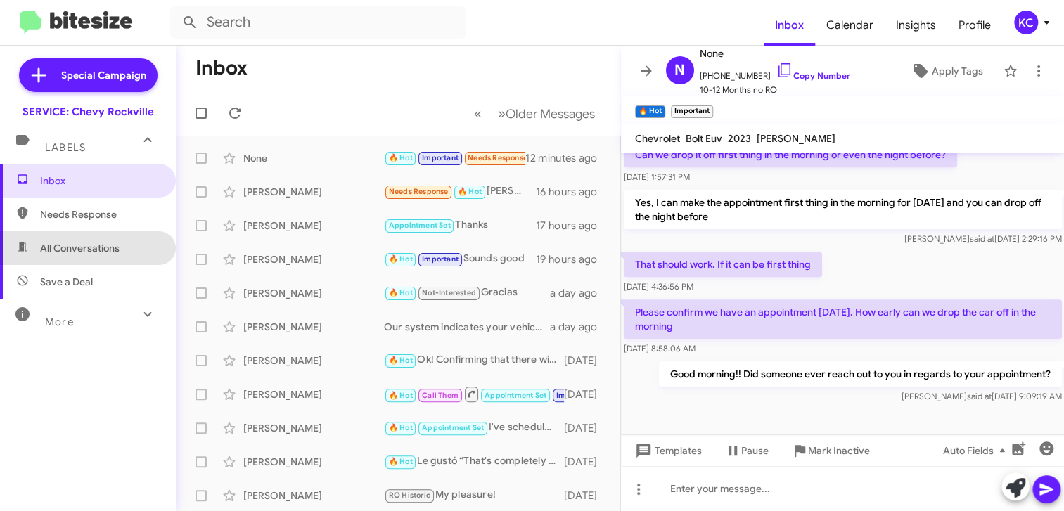
click at [91, 241] on span "All Conversations" at bounding box center [79, 248] width 79 height 14
type input "in:all-conversations"
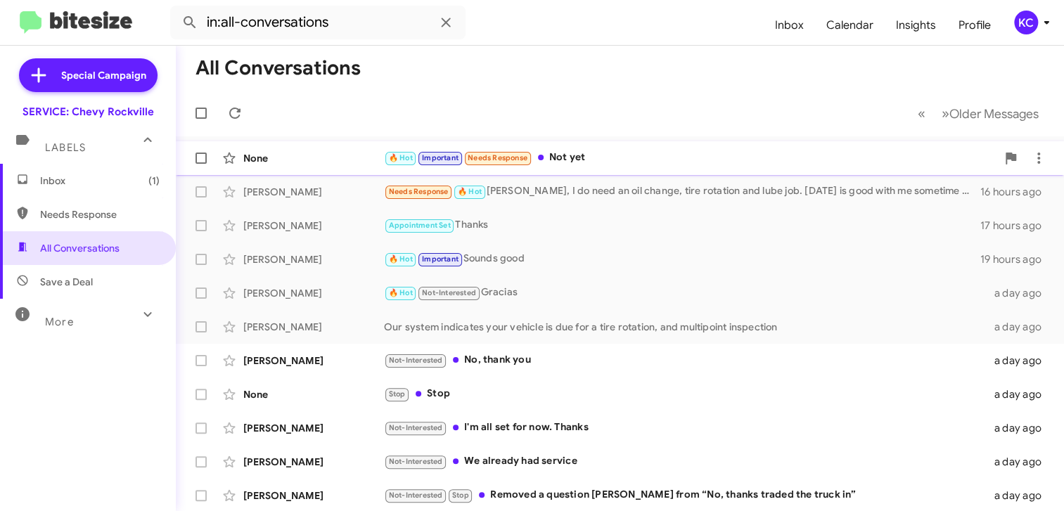
click at [652, 153] on div "🔥 Hot Important Needs Response Not yet" at bounding box center [690, 158] width 612 height 16
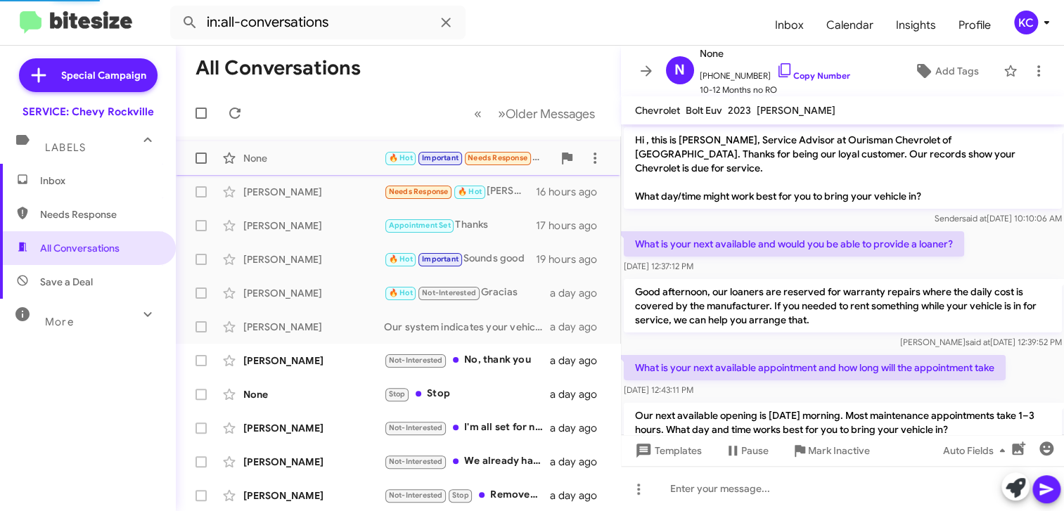
scroll to position [469, 0]
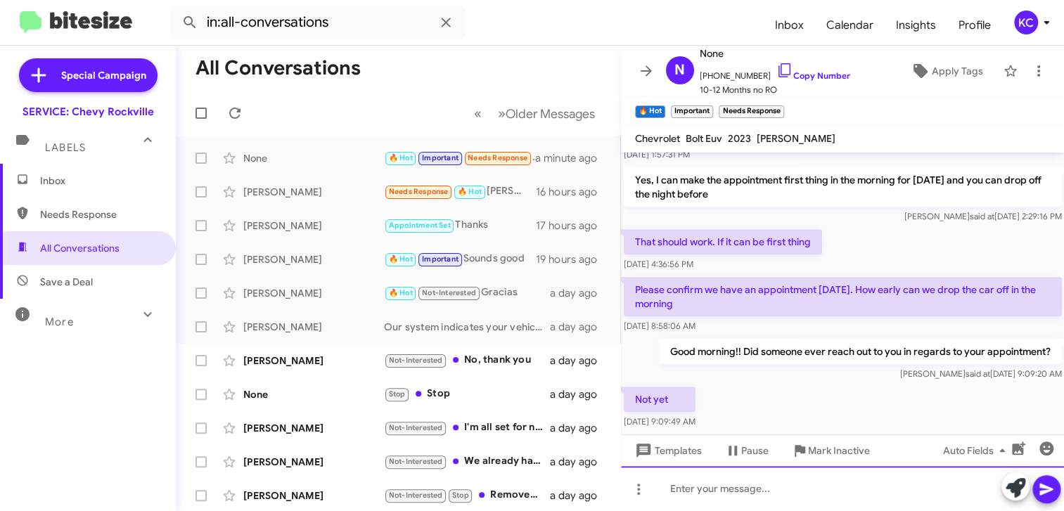
click at [737, 491] on div at bounding box center [843, 488] width 444 height 45
click at [968, 485] on div "Are you still trying to drop off this morning? I could still get you in" at bounding box center [843, 488] width 444 height 45
click at [984, 490] on div "Are you still trying to drop off this morning? I could still get you in" at bounding box center [843, 488] width 444 height 45
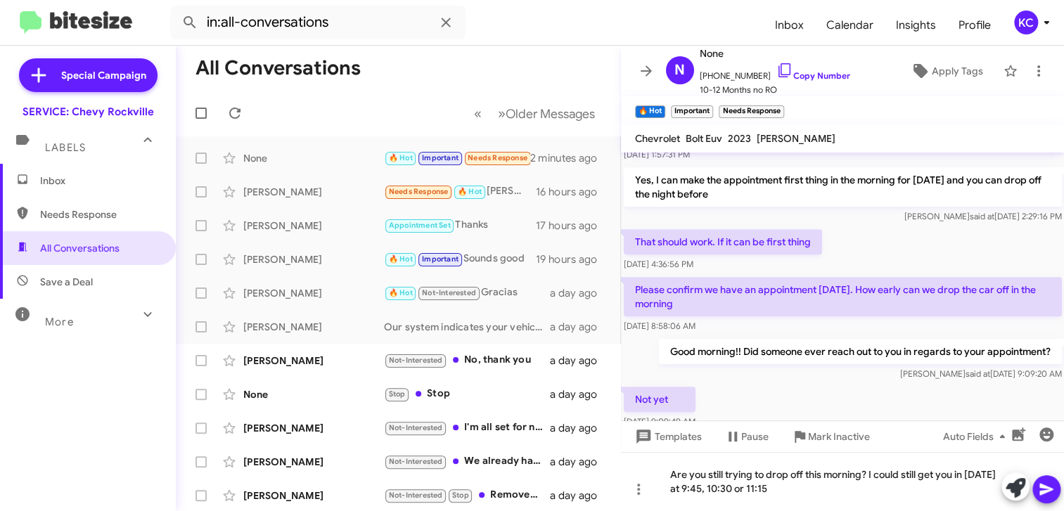
click at [1041, 485] on icon at bounding box center [1045, 490] width 13 height 12
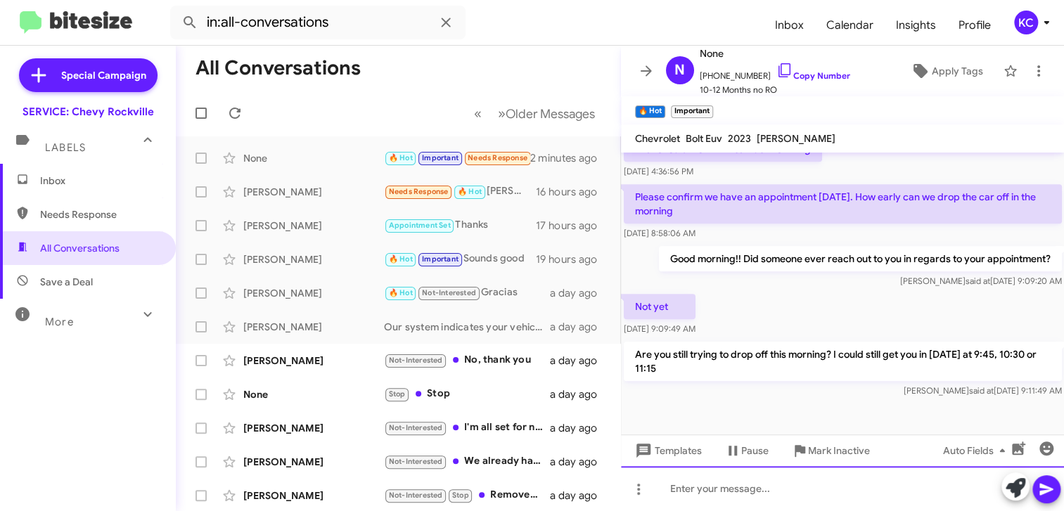
scroll to position [563, 0]
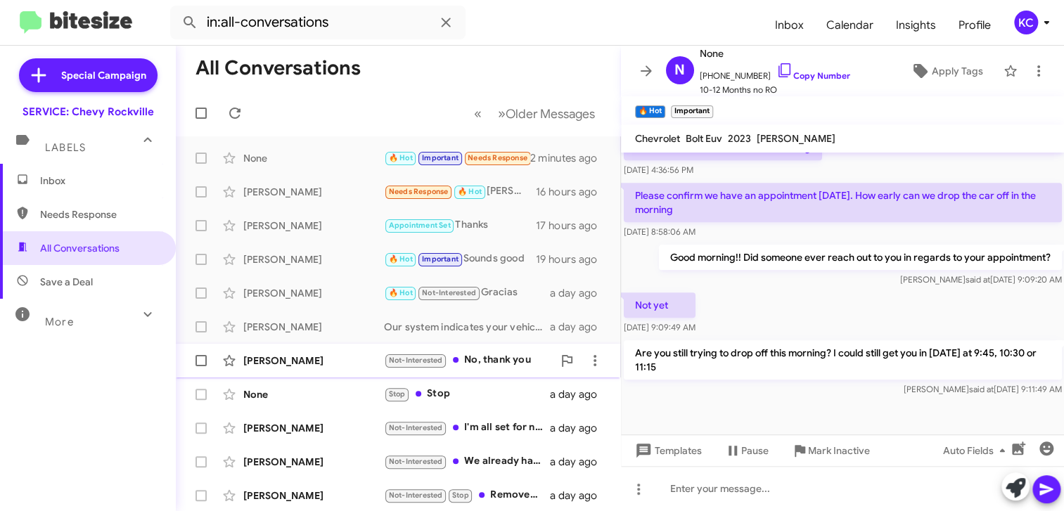
click at [321, 362] on div "[PERSON_NAME]" at bounding box center [313, 361] width 141 height 14
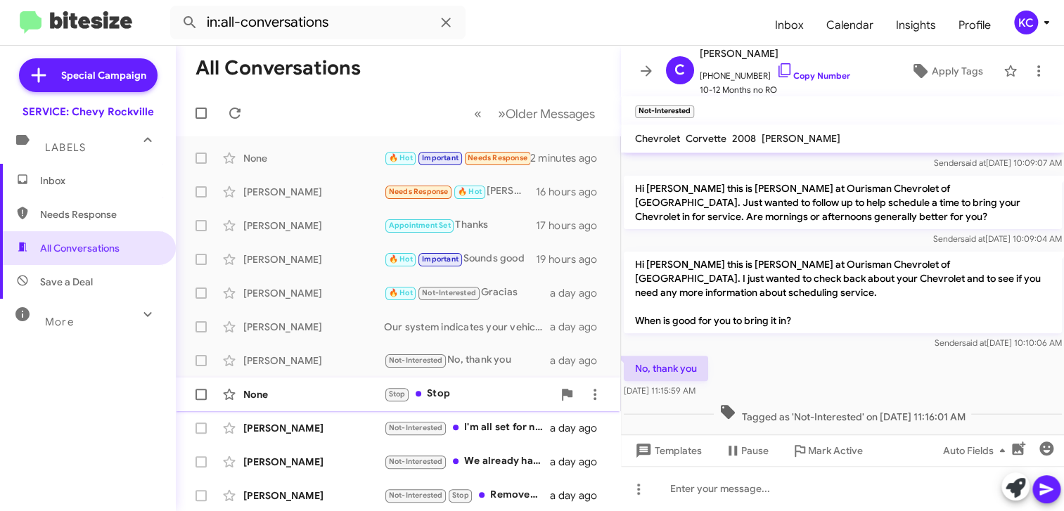
click at [324, 385] on div "None Stop Stop a day ago" at bounding box center [398, 394] width 422 height 28
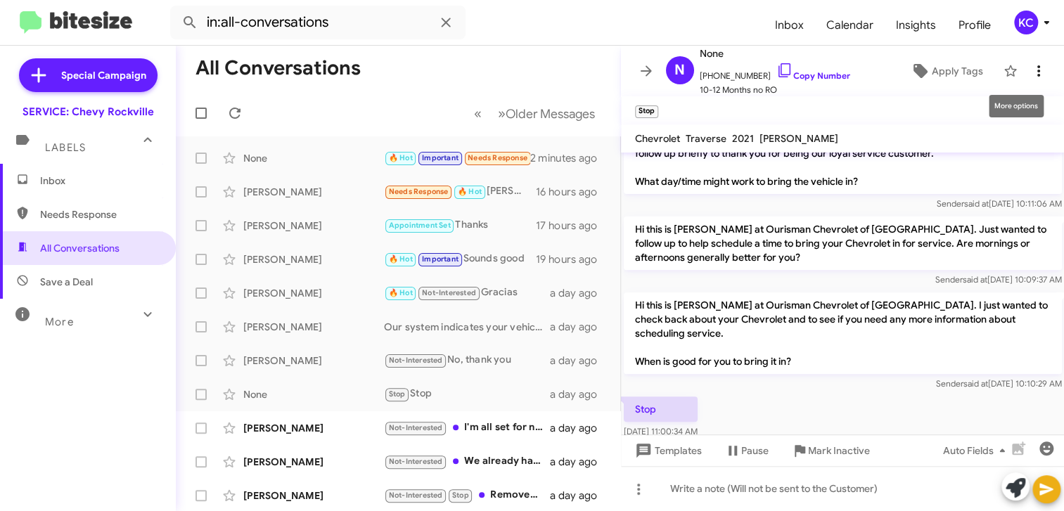
click at [1035, 65] on icon at bounding box center [1038, 71] width 17 height 17
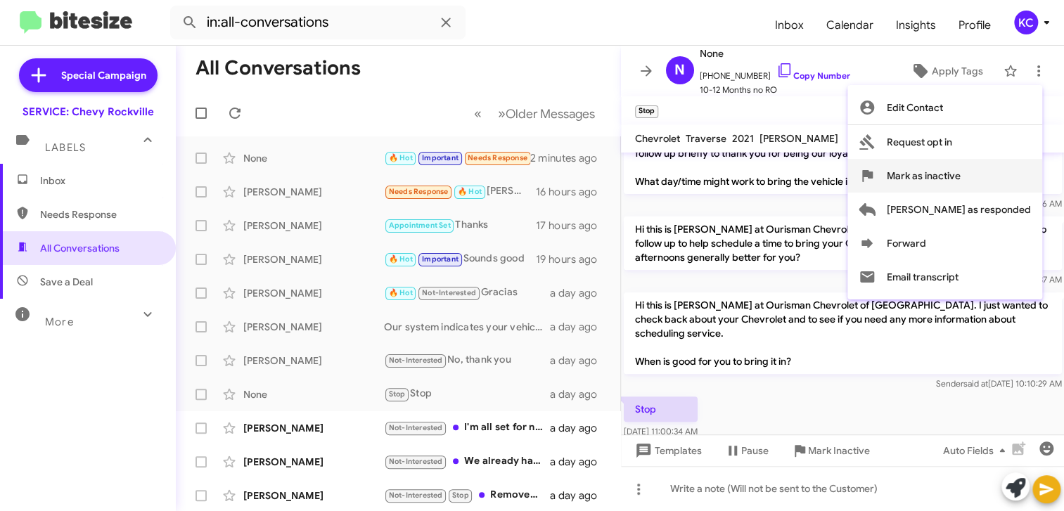
click at [960, 182] on span "Mark as inactive" at bounding box center [923, 176] width 74 height 34
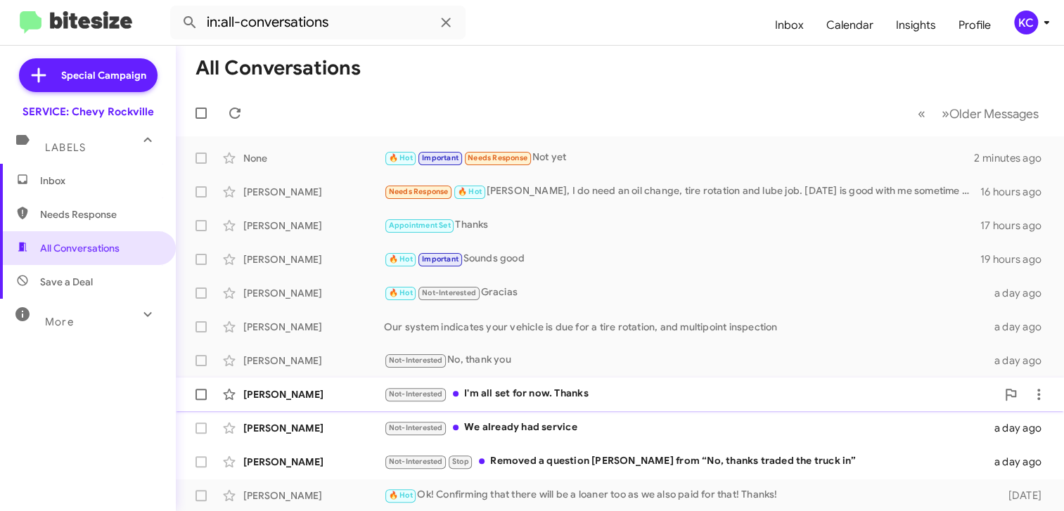
click at [570, 400] on div "Not-Interested I'm all set for now. Thanks" at bounding box center [690, 394] width 612 height 16
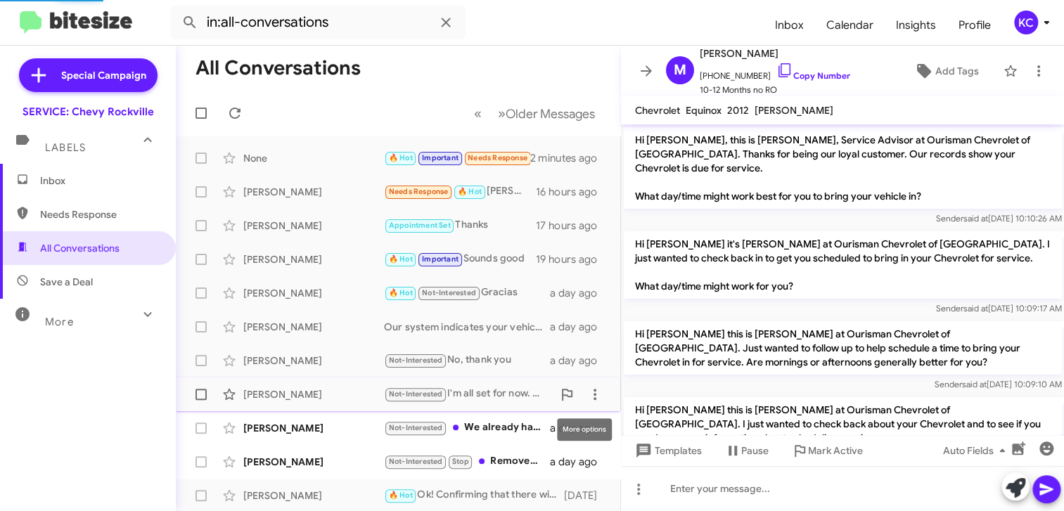
scroll to position [146, 0]
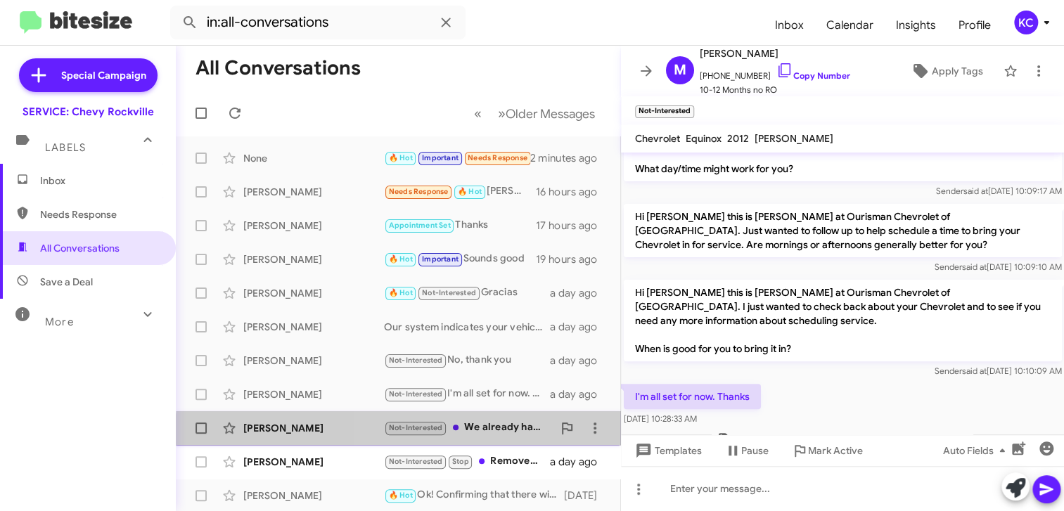
click at [460, 433] on div "Not-Interested We already had service" at bounding box center [468, 428] width 169 height 16
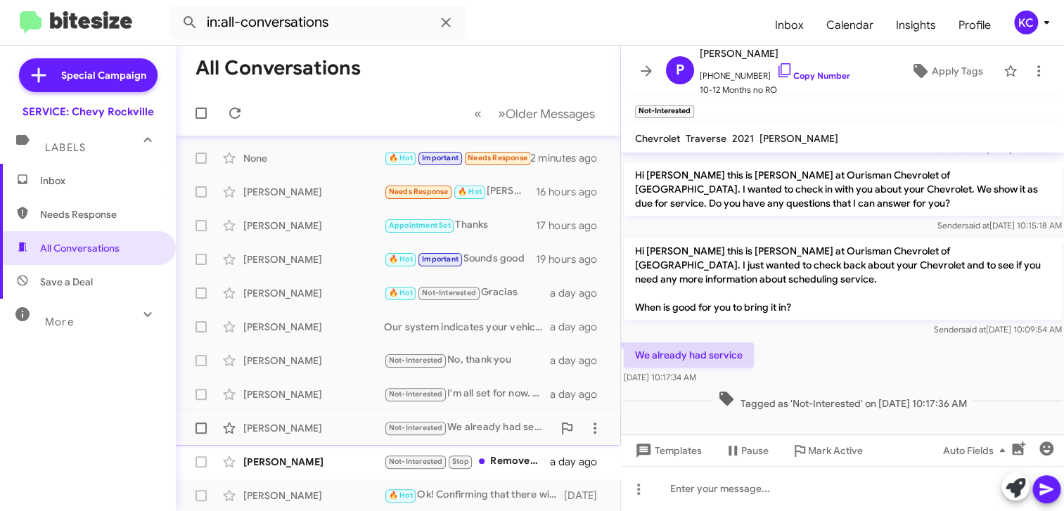
scroll to position [70, 0]
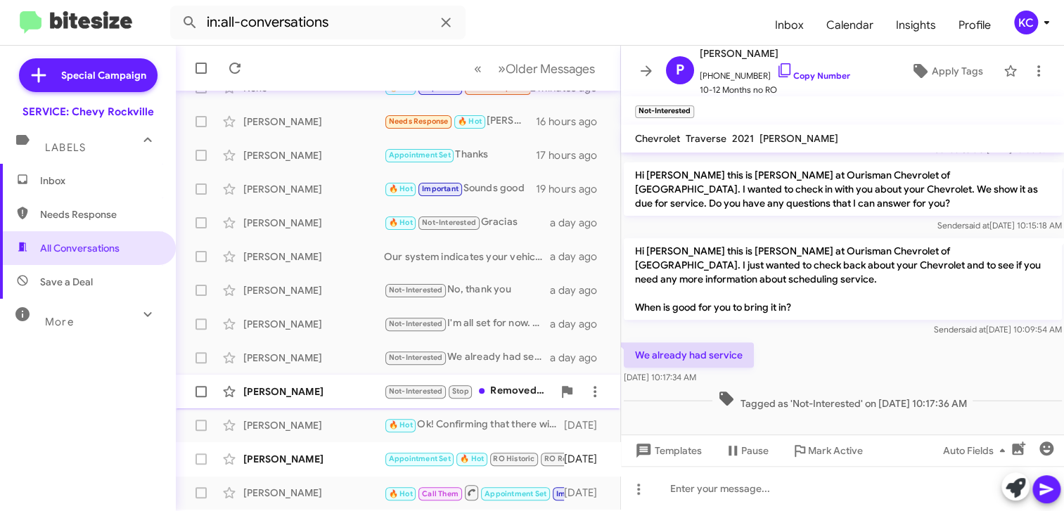
click at [479, 387] on div "Not-Interested Stop Removed a question mark from “No, thanks traded the truck i…" at bounding box center [468, 391] width 169 height 16
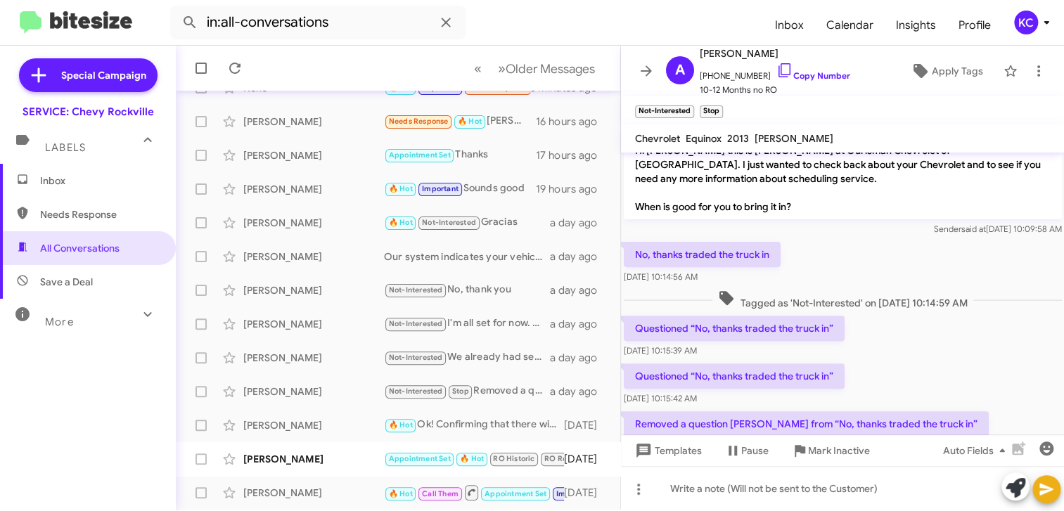
scroll to position [264, 0]
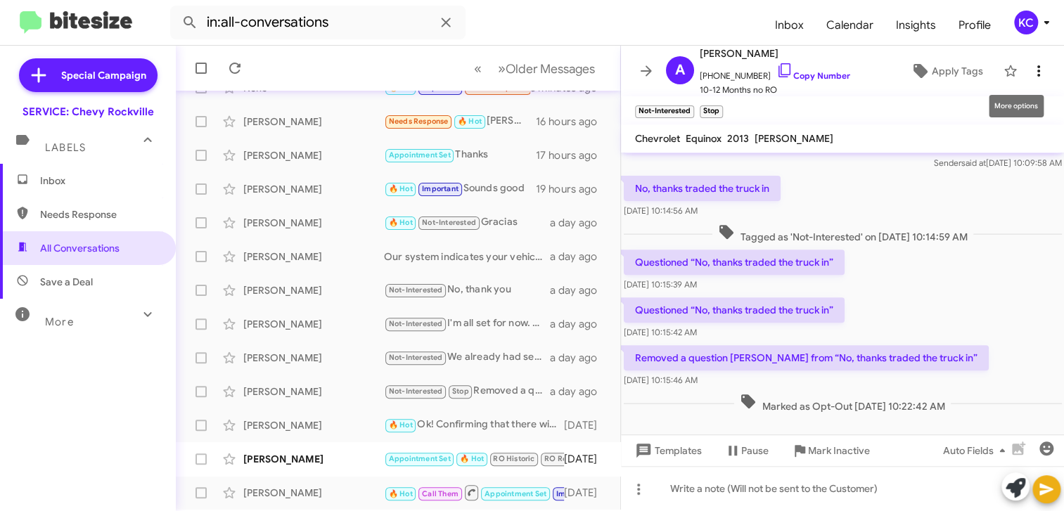
click at [1035, 74] on icon at bounding box center [1038, 71] width 17 height 17
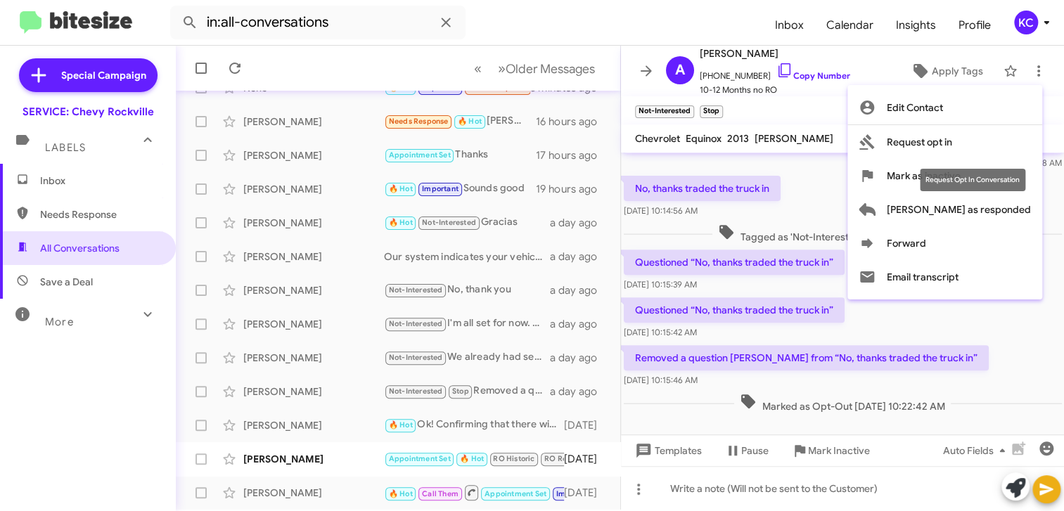
click at [1004, 176] on div "Request Opt In Conversation" at bounding box center [971, 180] width 105 height 22
click at [960, 183] on span "Mark as inactive" at bounding box center [923, 176] width 74 height 34
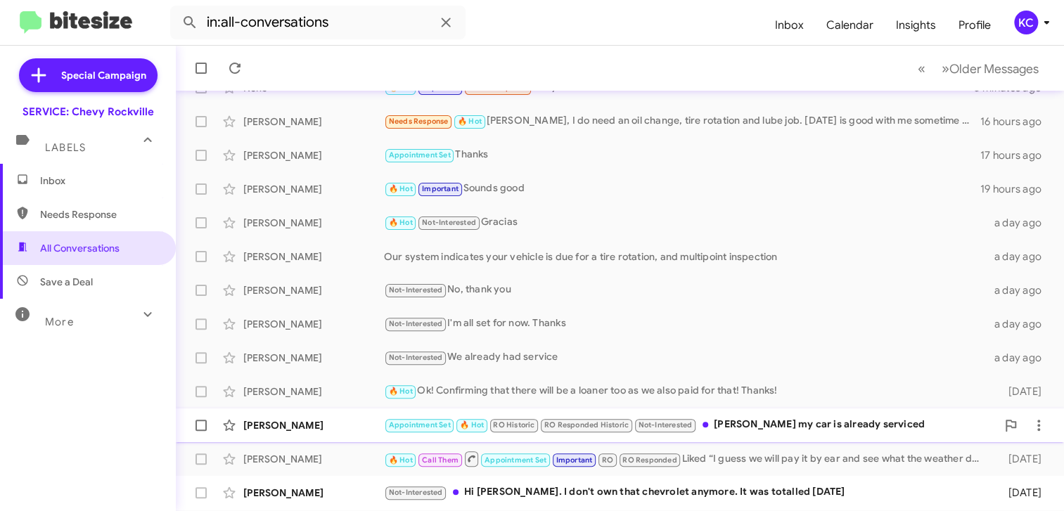
click at [755, 422] on div "Appointment Set 🔥 Hot RO Historic RO Responded Historic Not-Interested Sammy my…" at bounding box center [690, 425] width 612 height 16
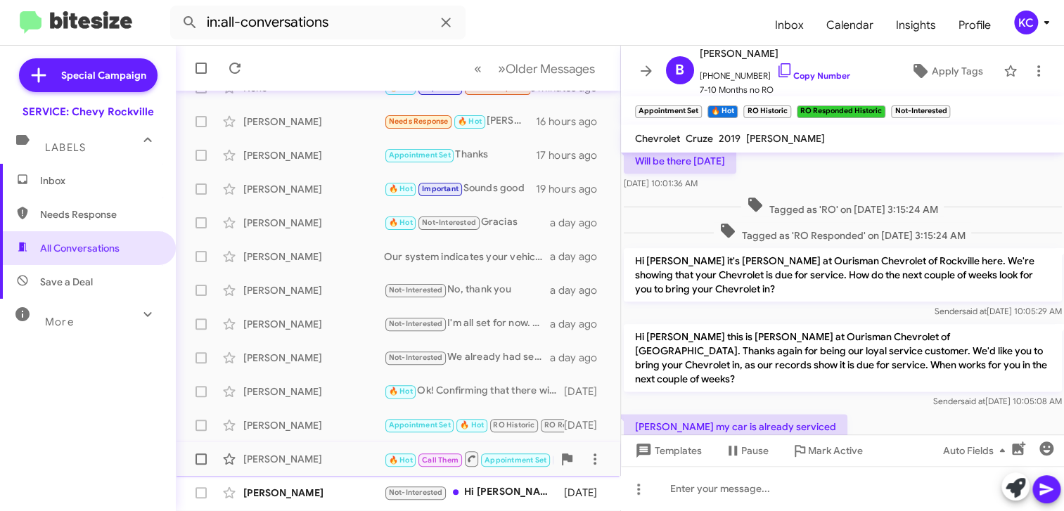
scroll to position [141, 0]
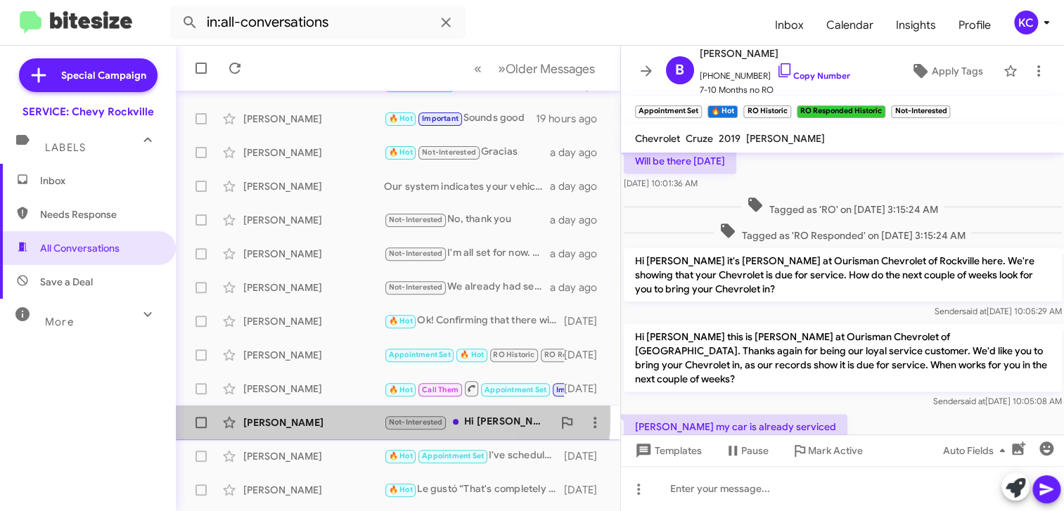
click at [295, 415] on div "[PERSON_NAME]" at bounding box center [313, 422] width 141 height 14
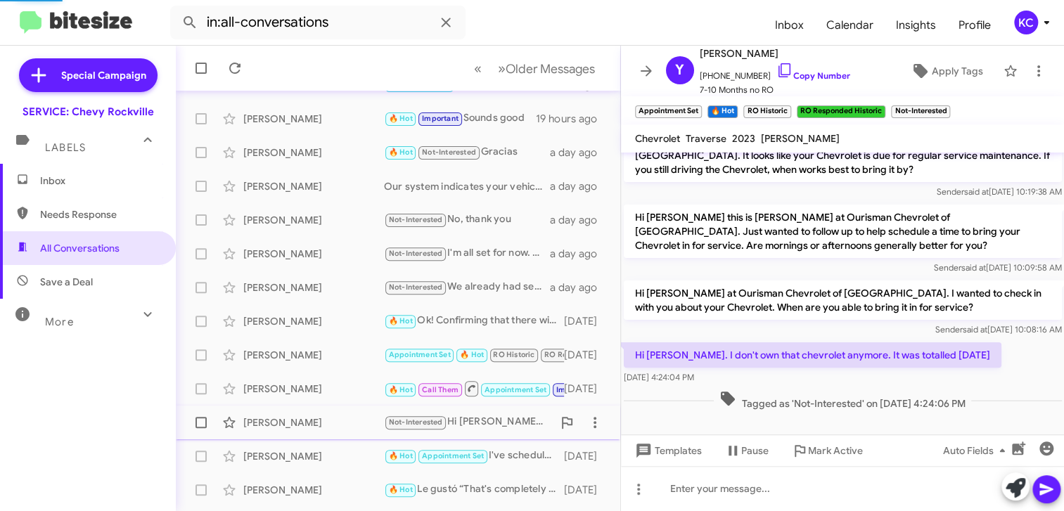
scroll to position [117, 0]
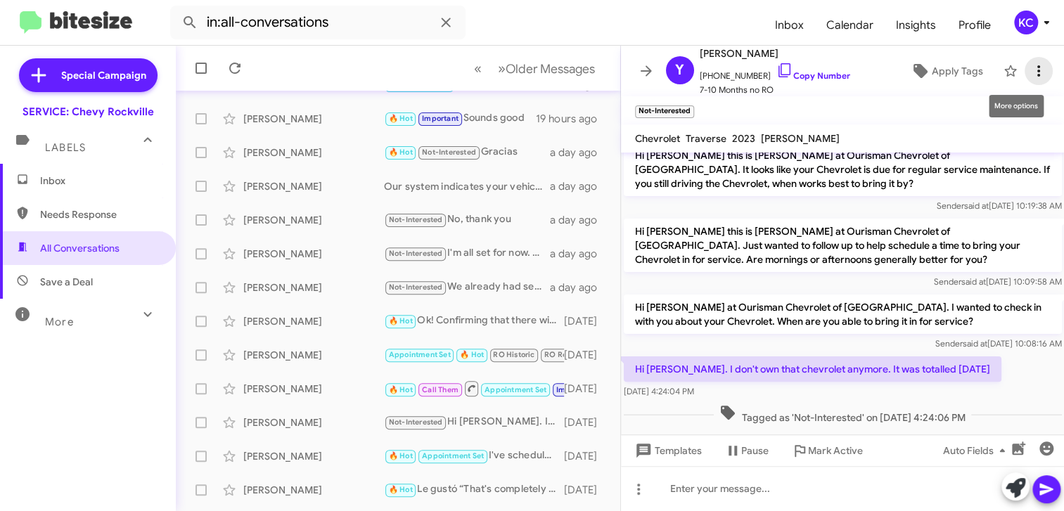
click at [1030, 67] on icon at bounding box center [1038, 71] width 17 height 17
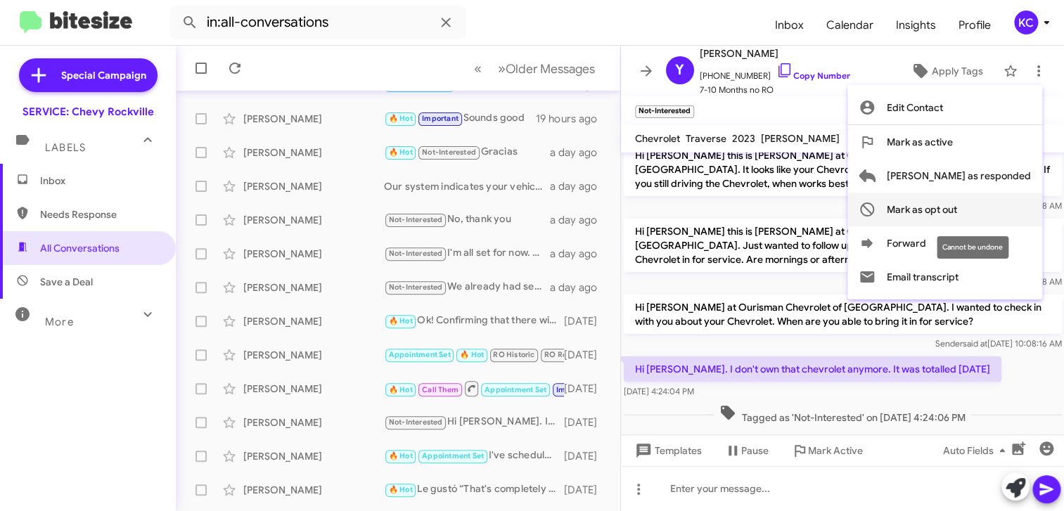
click at [957, 210] on span "Mark as opt out" at bounding box center [921, 210] width 70 height 34
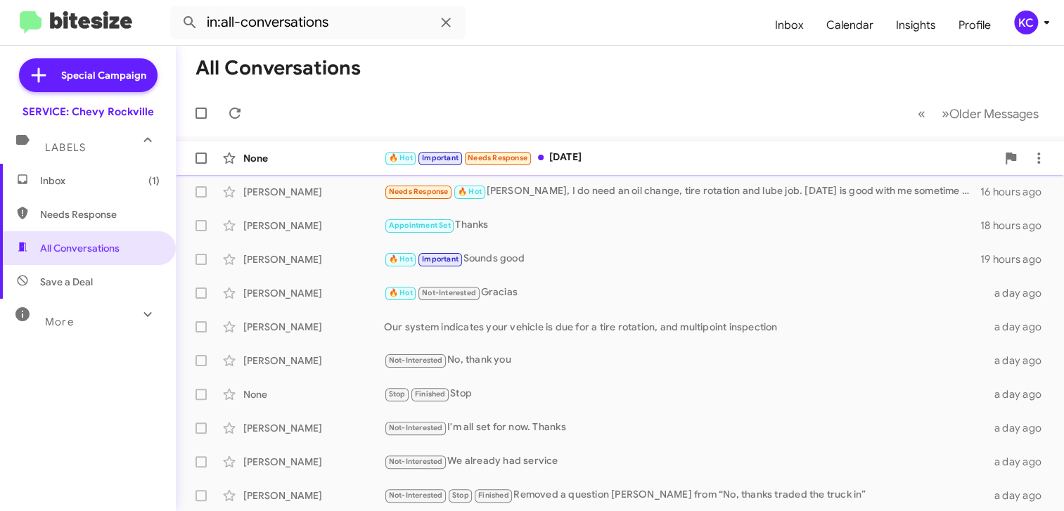
click at [679, 160] on div "🔥 Hot Important Needs Response [DATE]" at bounding box center [690, 158] width 612 height 16
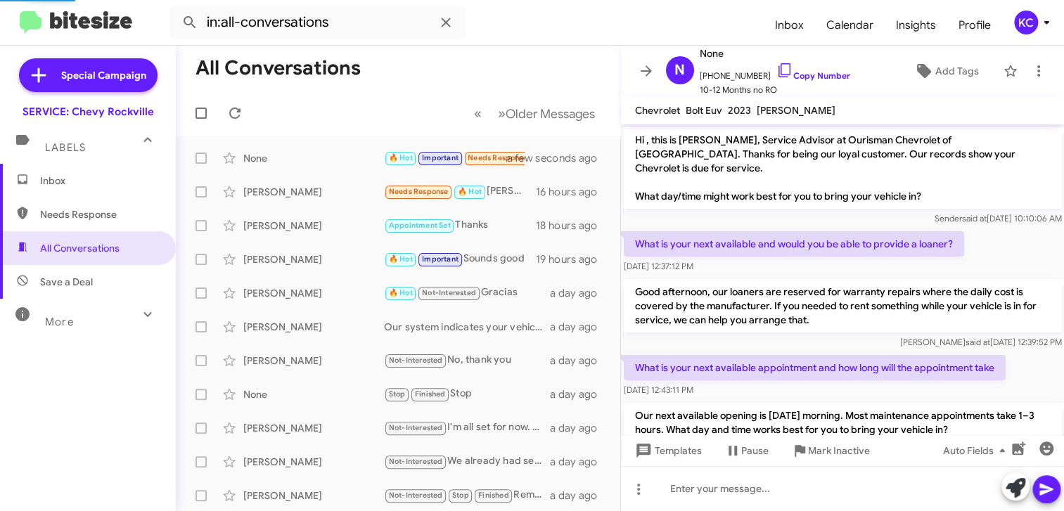
scroll to position [638, 0]
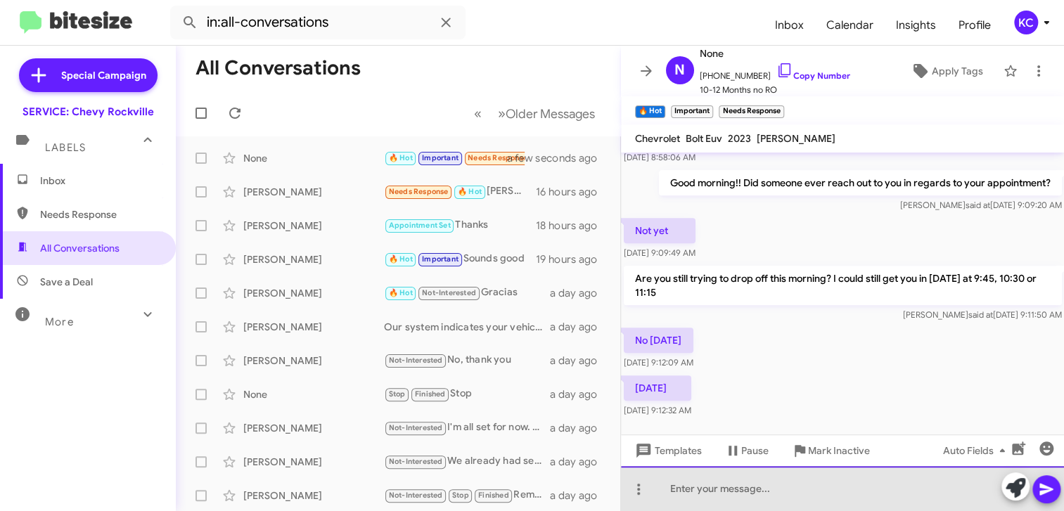
click at [731, 491] on div at bounding box center [843, 488] width 444 height 45
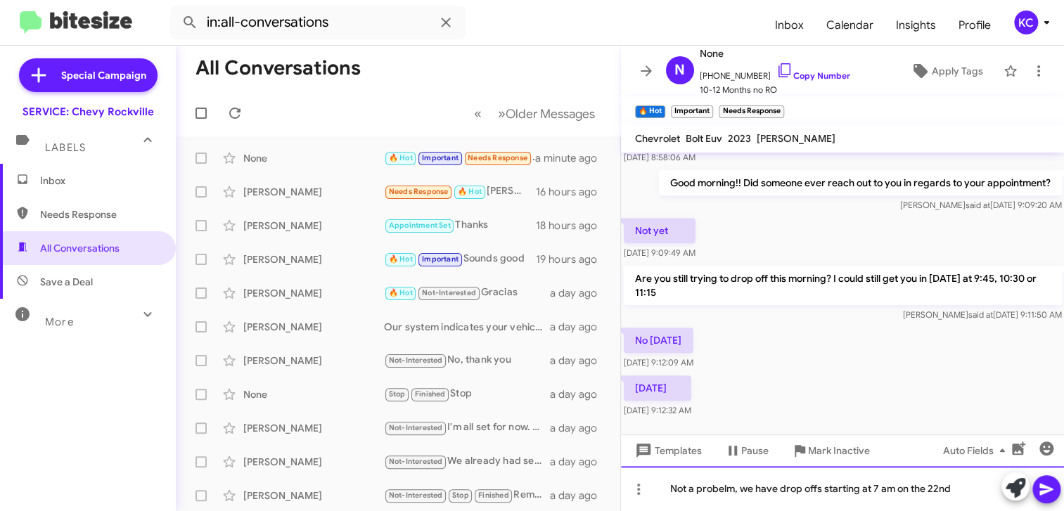
click at [719, 491] on div "Not a probelm, we have drop offs starting at 7 am on the 22nd" at bounding box center [843, 488] width 444 height 45
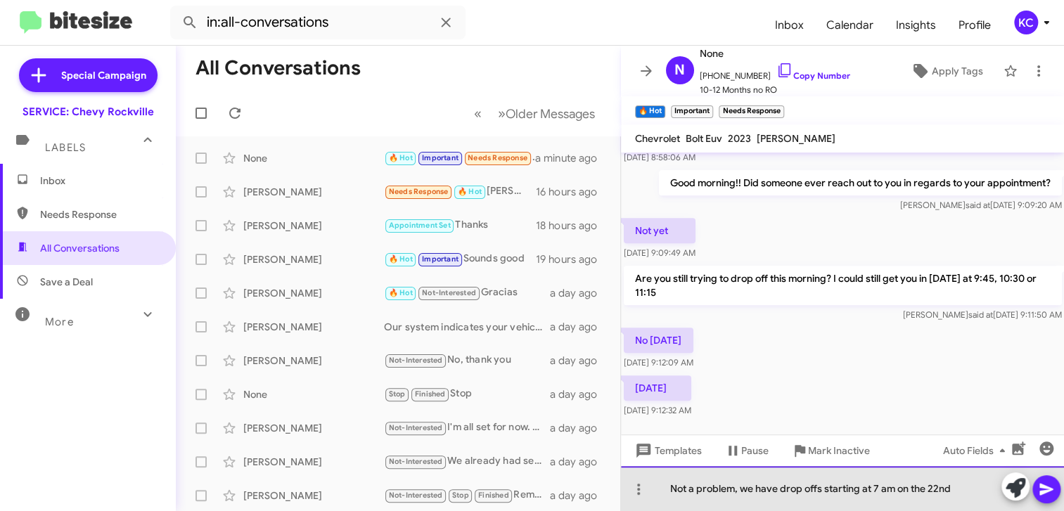
click at [967, 489] on div "Not a problem, we have drop offs starting at 7 am on the 22nd" at bounding box center [843, 488] width 444 height 45
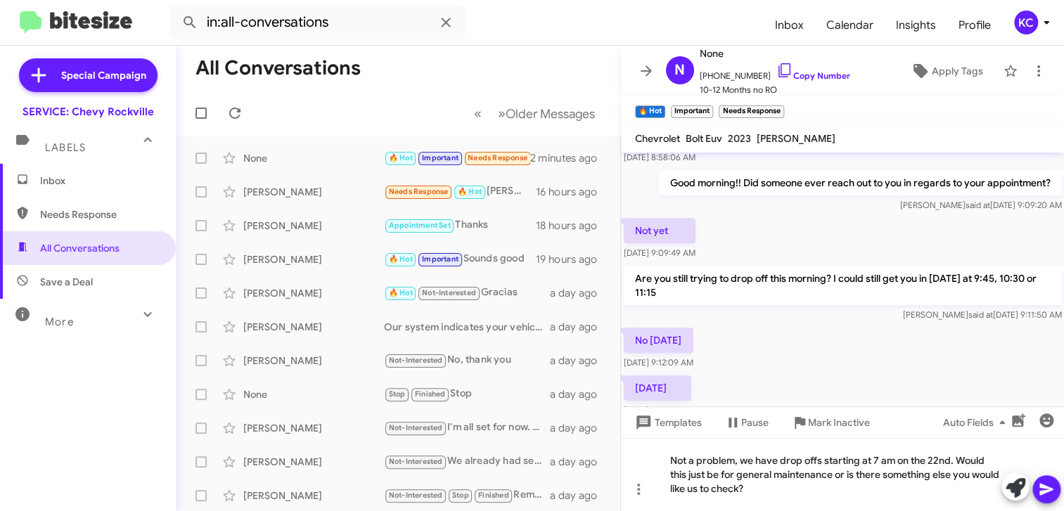
click at [1052, 482] on icon at bounding box center [1046, 489] width 17 height 17
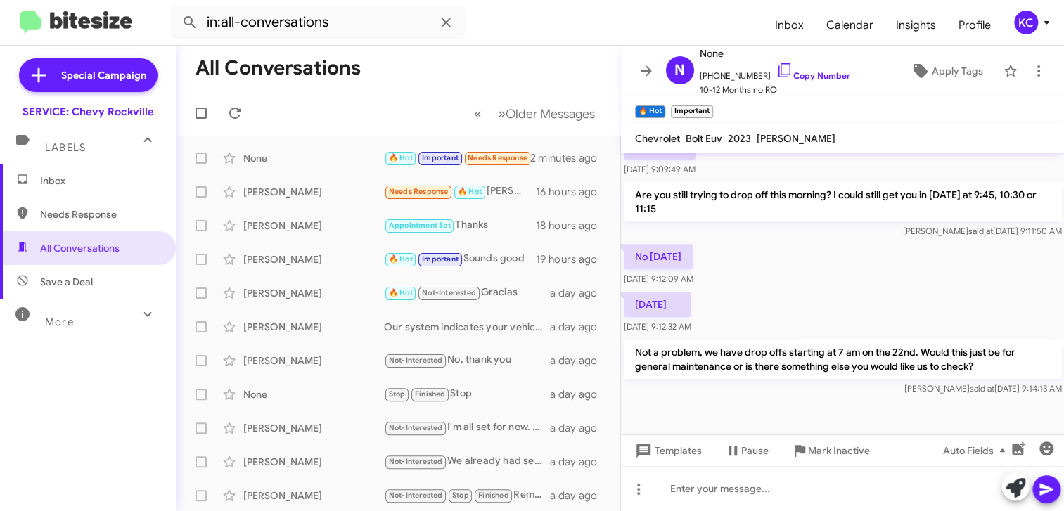
scroll to position [731, 0]
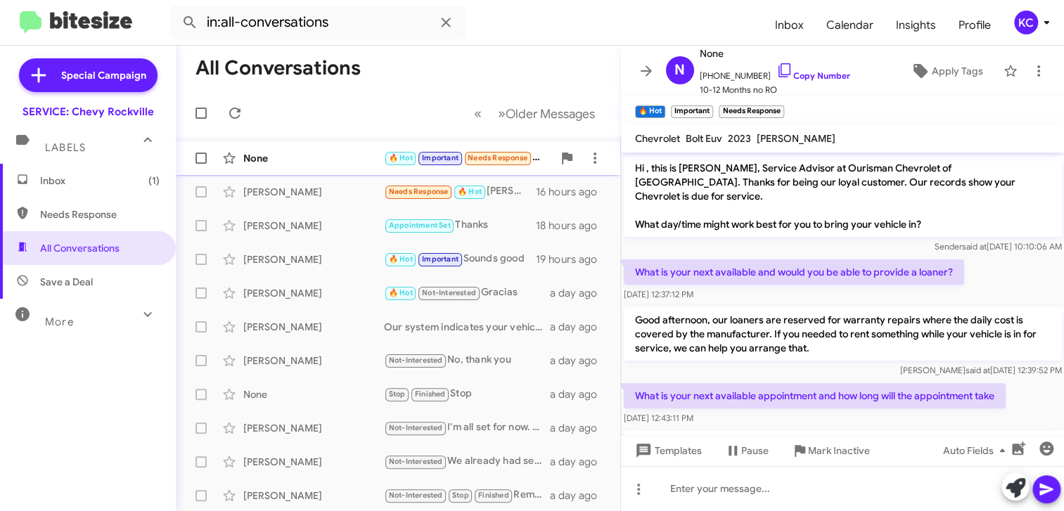
click at [319, 157] on div "None" at bounding box center [313, 158] width 141 height 14
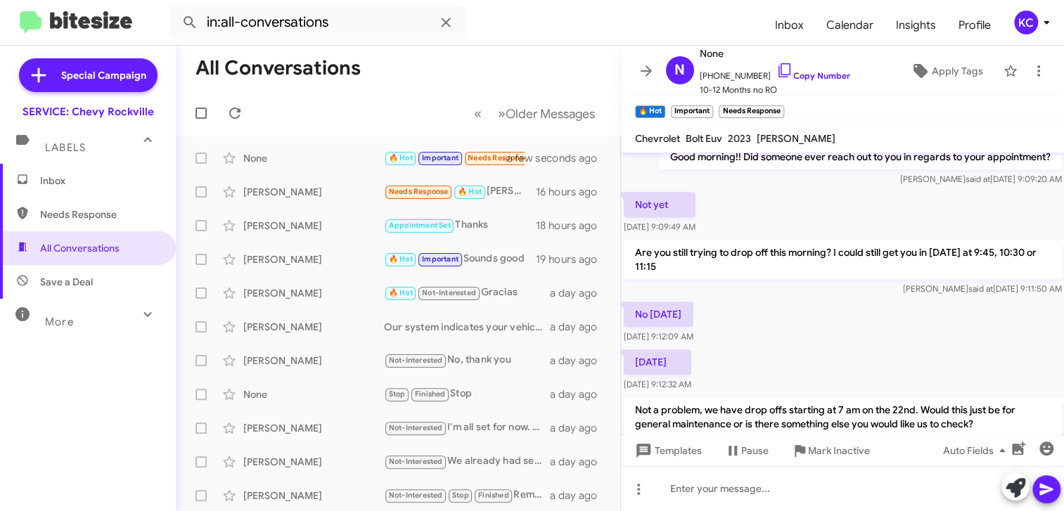
scroll to position [782, 0]
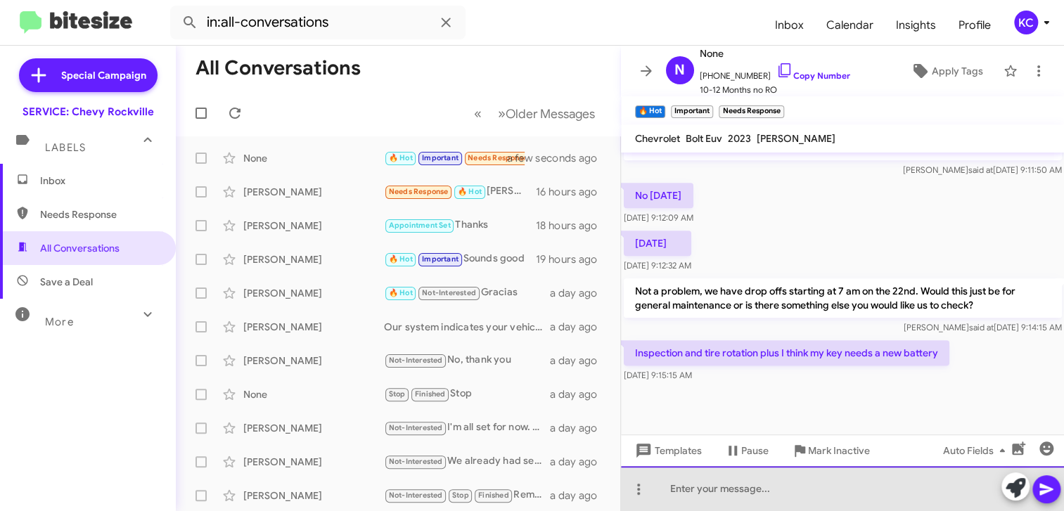
click at [693, 485] on div at bounding box center [843, 488] width 444 height 45
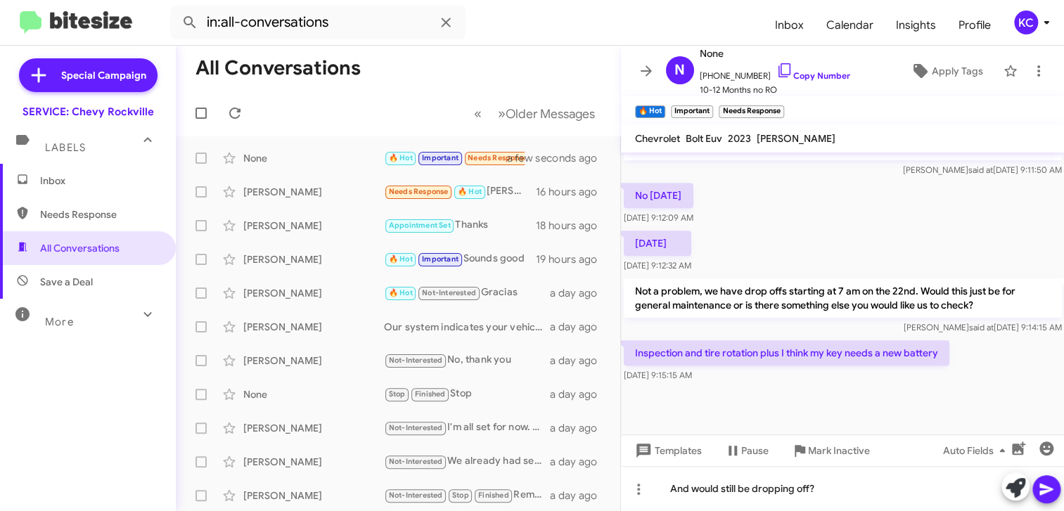
click at [1057, 483] on button at bounding box center [1046, 489] width 28 height 28
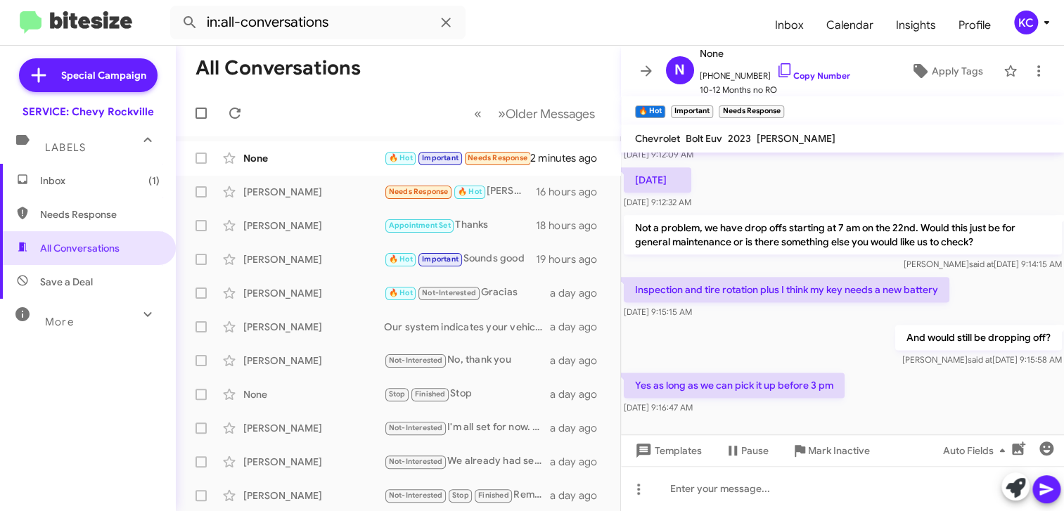
scroll to position [885, 0]
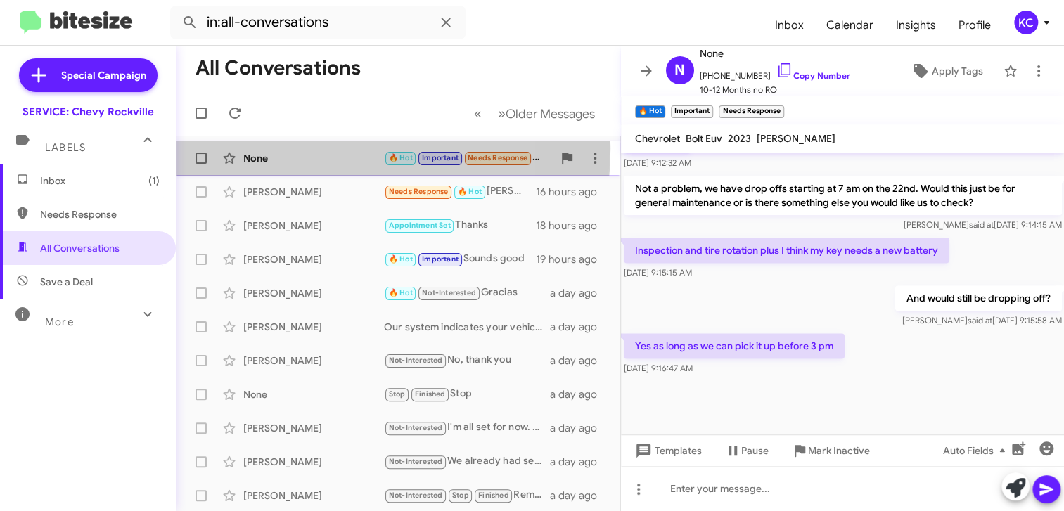
click at [304, 148] on div "None 🔥 Hot Important Needs Response Yes as long as we can pick it up before 3 p…" at bounding box center [398, 158] width 422 height 28
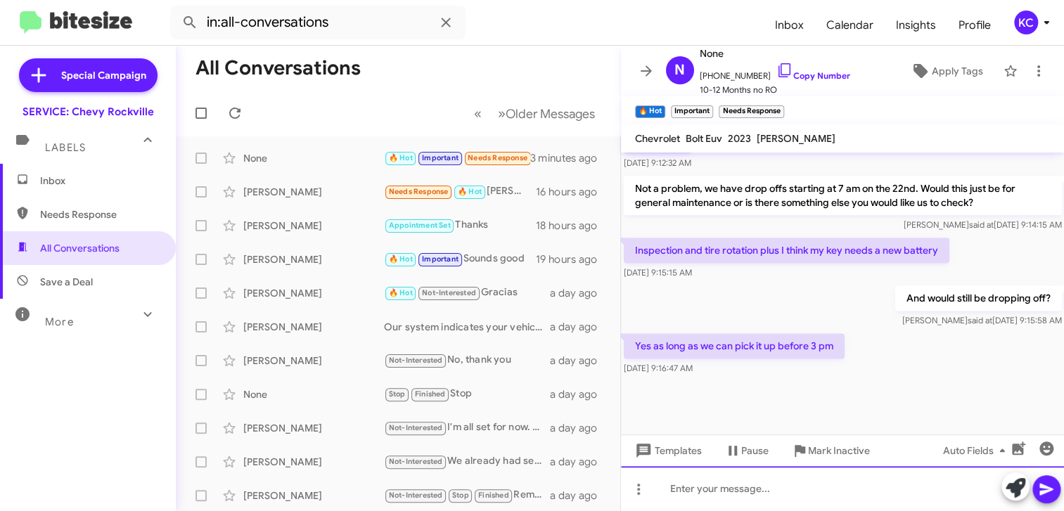
click at [822, 490] on div at bounding box center [843, 488] width 444 height 45
click at [814, 491] on div "I will leave note" at bounding box center [843, 488] width 444 height 45
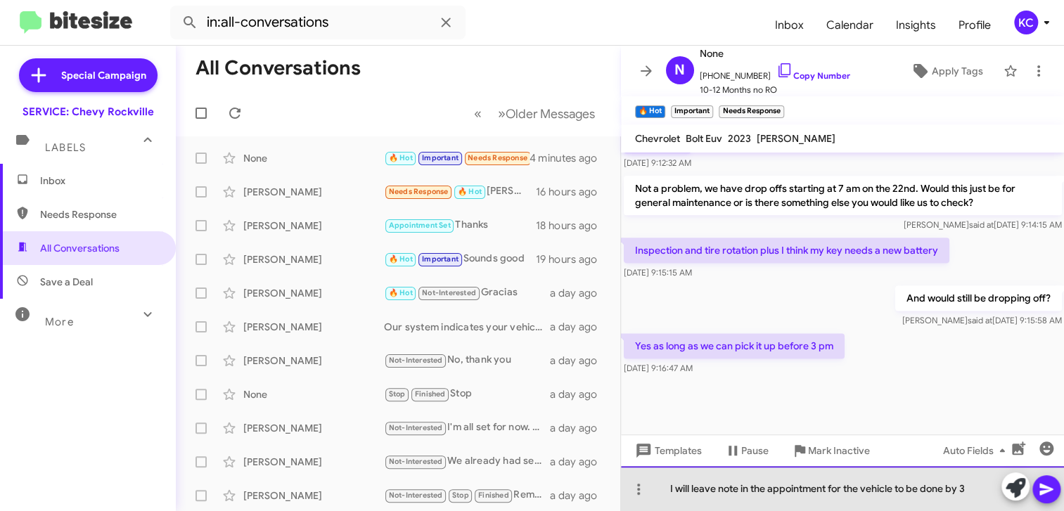
click at [969, 488] on div "I will leave note in the appointment for the vehicle to be done by 3" at bounding box center [843, 488] width 444 height 45
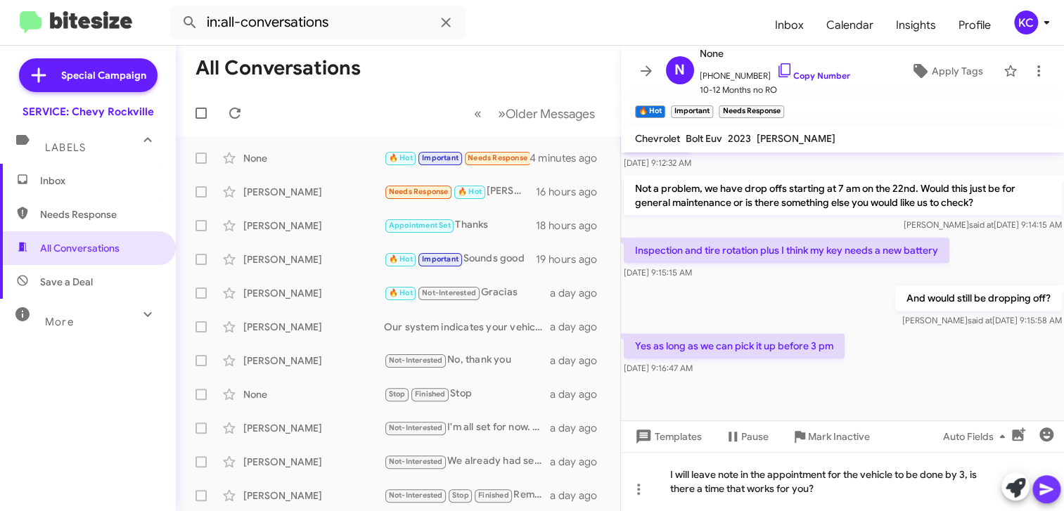
click at [1041, 494] on icon at bounding box center [1046, 489] width 17 height 17
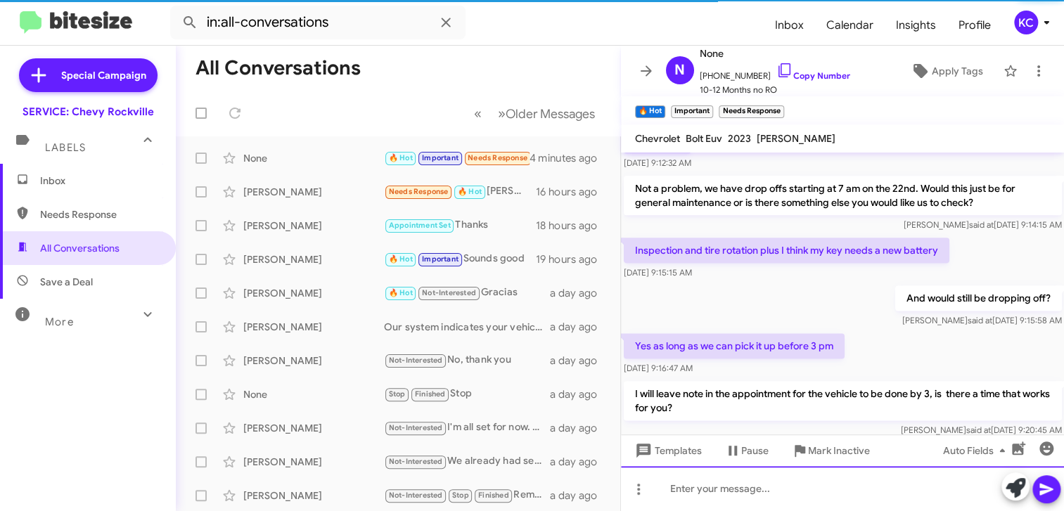
scroll to position [0, 0]
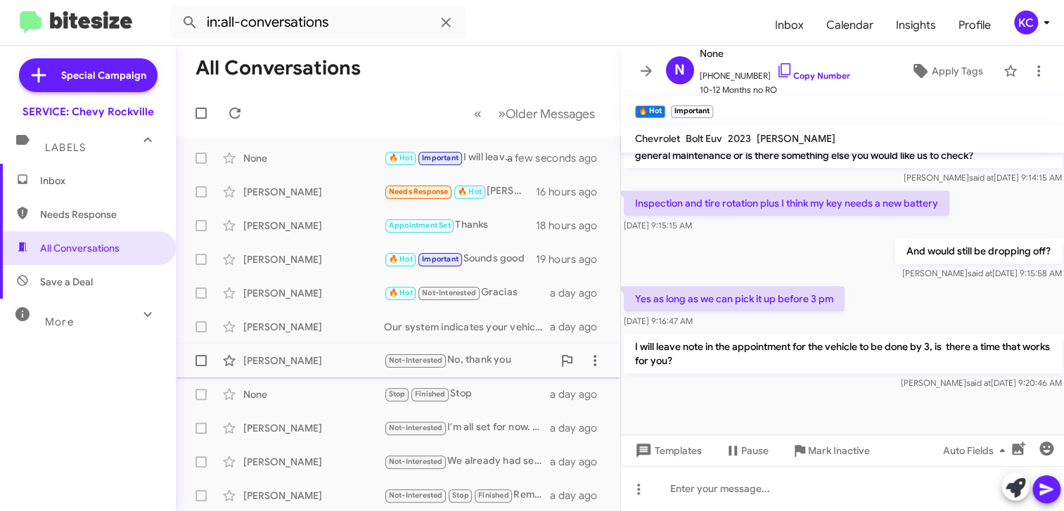
scroll to position [856, 0]
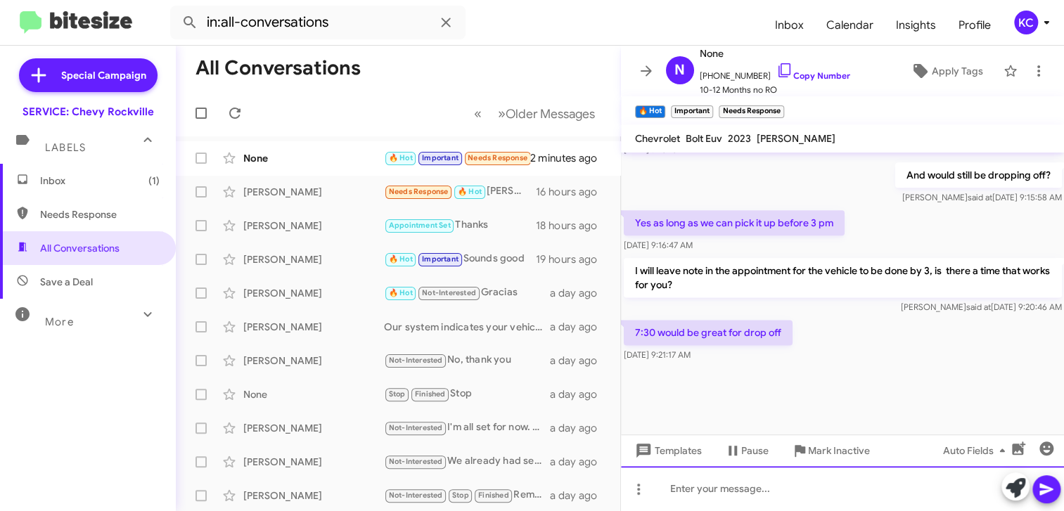
click at [786, 488] on div at bounding box center [843, 488] width 444 height 45
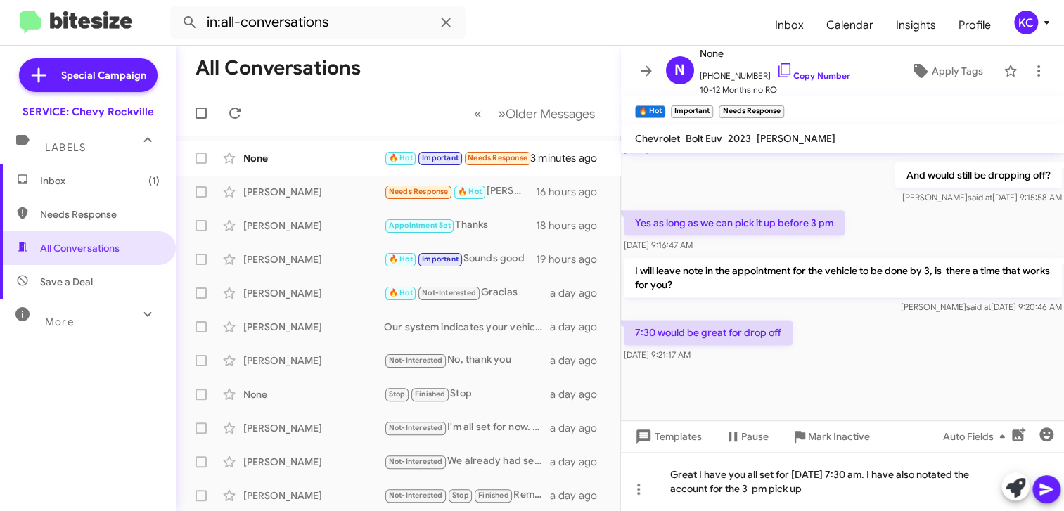
click at [1057, 491] on button at bounding box center [1046, 489] width 28 height 28
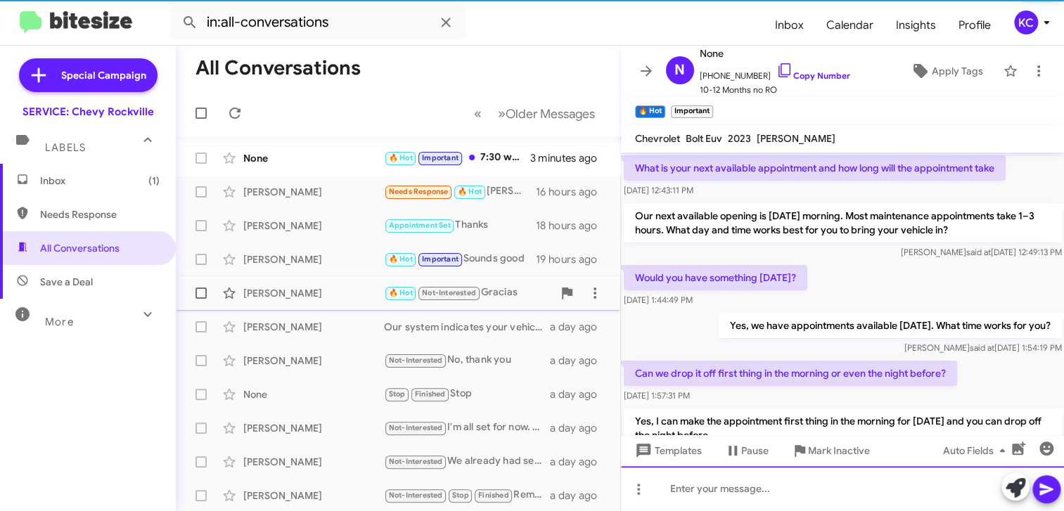
scroll to position [217, 0]
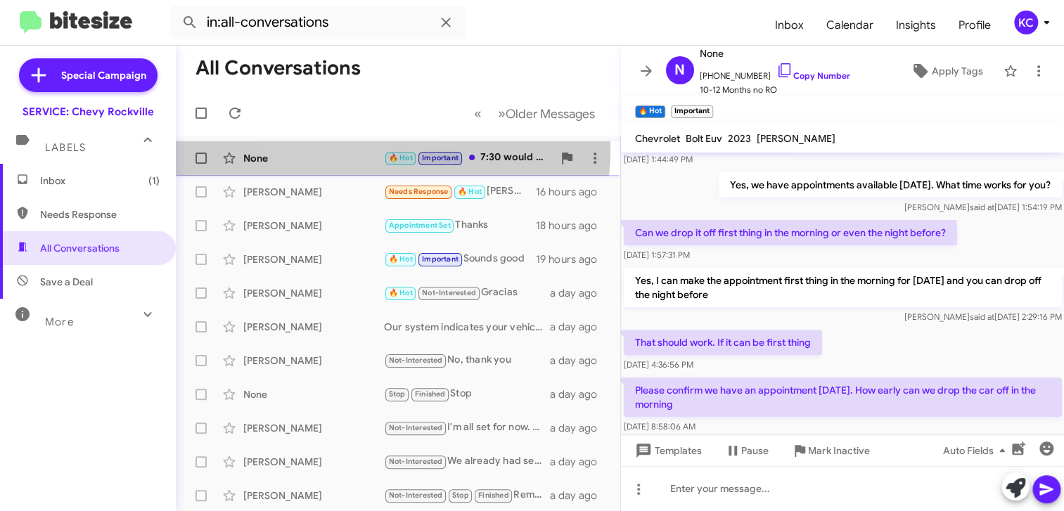
click at [346, 147] on div "None 🔥 Hot Important 7:30 would be great for drop off 3 minutes ago" at bounding box center [398, 158] width 422 height 28
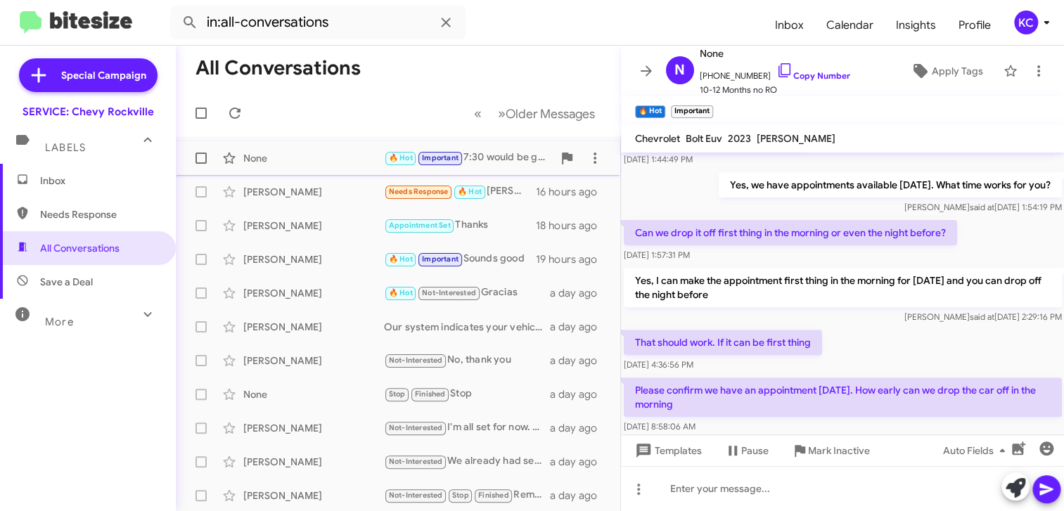
click at [366, 157] on div "None" at bounding box center [313, 158] width 141 height 14
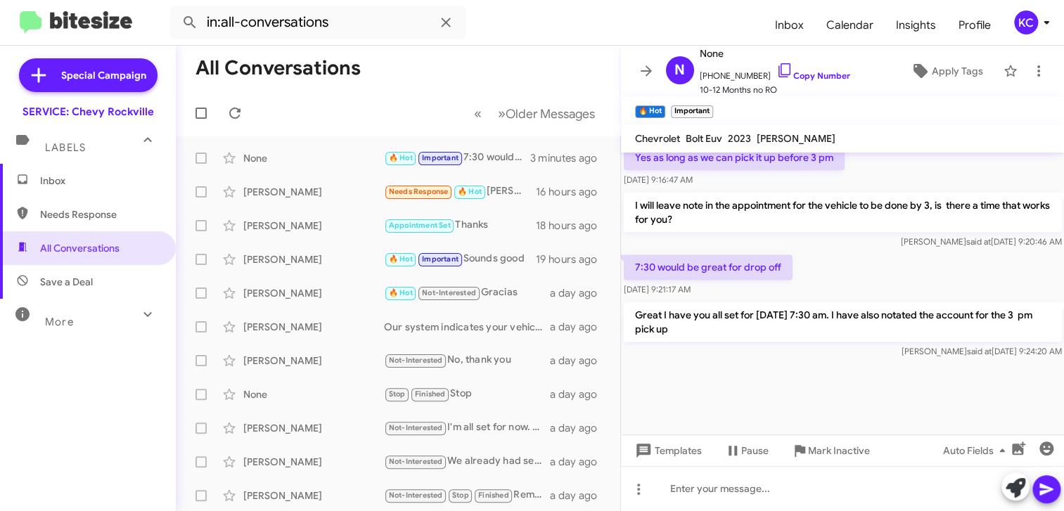
scroll to position [922, 0]
click at [80, 183] on span "Inbox" at bounding box center [100, 181] width 120 height 14
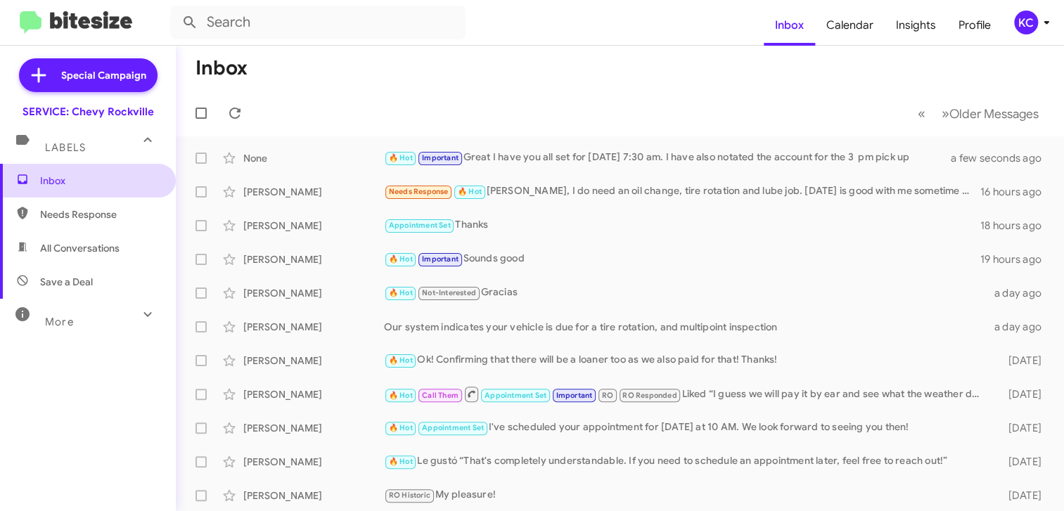
click at [85, 183] on span "Inbox" at bounding box center [100, 181] width 120 height 14
click at [88, 223] on span "Needs Response" at bounding box center [88, 215] width 176 height 34
type input "in:needs-response"
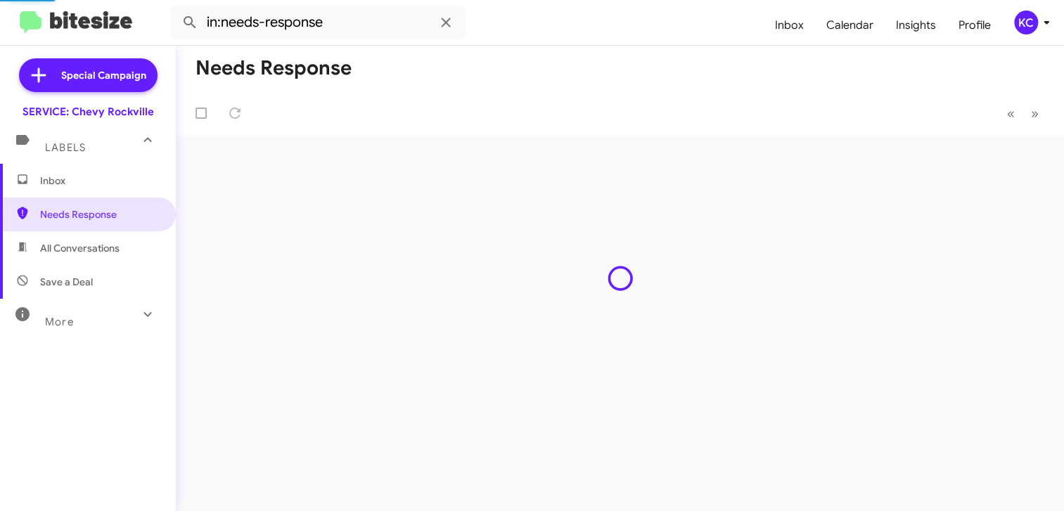
click at [85, 188] on span "Inbox" at bounding box center [88, 181] width 176 height 34
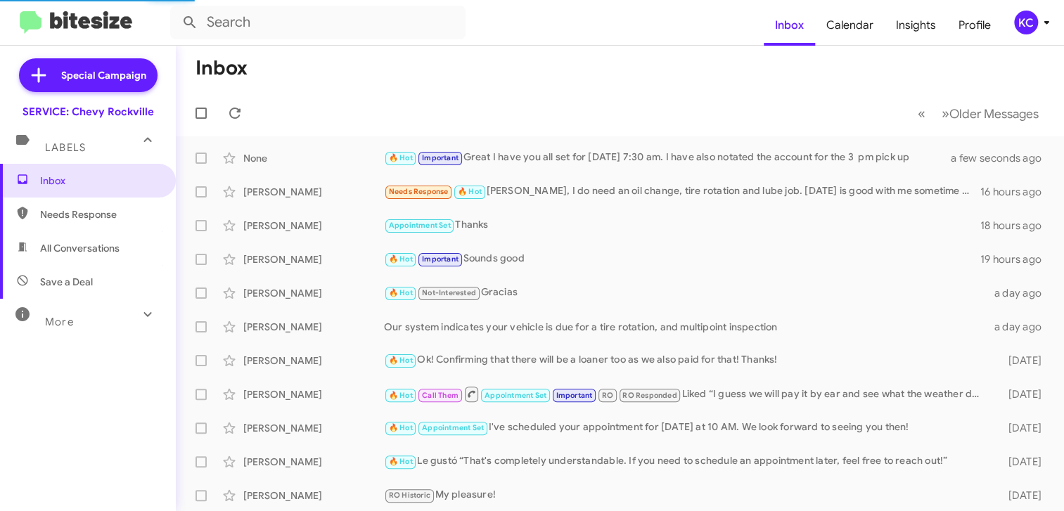
click at [101, 221] on span "Needs Response" at bounding box center [100, 214] width 120 height 14
type input "in:needs-response"
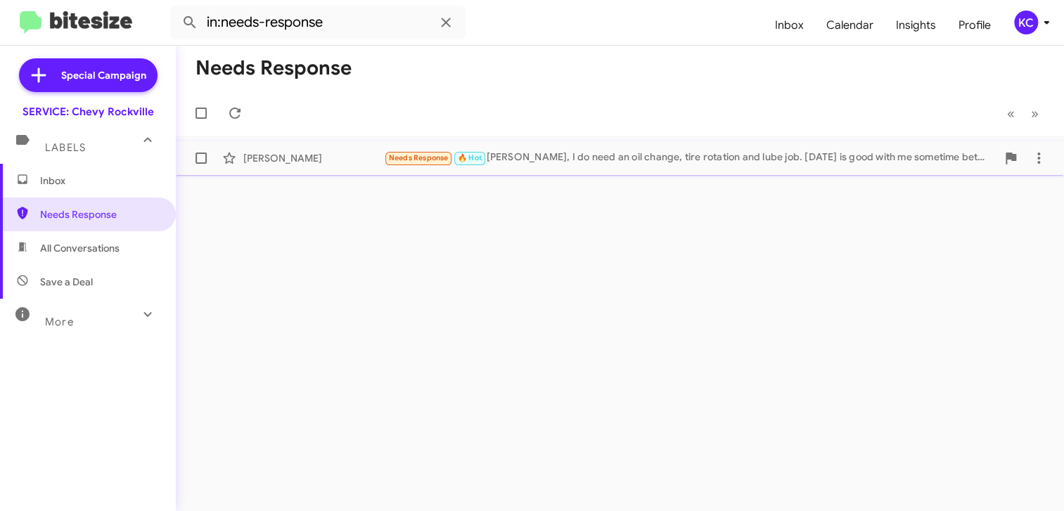
click at [594, 161] on div "Needs Response 🔥 Hot Sammy, I do need an oil change, tire rotation and lube job…" at bounding box center [690, 158] width 612 height 16
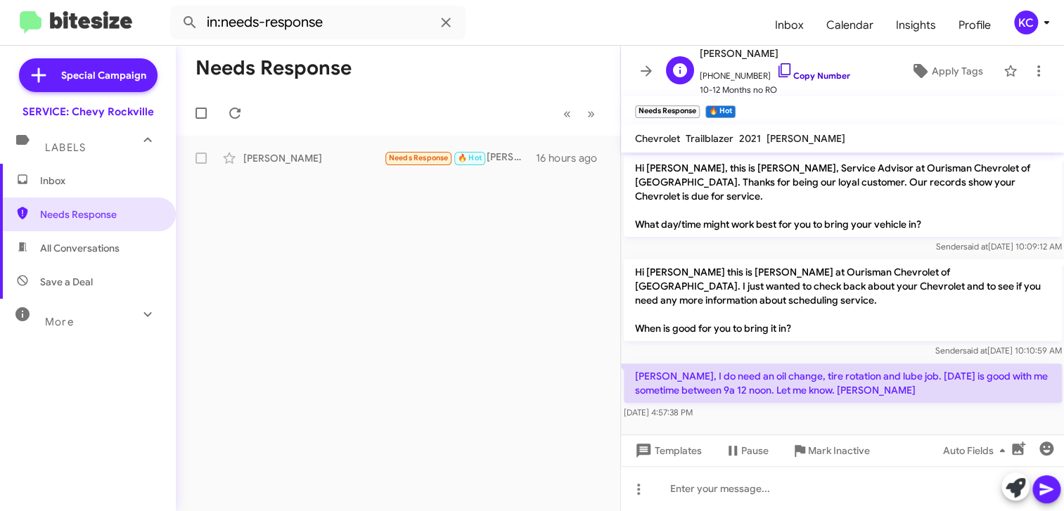
click at [776, 67] on icon at bounding box center [784, 70] width 17 height 17
drag, startPoint x: 853, startPoint y: 359, endPoint x: 894, endPoint y: 363, distance: 41.1
click at [894, 363] on p "[PERSON_NAME], I do need an oil change, tire rotation and lube job. [DATE] is g…" at bounding box center [843, 382] width 438 height 39
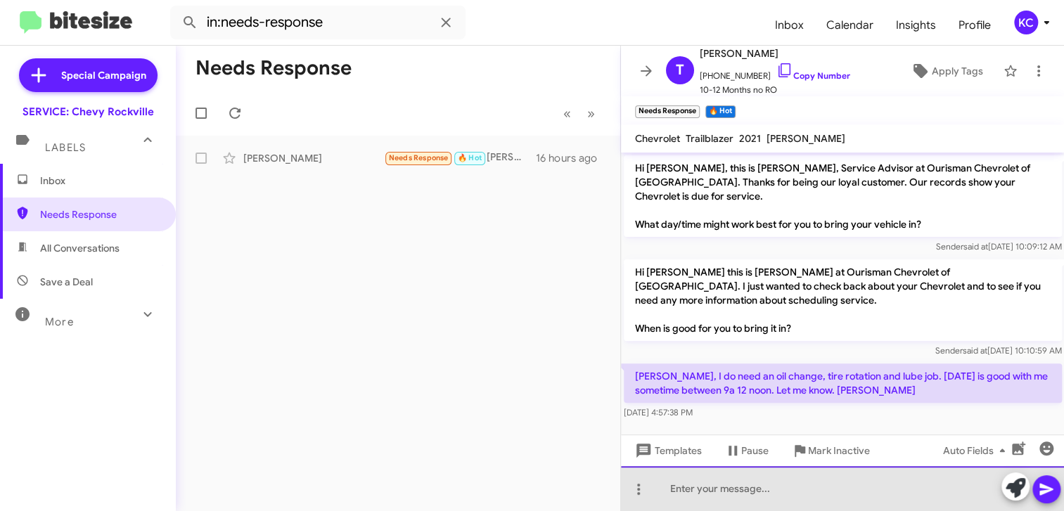
click at [723, 482] on div at bounding box center [843, 488] width 444 height 45
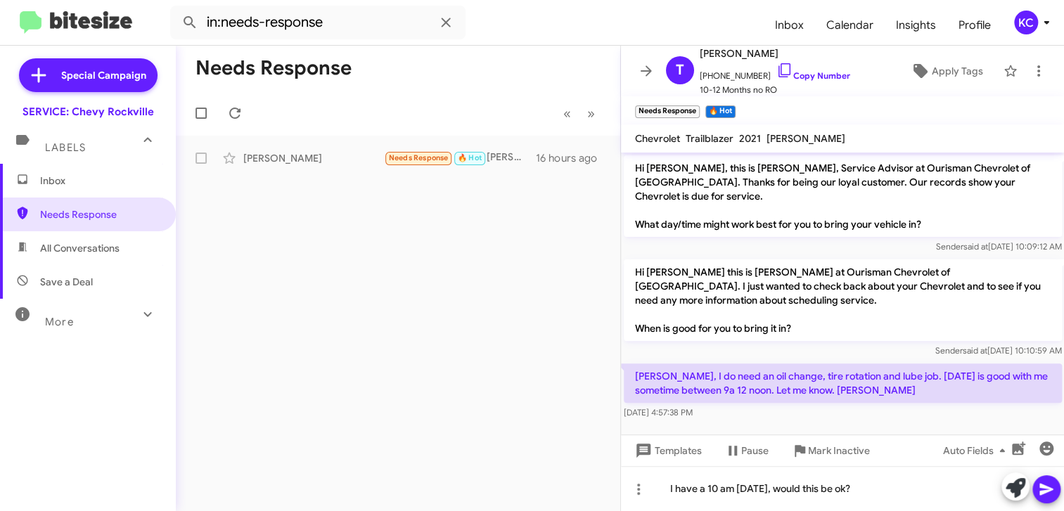
click at [1045, 497] on icon at bounding box center [1046, 489] width 17 height 17
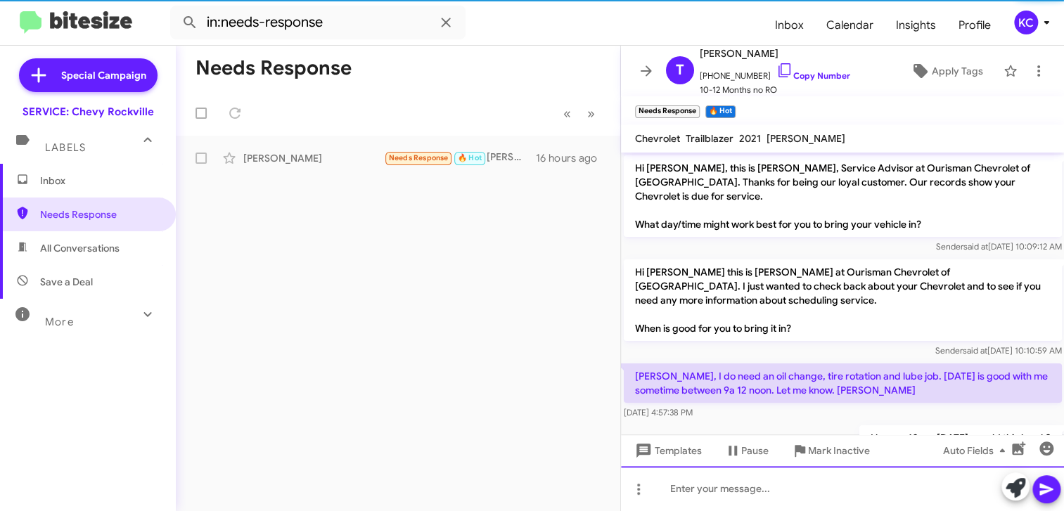
scroll to position [36, 0]
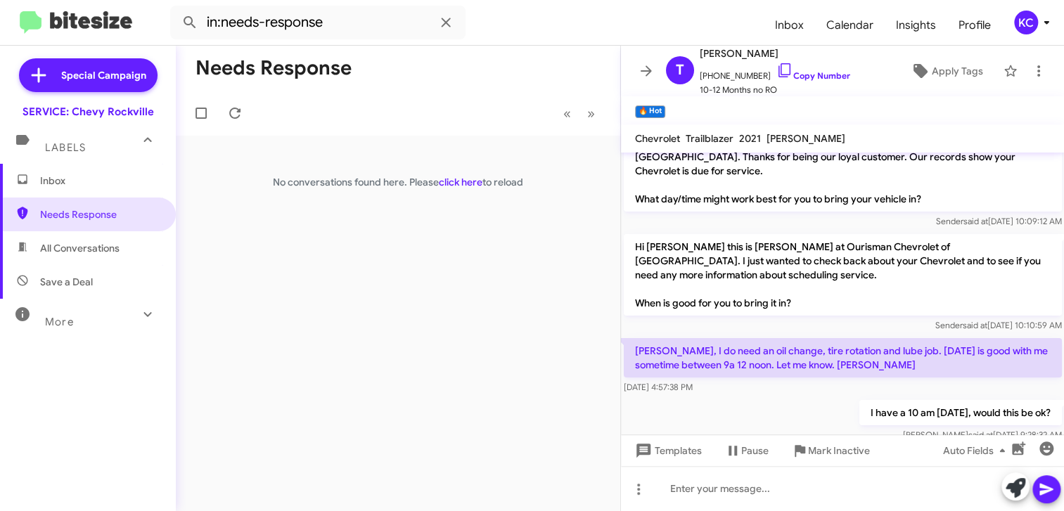
scroll to position [36, 0]
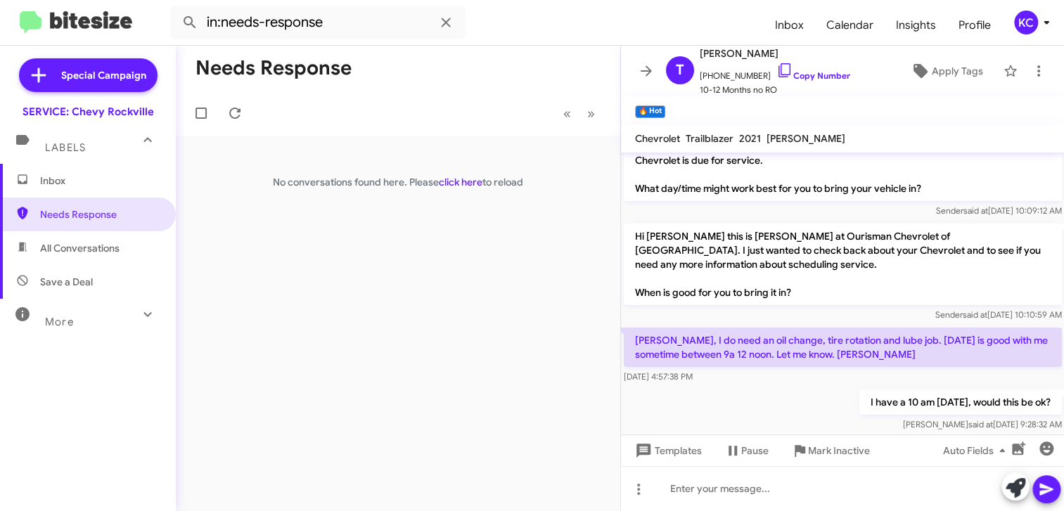
click at [56, 188] on span "Inbox" at bounding box center [88, 181] width 176 height 34
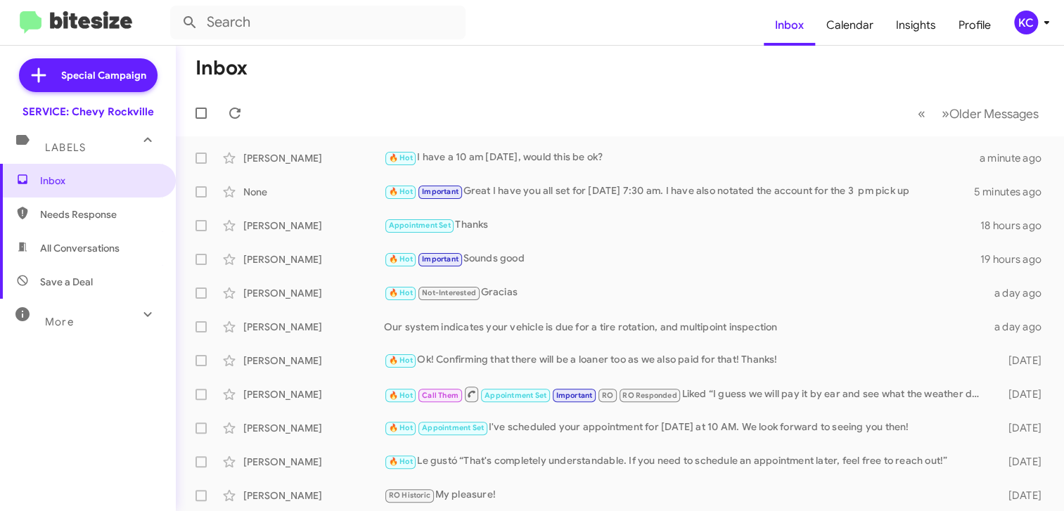
click at [1015, 22] on div "KC" at bounding box center [1026, 23] width 24 height 24
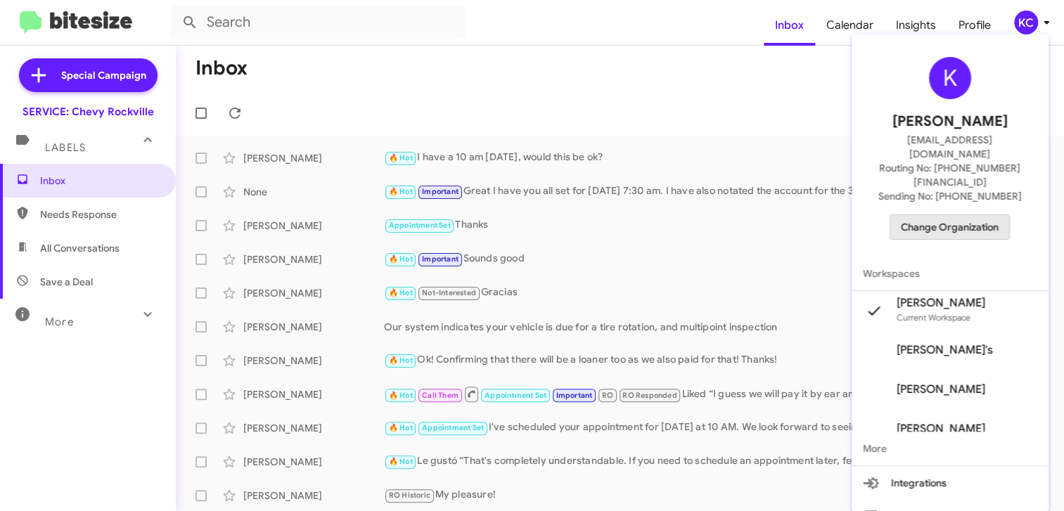
click at [974, 215] on span "Change Organization" at bounding box center [950, 227] width 98 height 24
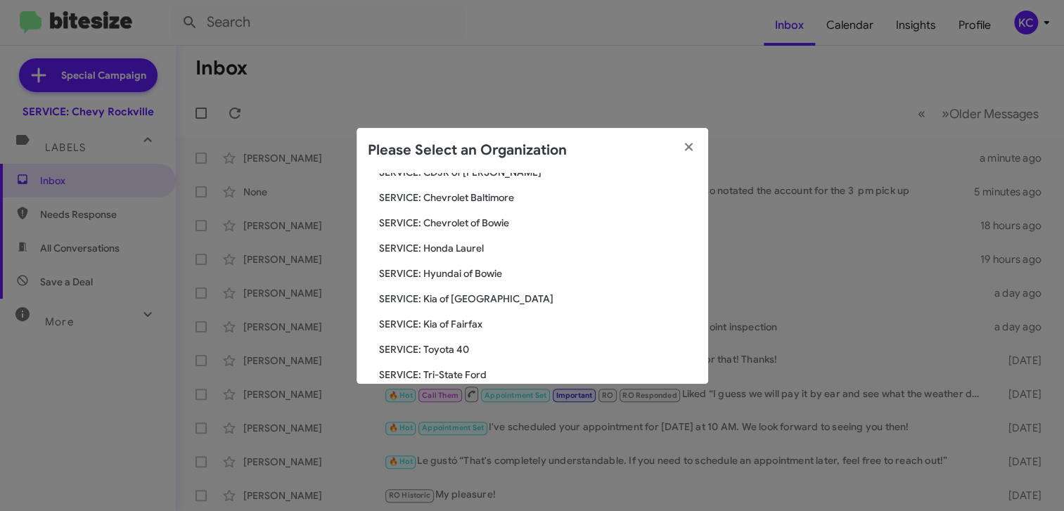
scroll to position [141, 0]
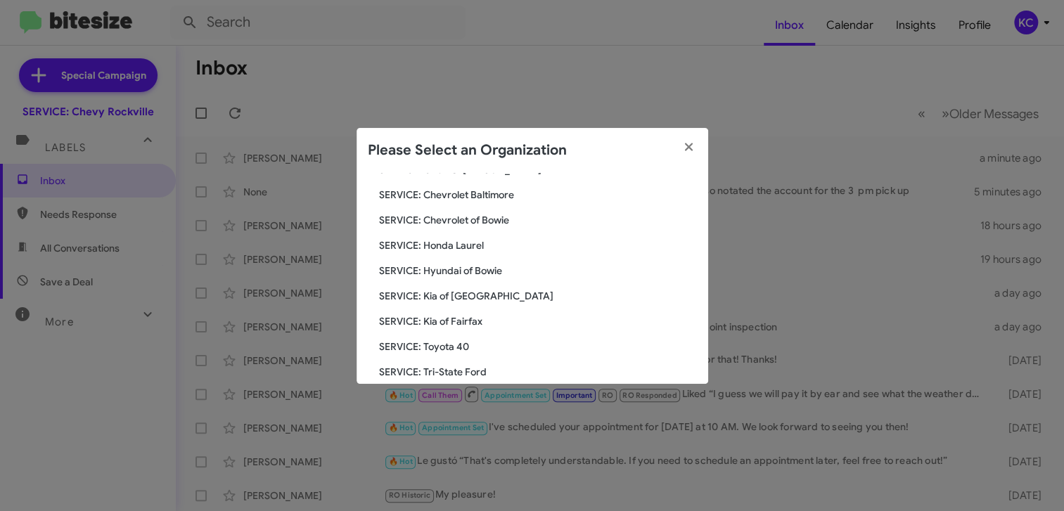
click at [445, 273] on span "SERVICE: Hyundai of Bowie" at bounding box center [538, 271] width 318 height 14
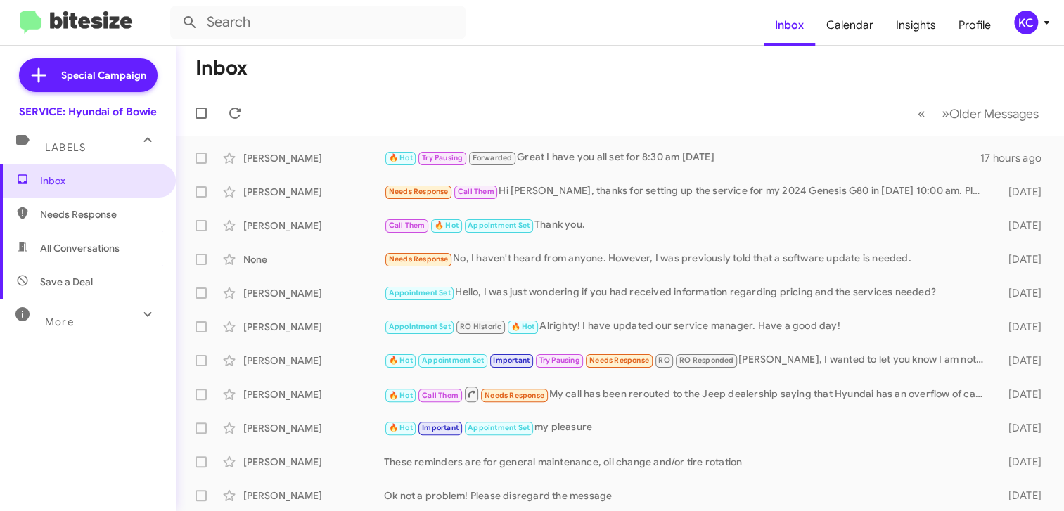
click at [1014, 21] on div "KC" at bounding box center [1026, 23] width 24 height 24
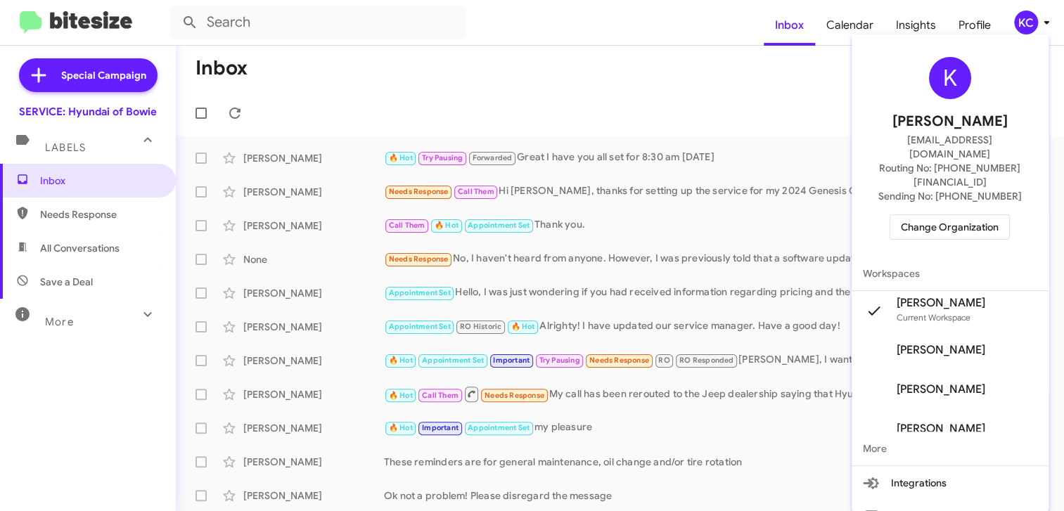
click at [964, 215] on span "Change Organization" at bounding box center [950, 227] width 98 height 24
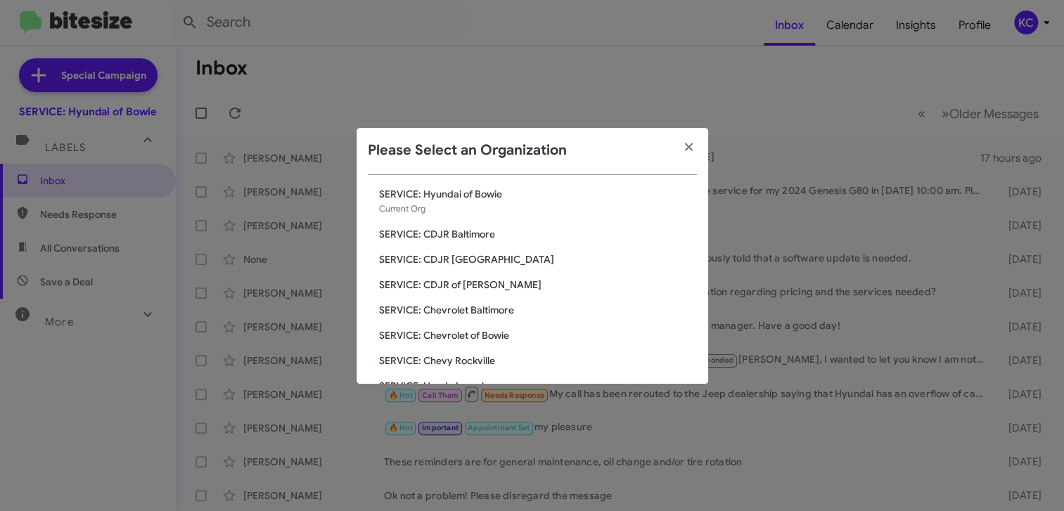
scroll to position [70, 0]
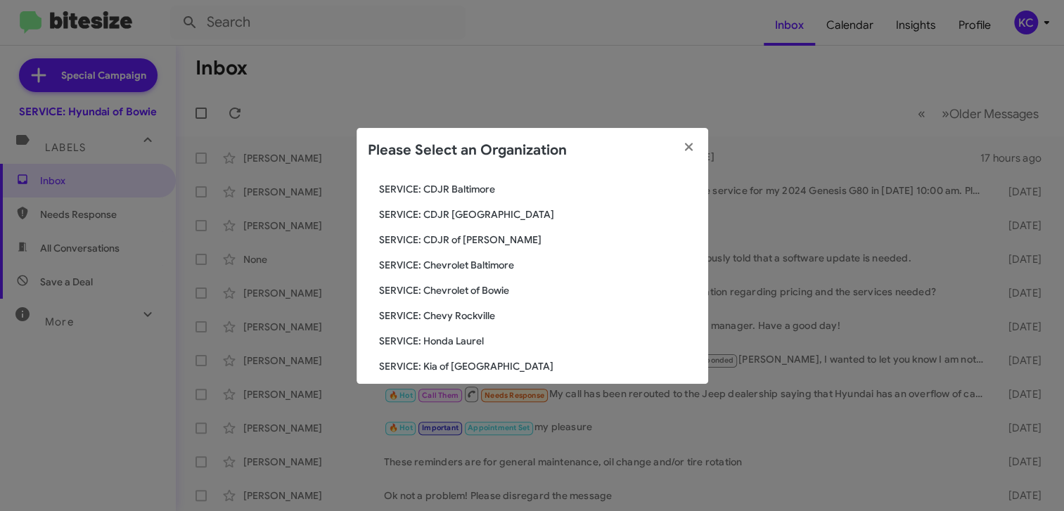
click at [439, 259] on span "SERVICE: Chevrolet Baltimore" at bounding box center [538, 265] width 318 height 14
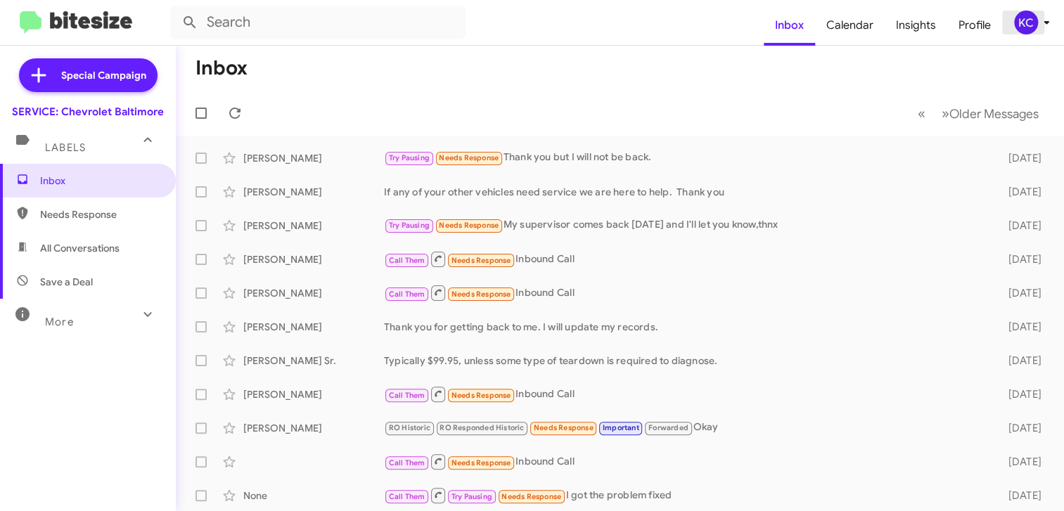
click at [1017, 25] on div "KC" at bounding box center [1026, 23] width 24 height 24
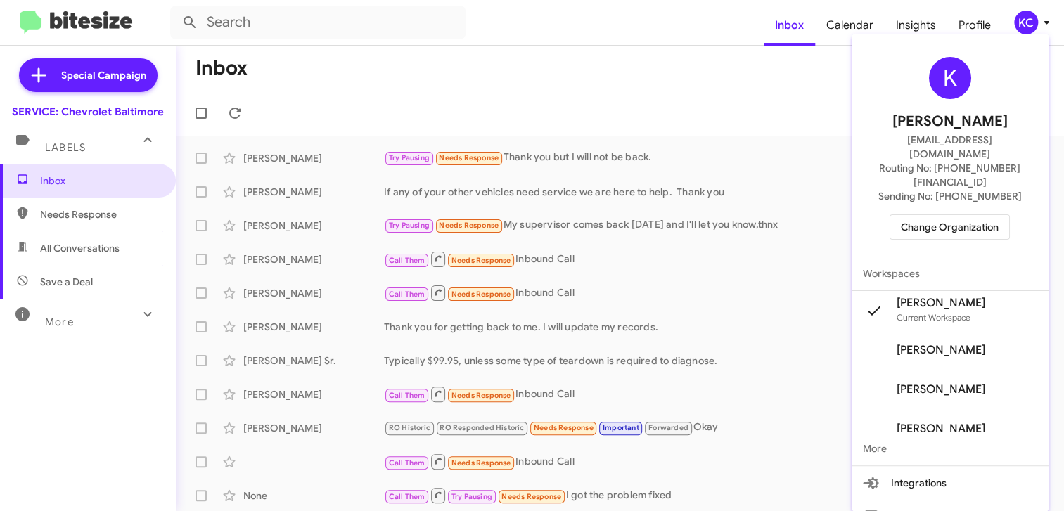
click at [891, 214] on button "Change Organization" at bounding box center [949, 226] width 120 height 25
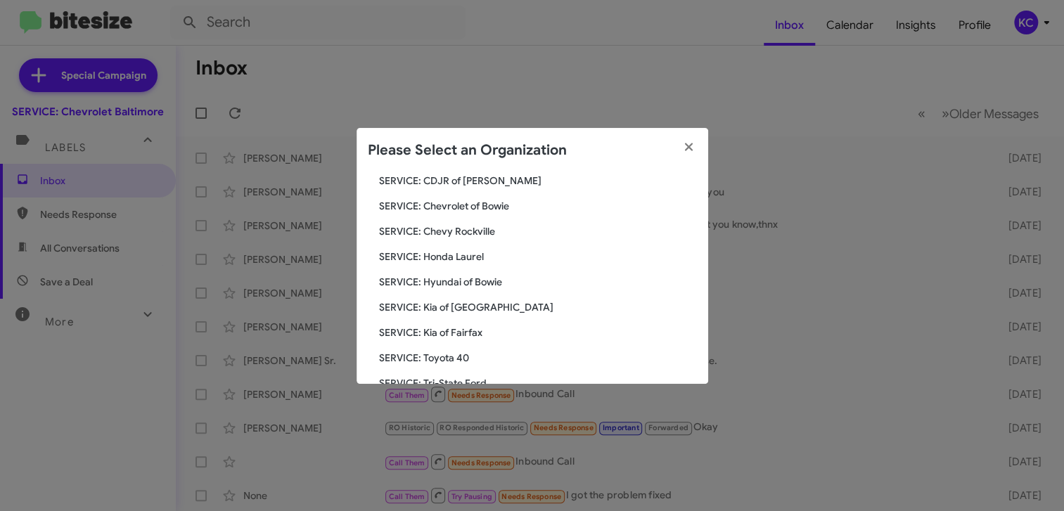
scroll to position [234, 0]
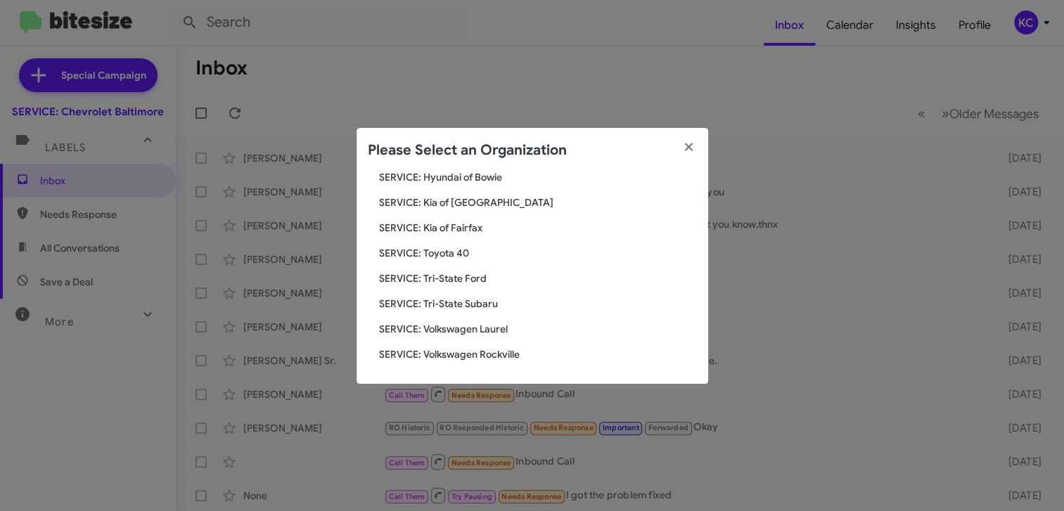
click at [457, 233] on span "SERVICE: Kia of Fairfax" at bounding box center [538, 228] width 318 height 14
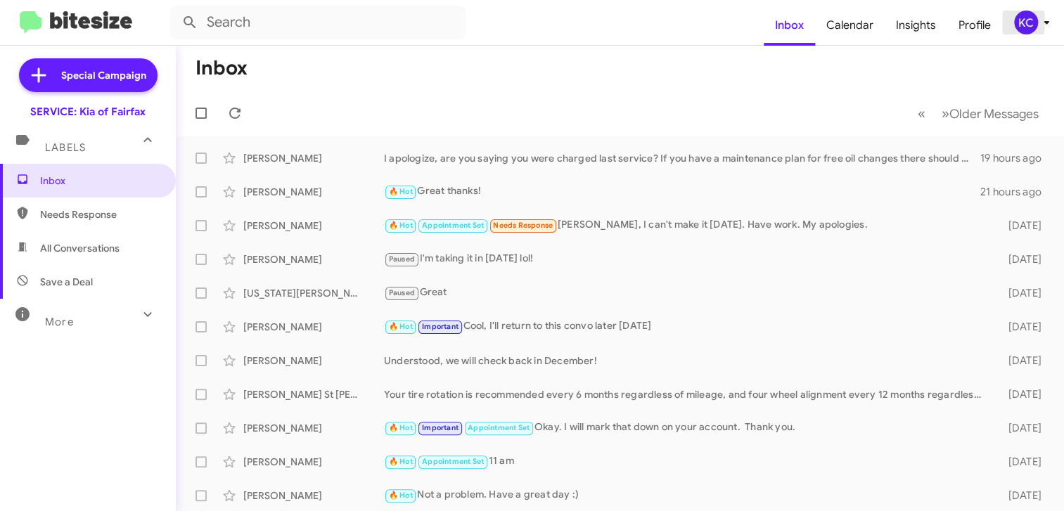
click at [1014, 25] on span "KC" at bounding box center [1034, 23] width 42 height 24
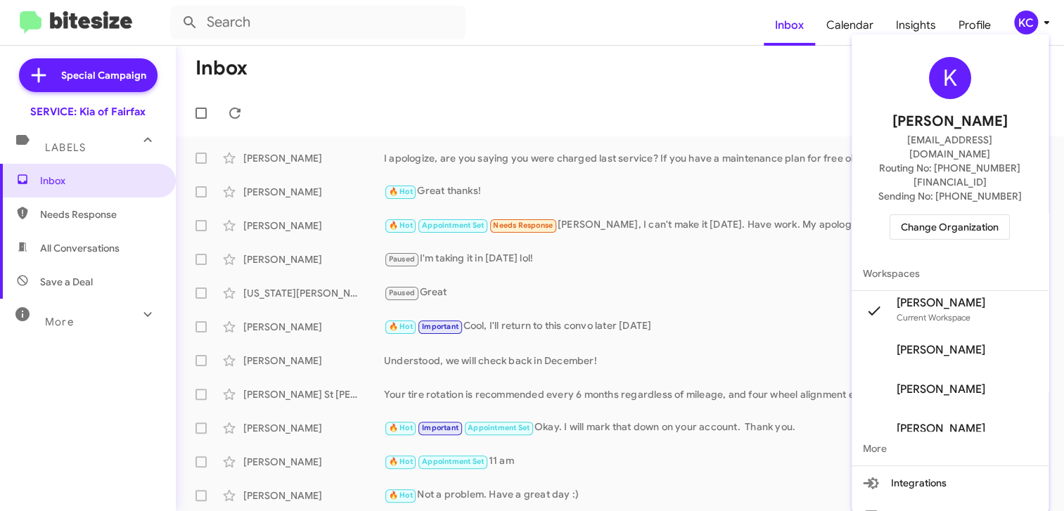
click at [943, 215] on span "Change Organization" at bounding box center [950, 227] width 98 height 24
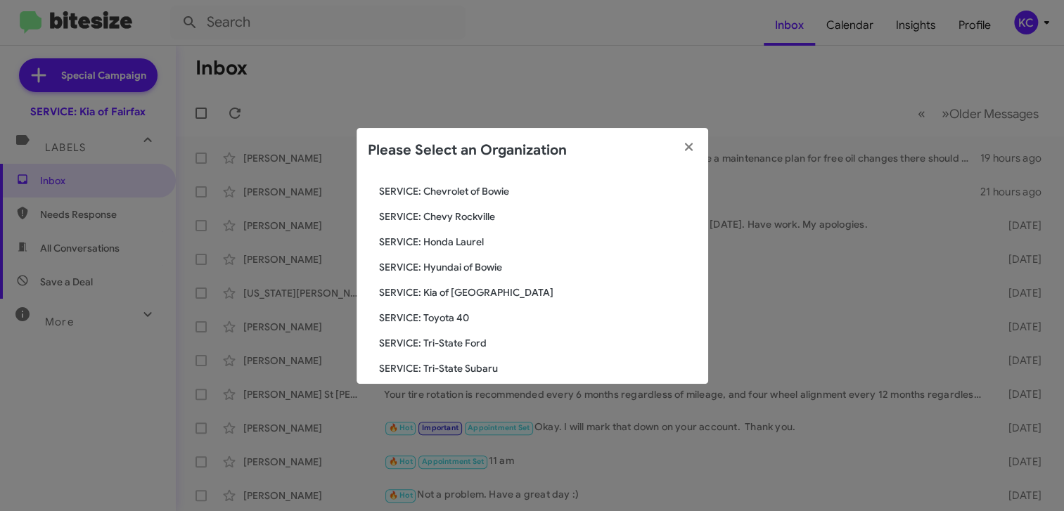
scroll to position [211, 0]
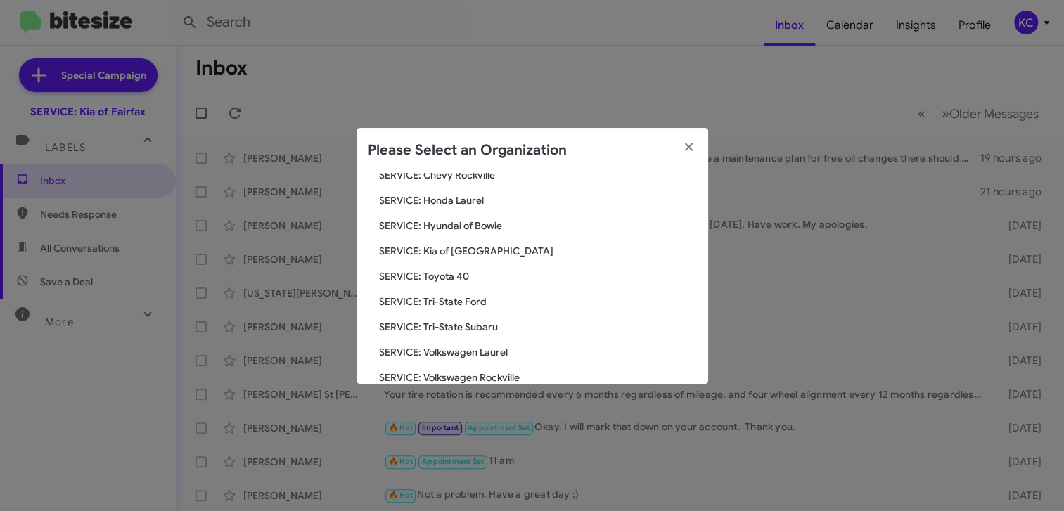
click at [474, 252] on span "SERVICE: Kia of [GEOGRAPHIC_DATA]" at bounding box center [538, 251] width 318 height 14
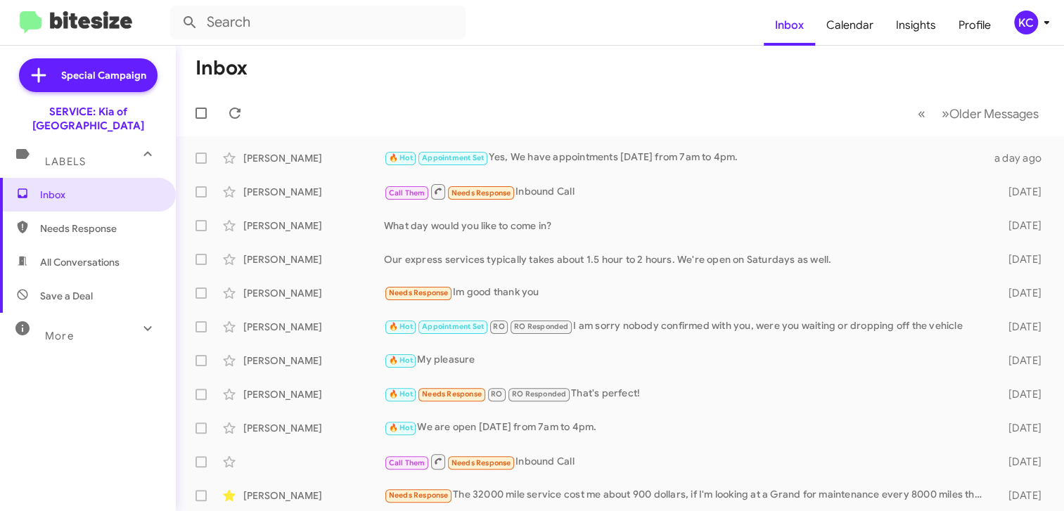
click at [1026, 17] on div "KC" at bounding box center [1026, 23] width 24 height 24
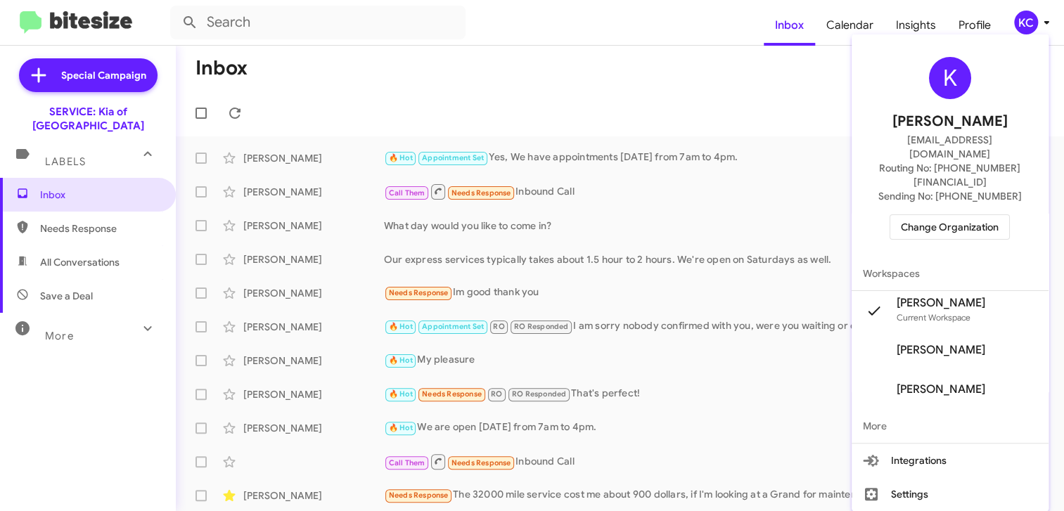
click at [948, 215] on span "Change Organization" at bounding box center [950, 227] width 98 height 24
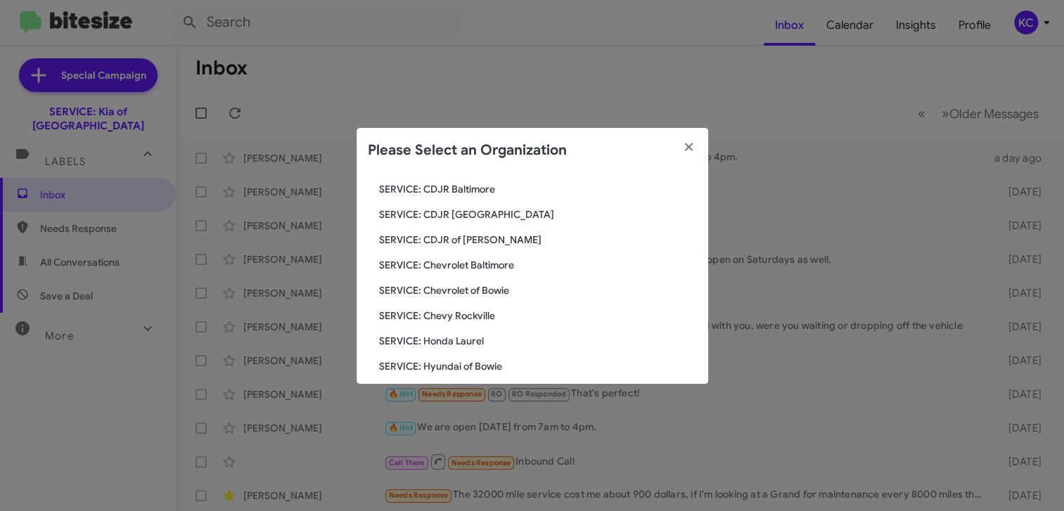
scroll to position [211, 0]
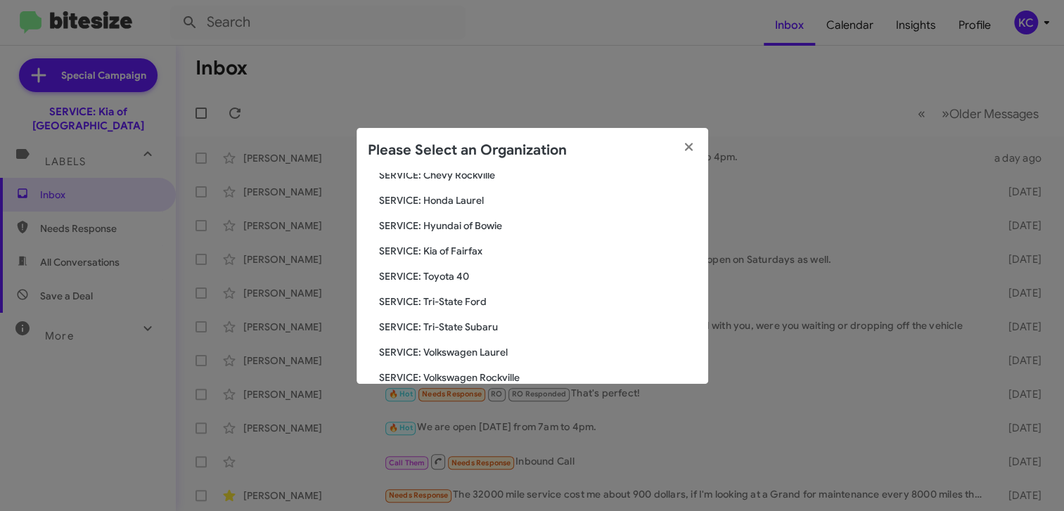
click at [439, 253] on span "SERVICE: Kia of Fairfax" at bounding box center [538, 251] width 318 height 14
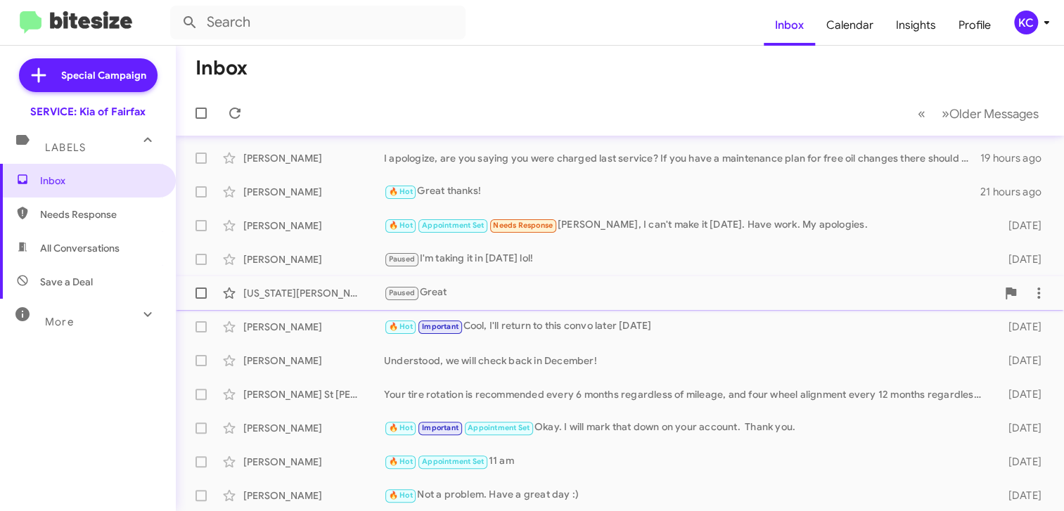
scroll to position [70, 0]
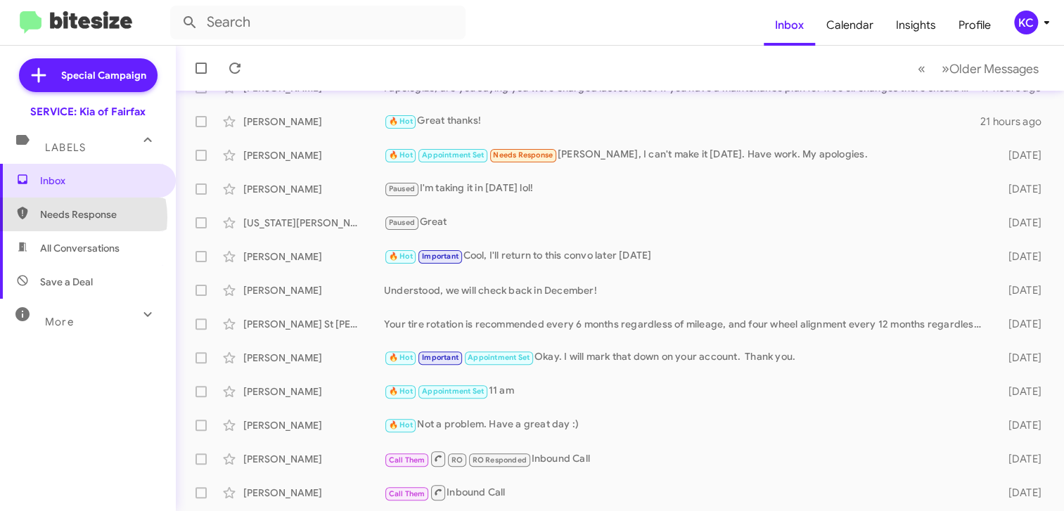
click at [76, 217] on span "Needs Response" at bounding box center [100, 214] width 120 height 14
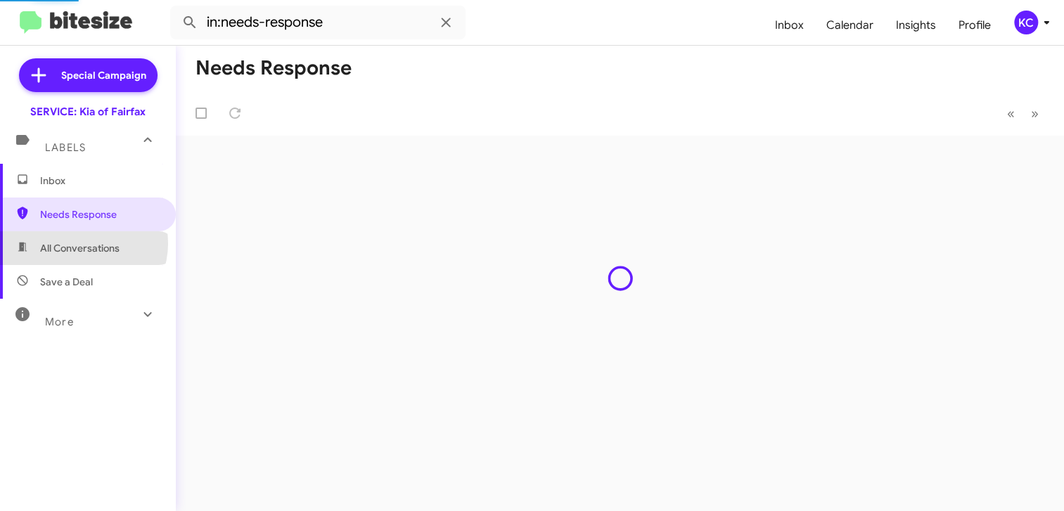
click at [80, 243] on span "All Conversations" at bounding box center [79, 248] width 79 height 14
type input "in:all-conversations"
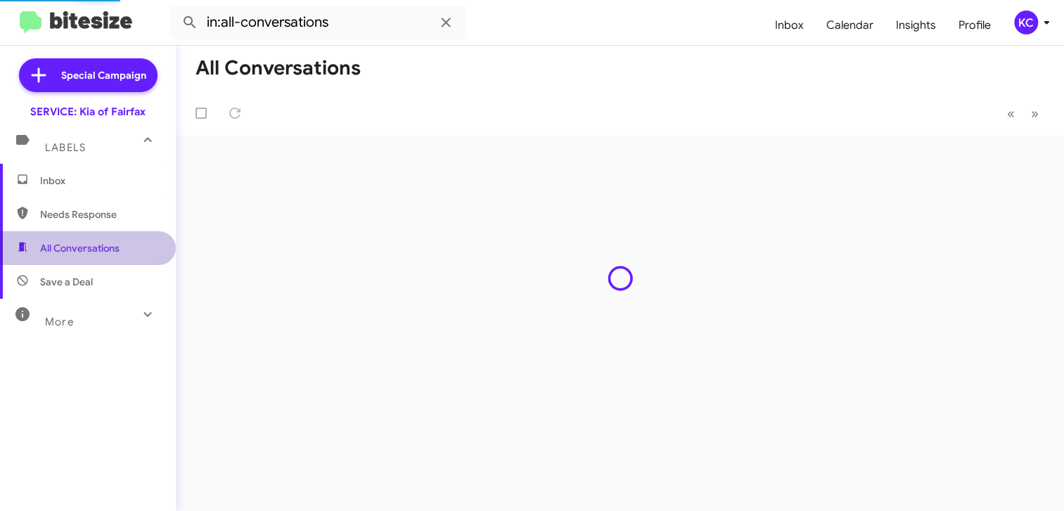
click at [101, 243] on span "All Conversations" at bounding box center [79, 248] width 79 height 14
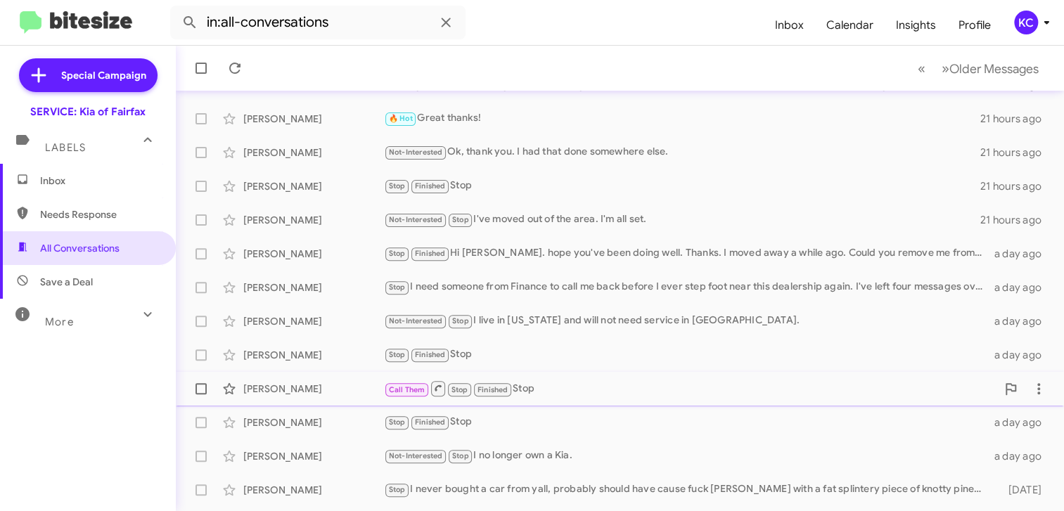
scroll to position [211, 0]
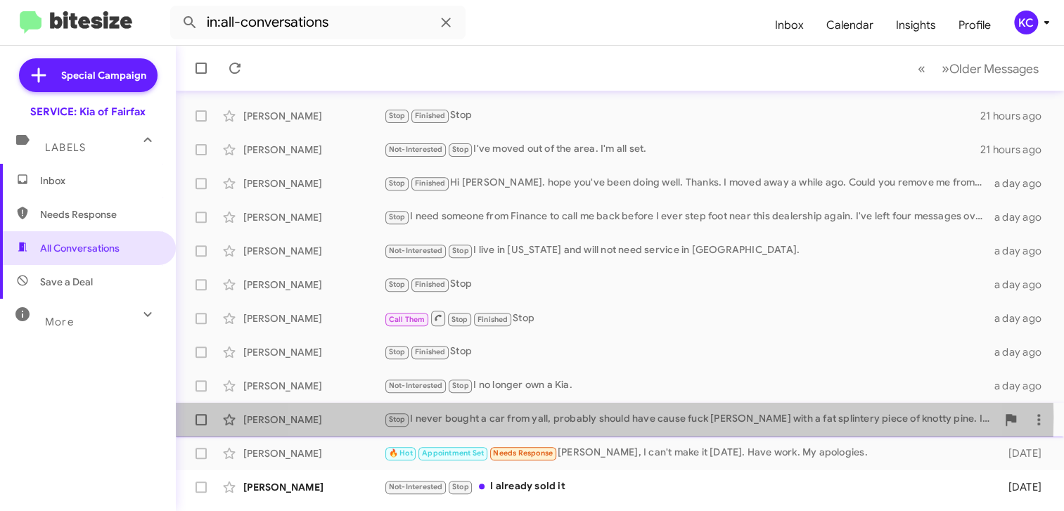
click at [581, 416] on div "Stop I never bought a car from yall, probably should have cause fuck [PERSON_NA…" at bounding box center [690, 419] width 612 height 16
